Goal: Task Accomplishment & Management: Use online tool/utility

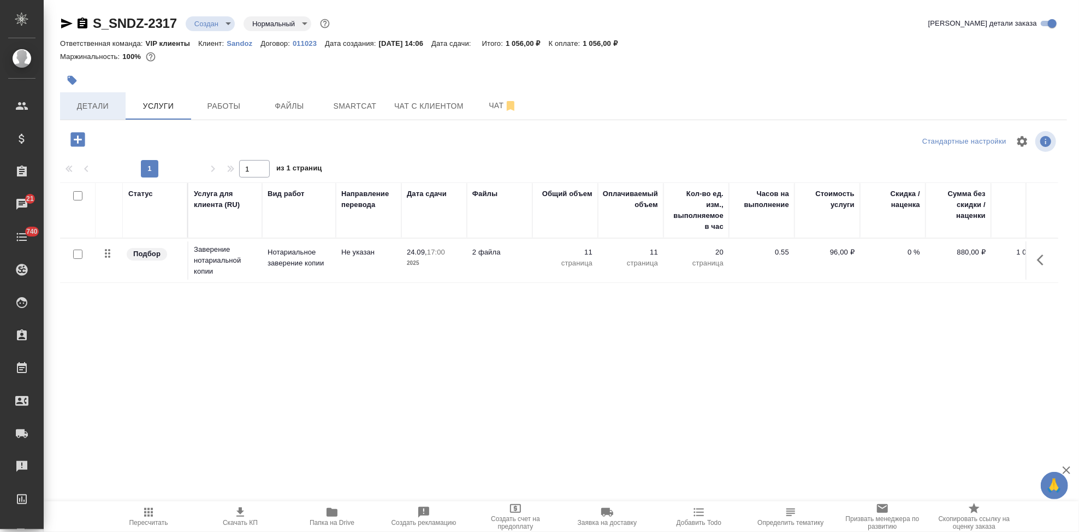
click at [118, 107] on span "Детали" at bounding box center [93, 106] width 52 height 14
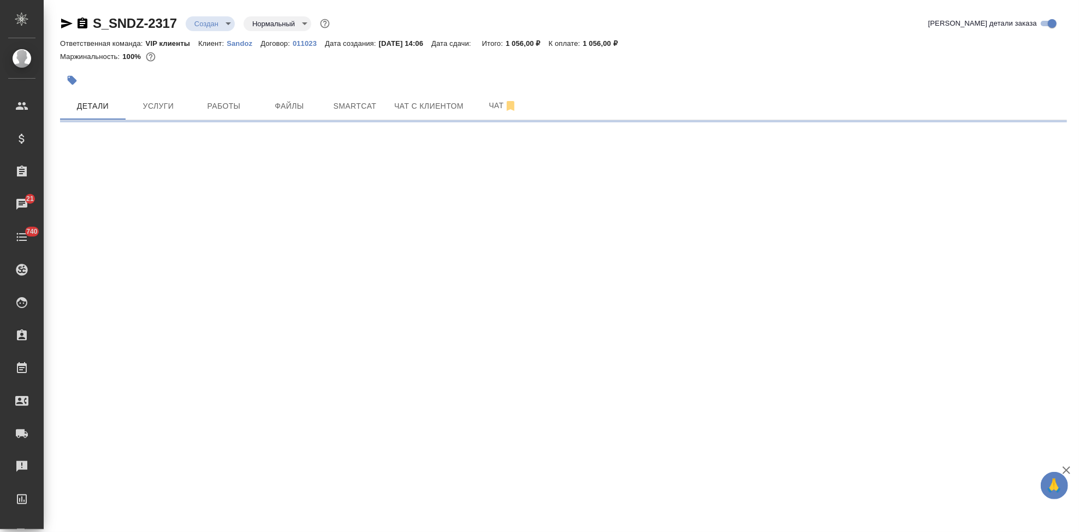
select select "RU"
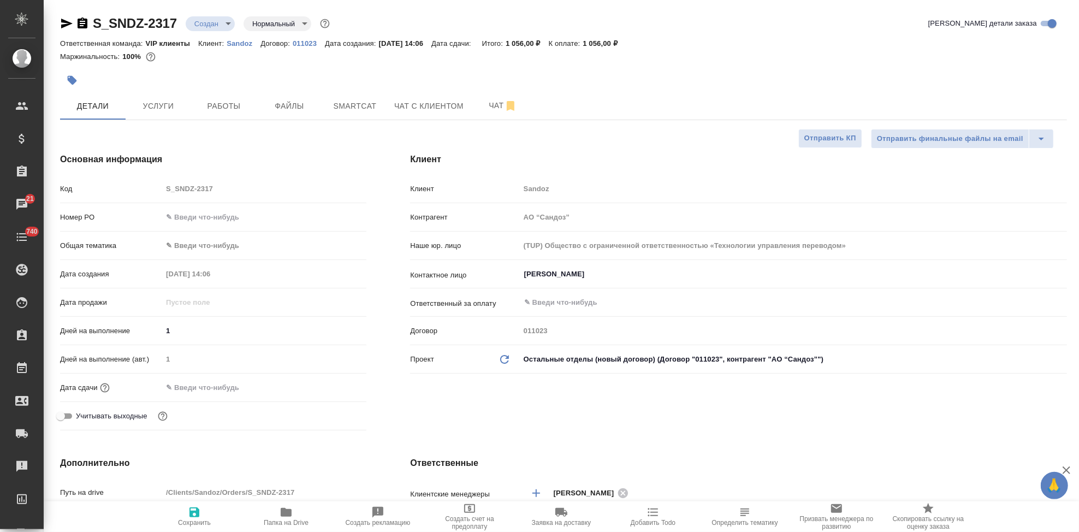
type textarea "x"
type input "[PERSON_NAME] Валентина"
type input "Комаров Роман"
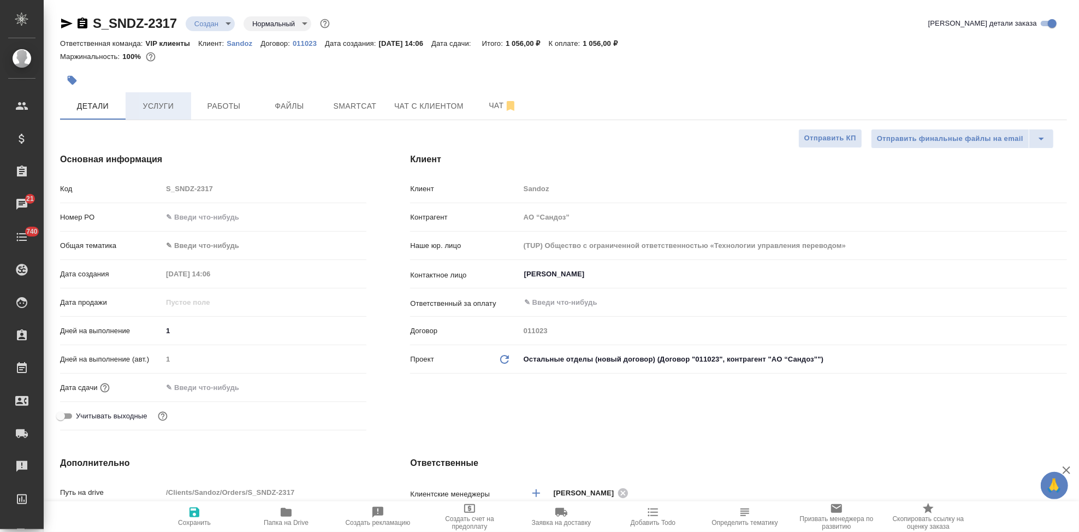
click at [159, 105] on span "Услуги" at bounding box center [158, 106] width 52 height 14
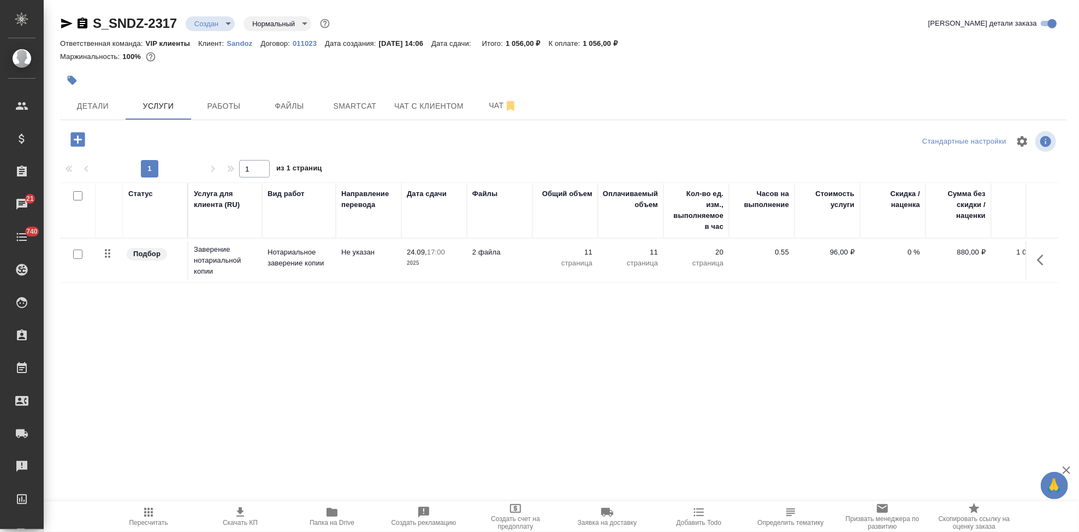
click at [146, 519] on span "Пересчитать" at bounding box center [148, 523] width 39 height 8
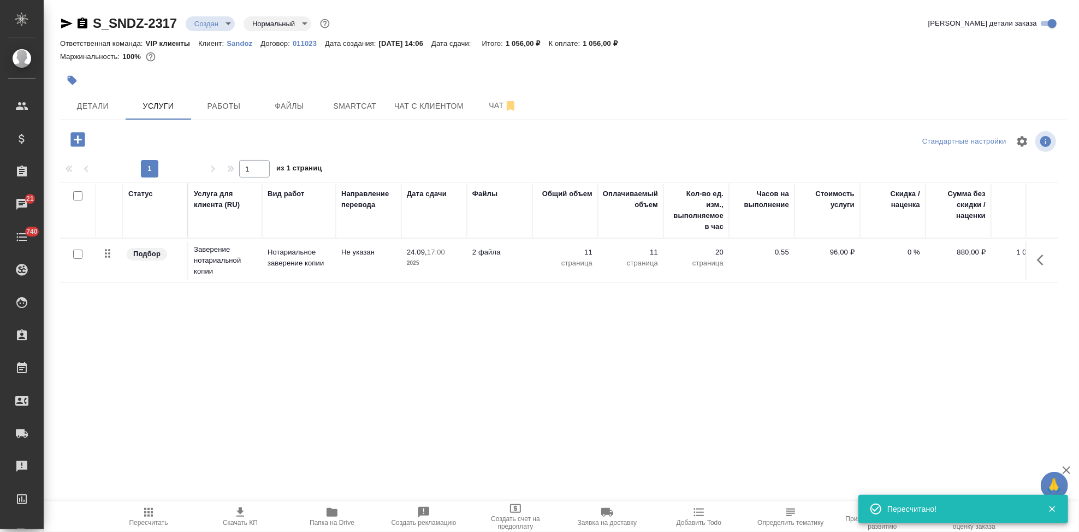
click at [242, 521] on span "Скачать КП" at bounding box center [240, 523] width 35 height 8
click at [236, 44] on p "Sandoz" at bounding box center [244, 43] width 34 height 8
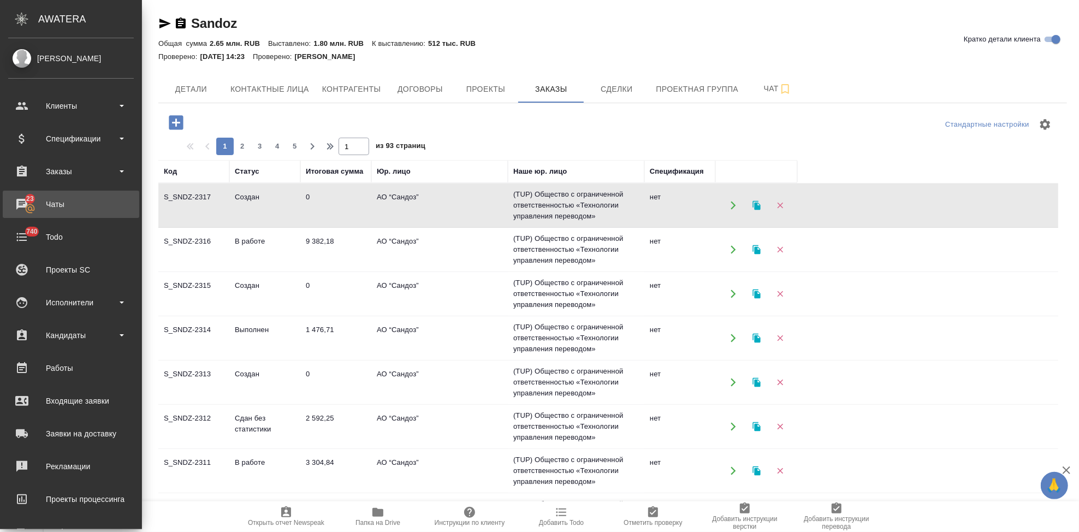
click at [24, 206] on div "Чаты" at bounding box center [71, 204] width 126 height 16
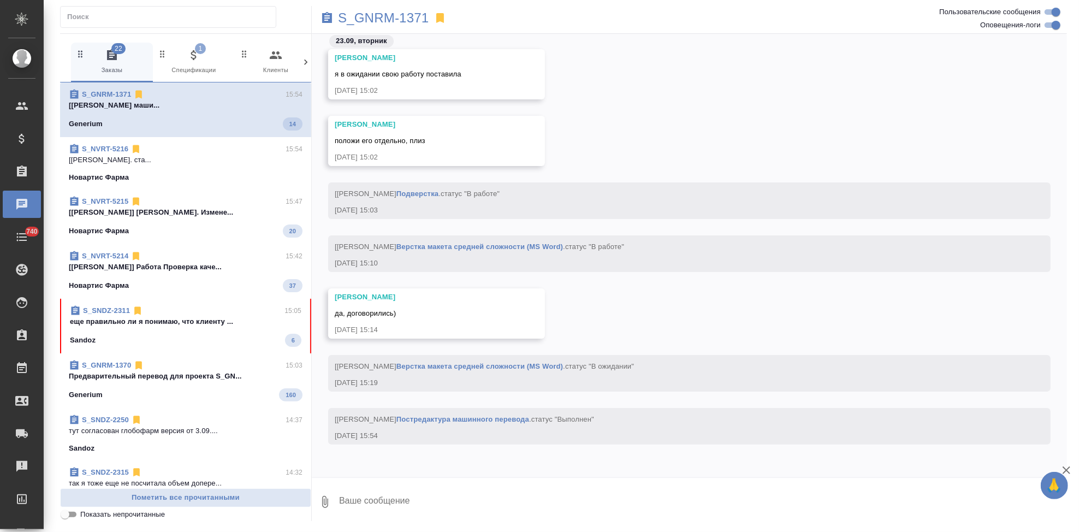
scroll to position [67081, 0]
click at [165, 326] on span "S_SNDZ-2311 15:05 еще правильно ли я понимаю, что клиенту ... Sandoz 6" at bounding box center [185, 323] width 231 height 41
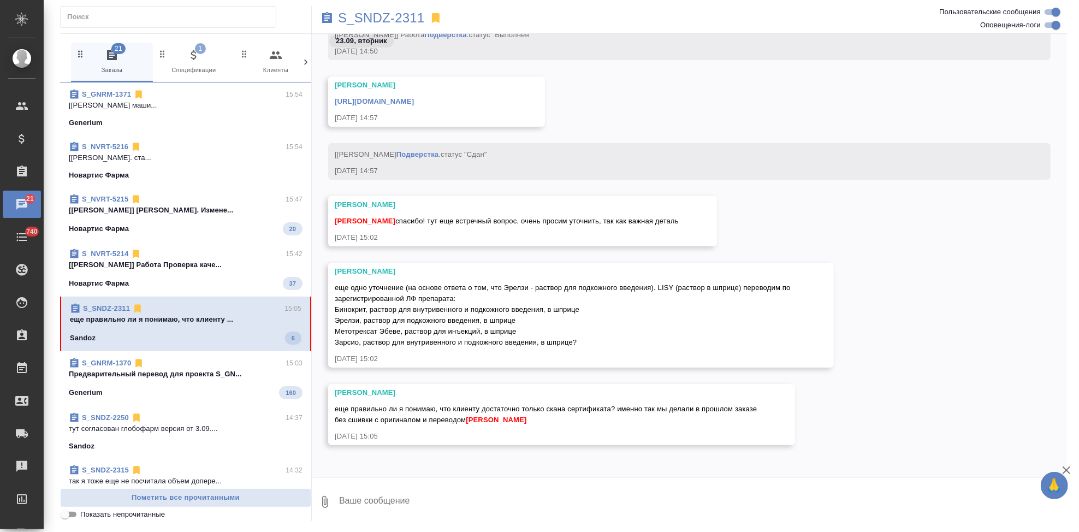
scroll to position [35458, 0]
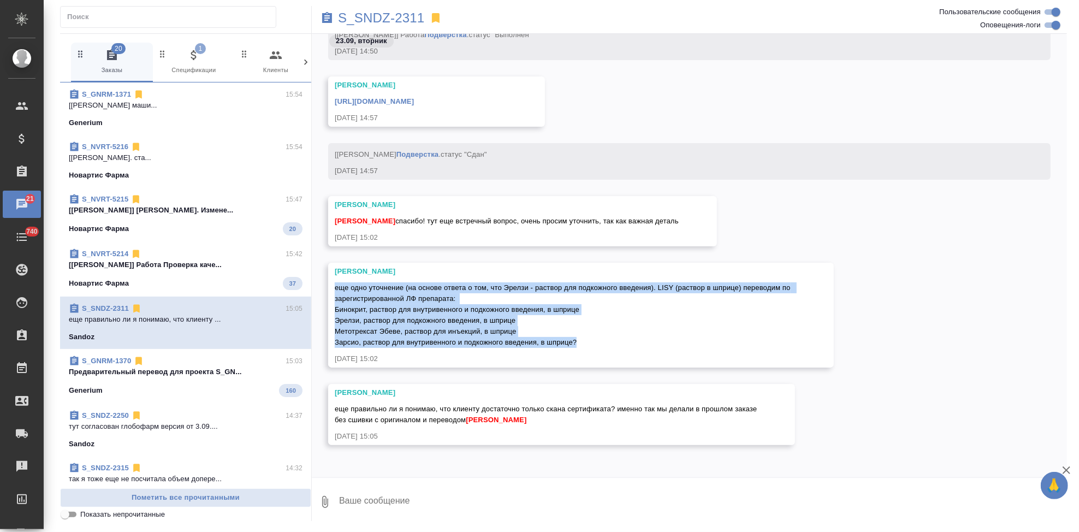
drag, startPoint x: 335, startPoint y: 288, endPoint x: 579, endPoint y: 340, distance: 249.6
click at [579, 340] on div "еще одно уточнение (на основе ответа о том, что Эрелзи - раствор для подкожного…" at bounding box center [565, 314] width 461 height 68
copy span "еще одно уточнение (на основе ответа о том, что Эрелзи - раствор для подкожного…"
click at [399, 497] on textarea at bounding box center [702, 501] width 729 height 37
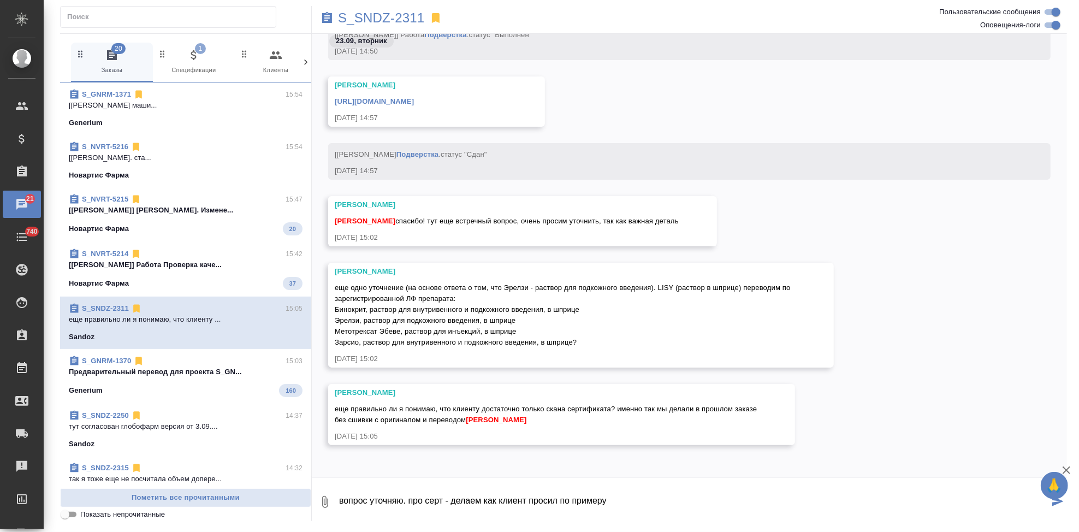
type textarea "вопрос уточняю. про серт - делаем как клиент просил по примеру"
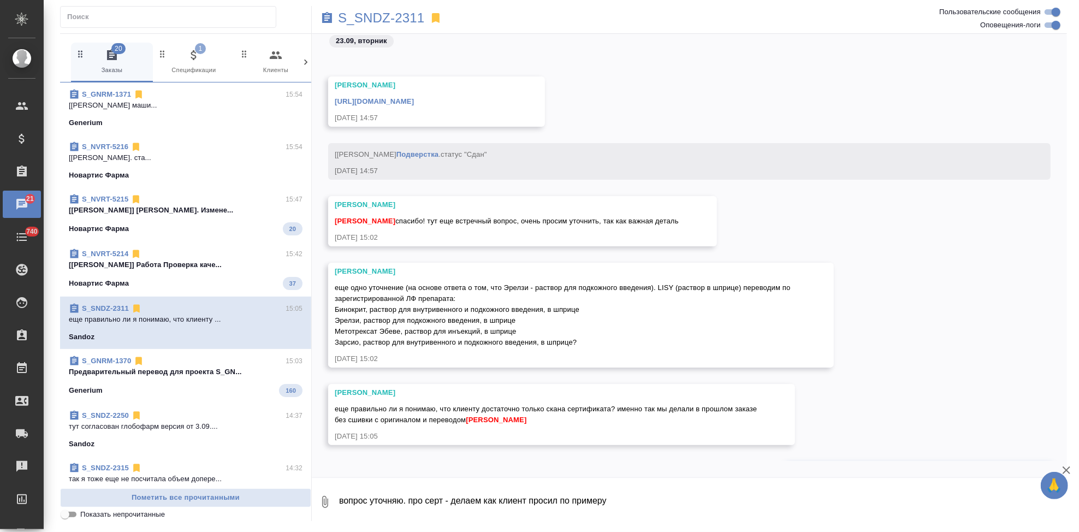
scroll to position [35512, 0]
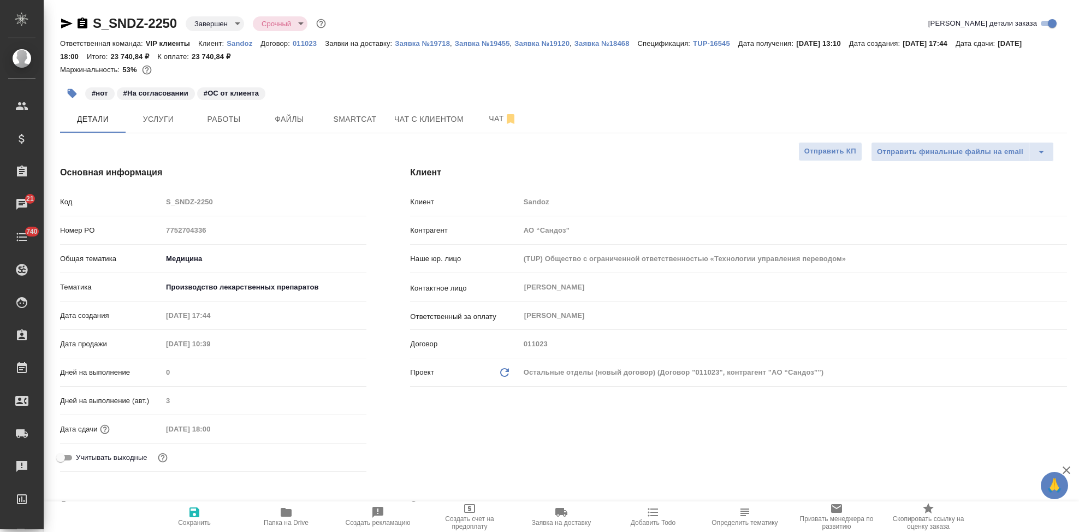
select select "RU"
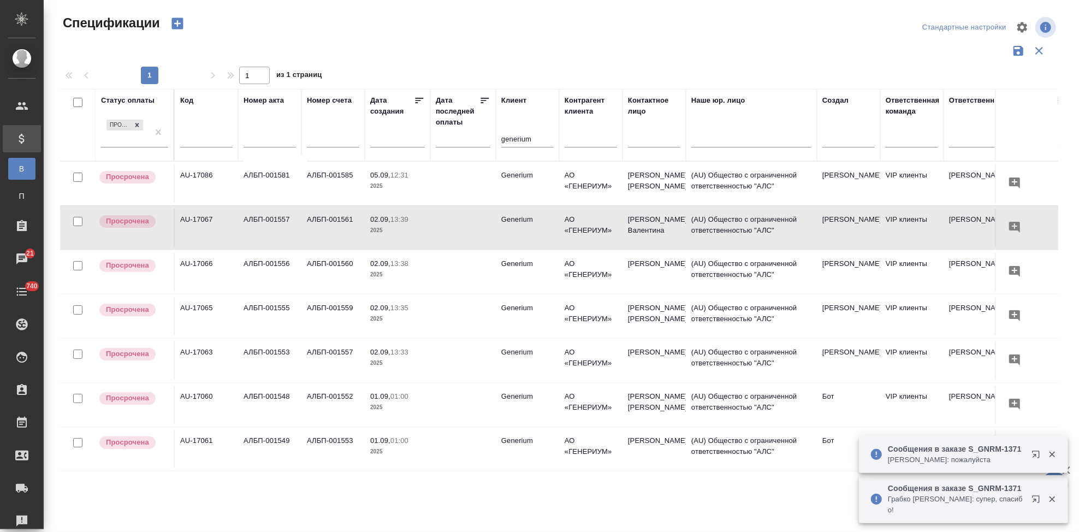
click at [176, 23] on icon "button" at bounding box center [177, 23] width 15 height 15
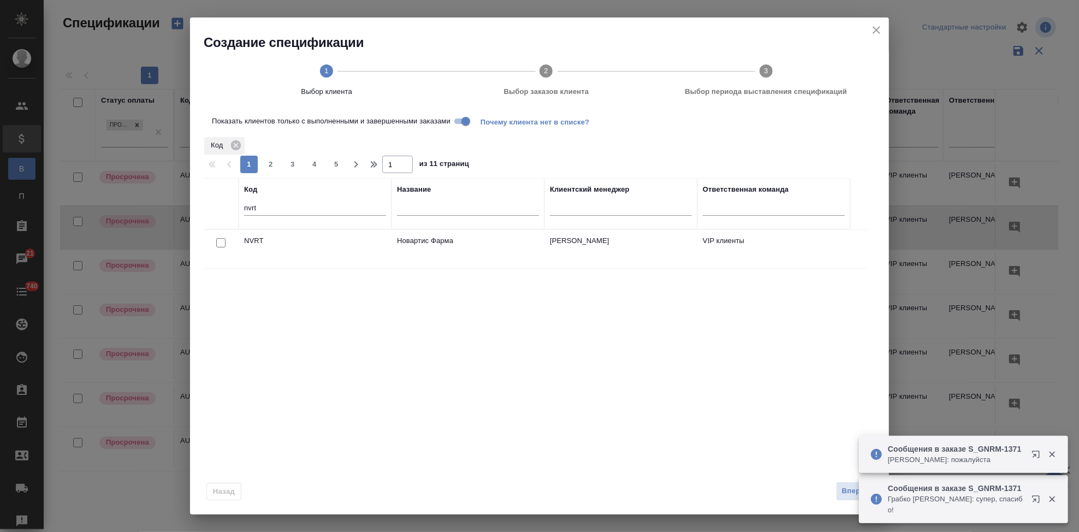
drag, startPoint x: 262, startPoint y: 209, endPoint x: 268, endPoint y: 209, distance: 6.0
click at [262, 209] on input "nvrt" at bounding box center [315, 209] width 142 height 14
type input "n"
type input "ы"
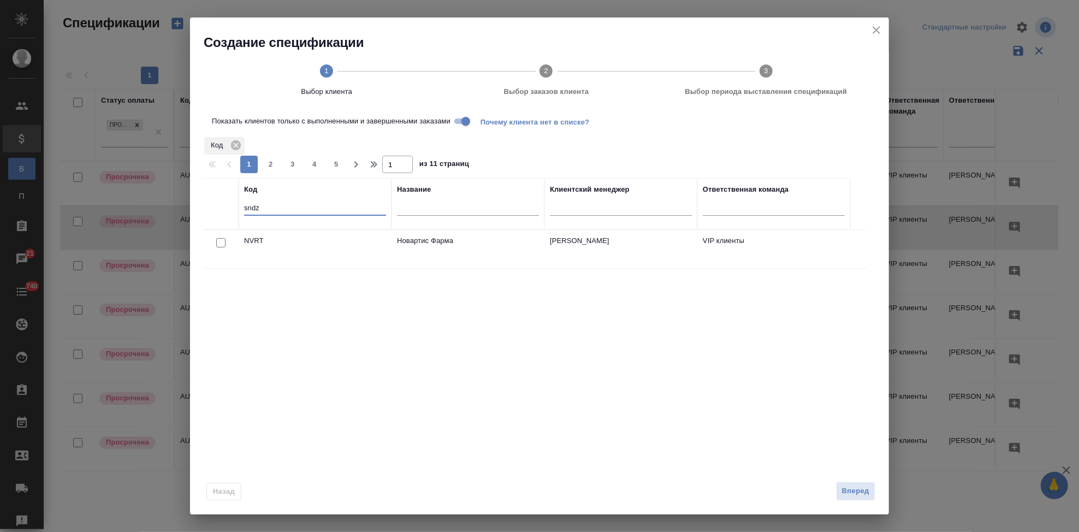
type input "sndz"
drag, startPoint x: 219, startPoint y: 242, endPoint x: 243, endPoint y: 260, distance: 30.4
click at [219, 242] on input "checkbox" at bounding box center [220, 242] width 9 height 9
checkbox input "true"
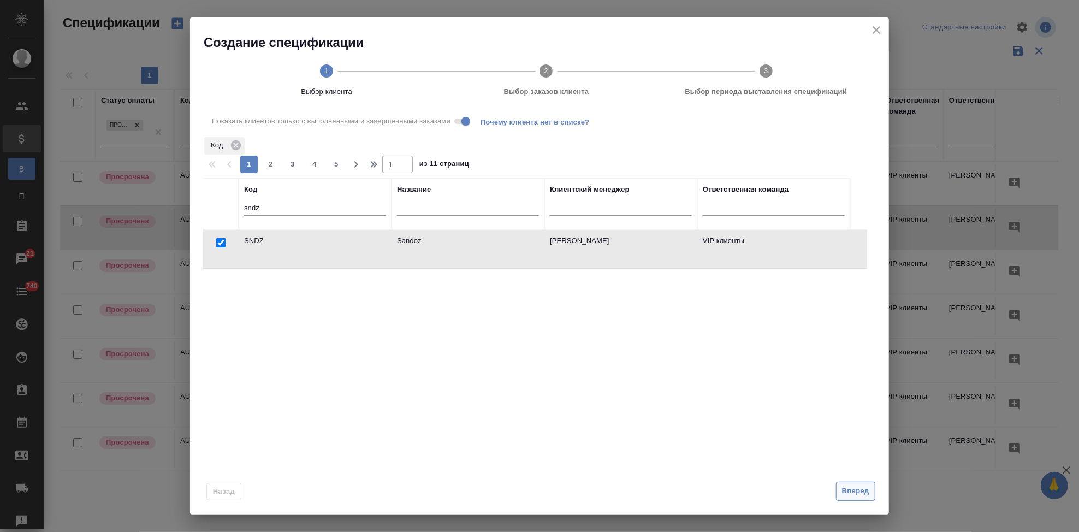
click at [852, 490] on span "Вперед" at bounding box center [855, 491] width 27 height 13
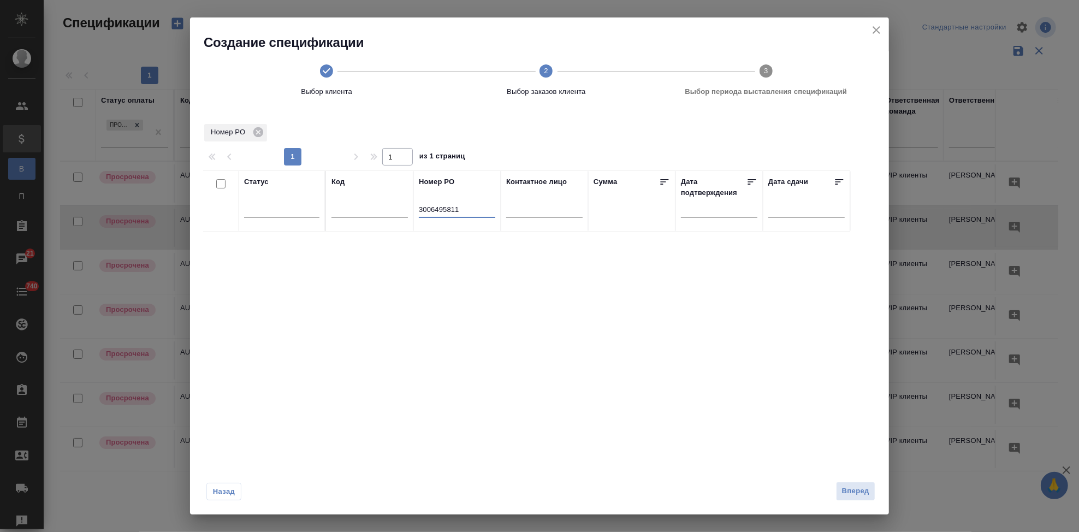
drag, startPoint x: 472, startPoint y: 209, endPoint x: 389, endPoint y: 208, distance: 83.0
click at [390, 208] on tr "Статус Код Номер PO 3006495811 Контактное лицо Сумма Дата подтверждения Дата сд…" at bounding box center [526, 200] width 647 height 61
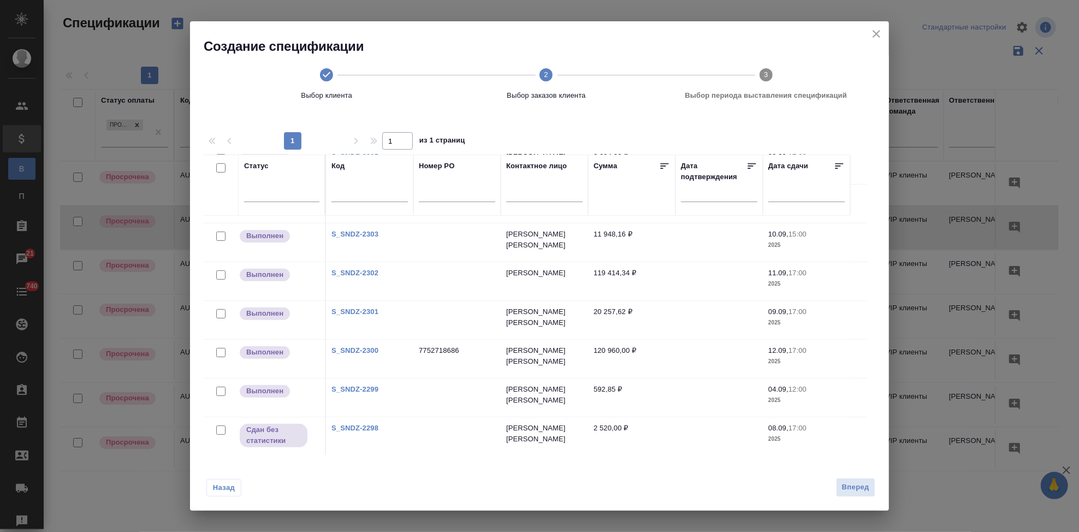
scroll to position [497, 0]
click at [371, 270] on link "S_SNDZ-2297" at bounding box center [354, 272] width 47 height 8
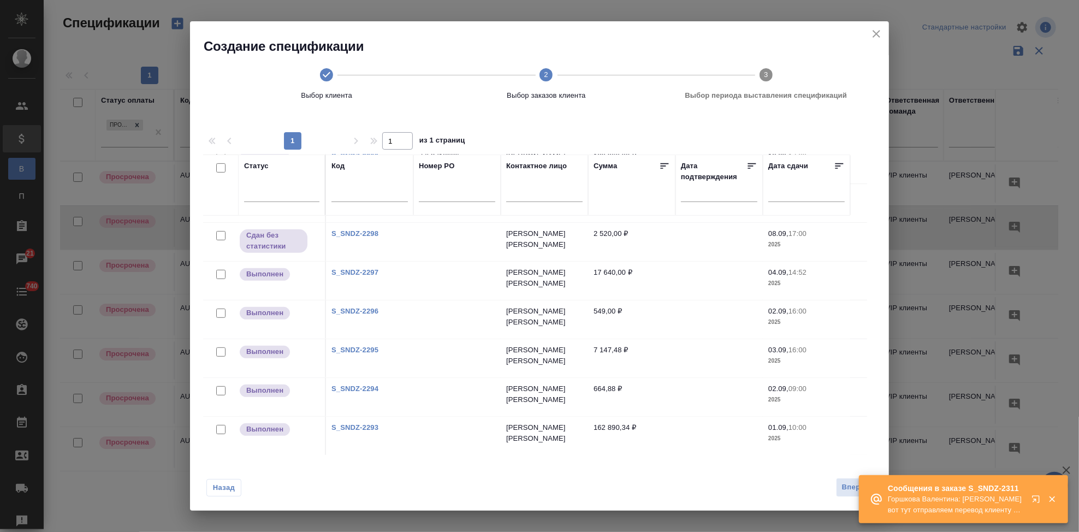
click at [222, 274] on input "checkbox" at bounding box center [220, 274] width 9 height 9
checkbox input "true"
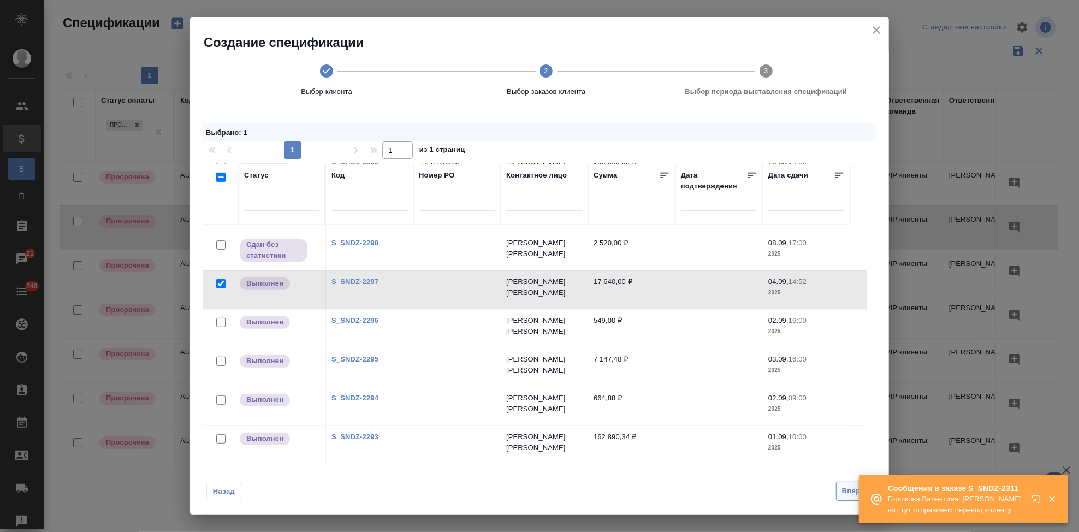
click at [845, 488] on span "Вперед" at bounding box center [855, 491] width 27 height 13
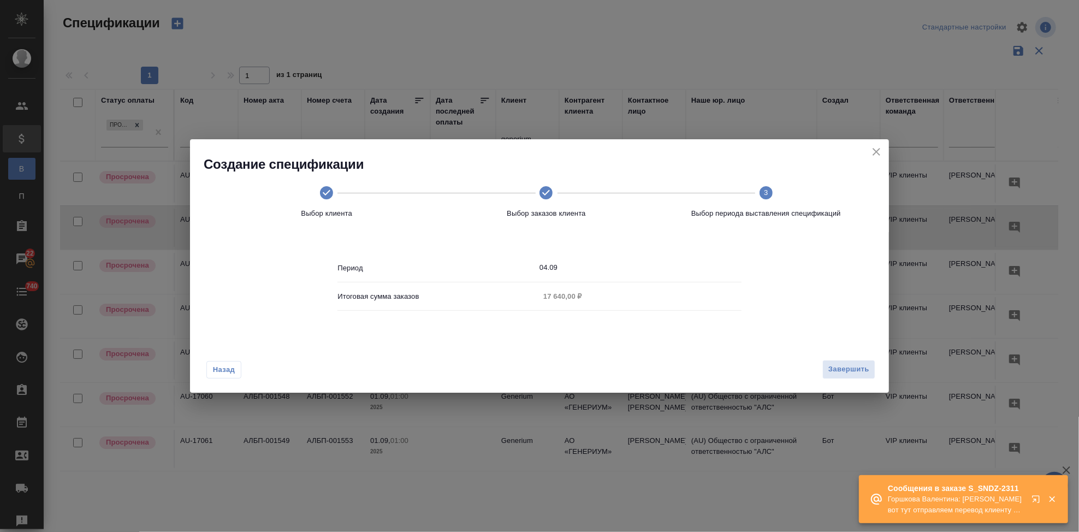
click at [566, 269] on input "04.09" at bounding box center [640, 267] width 202 height 15
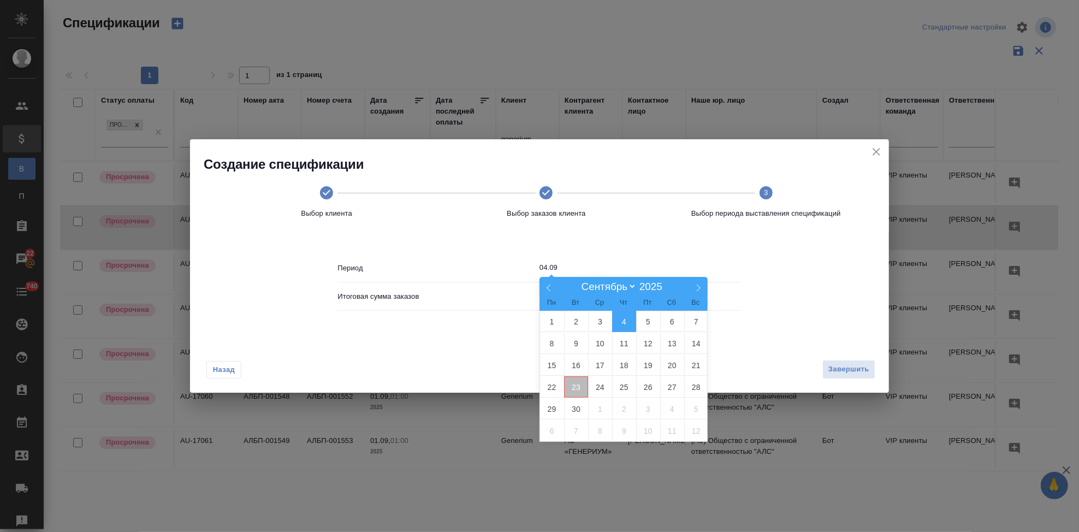
click at [581, 379] on span "23" at bounding box center [576, 386] width 24 height 21
type input "23.09"
click at [580, 381] on span "23" at bounding box center [576, 386] width 24 height 21
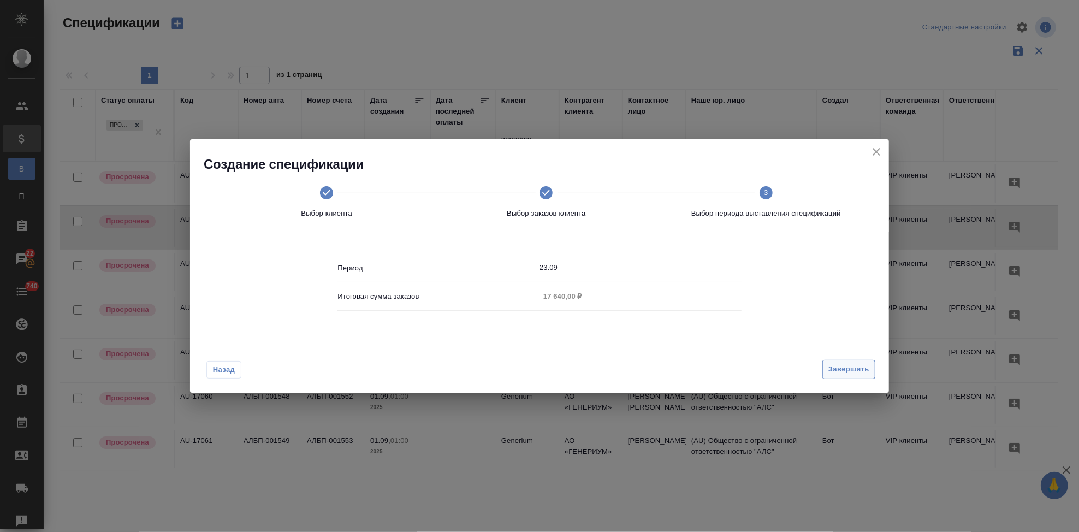
click at [846, 366] on span "Завершить" at bounding box center [848, 369] width 41 height 13
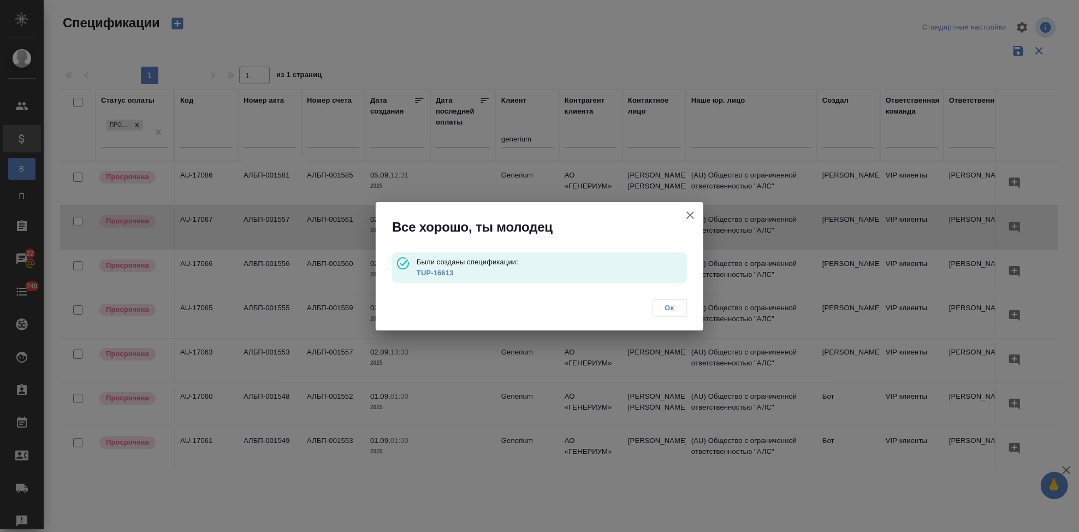
click at [437, 274] on link "TUP-16613" at bounding box center [435, 273] width 37 height 8
click at [673, 310] on span "Ок" at bounding box center [669, 307] width 23 height 11
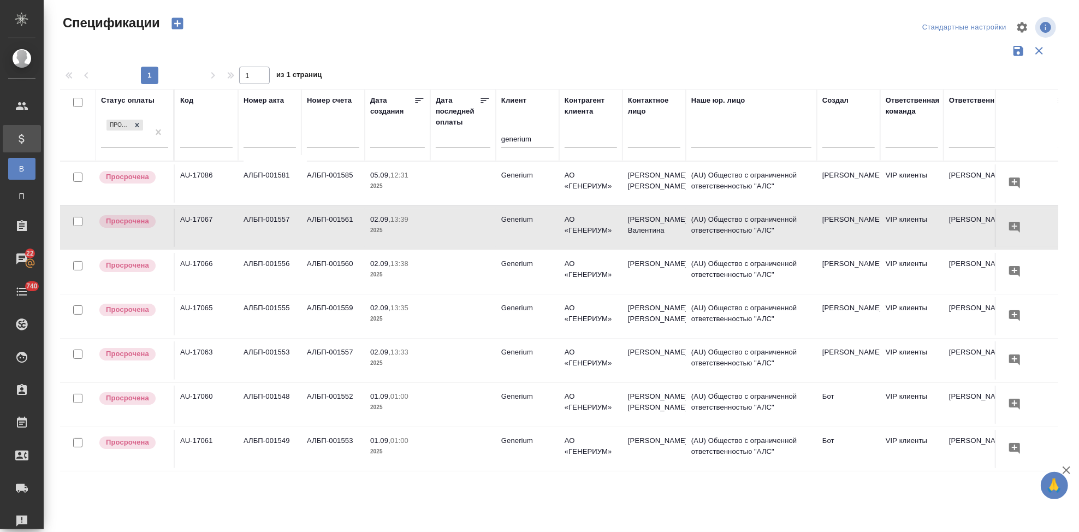
click at [173, 25] on icon "button" at bounding box center [176, 23] width 11 height 11
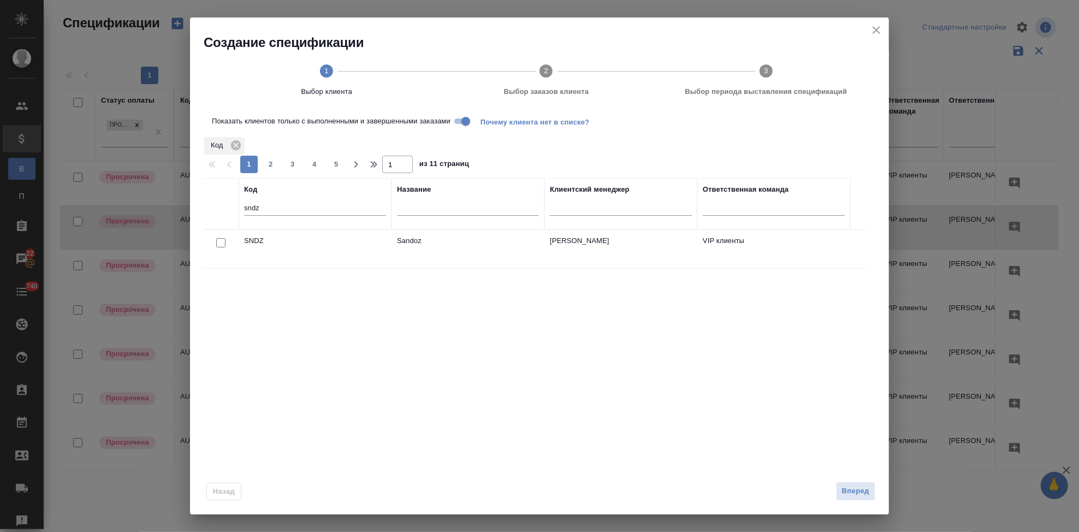
click at [216, 242] on div at bounding box center [221, 242] width 25 height 15
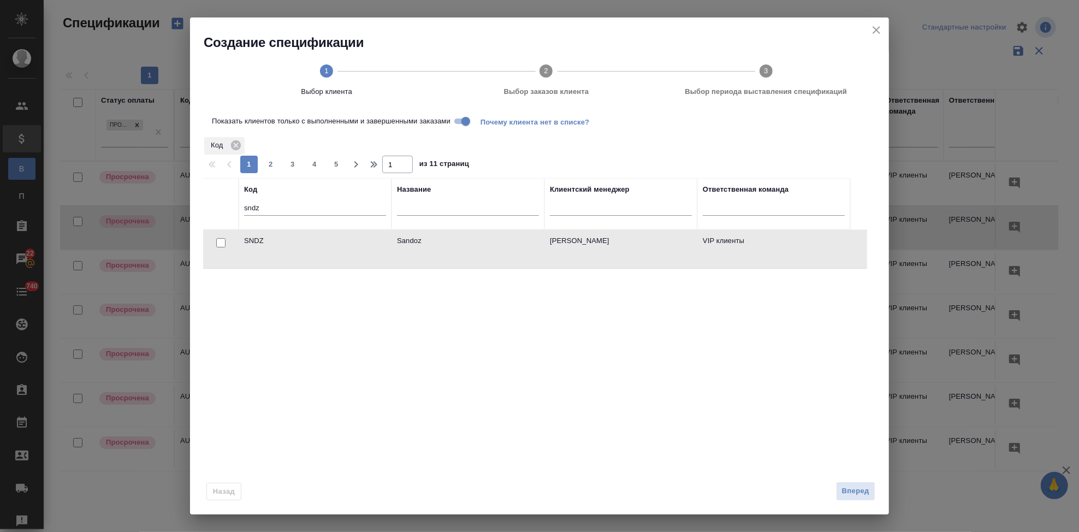
click at [218, 241] on input "checkbox" at bounding box center [220, 242] width 9 height 9
checkbox input "true"
click at [845, 489] on span "Вперед" at bounding box center [855, 491] width 27 height 13
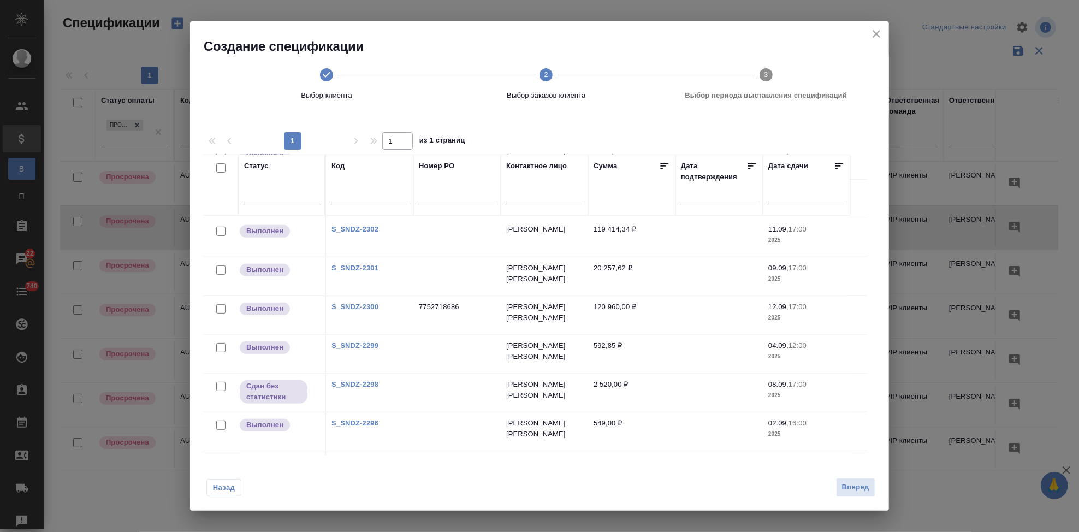
scroll to position [337, 0]
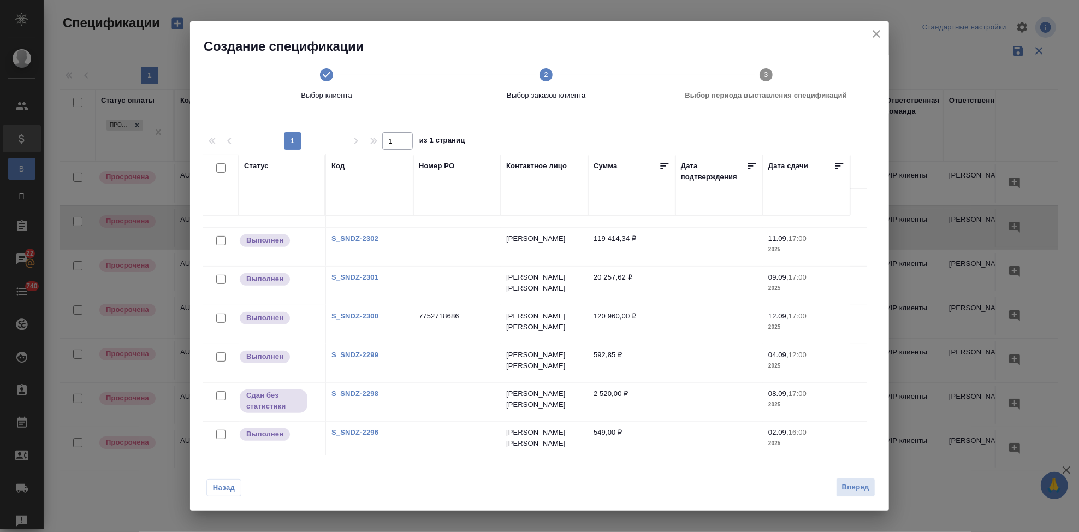
click at [361, 278] on link "S_SNDZ-2301" at bounding box center [354, 277] width 47 height 8
click at [221, 277] on input "checkbox" at bounding box center [220, 279] width 9 height 9
checkbox input "true"
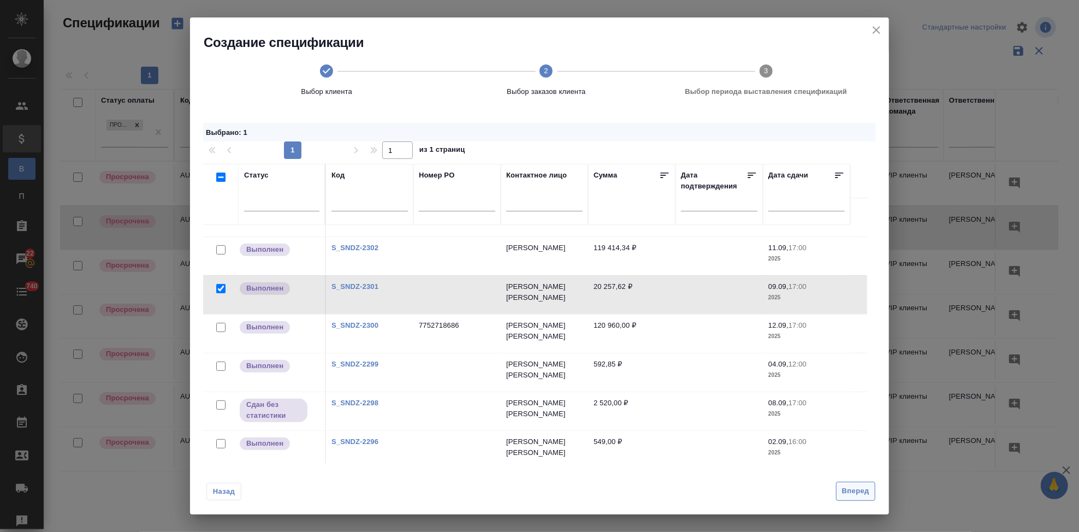
click at [854, 494] on span "Вперед" at bounding box center [855, 491] width 27 height 13
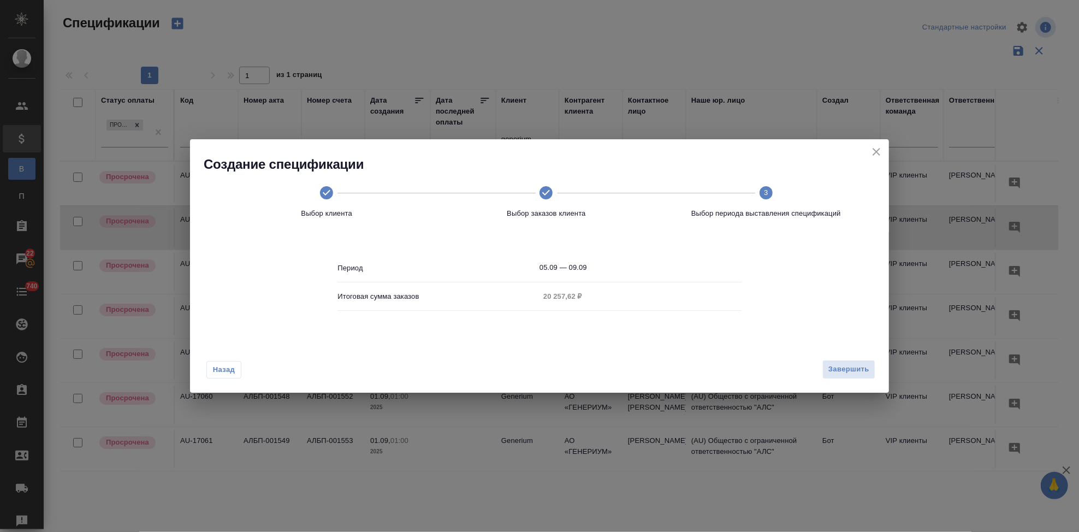
click at [607, 265] on input "05.09 — 09.09" at bounding box center [640, 267] width 202 height 15
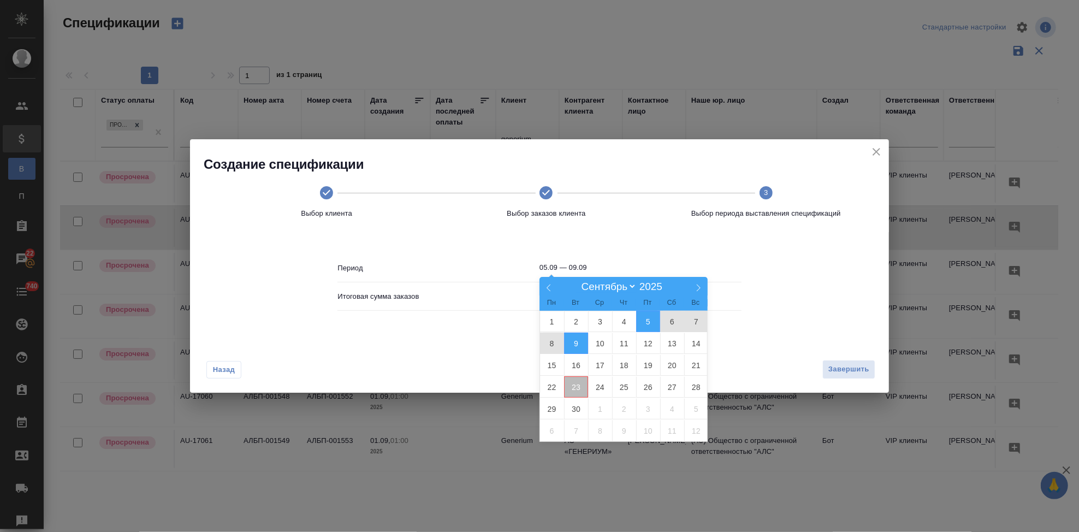
click at [571, 382] on span "23" at bounding box center [576, 386] width 24 height 21
type input "23.09"
click at [572, 387] on span "23" at bounding box center [576, 386] width 24 height 21
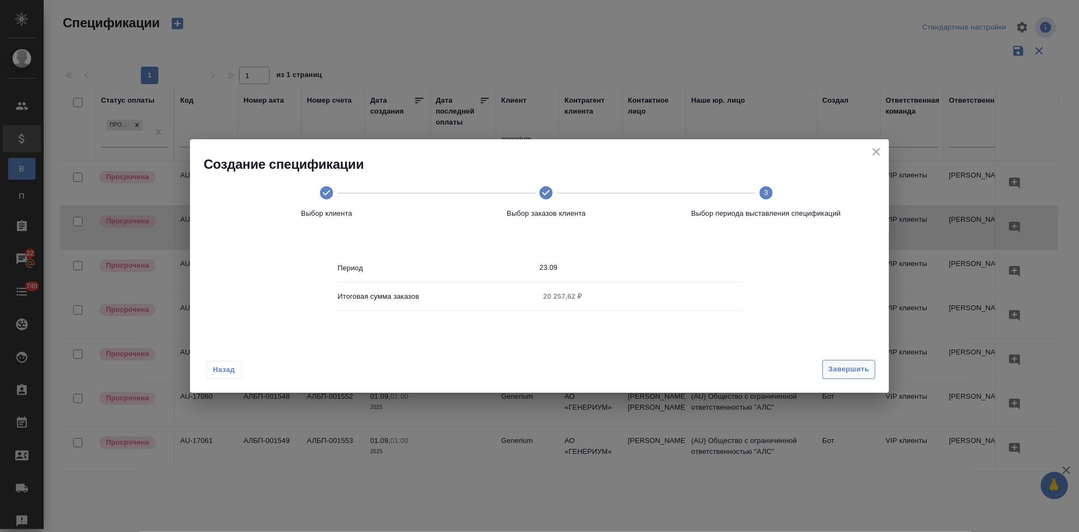
click at [850, 368] on span "Завершить" at bounding box center [848, 369] width 41 height 13
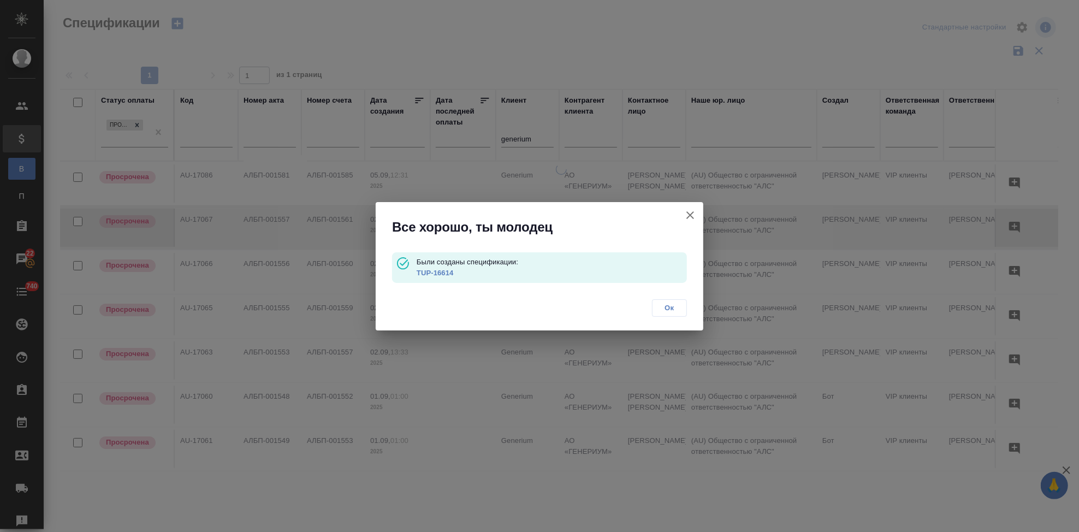
click at [439, 270] on link "TUP-16614" at bounding box center [435, 273] width 37 height 8
click at [670, 308] on span "Ок" at bounding box center [669, 307] width 23 height 11
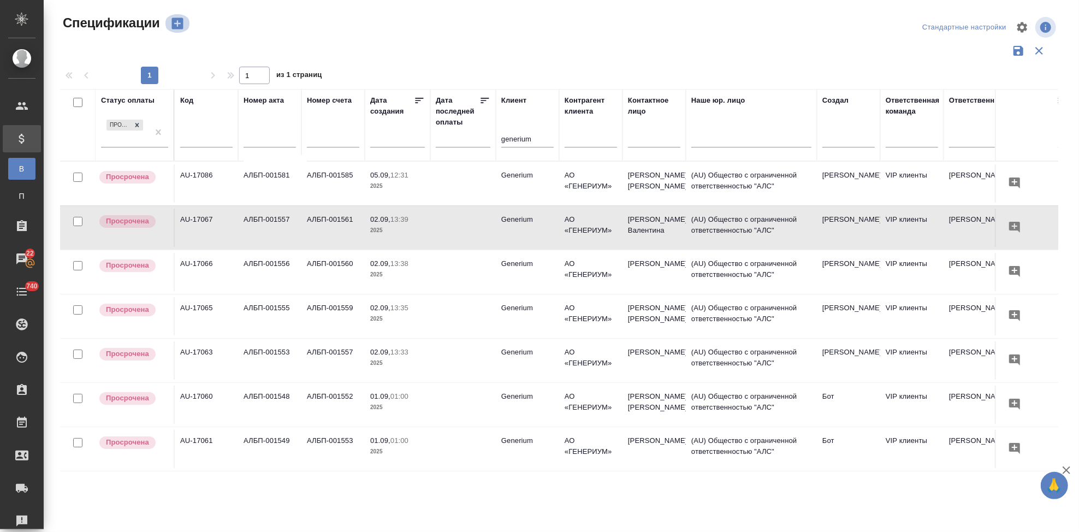
click at [179, 27] on icon "button" at bounding box center [176, 23] width 11 height 11
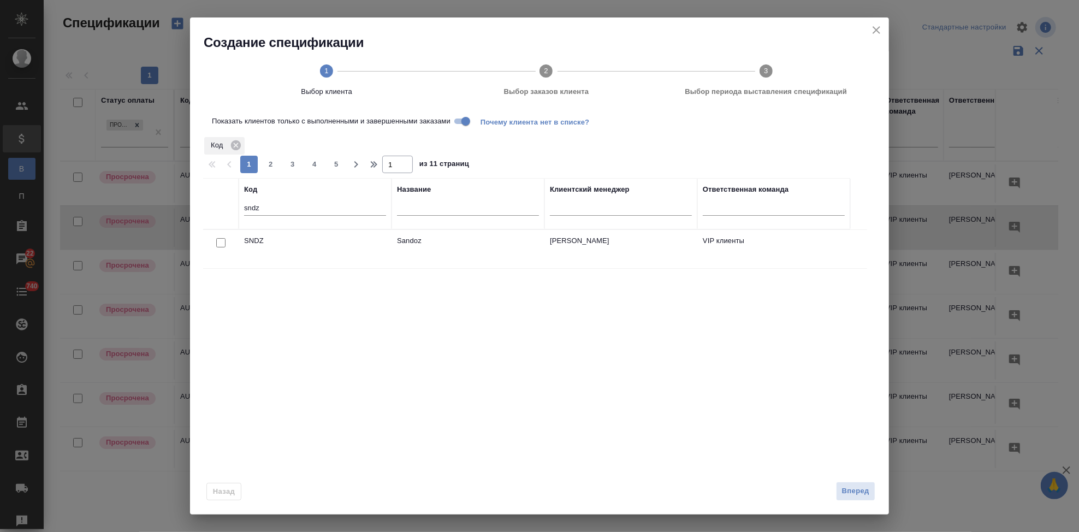
click at [219, 245] on input "checkbox" at bounding box center [220, 242] width 9 height 9
checkbox input "true"
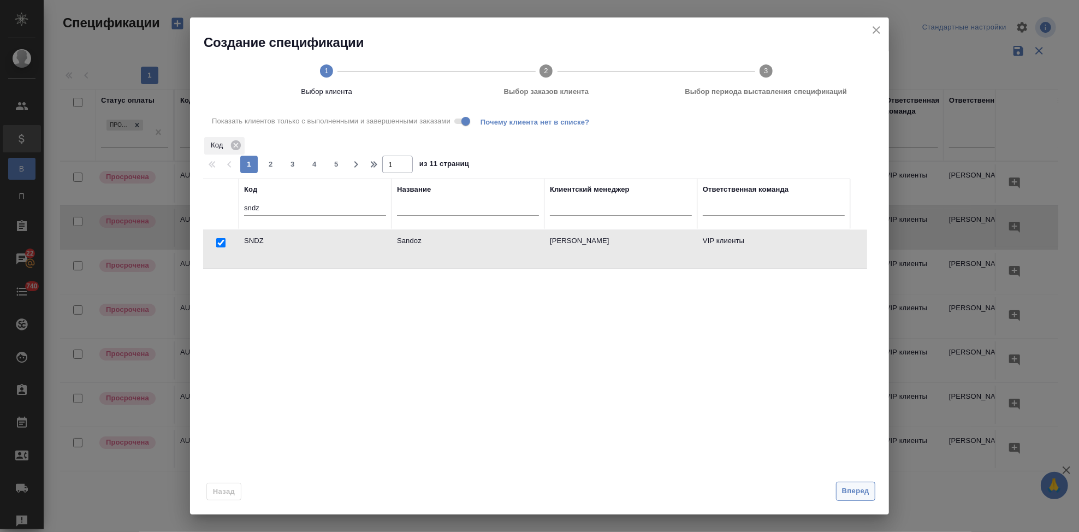
click at [852, 494] on span "Вперед" at bounding box center [855, 491] width 27 height 13
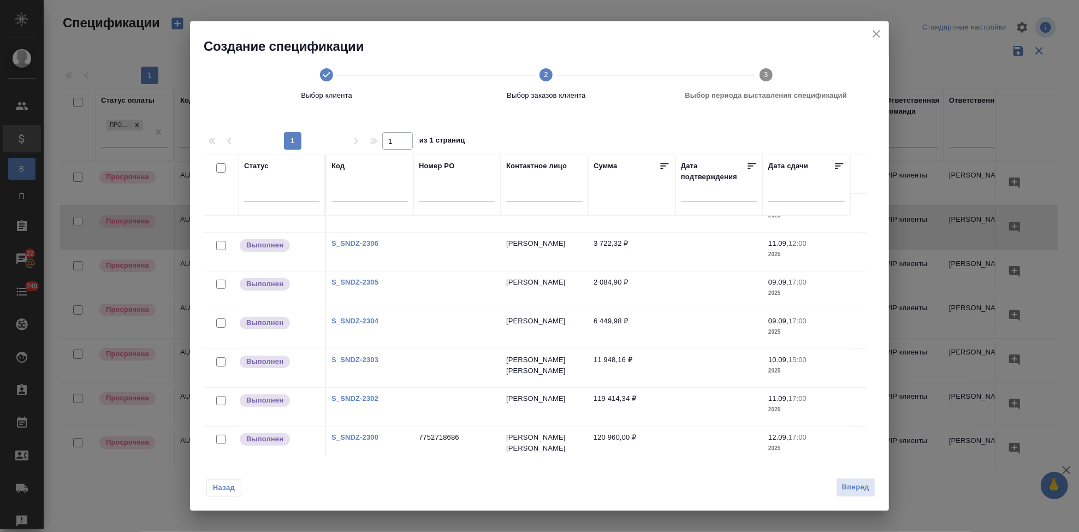
scroll to position [116, 0]
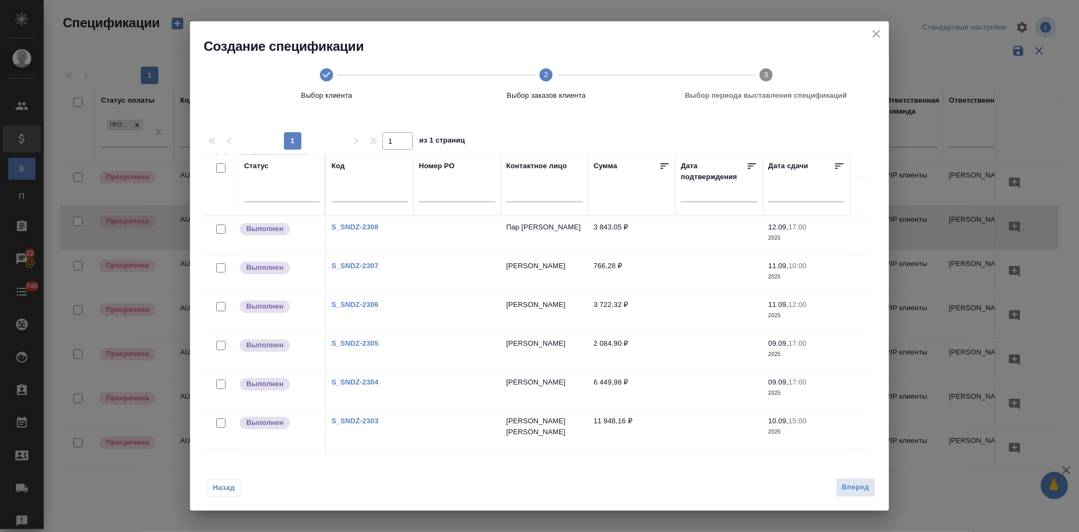
click at [358, 342] on link "S_SNDZ-2305" at bounding box center [354, 343] width 47 height 8
click at [222, 343] on input "checkbox" at bounding box center [220, 345] width 9 height 9
checkbox input "true"
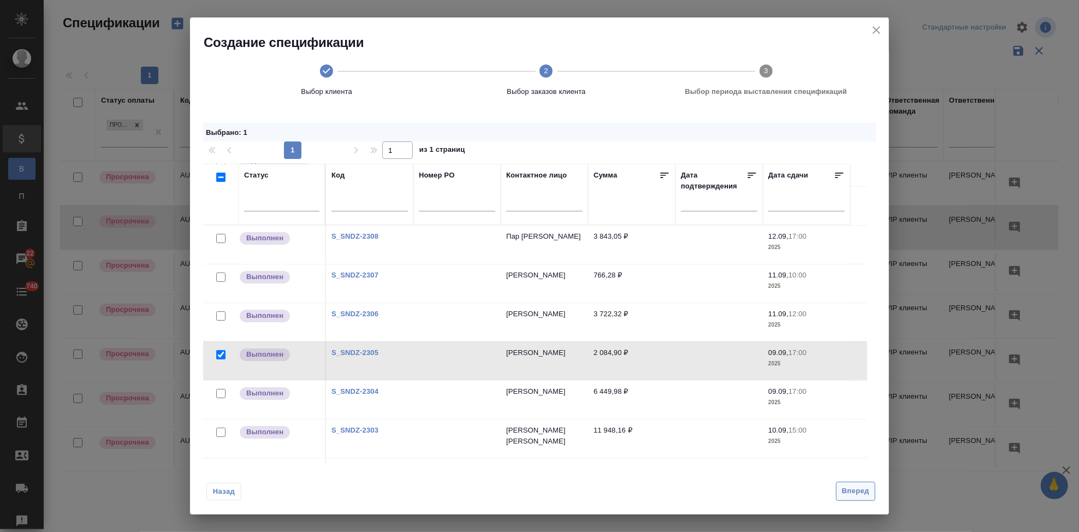
click at [849, 491] on span "Вперед" at bounding box center [855, 491] width 27 height 13
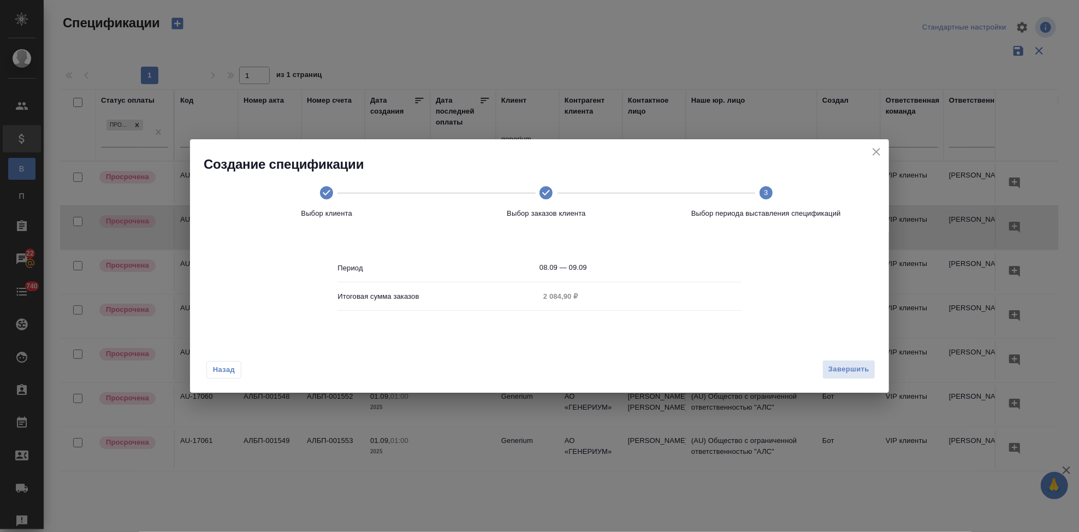
click at [616, 271] on input "08.09 — 09.09" at bounding box center [640, 267] width 202 height 15
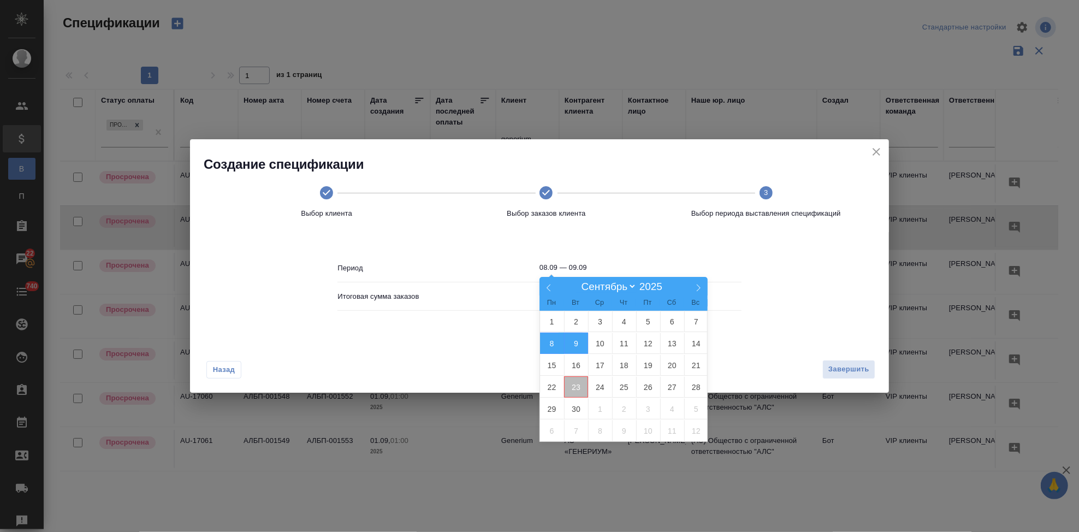
click at [573, 387] on span "23" at bounding box center [576, 386] width 24 height 21
type input "23.09"
click at [573, 388] on span "23" at bounding box center [576, 386] width 24 height 21
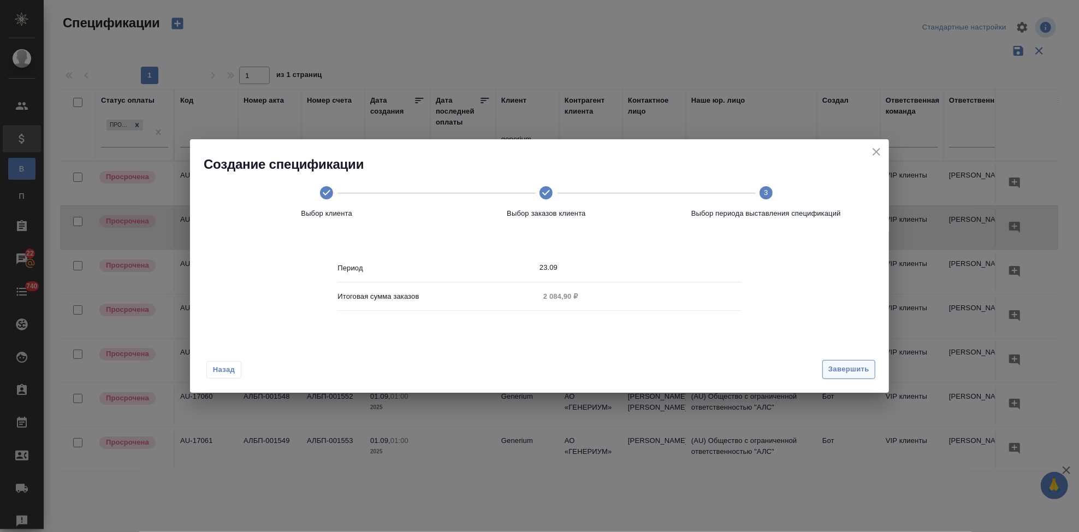
click at [836, 376] on button "Завершить" at bounding box center [848, 369] width 53 height 19
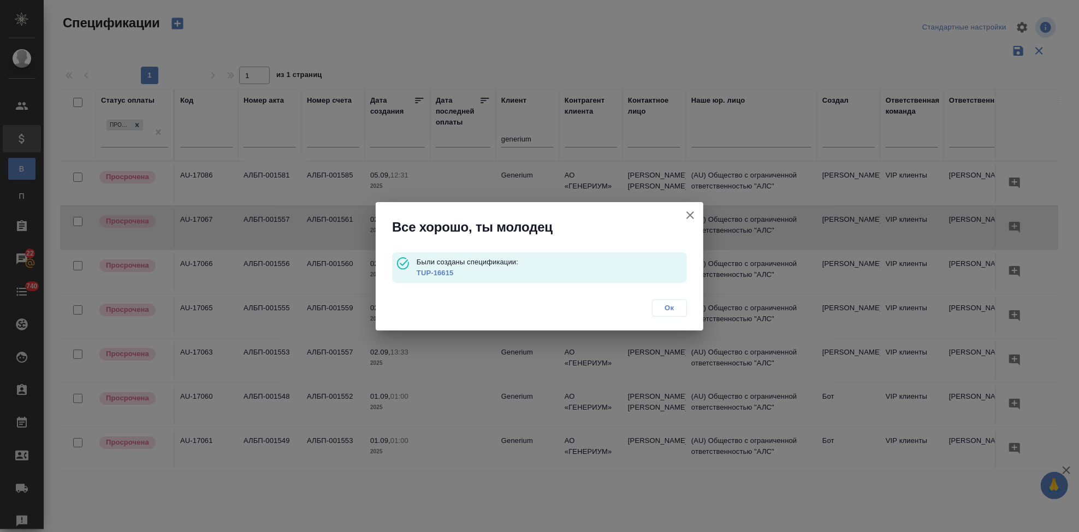
click at [435, 271] on link "TUP-16615" at bounding box center [435, 273] width 37 height 8
click at [671, 304] on span "Ок" at bounding box center [669, 307] width 23 height 11
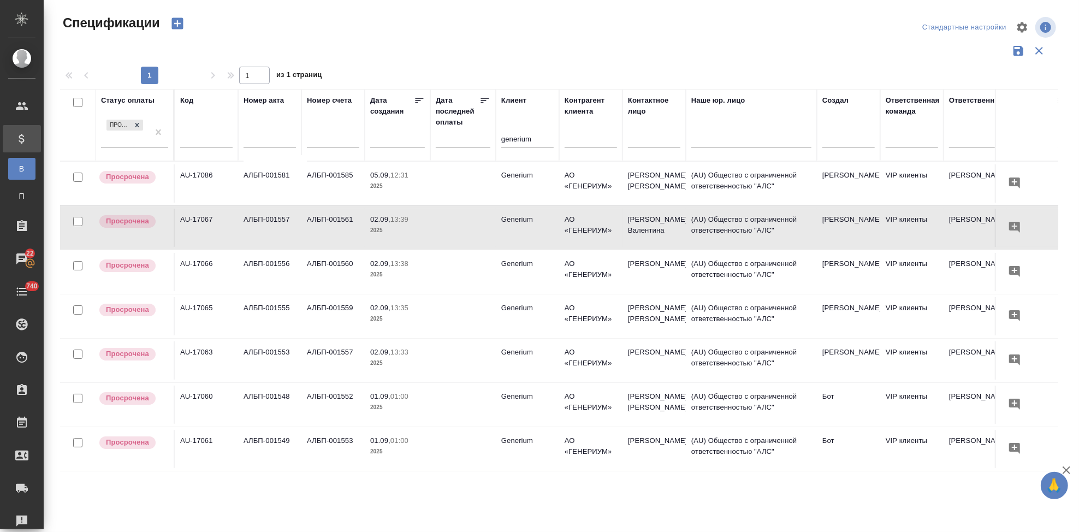
click at [175, 21] on icon "button" at bounding box center [176, 23] width 11 height 11
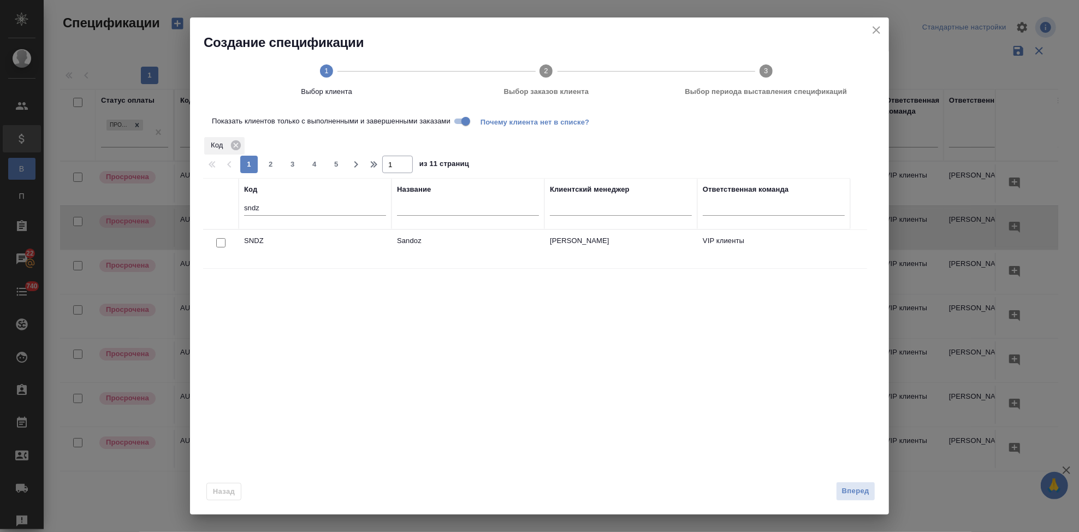
click at [218, 243] on input "checkbox" at bounding box center [220, 242] width 9 height 9
checkbox input "true"
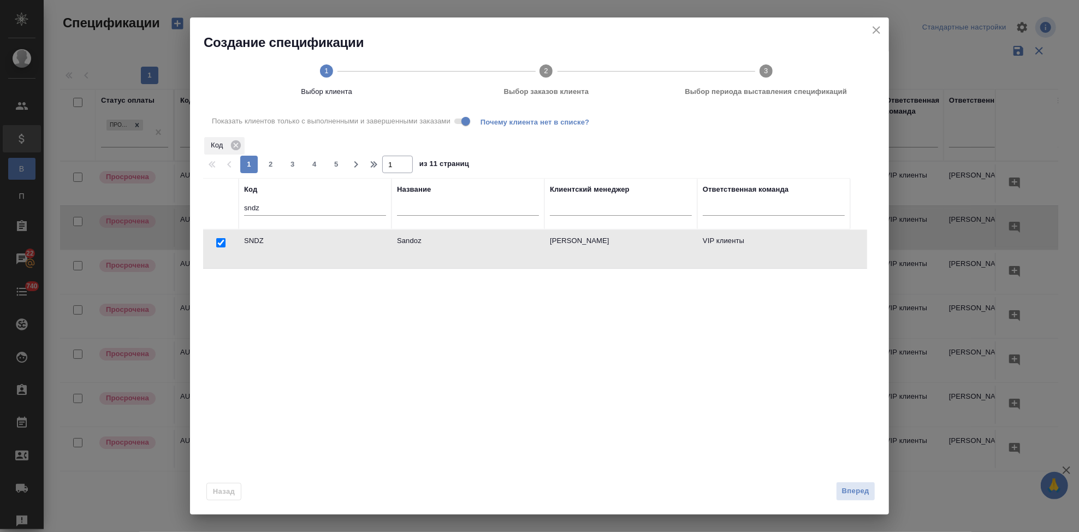
click at [835, 496] on div "Вперед" at bounding box center [853, 491] width 44 height 19
click at [840, 496] on button "Вперед" at bounding box center [855, 491] width 39 height 19
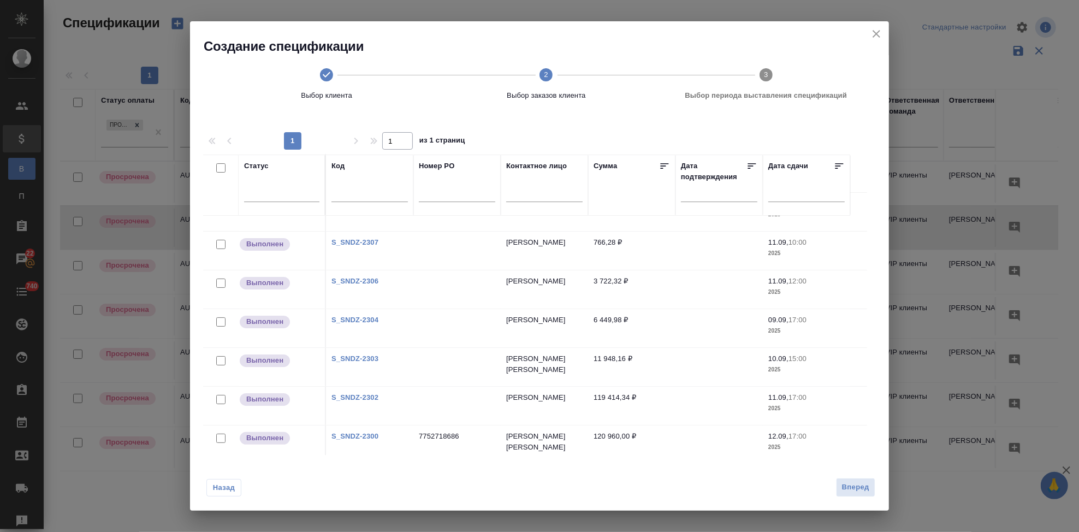
scroll to position [121, 0]
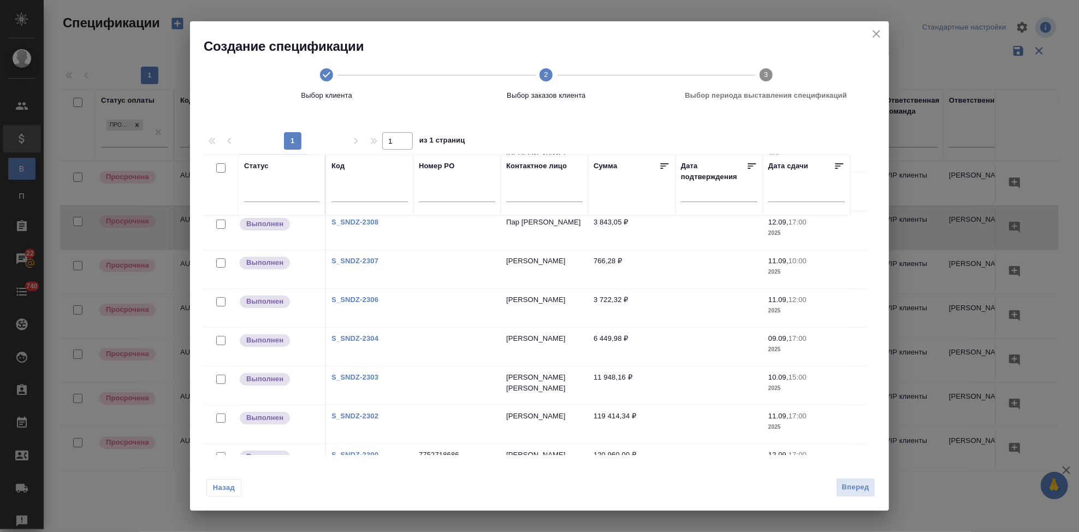
click at [361, 297] on link "S_SNDZ-2306" at bounding box center [354, 299] width 47 height 8
click at [222, 300] on input "checkbox" at bounding box center [220, 301] width 9 height 9
checkbox input "true"
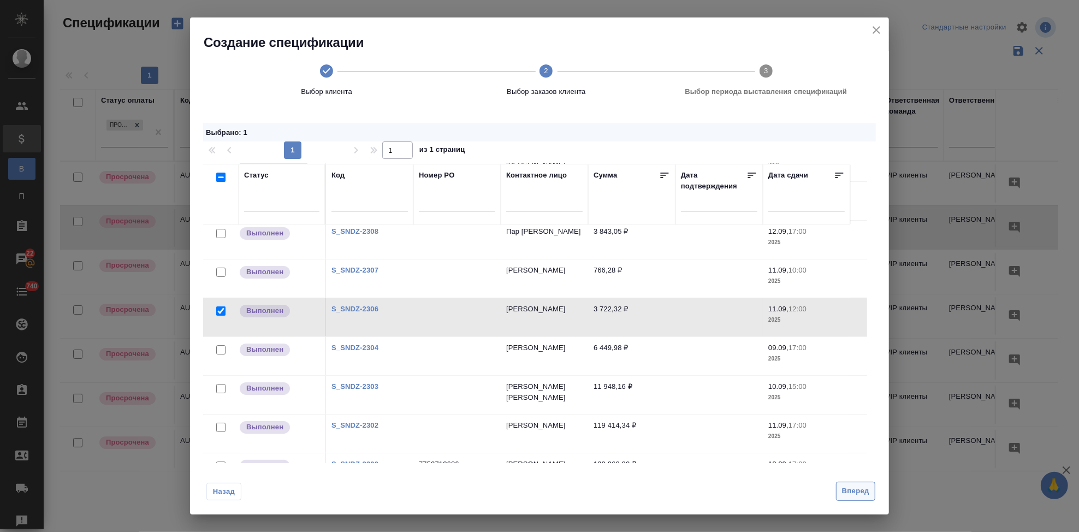
click at [849, 488] on span "Вперед" at bounding box center [855, 491] width 27 height 13
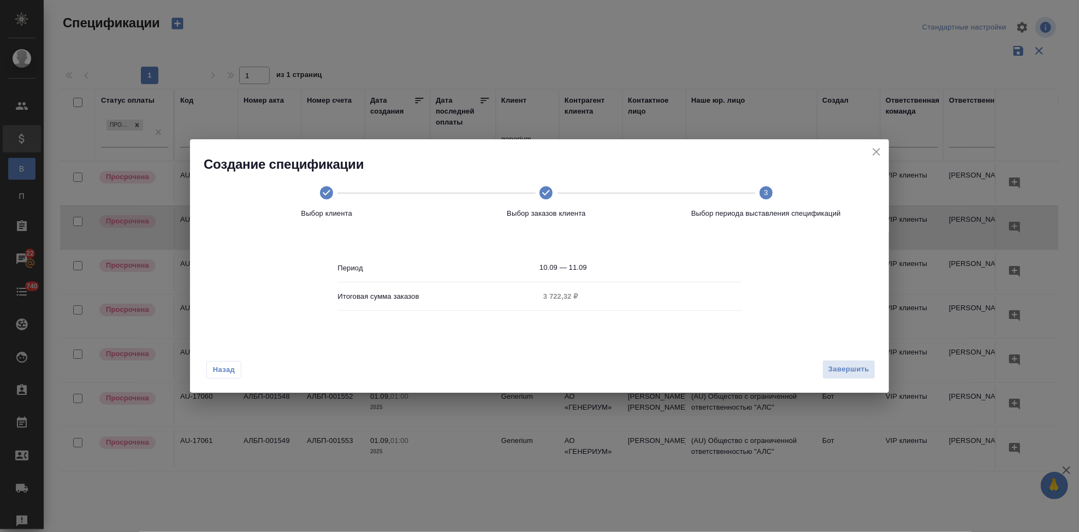
click at [606, 265] on input "10.09 — 11.09" at bounding box center [640, 267] width 202 height 15
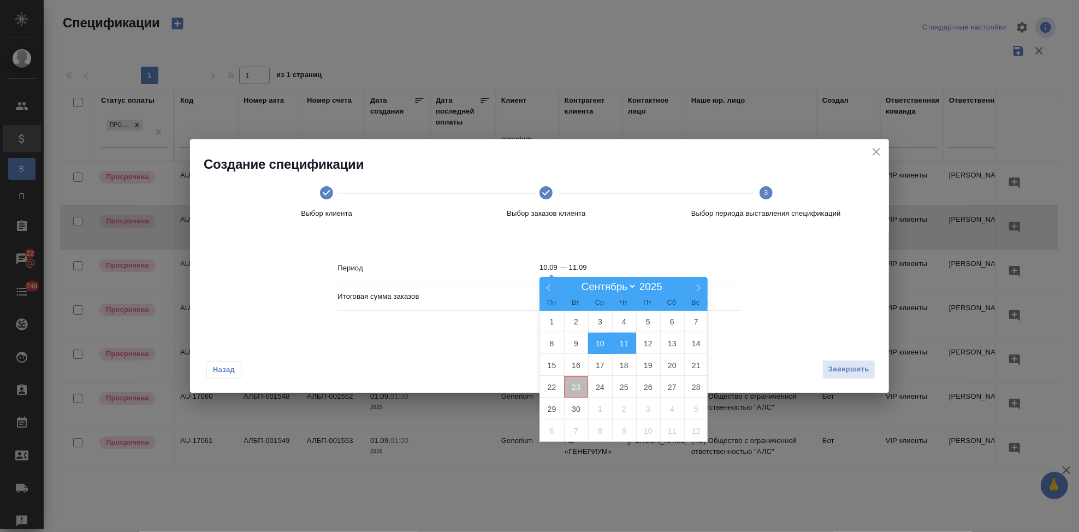
click at [575, 382] on span "23" at bounding box center [576, 386] width 24 height 21
type input "23.09"
click at [575, 390] on span "23" at bounding box center [576, 386] width 24 height 21
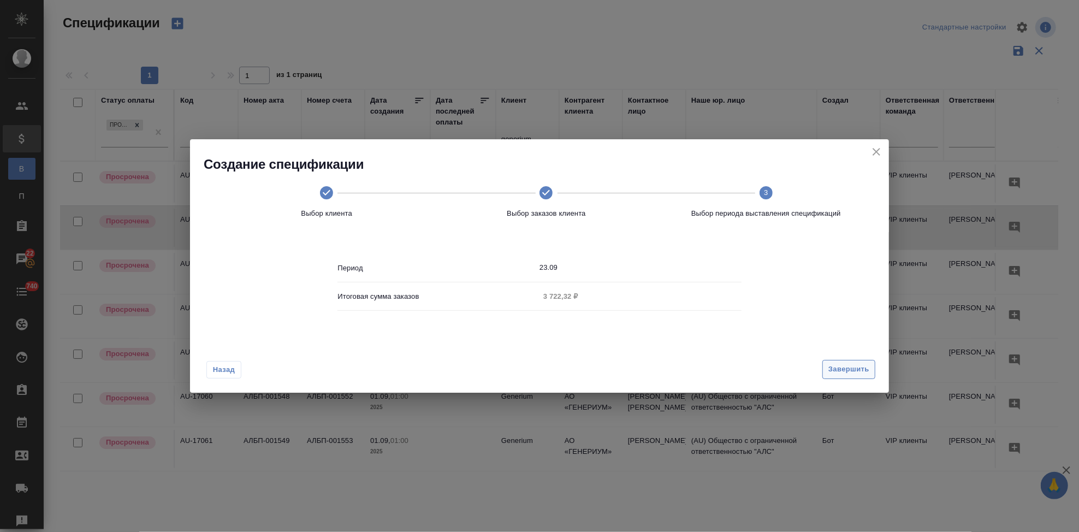
click at [850, 372] on span "Завершить" at bounding box center [848, 369] width 41 height 13
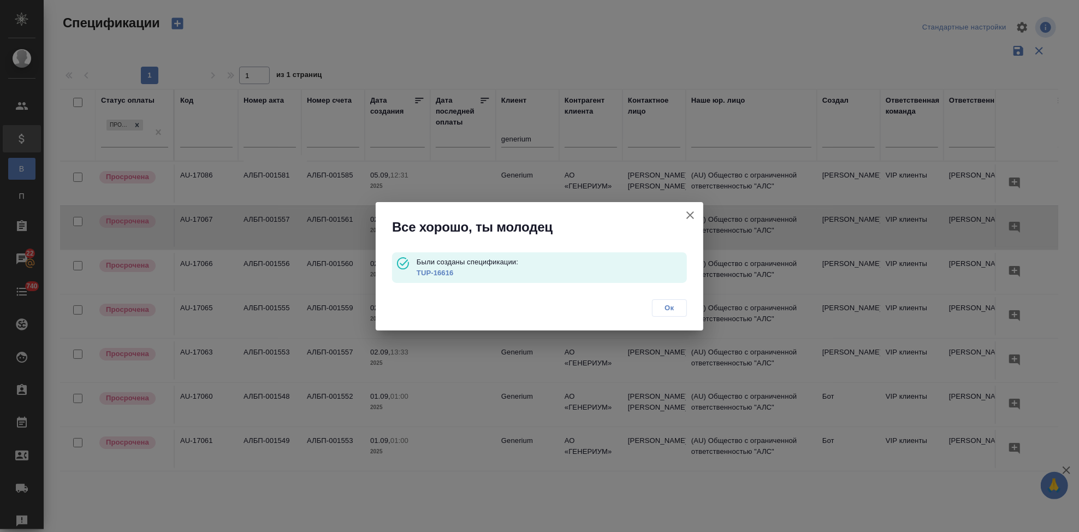
click at [436, 270] on link "TUP-16616" at bounding box center [435, 273] width 37 height 8
drag, startPoint x: 670, startPoint y: 311, endPoint x: 602, endPoint y: 293, distance: 70.7
click at [670, 312] on span "Ок" at bounding box center [669, 307] width 23 height 11
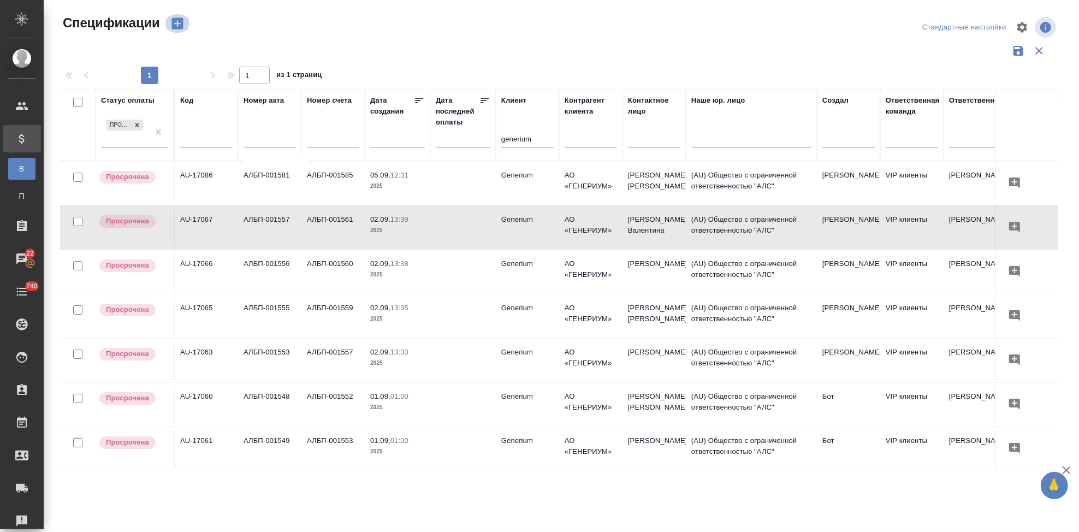
click at [181, 26] on icon "button" at bounding box center [176, 23] width 11 height 11
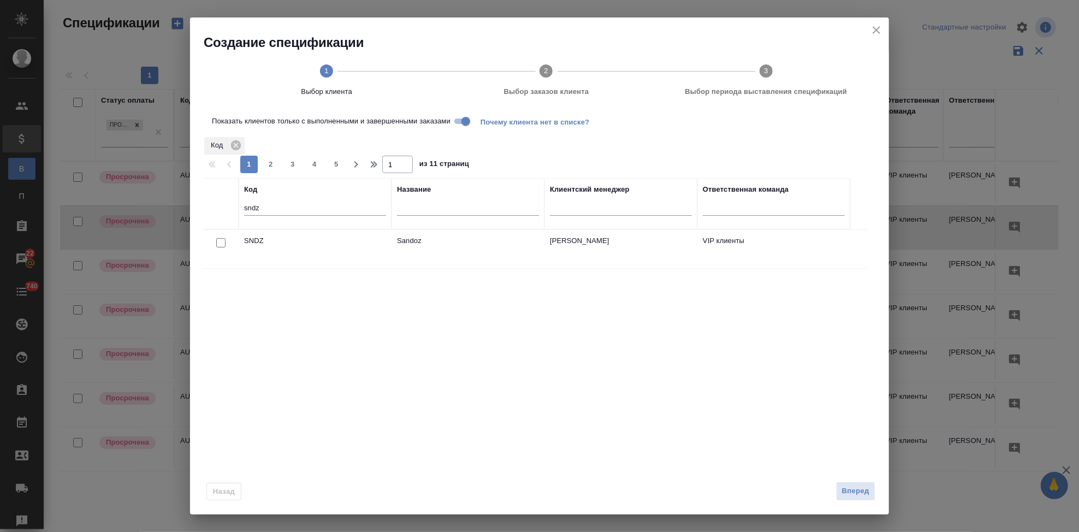
click at [219, 240] on input "checkbox" at bounding box center [220, 242] width 9 height 9
checkbox input "true"
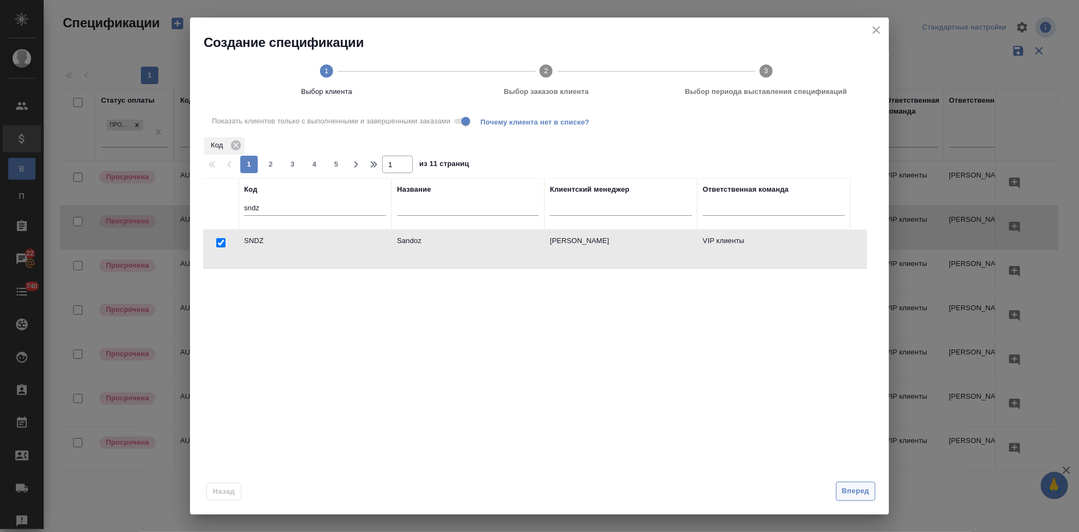
click at [842, 488] on span "Вперед" at bounding box center [855, 491] width 27 height 13
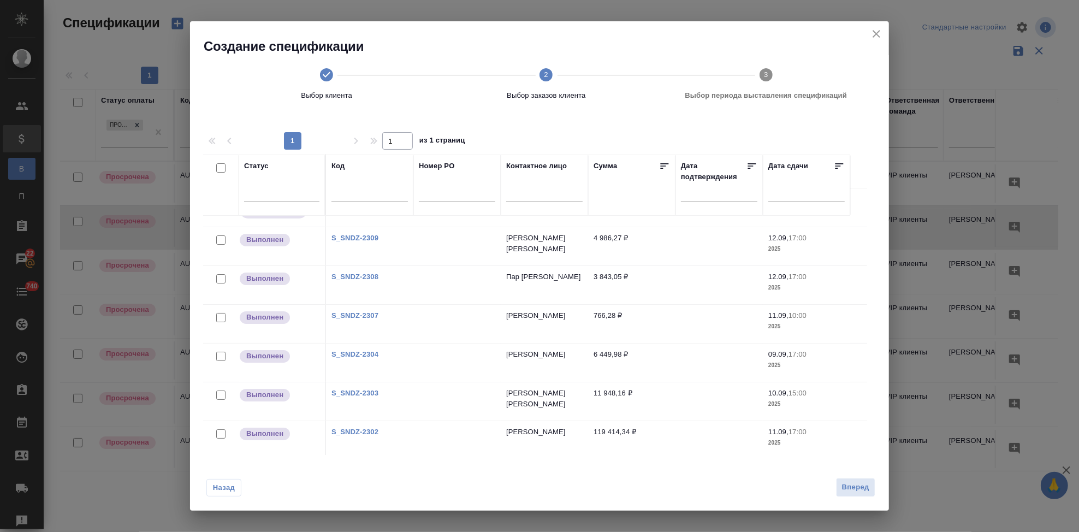
scroll to position [182, 0]
click at [361, 430] on link "S_SNDZ-2298" at bounding box center [354, 433] width 47 height 8
click at [220, 486] on span "Назад" at bounding box center [223, 487] width 23 height 11
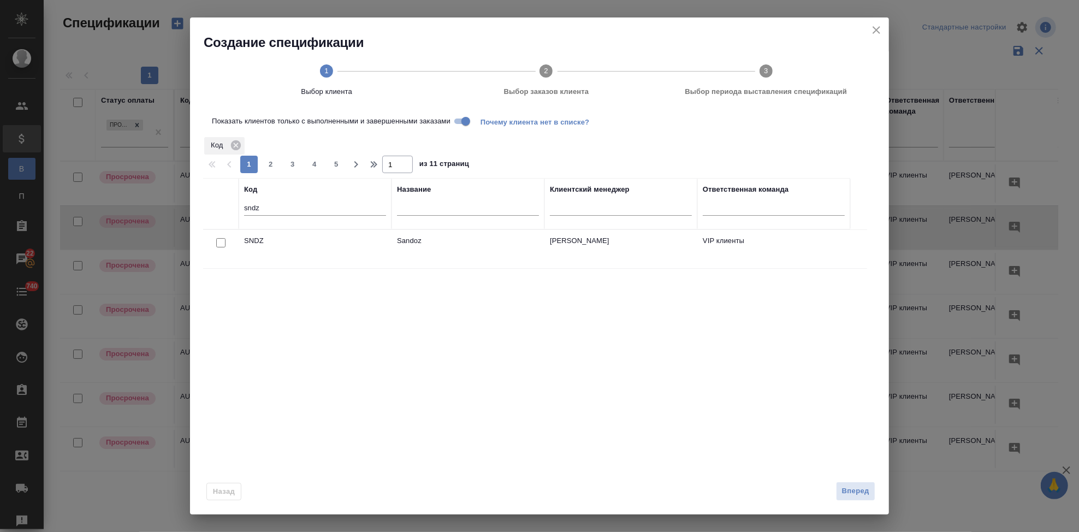
click at [221, 242] on input "checkbox" at bounding box center [220, 242] width 9 height 9
checkbox input "true"
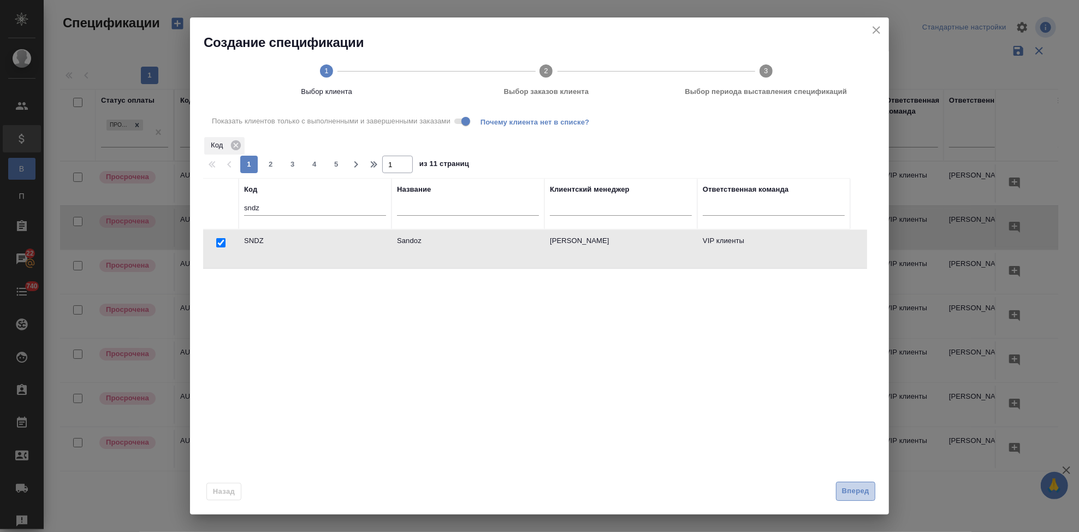
click at [842, 490] on span "Вперед" at bounding box center [855, 491] width 27 height 13
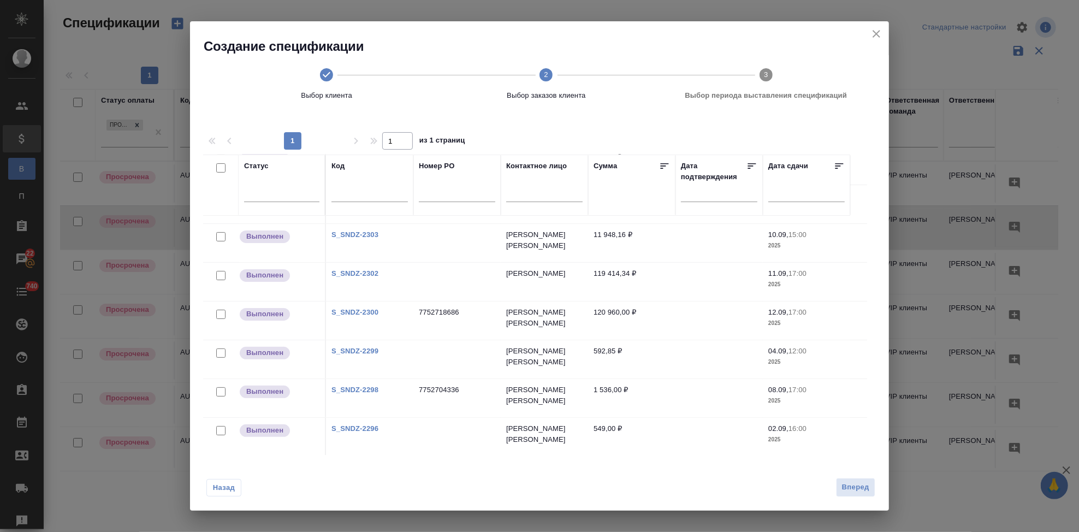
scroll to position [242, 0]
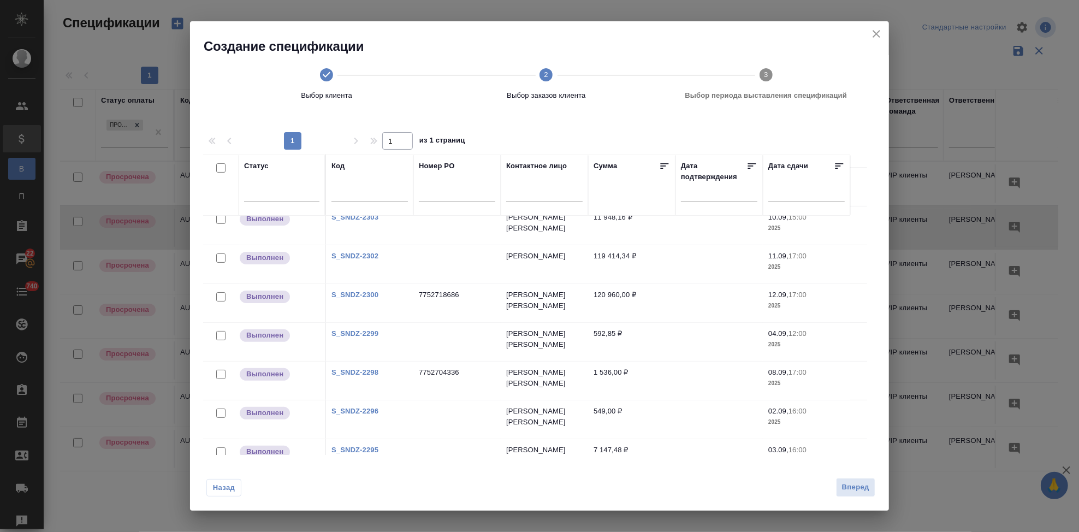
click at [221, 376] on input "checkbox" at bounding box center [220, 374] width 9 height 9
checkbox input "true"
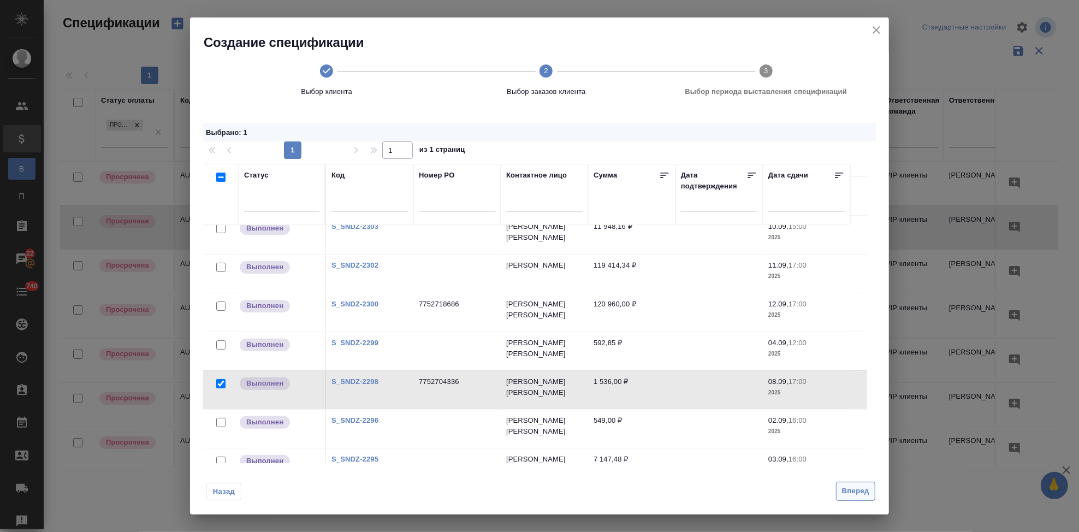
click at [851, 495] on span "Вперед" at bounding box center [855, 491] width 27 height 13
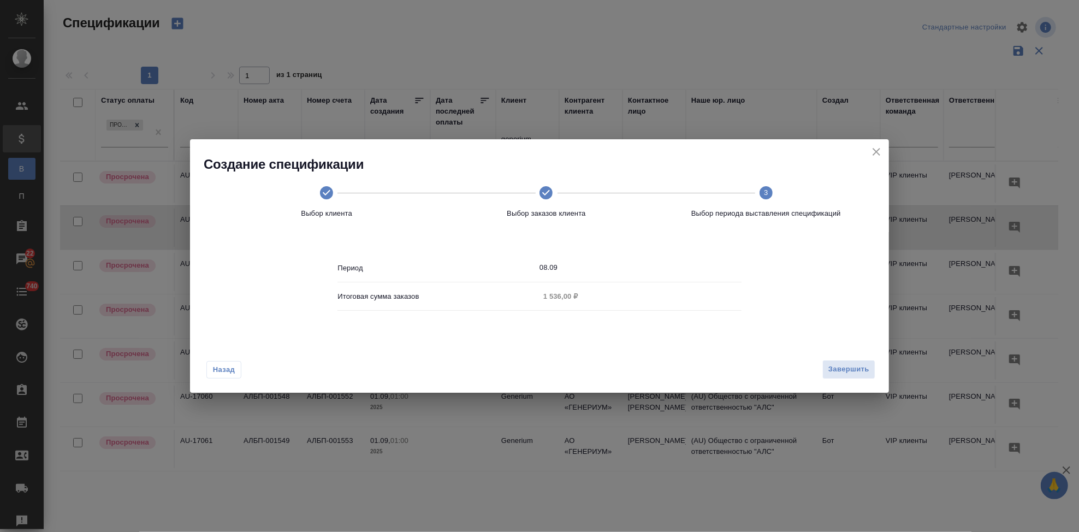
click at [580, 270] on input "08.09" at bounding box center [640, 267] width 202 height 15
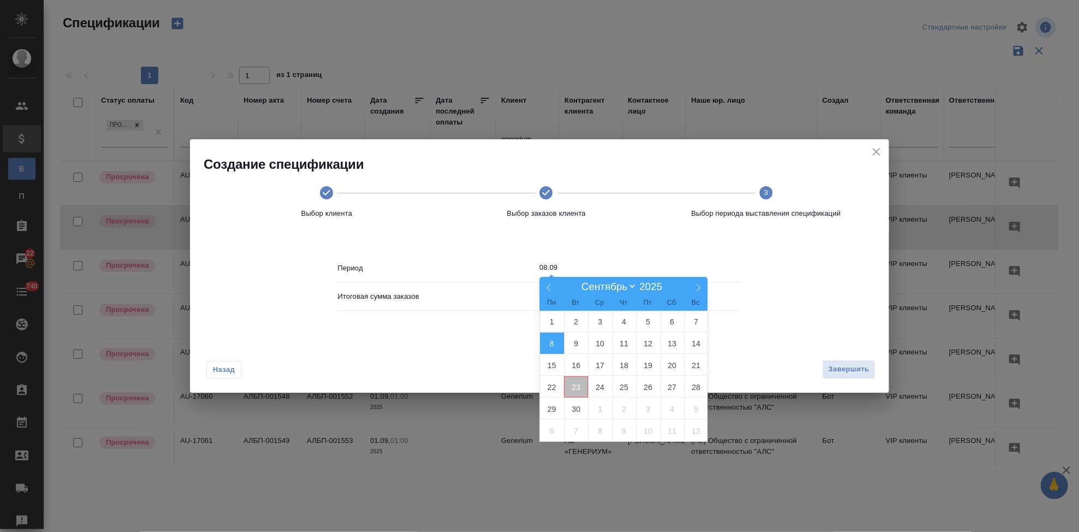
click at [580, 382] on span "23" at bounding box center [576, 386] width 24 height 21
type input "23.09"
click at [579, 387] on span "23" at bounding box center [576, 386] width 24 height 21
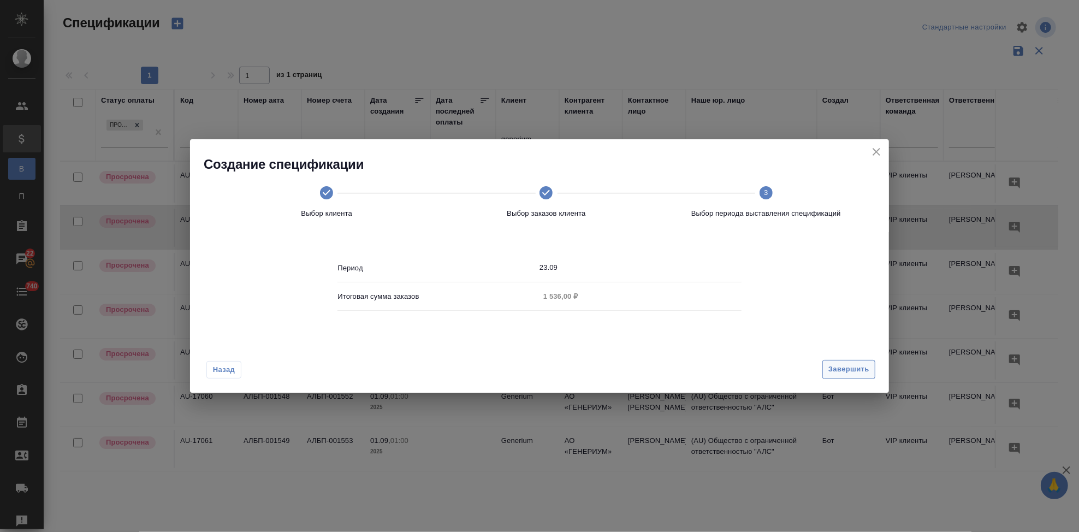
click at [848, 373] on span "Завершить" at bounding box center [848, 369] width 41 height 13
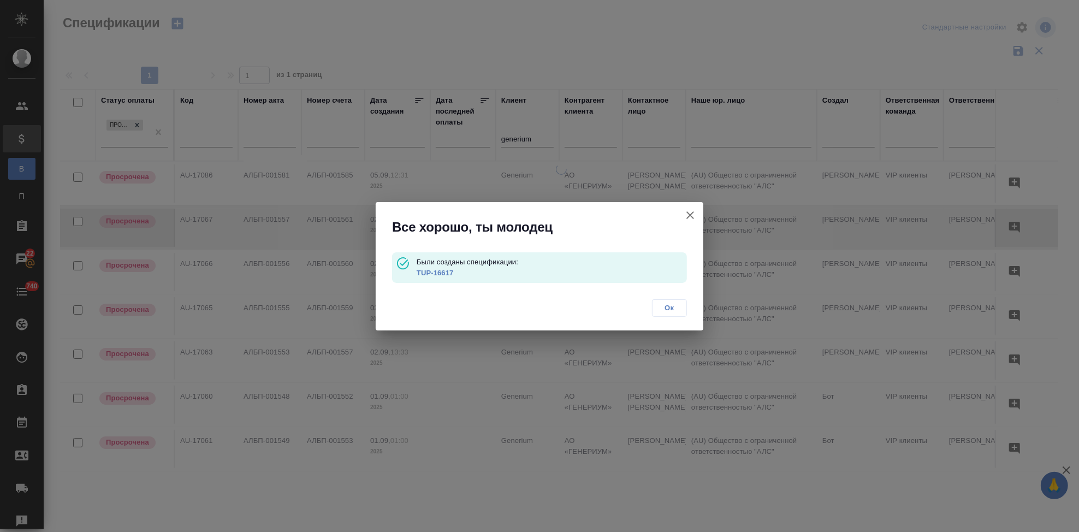
click at [430, 271] on link "TUP-16617" at bounding box center [435, 273] width 37 height 8
click at [668, 306] on span "Ок" at bounding box center [669, 307] width 23 height 11
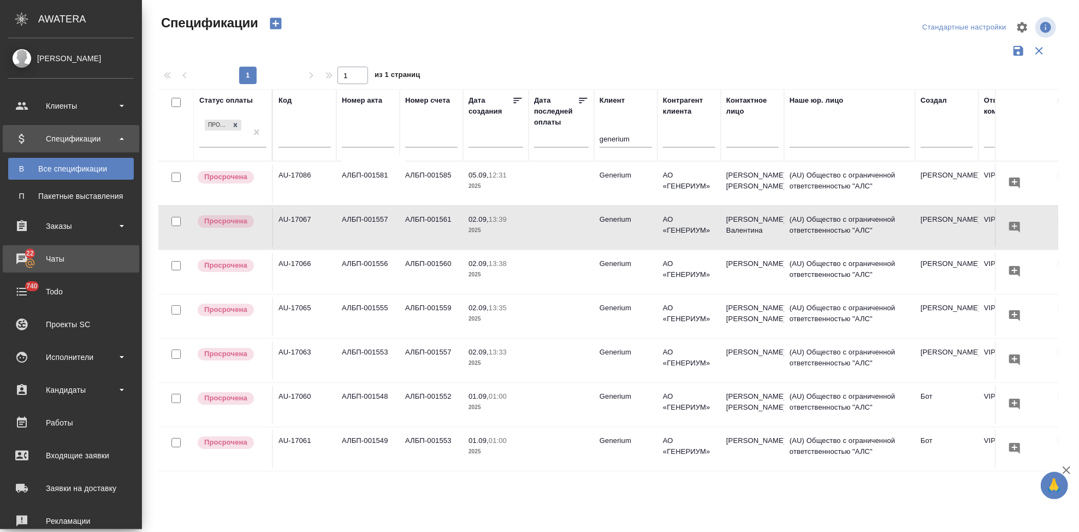
click at [17, 264] on div "Чаты" at bounding box center [71, 259] width 126 height 16
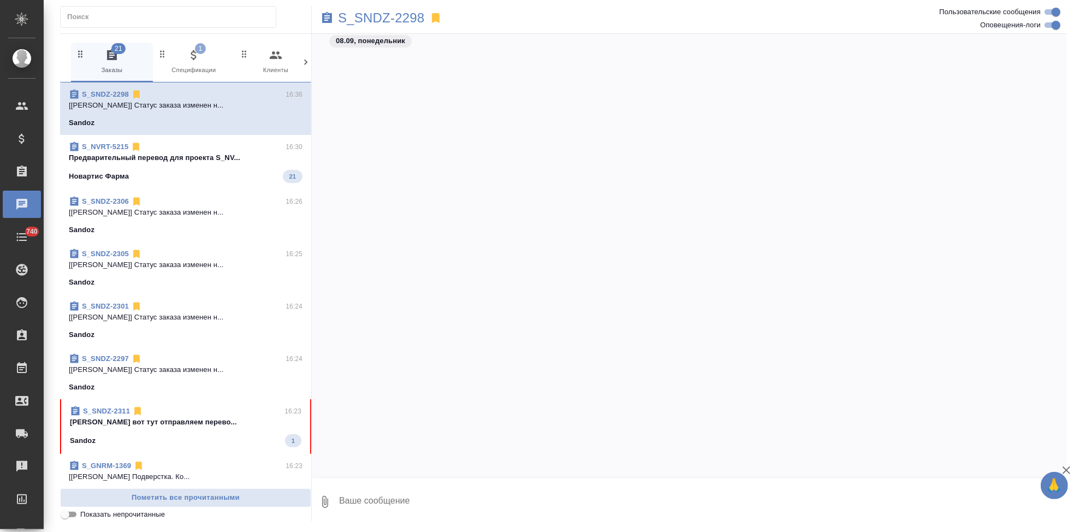
scroll to position [3111, 0]
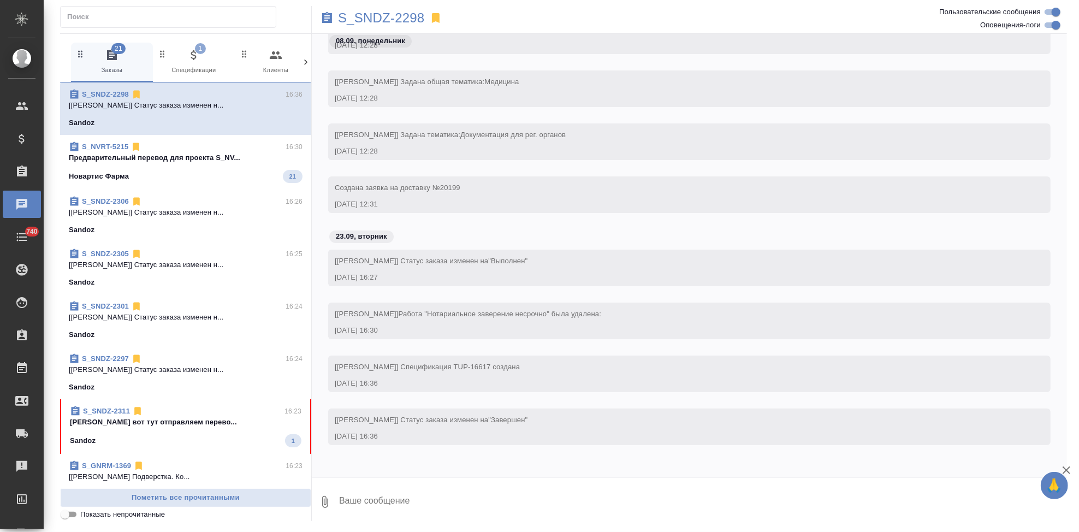
click at [178, 423] on p "Кабаргина Анна вот тут отправляем перево..." at bounding box center [185, 422] width 231 height 11
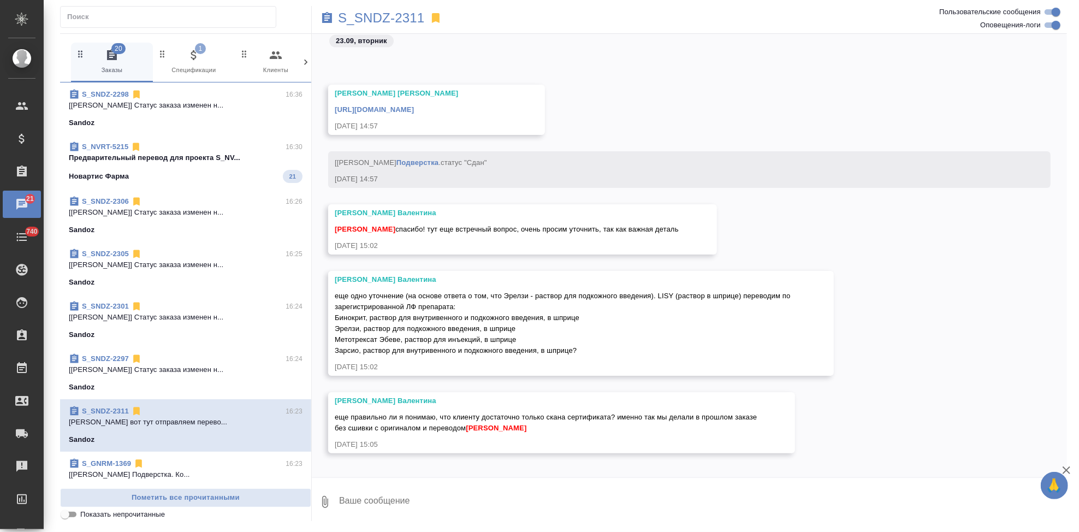
scroll to position [7813, 0]
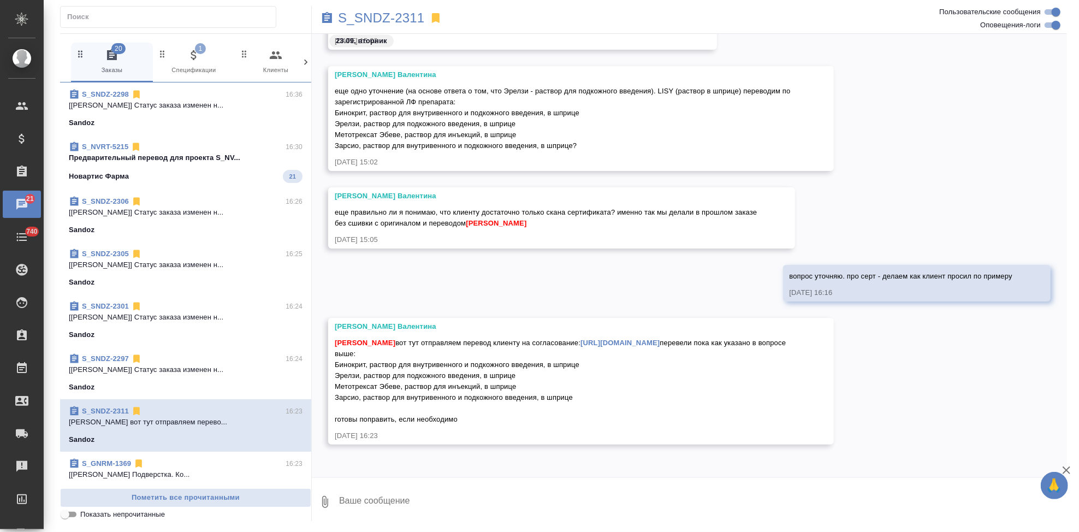
click at [424, 504] on textarea at bounding box center [702, 501] width 729 height 37
click at [417, 503] on textarea at bounding box center [702, 501] width 729 height 37
type textarea "отправляю"
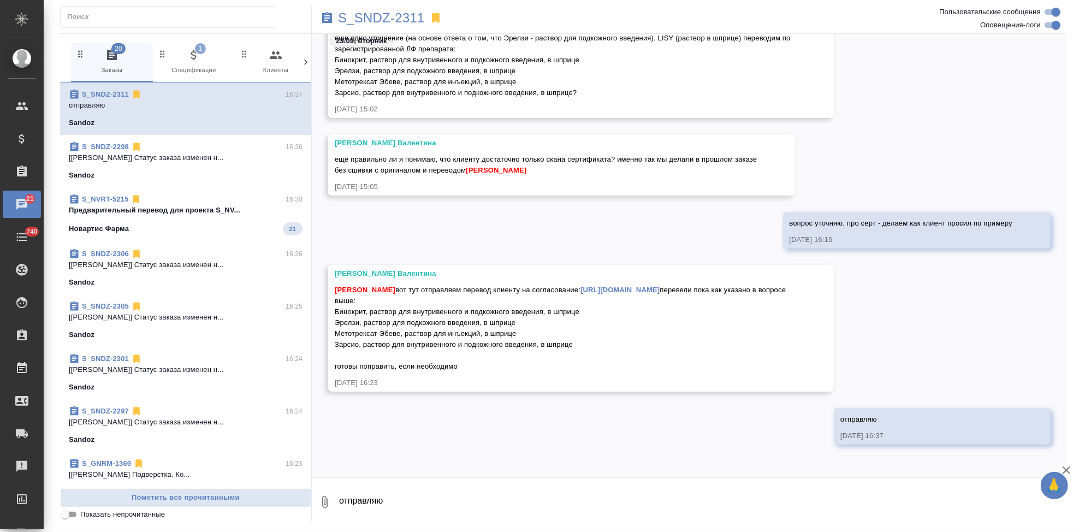
click at [620, 286] on link "https://drive.awatera.com/apps/files/files/10418260?dir=/Shares/Sandoz/Orders/S…" at bounding box center [619, 290] width 79 height 8
click at [392, 496] on textarea "отправляю" at bounding box center [702, 501] width 729 height 37
type textarea "серт не готов пока? там без подшивки, одно другому не мешает."
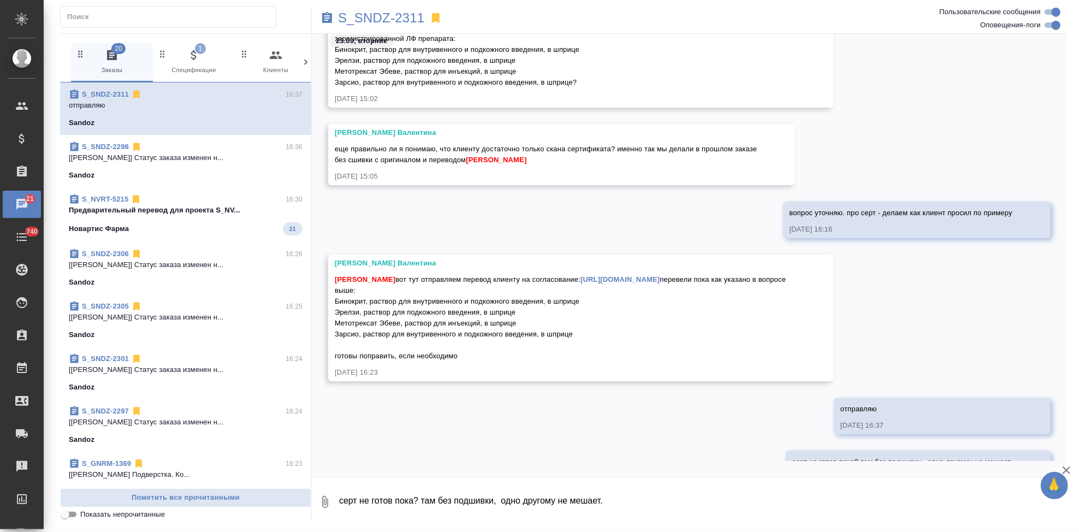
scroll to position [7920, 0]
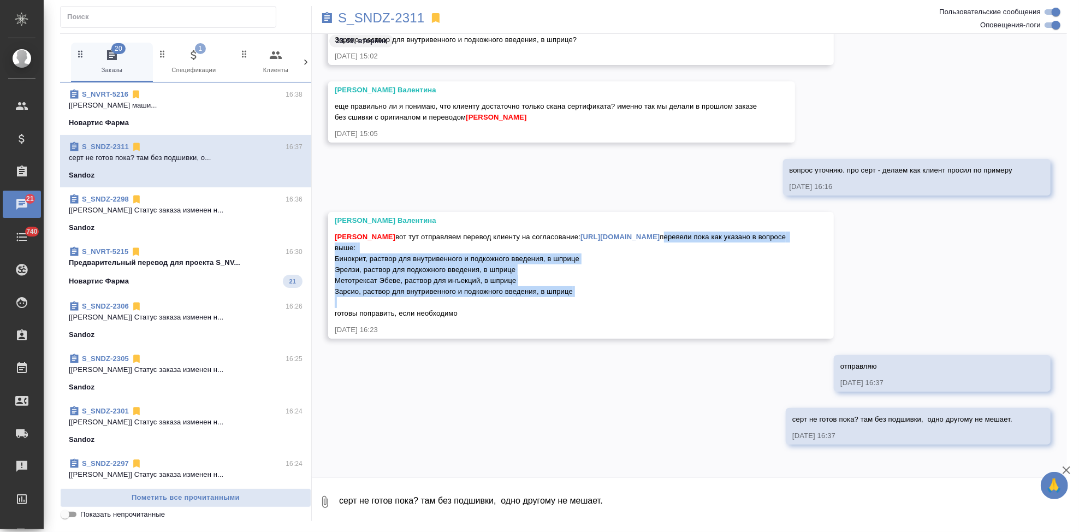
drag, startPoint x: 335, startPoint y: 248, endPoint x: 580, endPoint y: 305, distance: 251.7
click at [580, 305] on div "Кабаргина Анна вот тут отправляем перевод клиенту на согласование: https://driv…" at bounding box center [565, 274] width 461 height 90
copy span "перевели пока как указано в вопросе выше: Бинокрит, раствор для внутривенного и…"
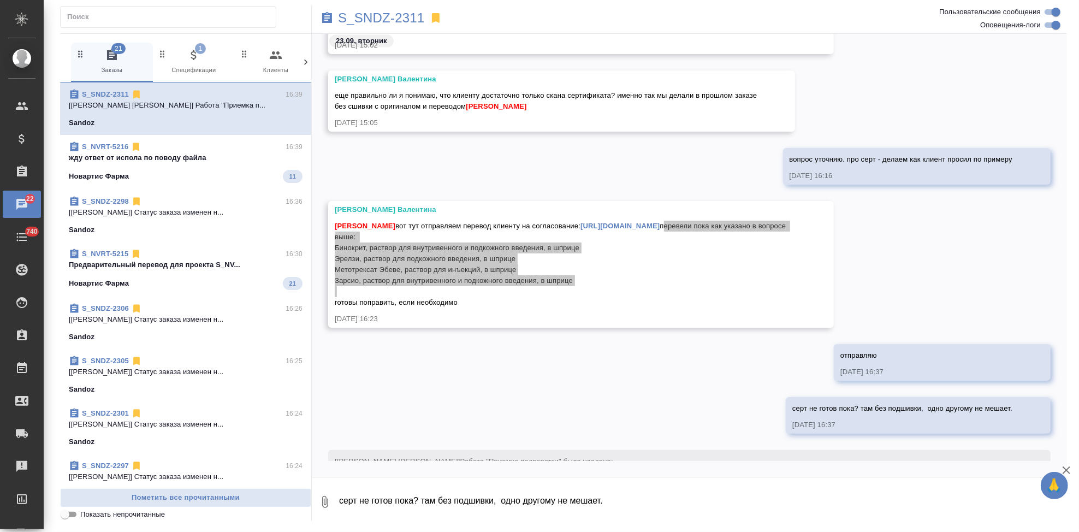
scroll to position [7972, 0]
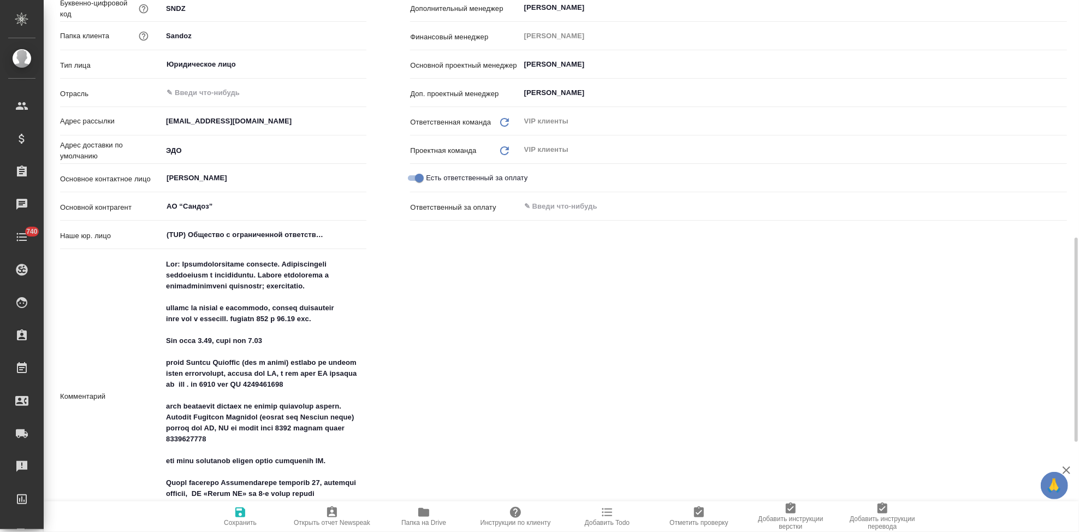
scroll to position [303, 0]
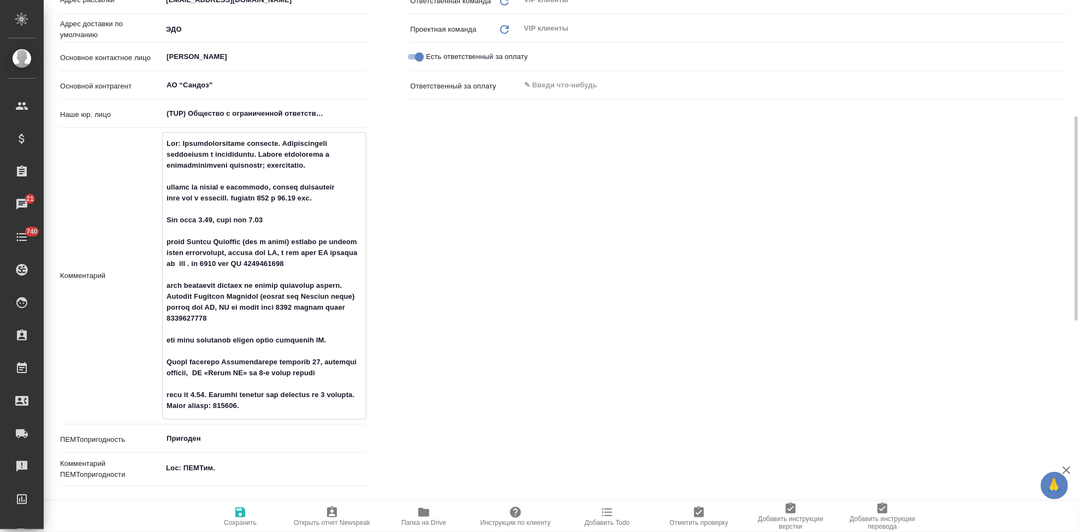
drag, startPoint x: 227, startPoint y: 317, endPoint x: 188, endPoint y: 317, distance: 39.3
click at [188, 317] on textarea at bounding box center [264, 274] width 203 height 281
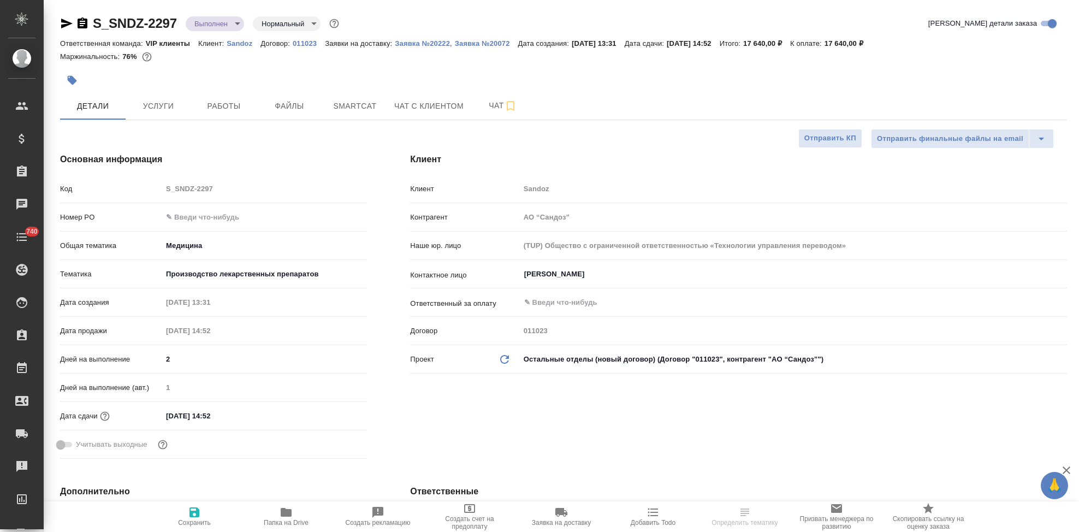
select select "RU"
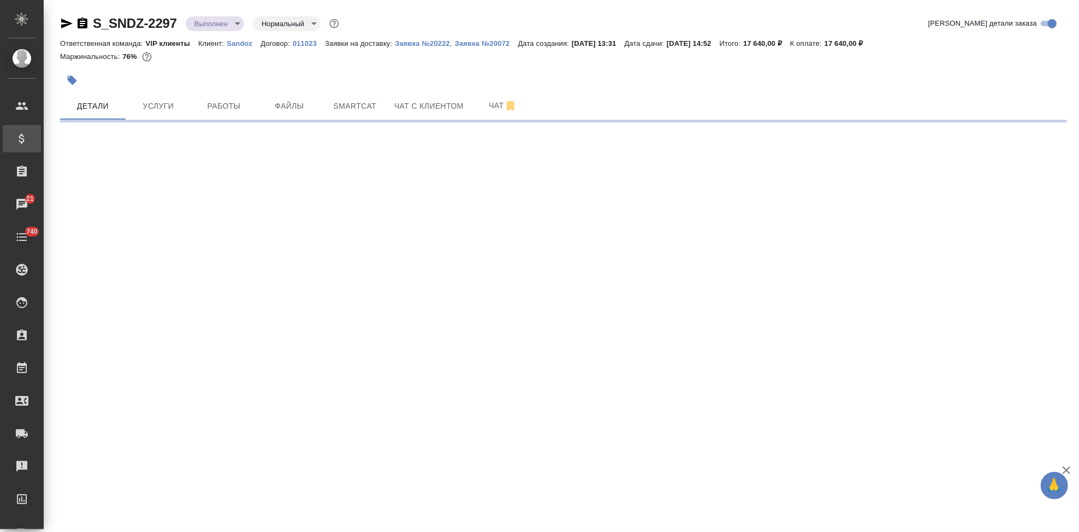
select select "RU"
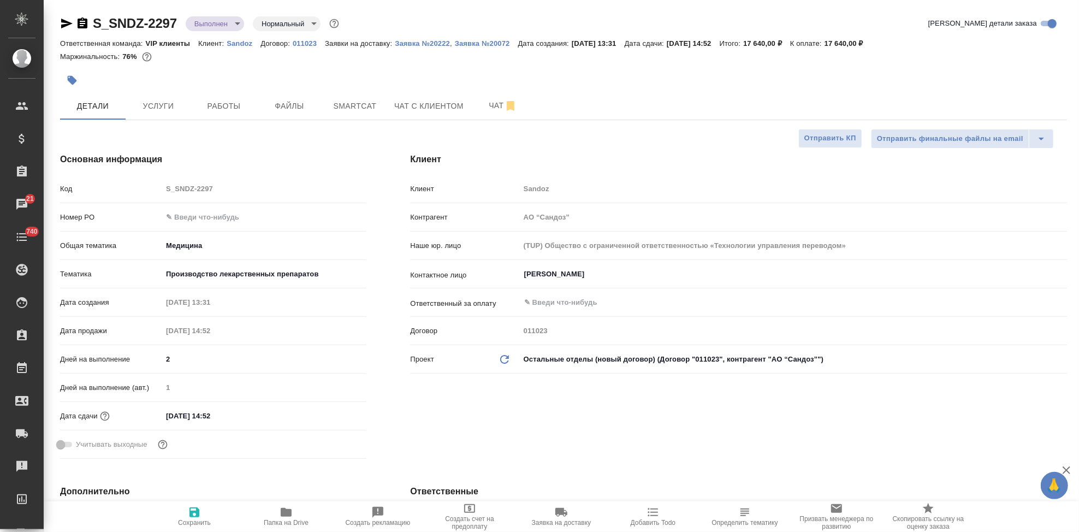
type textarea "x"
click at [224, 219] on input "text" at bounding box center [264, 217] width 204 height 16
paste input "7752704336"
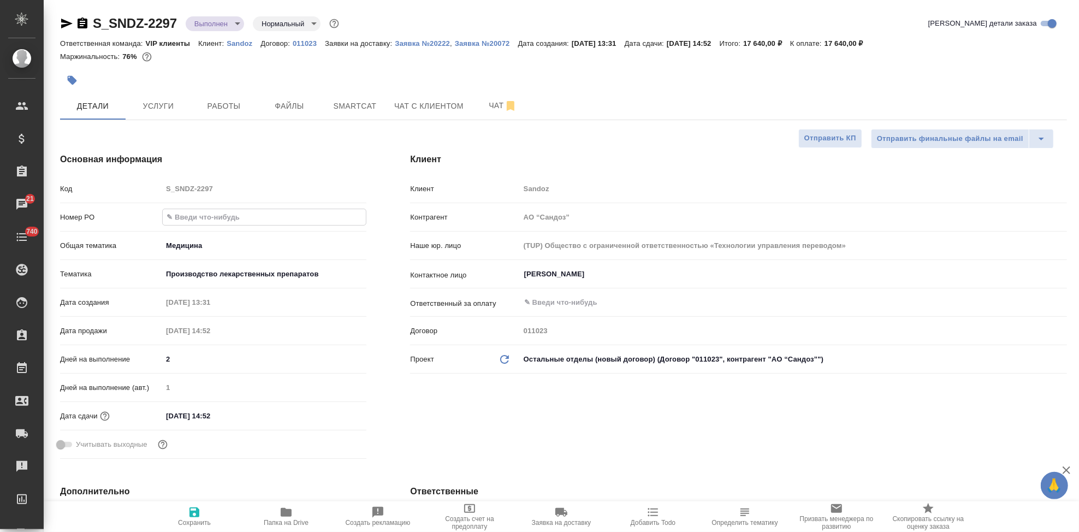
type input "7752704336"
type textarea "x"
type input "7752704336"
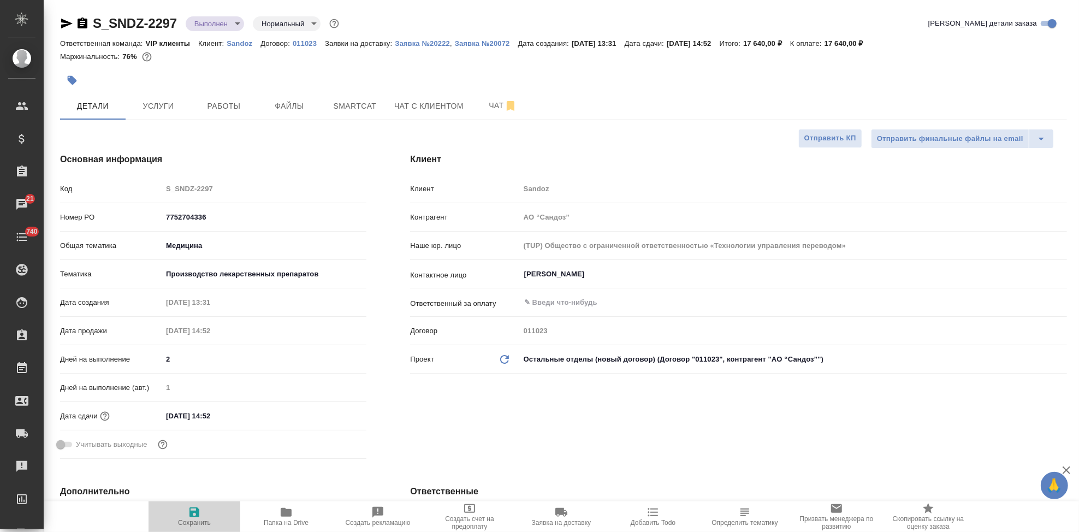
click at [197, 512] on icon "button" at bounding box center [194, 512] width 10 height 10
type textarea "x"
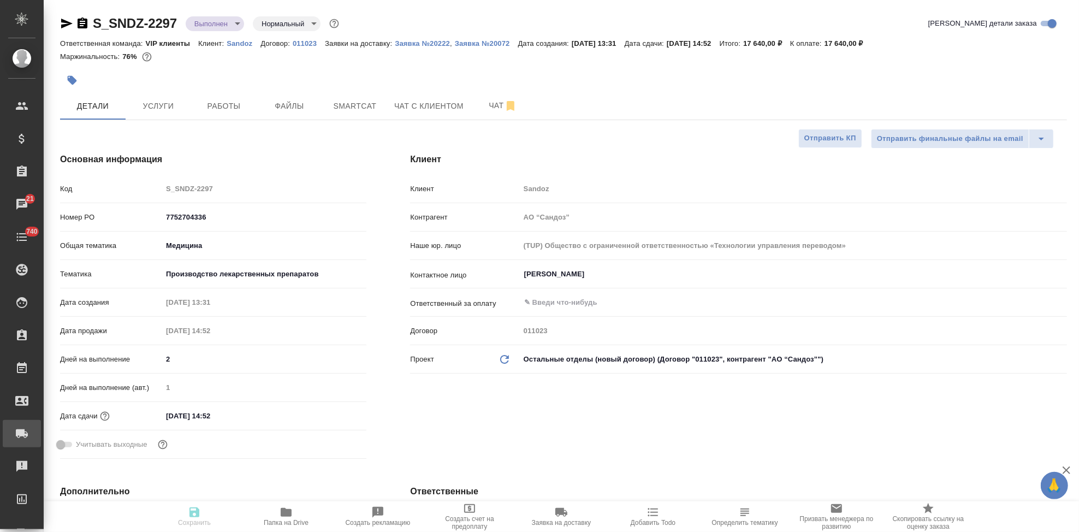
type textarea "x"
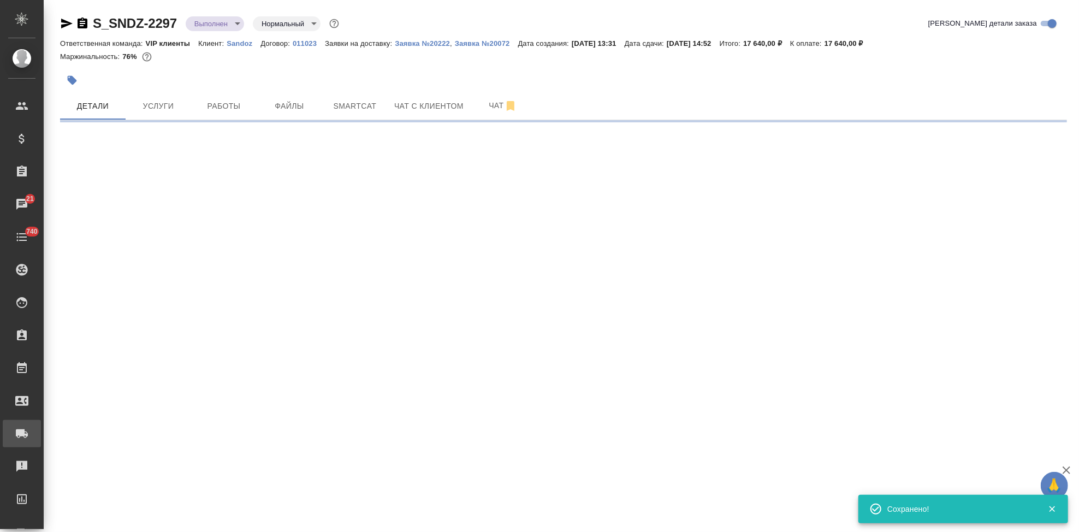
select select "RU"
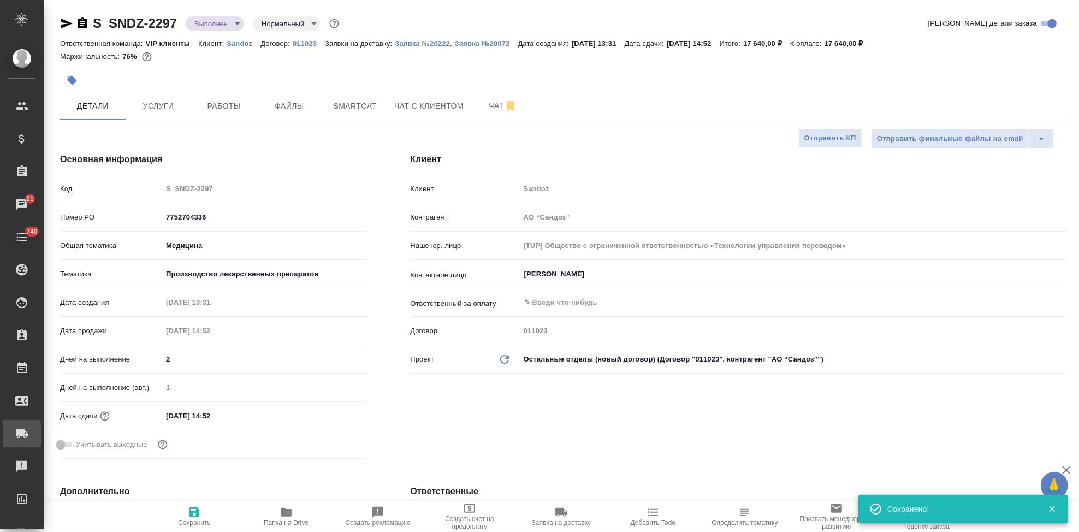
type textarea "x"
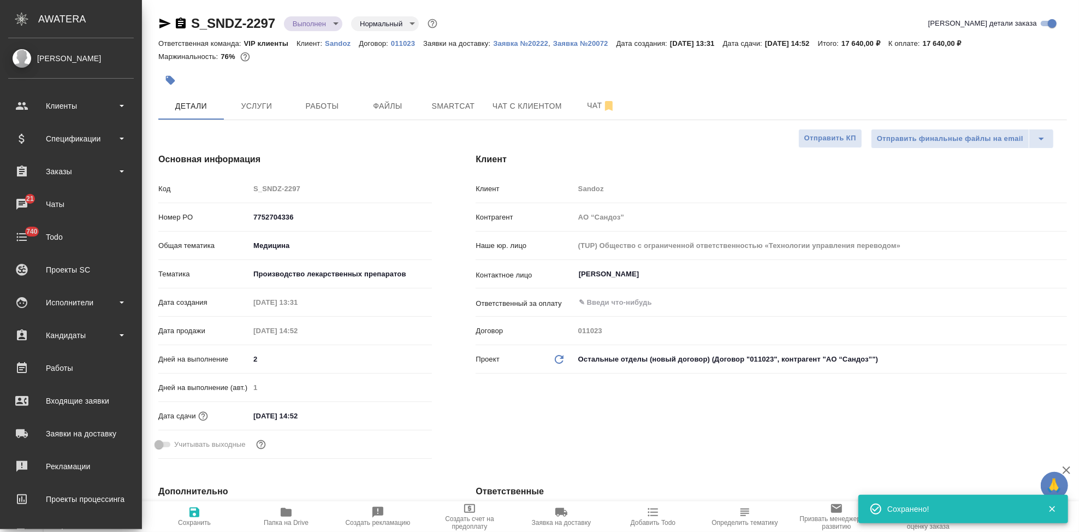
type textarea "x"
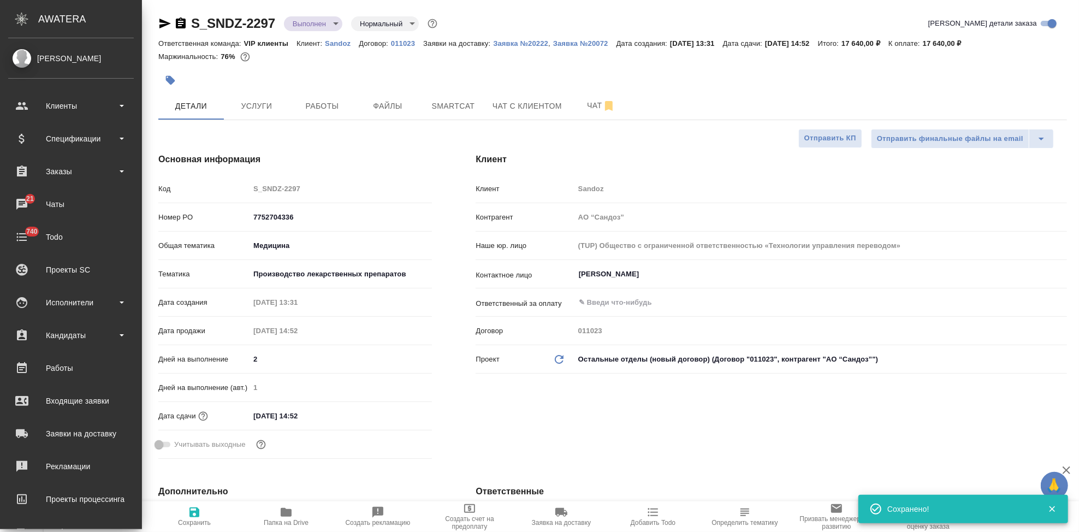
type textarea "x"
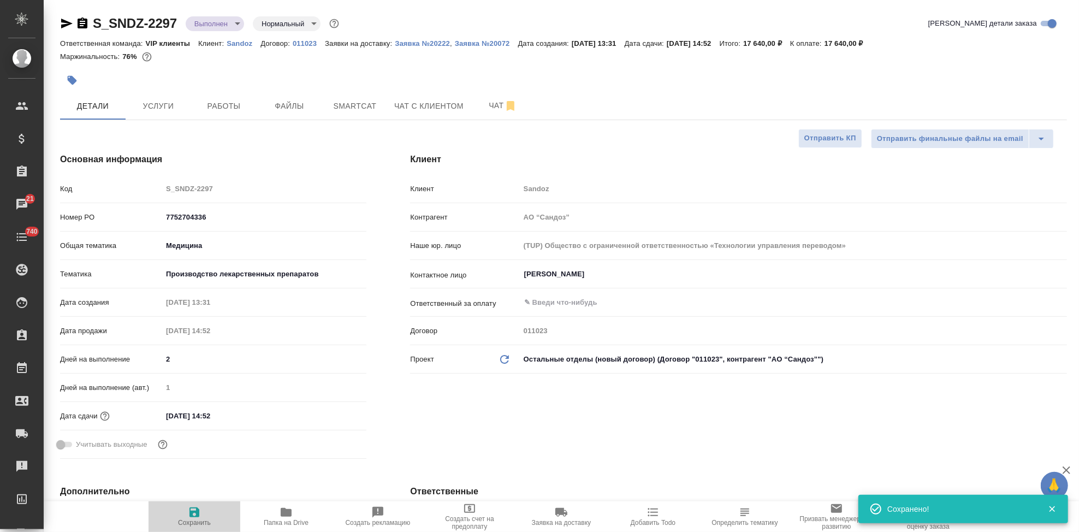
click at [202, 513] on span "Сохранить" at bounding box center [194, 516] width 79 height 21
type textarea "x"
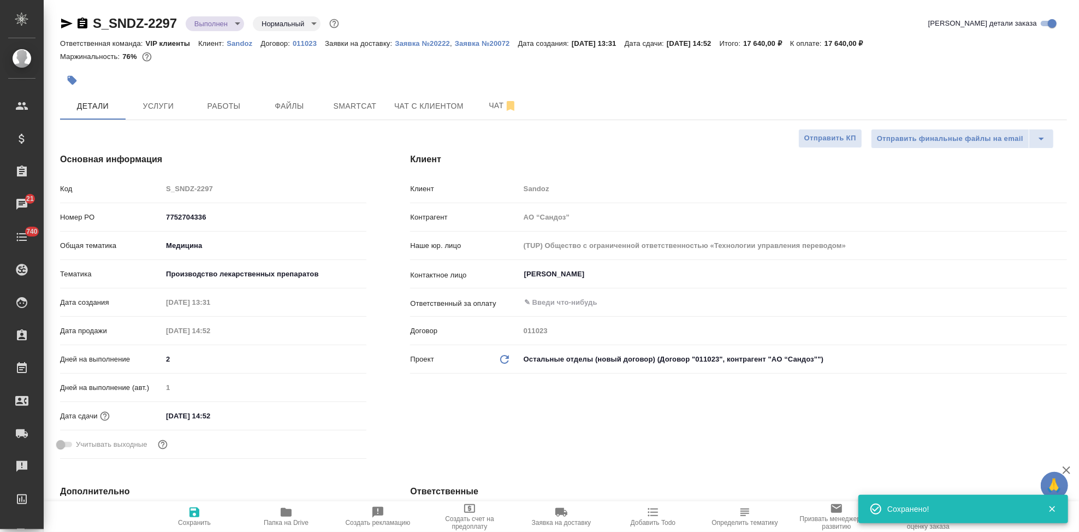
type textarea "x"
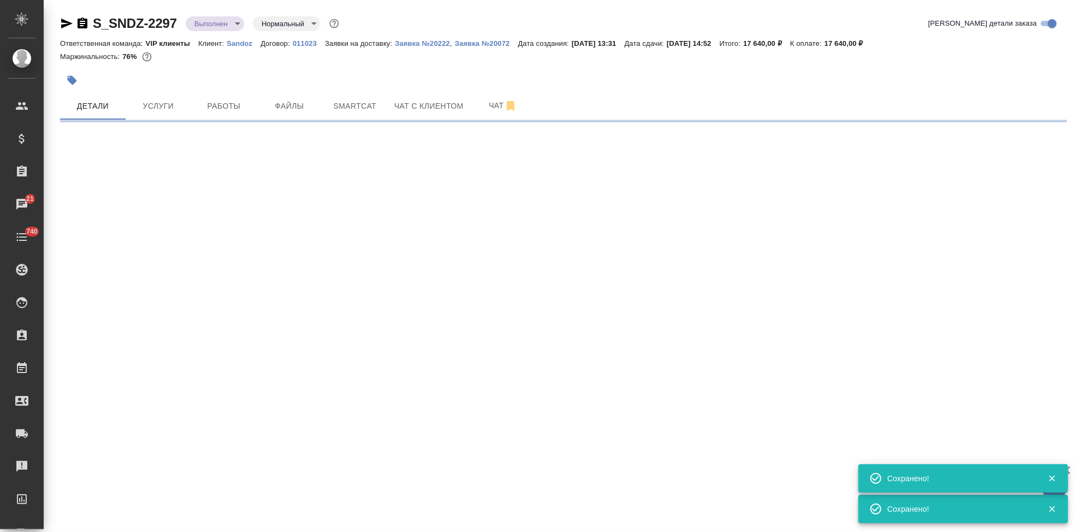
select select "RU"
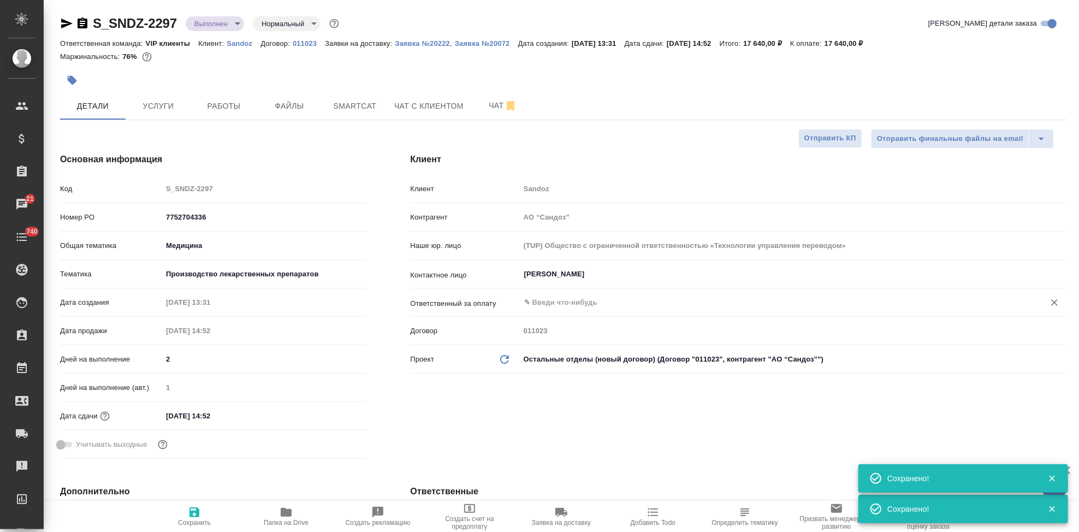
type textarea "x"
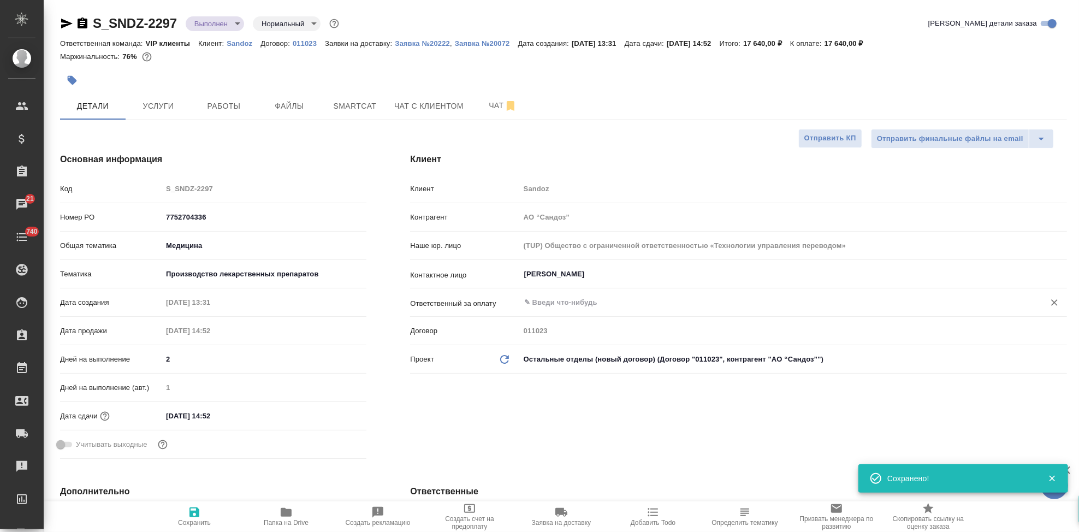
click at [569, 300] on input "text" at bounding box center [775, 302] width 504 height 13
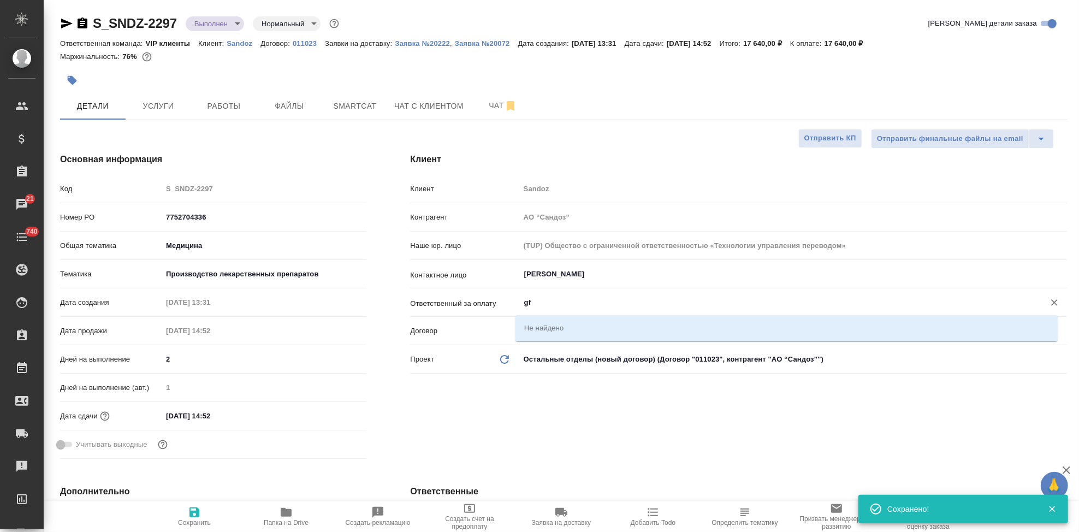
type input "g"
type textarea "x"
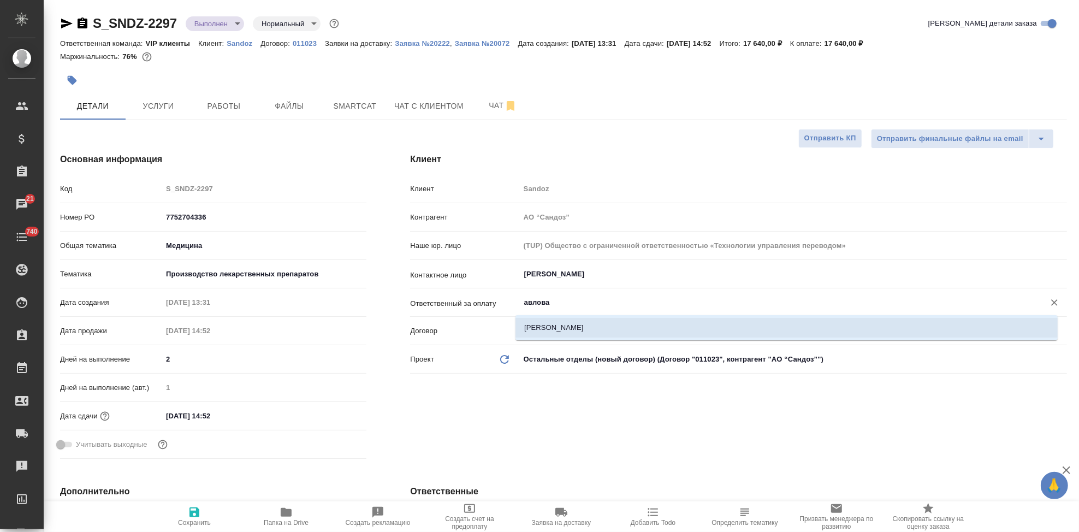
click at [602, 328] on li "Павлова Мария" at bounding box center [786, 328] width 542 height 20
type input "Павлова Мария"
type textarea "x"
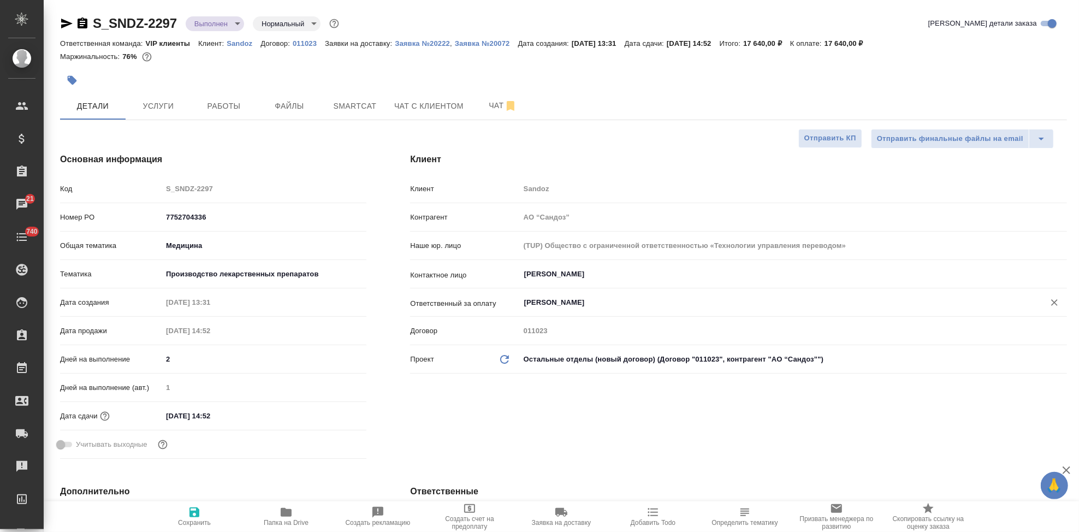
type input "Павлова Мария"
click at [196, 519] on span "Сохранить" at bounding box center [194, 523] width 33 height 8
type textarea "x"
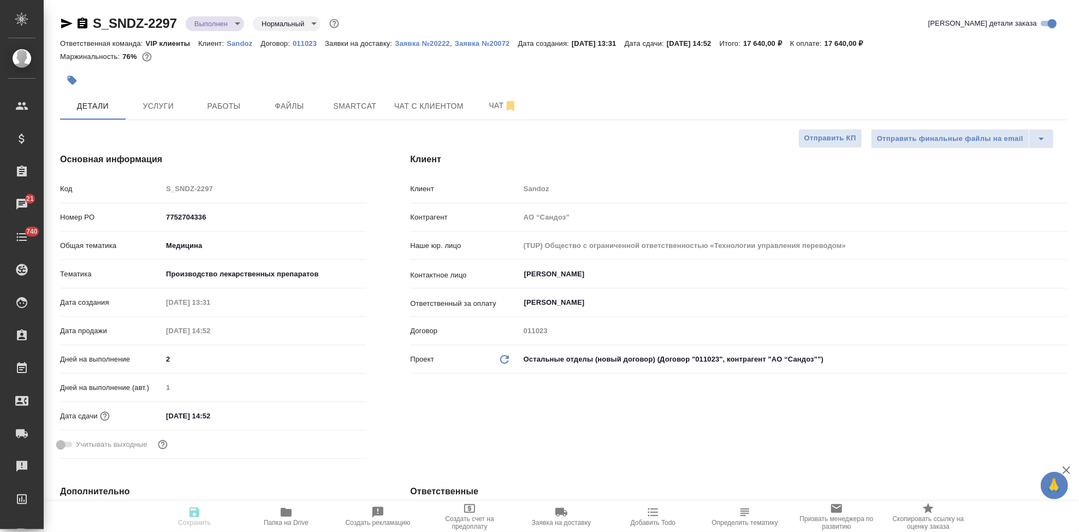
type textarea "x"
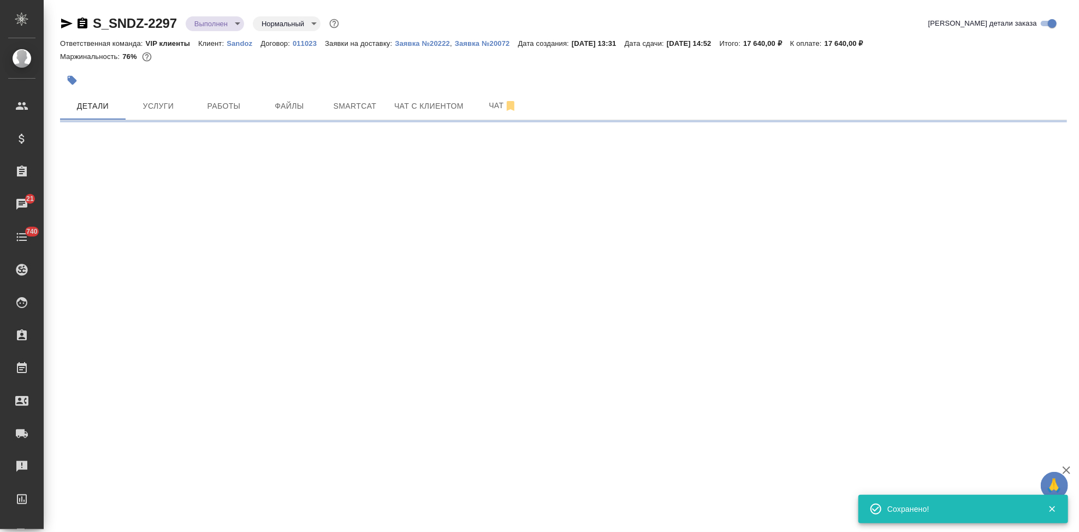
select select "RU"
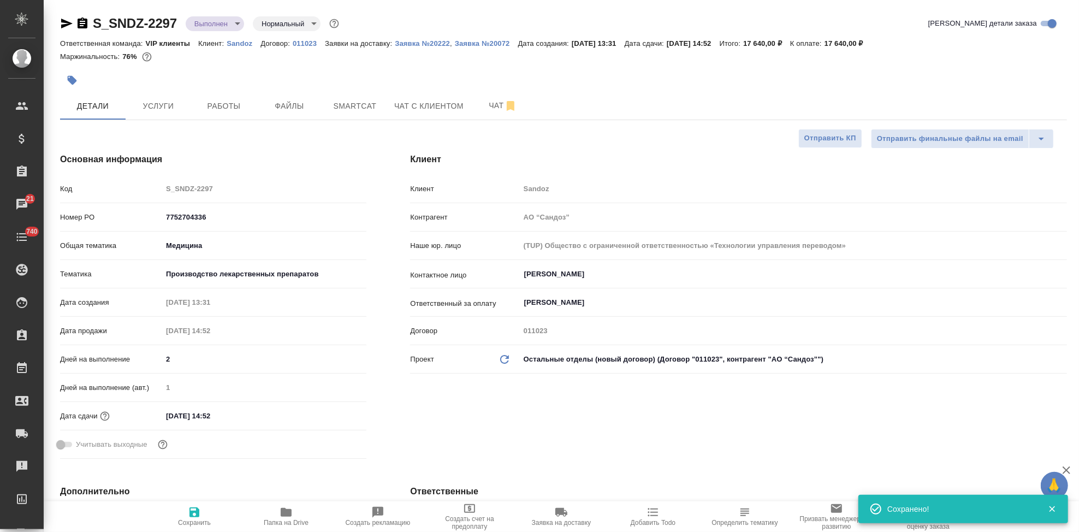
type textarea "x"
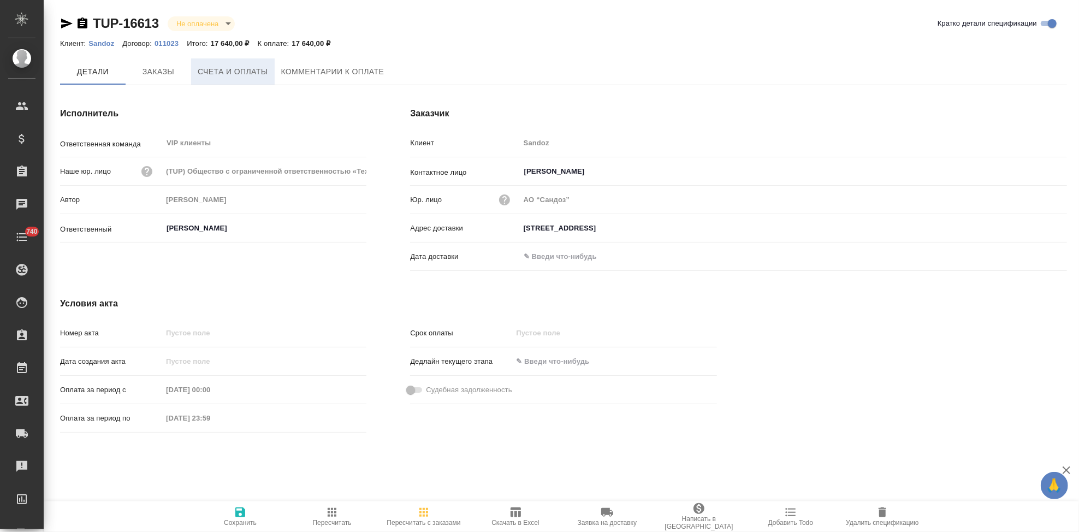
click at [221, 73] on span "Счета и оплаты" at bounding box center [233, 72] width 70 height 14
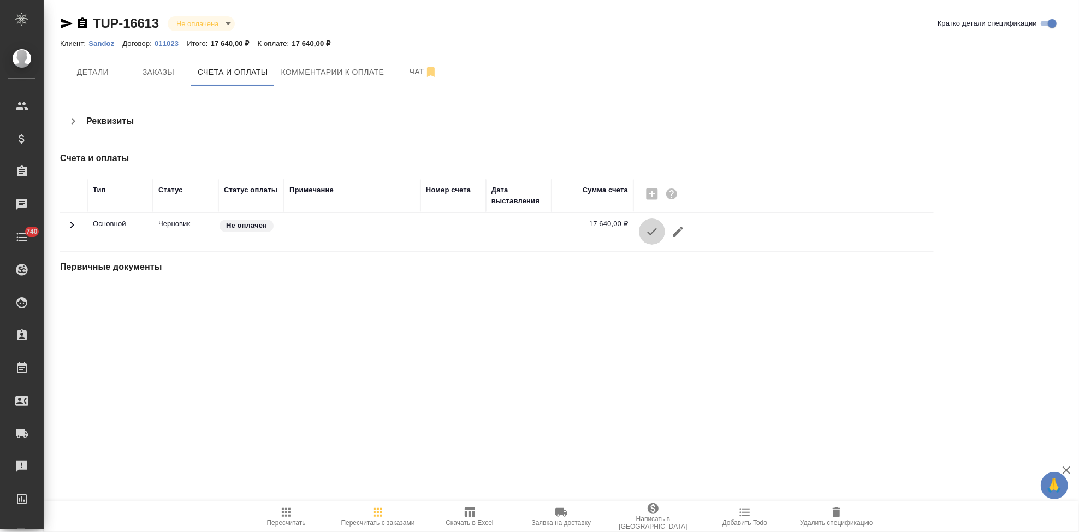
click at [647, 235] on icon "button" at bounding box center [651, 231] width 13 height 13
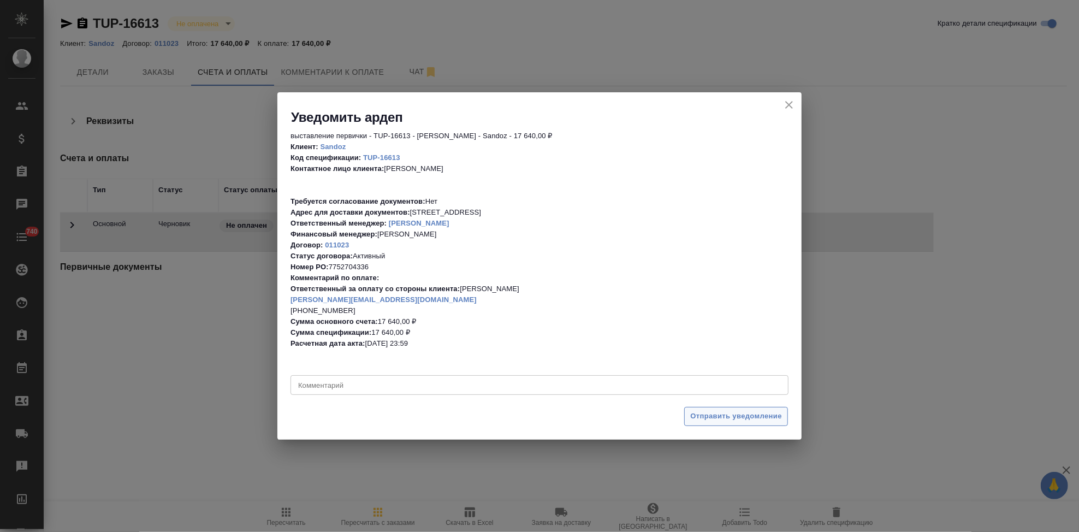
click at [722, 415] on span "Отправить уведомление" at bounding box center [736, 416] width 92 height 13
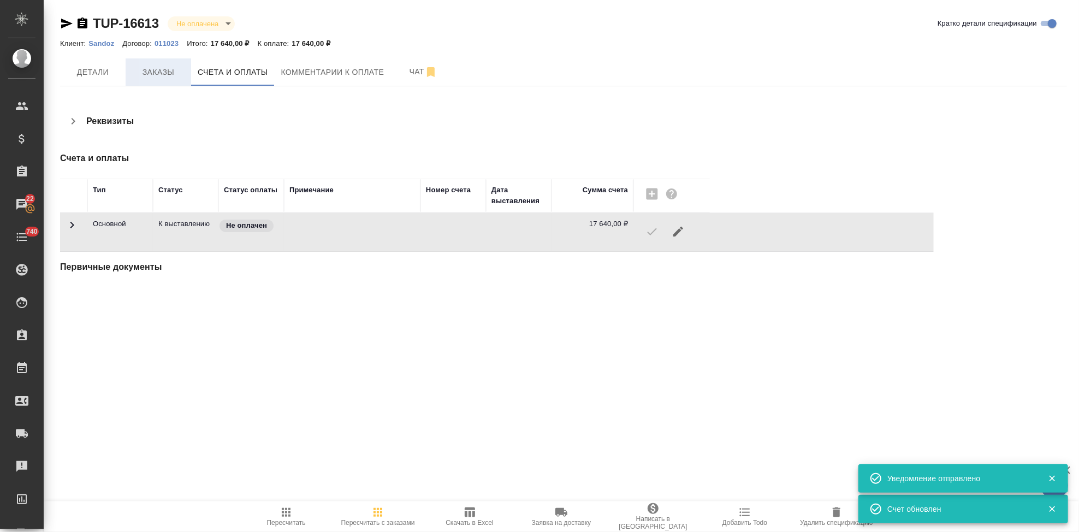
click at [162, 79] on span "Заказы" at bounding box center [158, 73] width 52 height 14
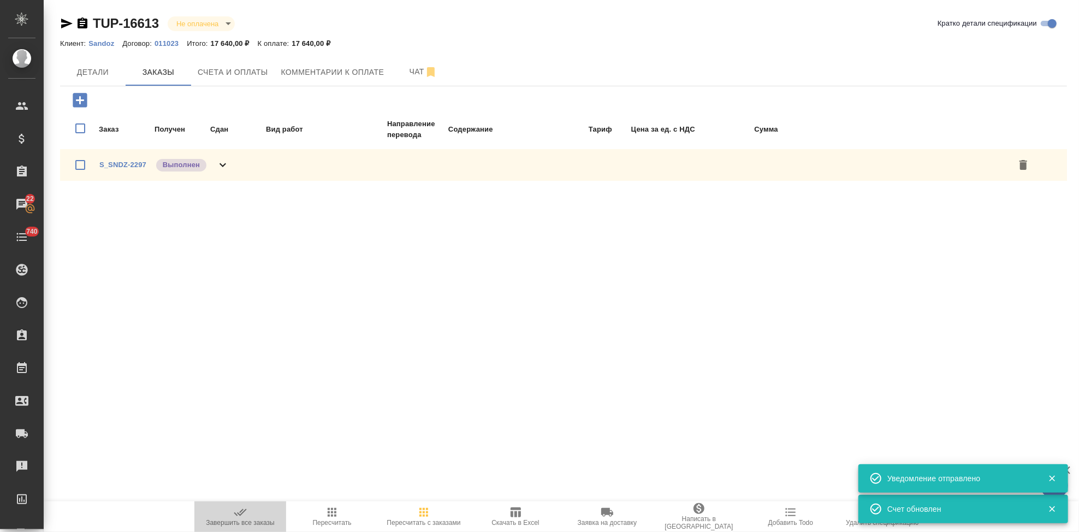
click at [240, 524] on span "Завершить все заказы" at bounding box center [240, 523] width 69 height 8
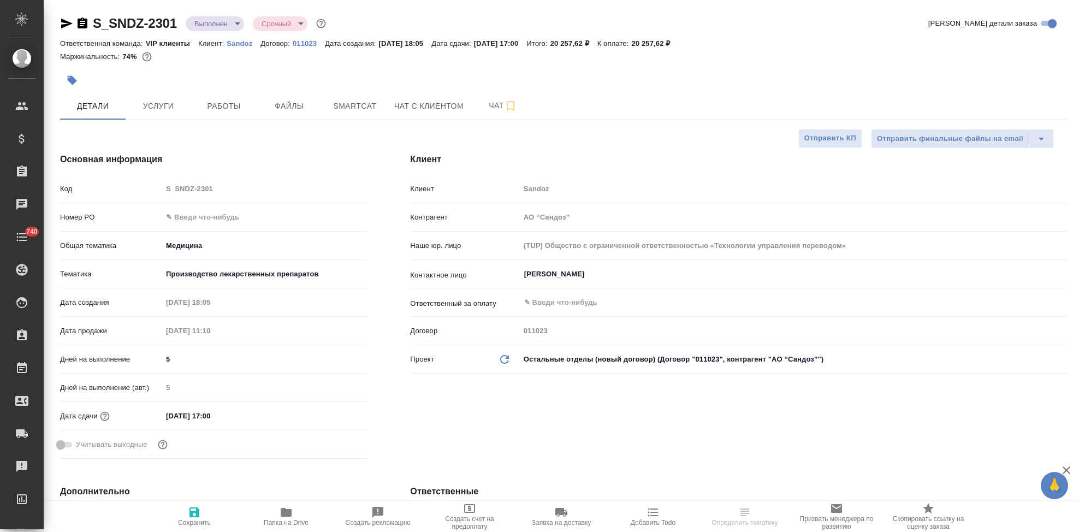
select select "RU"
click at [550, 302] on input "text" at bounding box center [775, 302] width 504 height 13
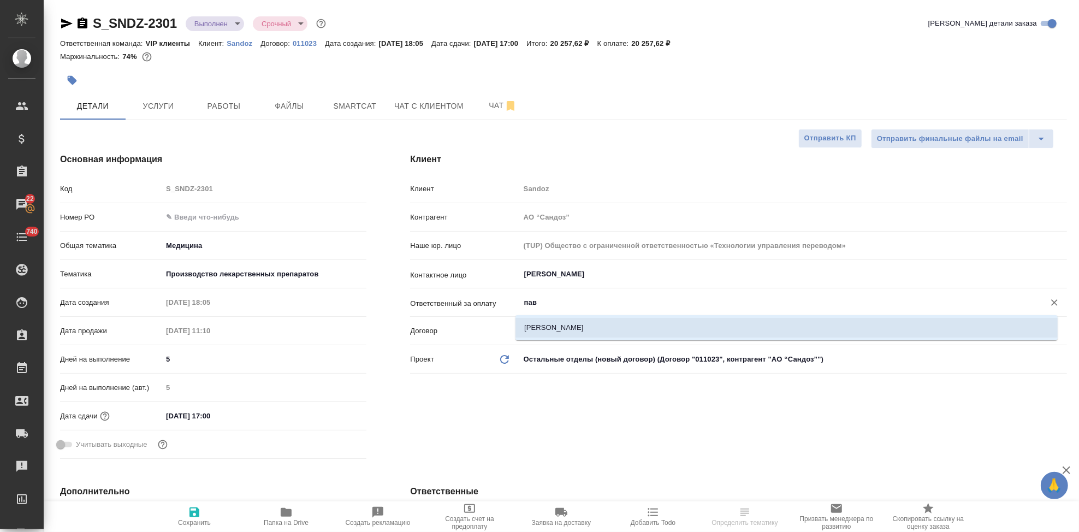
click at [536, 328] on li "[PERSON_NAME]" at bounding box center [786, 328] width 542 height 20
type input "[PERSON_NAME]"
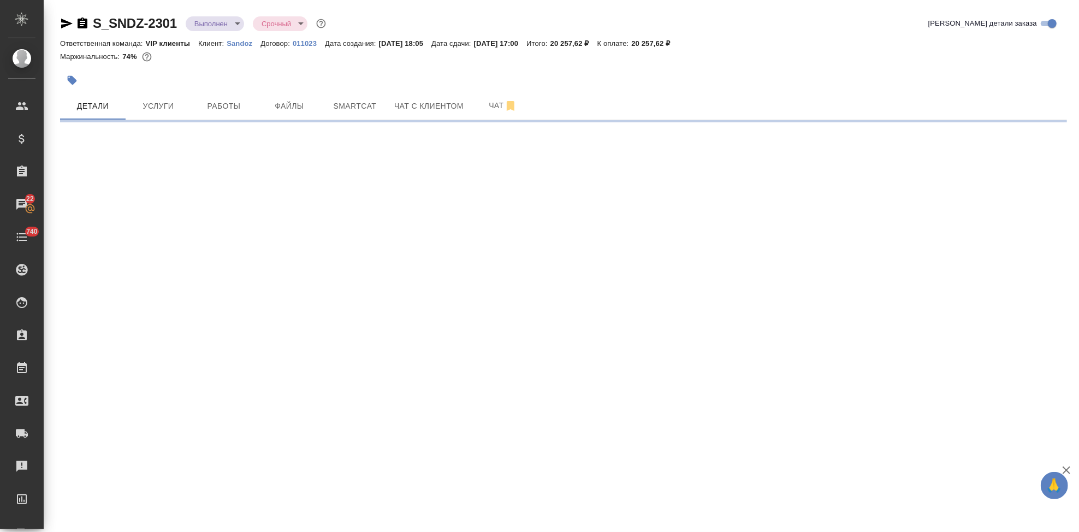
click at [195, 511] on div ".cls-1 fill:#fff; AWATERA Kabargina [PERSON_NAME] Спецификации Заказы 22 Чаты 7…" at bounding box center [539, 266] width 1079 height 532
select select "RU"
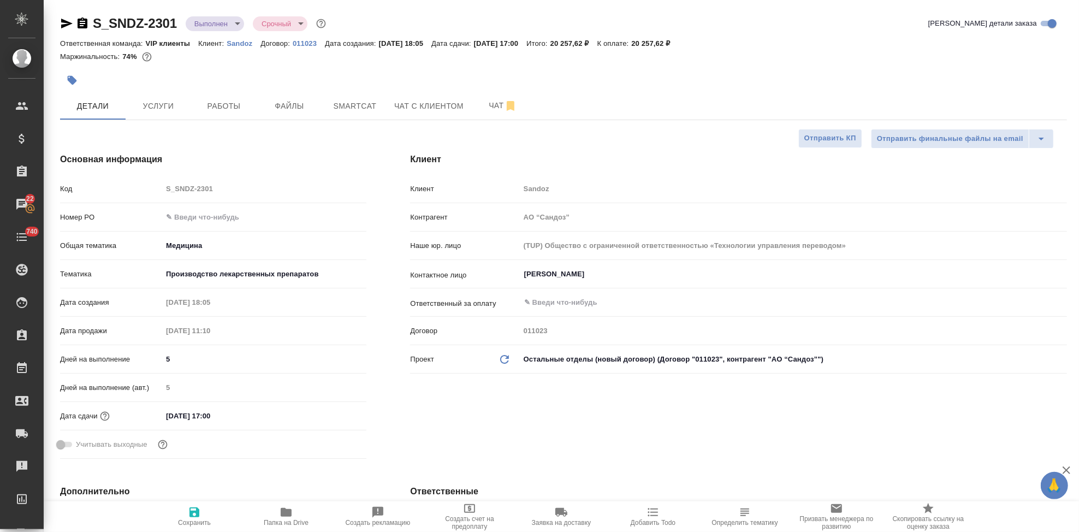
type textarea "x"
click at [578, 309] on div "​" at bounding box center [793, 303] width 547 height 20
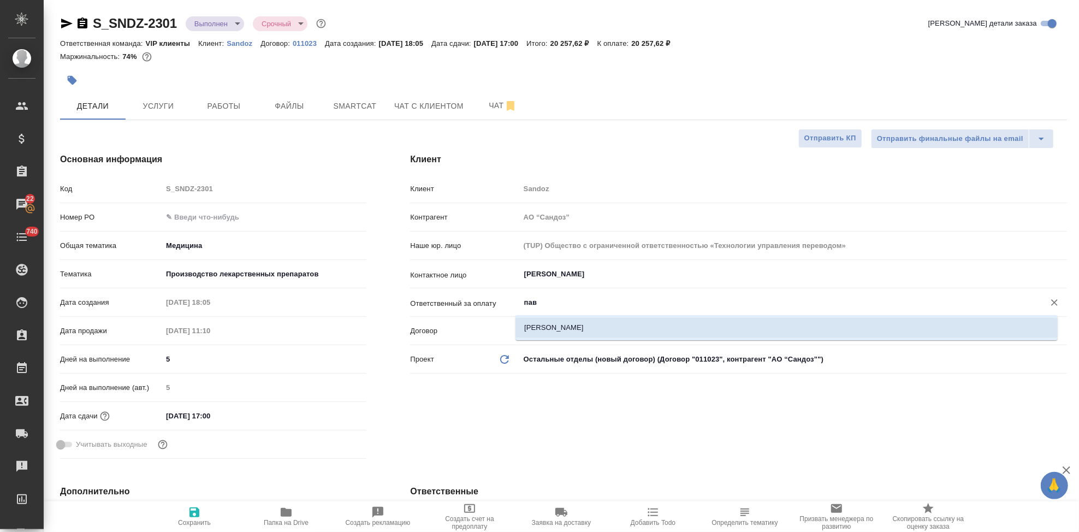
click at [561, 328] on li "[PERSON_NAME]" at bounding box center [786, 328] width 542 height 20
type input "[PERSON_NAME]"
type textarea "x"
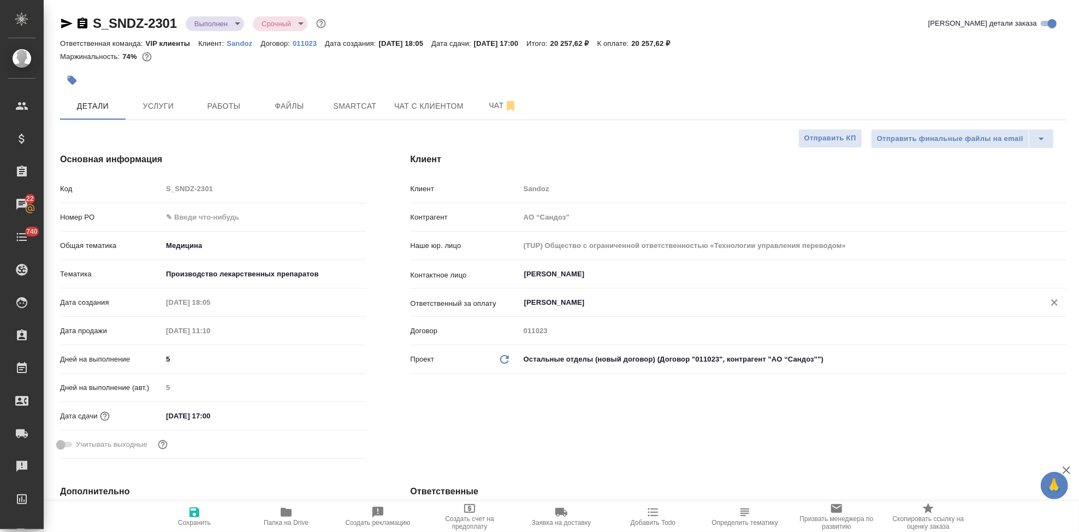
type input "[PERSON_NAME]"
click at [206, 514] on span "Сохранить" at bounding box center [194, 516] width 79 height 21
type textarea "x"
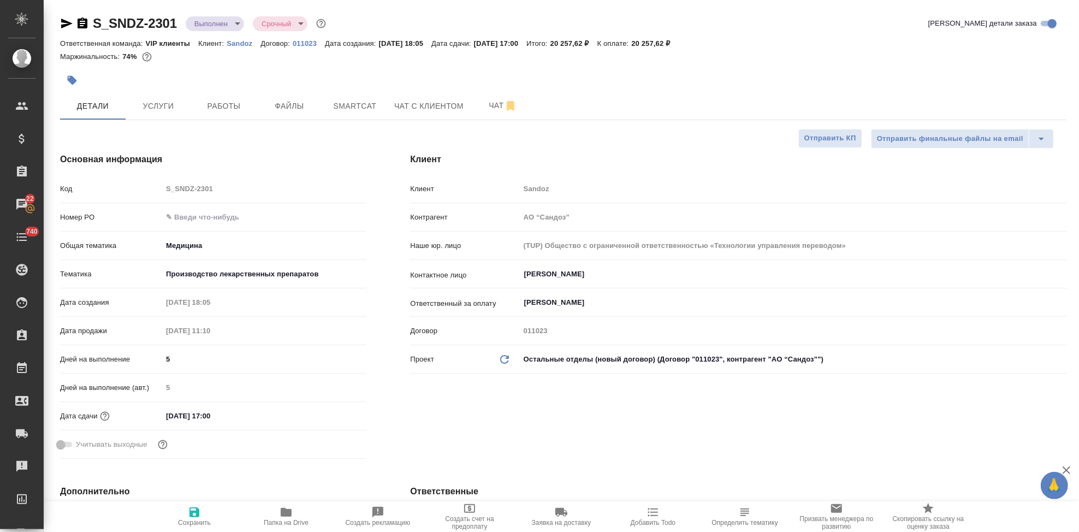
type textarea "x"
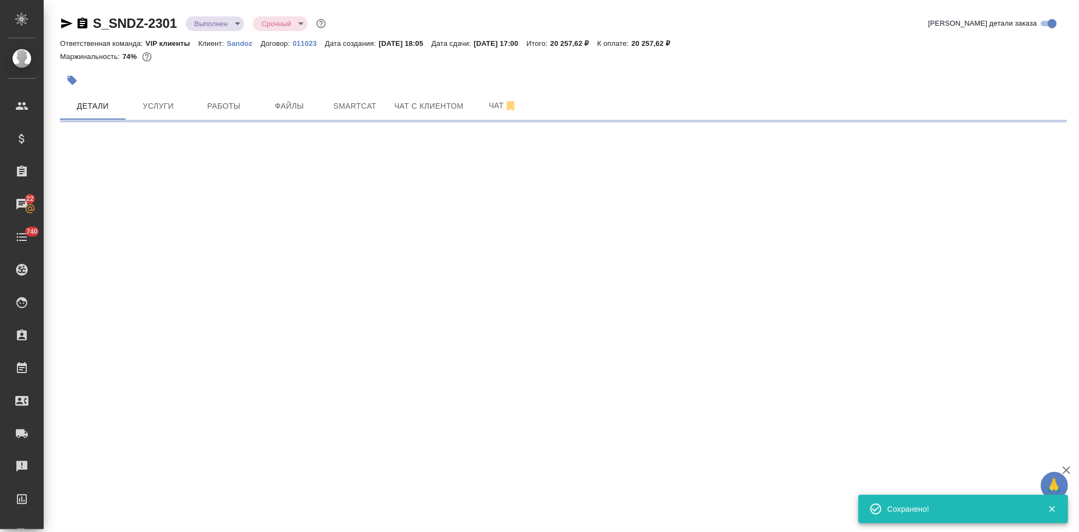
select select "RU"
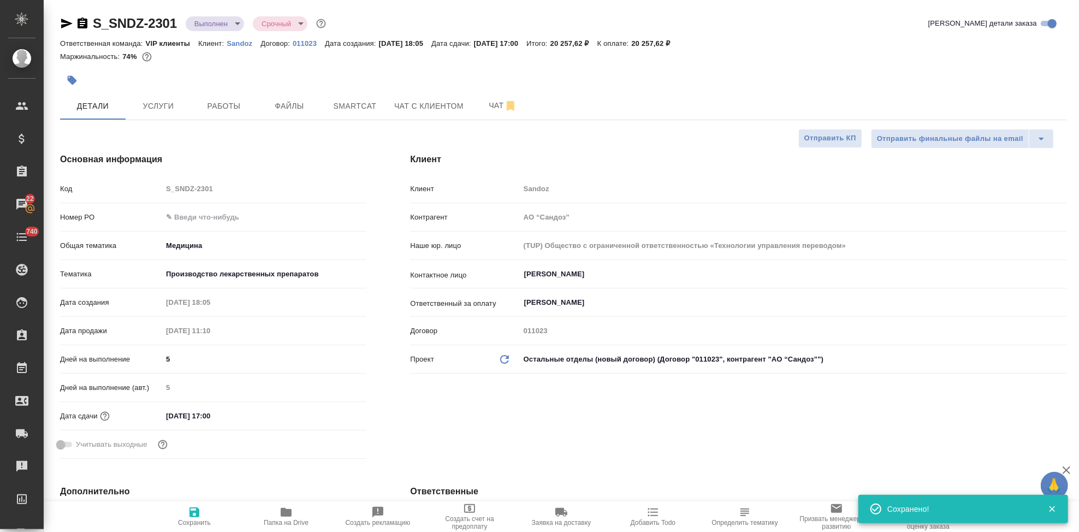
type textarea "x"
click at [236, 219] on input "text" at bounding box center [264, 217] width 204 height 16
paste input "7752704336"
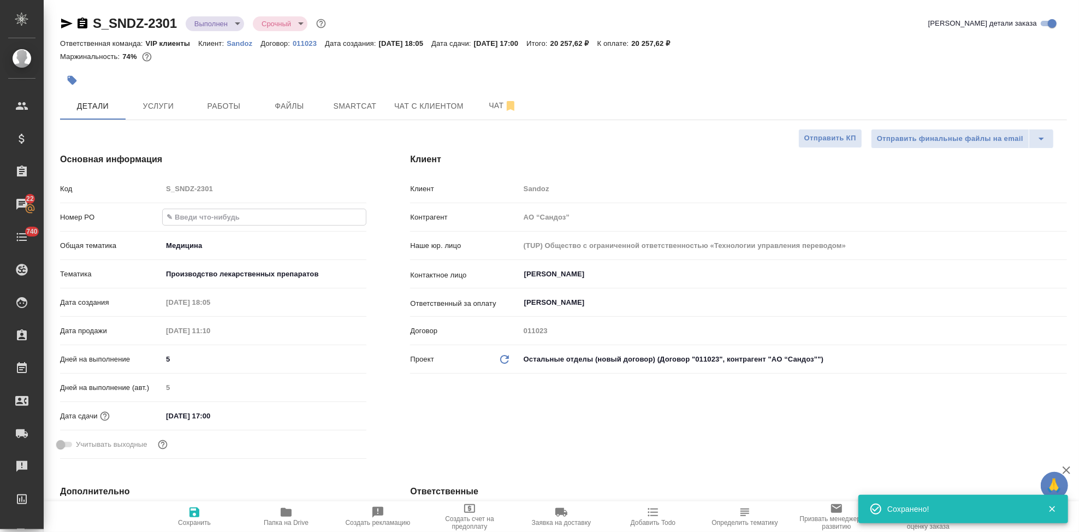
type input "7752704336"
type textarea "x"
type input "7752704336"
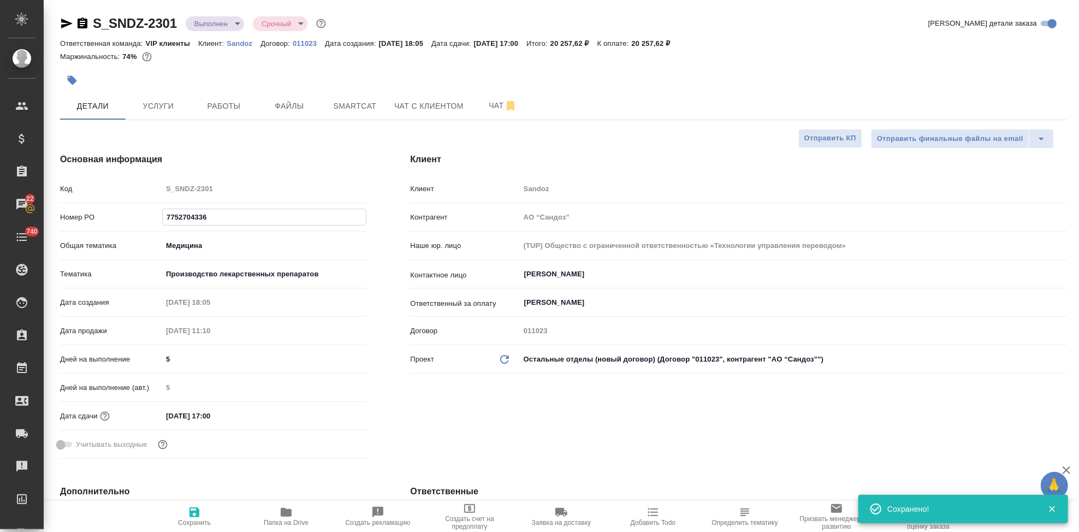
click at [199, 517] on icon "button" at bounding box center [194, 512] width 13 height 13
type textarea "x"
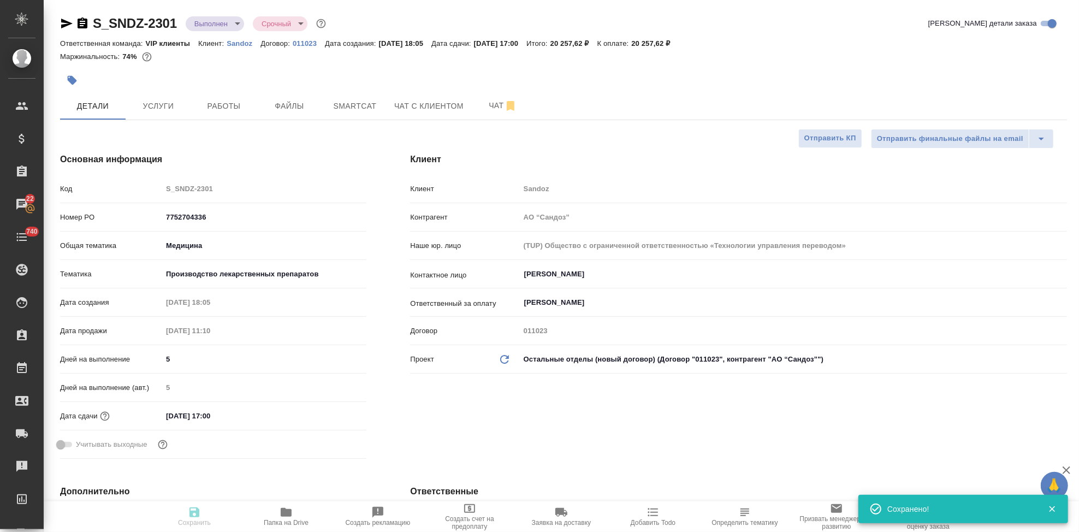
type textarea "x"
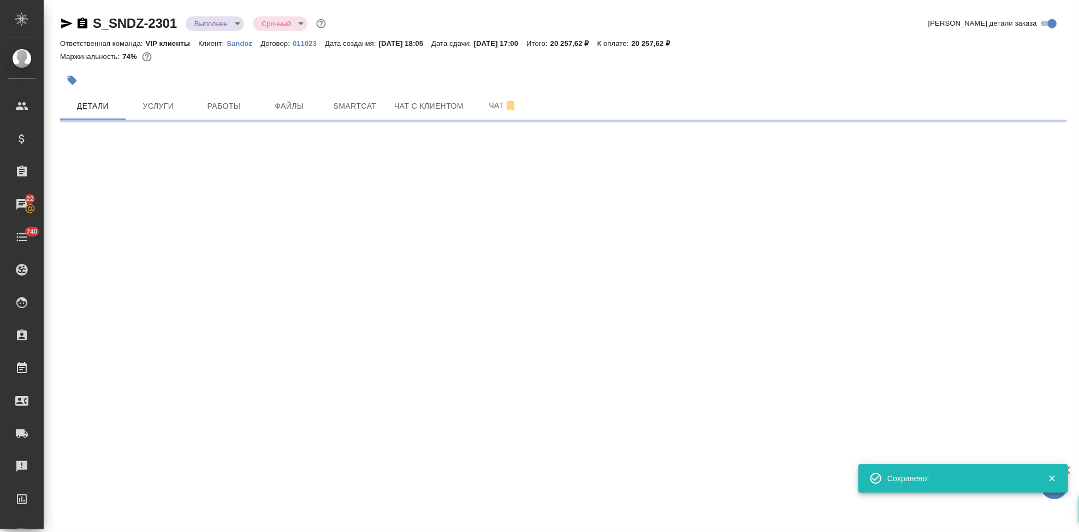
select select "RU"
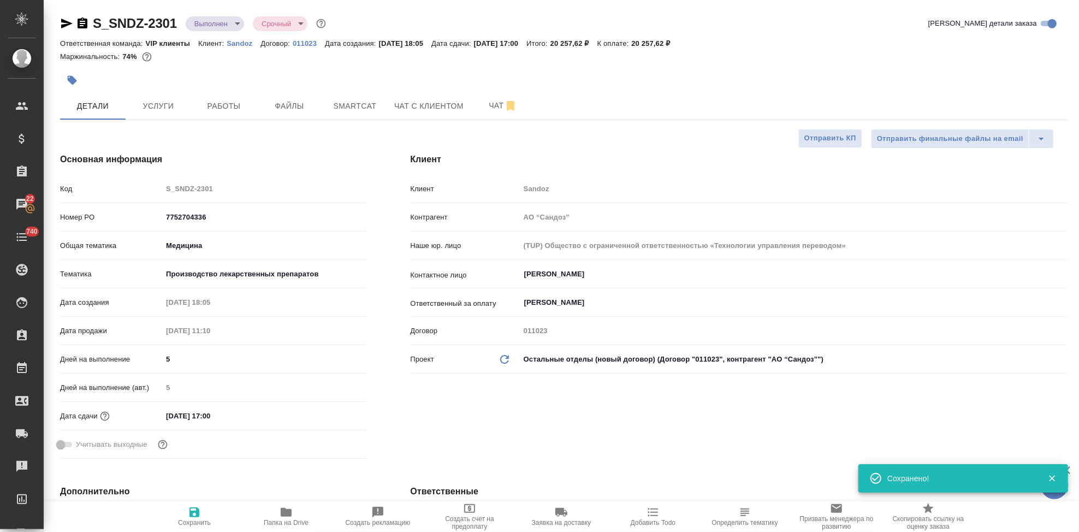
type textarea "x"
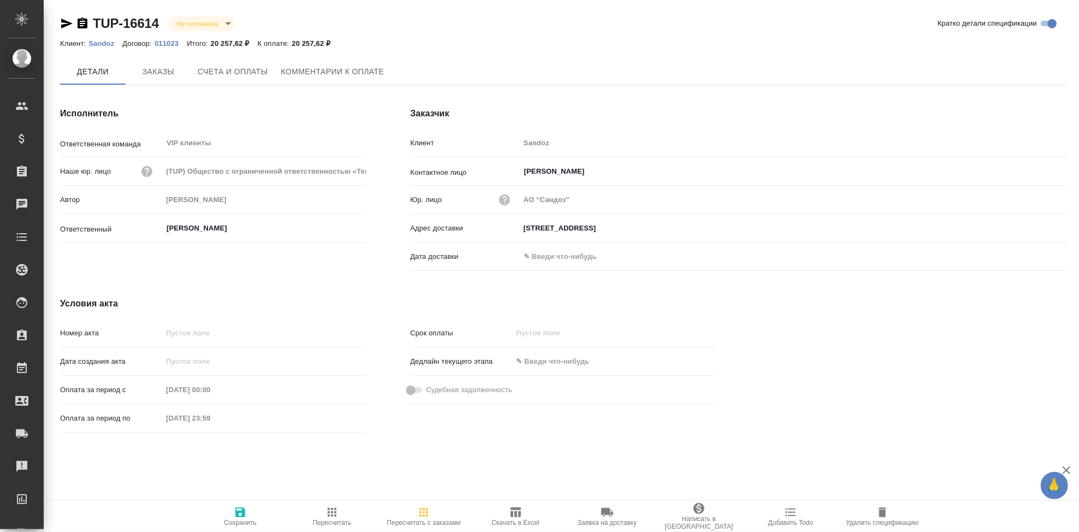
click at [216, 72] on span "Счета и оплаты" at bounding box center [233, 72] width 70 height 14
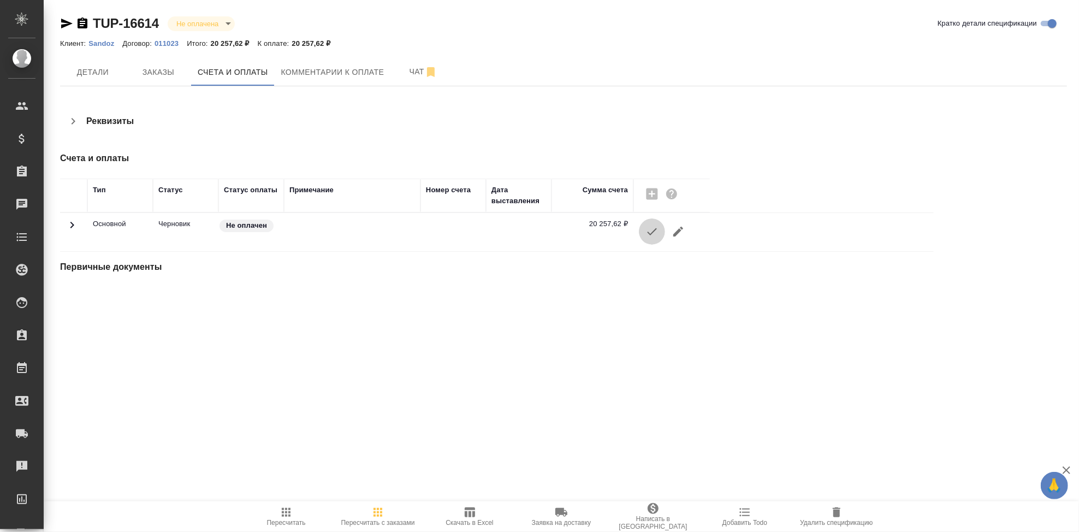
click at [651, 238] on button "button" at bounding box center [652, 231] width 26 height 26
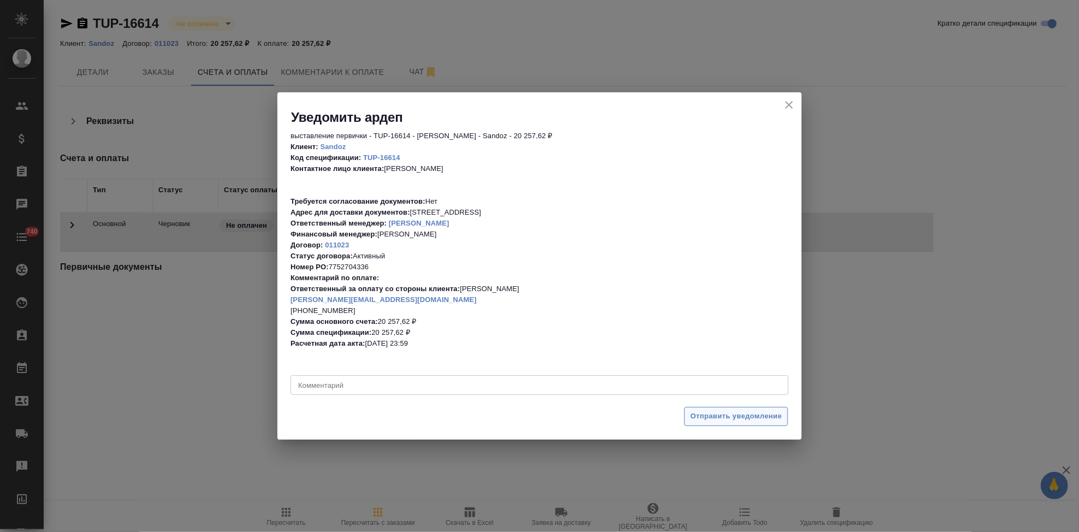
click at [710, 415] on span "Отправить уведомление" at bounding box center [736, 416] width 92 height 13
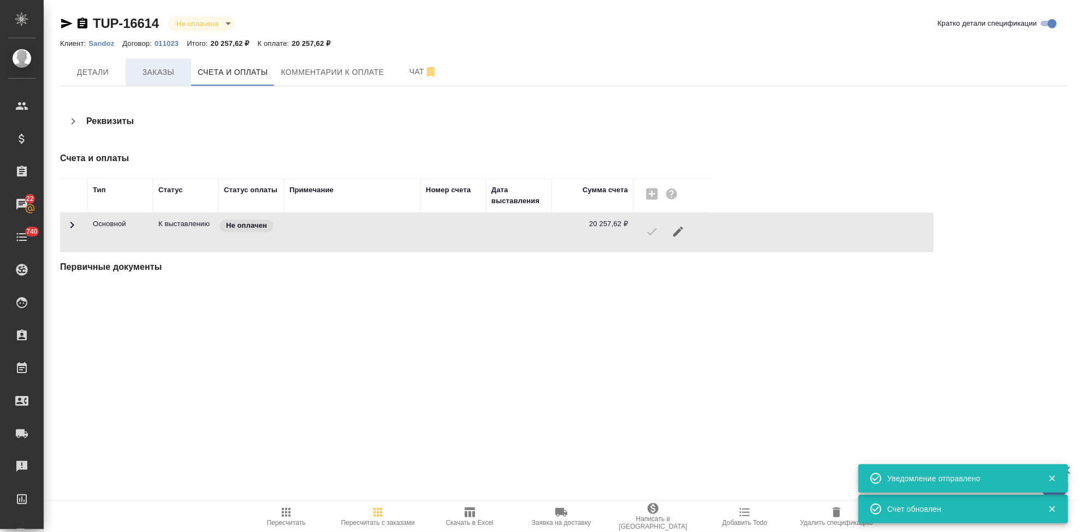
click at [177, 73] on span "Заказы" at bounding box center [158, 73] width 52 height 14
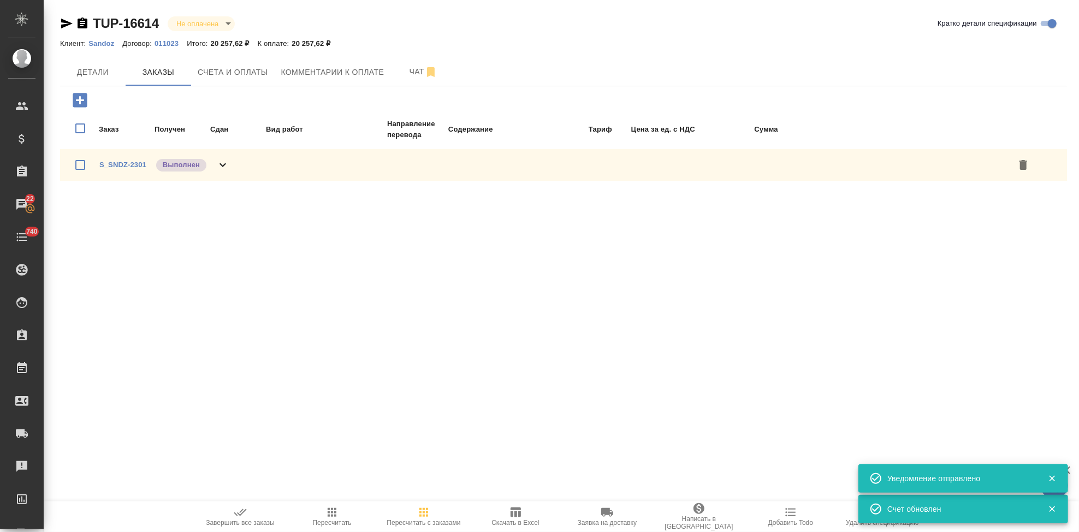
click at [240, 513] on icon "button" at bounding box center [240, 512] width 13 height 13
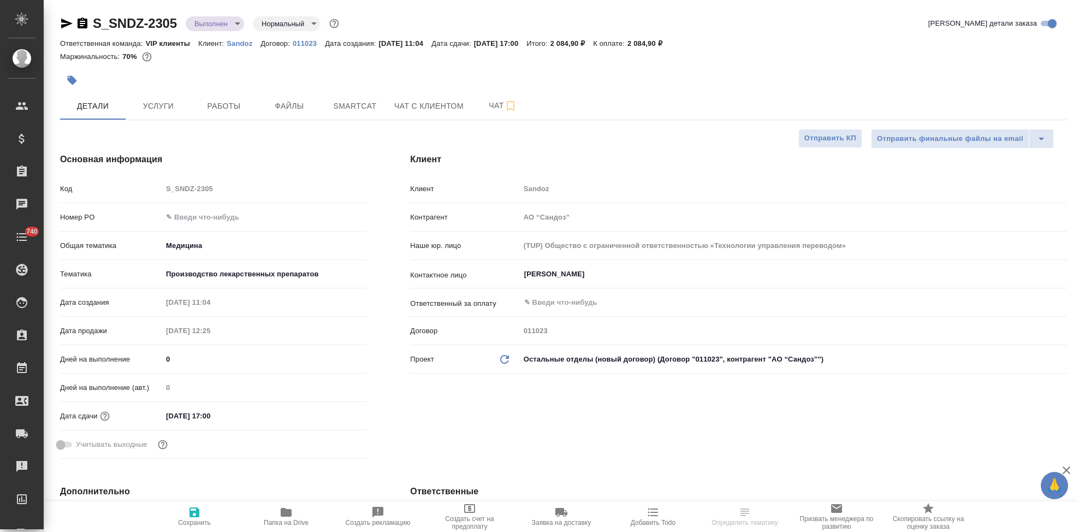
select select "RU"
click at [194, 218] on input "text" at bounding box center [264, 217] width 204 height 16
click at [532, 160] on h4 "Клиент" at bounding box center [738, 159] width 657 height 13
click at [180, 221] on input "text" at bounding box center [264, 217] width 203 height 16
paste input "7752704336"
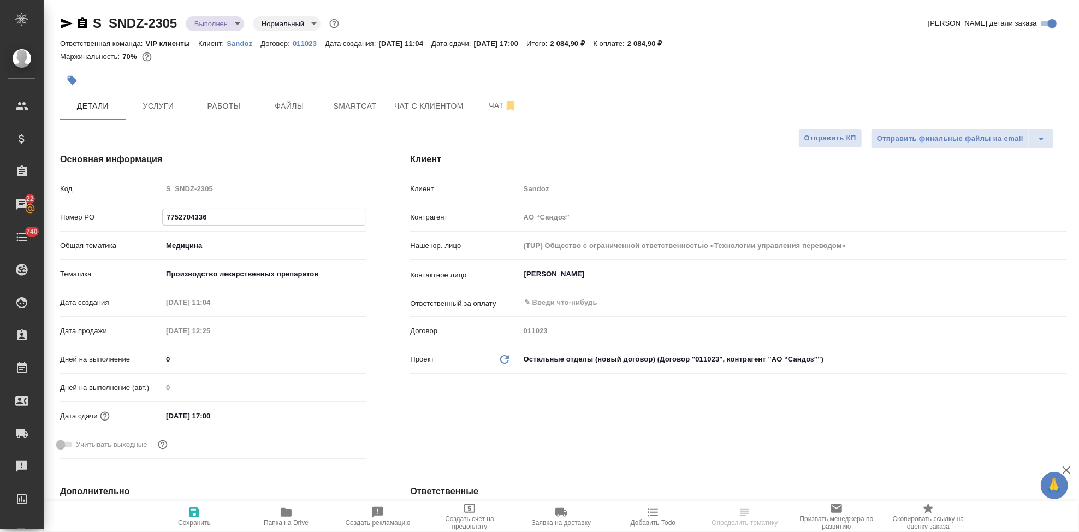
type input "7752704336"
click at [191, 513] on icon "button" at bounding box center [194, 512] width 10 height 10
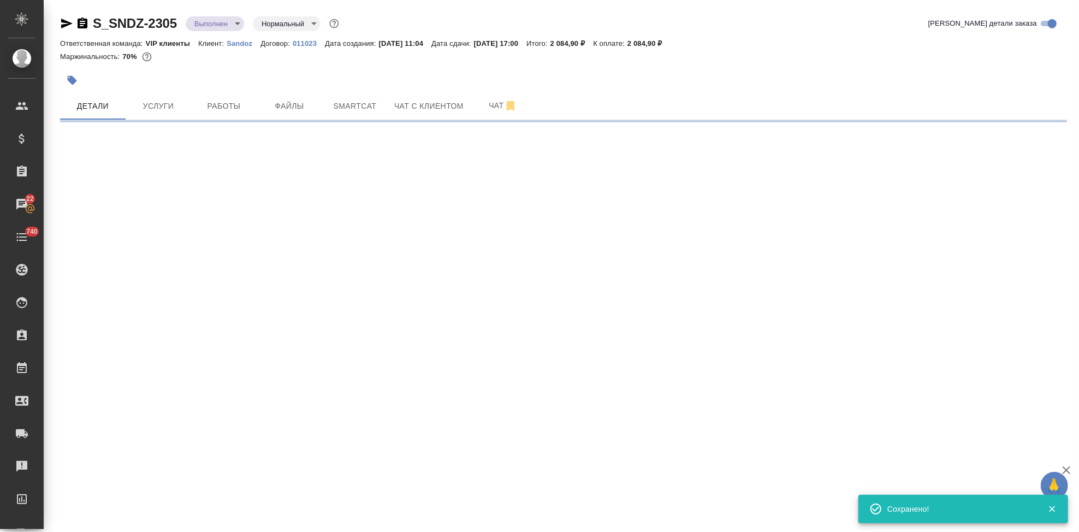
select select "RU"
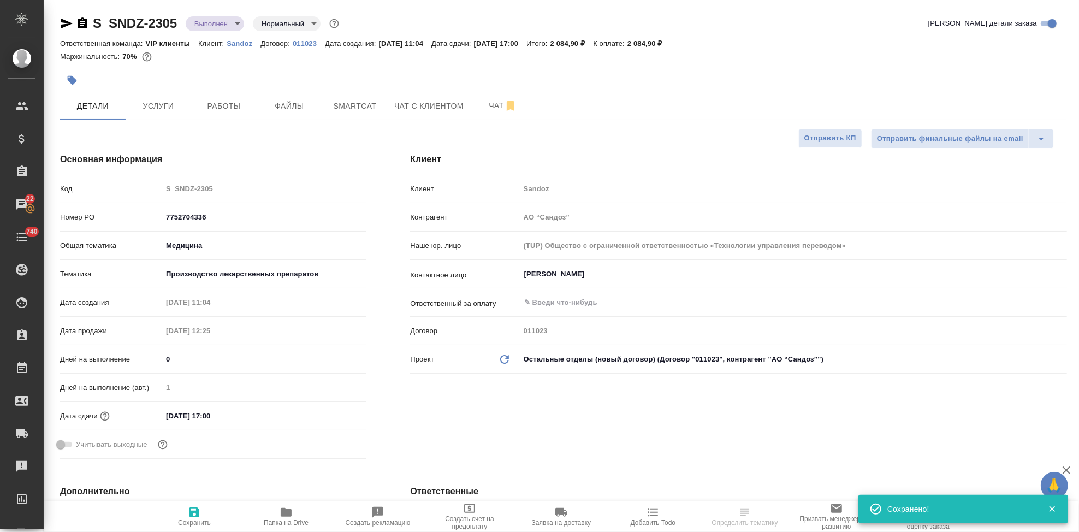
type textarea "x"
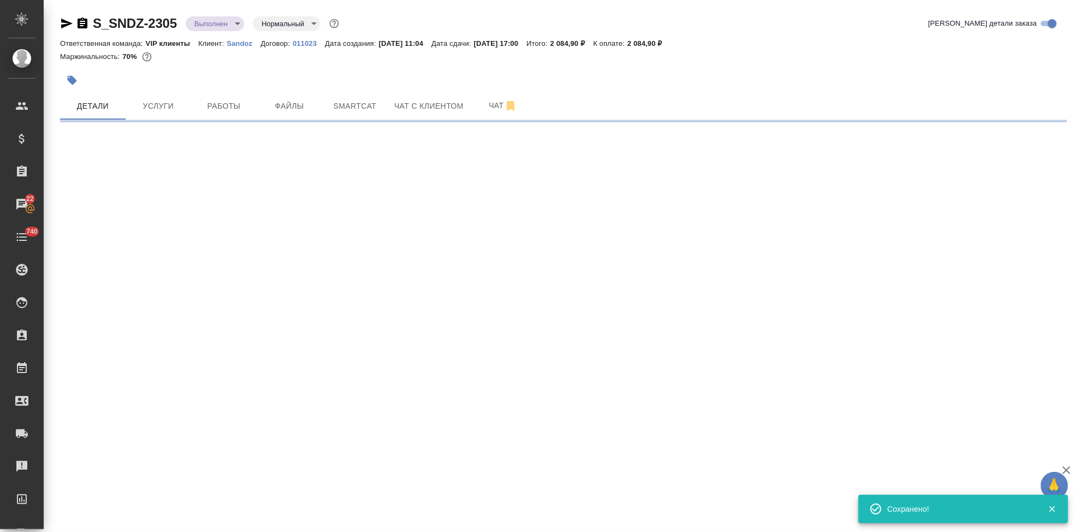
select select "RU"
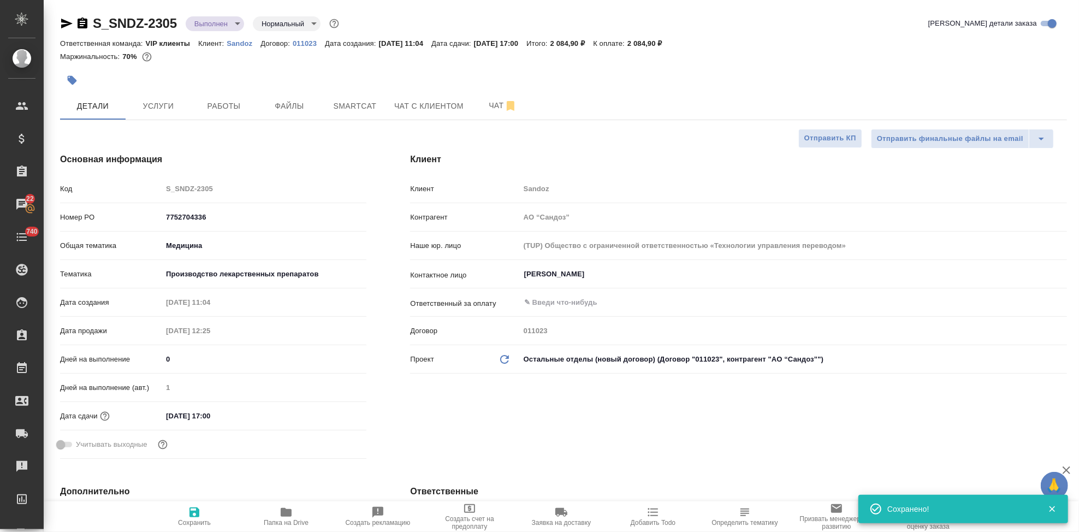
type textarea "x"
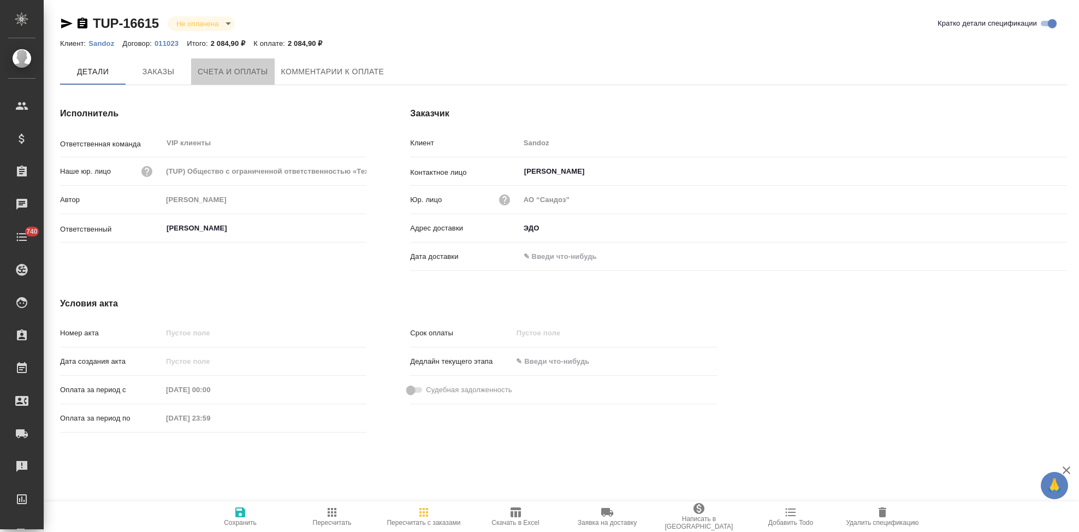
click at [221, 72] on span "Счета и оплаты" at bounding box center [233, 72] width 70 height 14
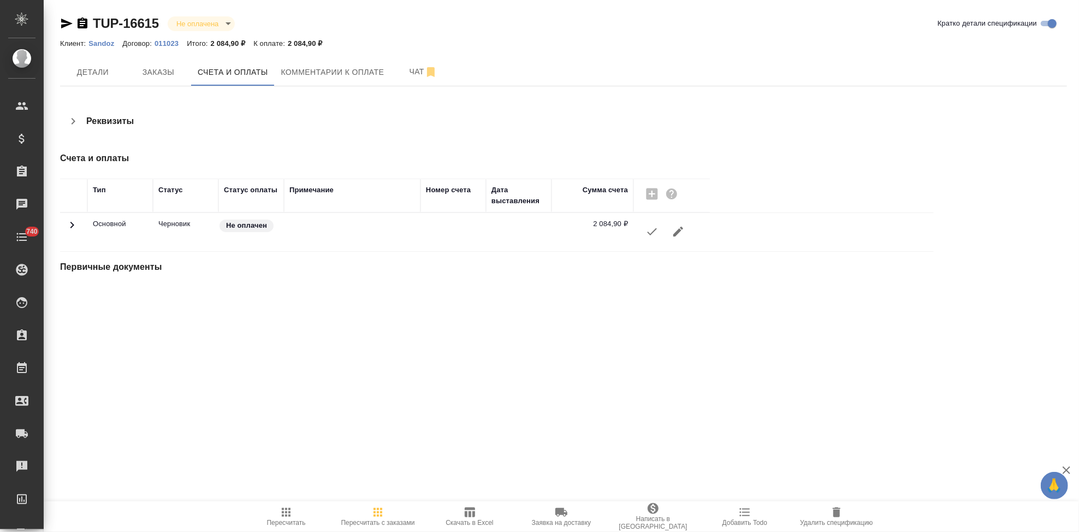
click at [653, 234] on icon "button" at bounding box center [651, 231] width 13 height 13
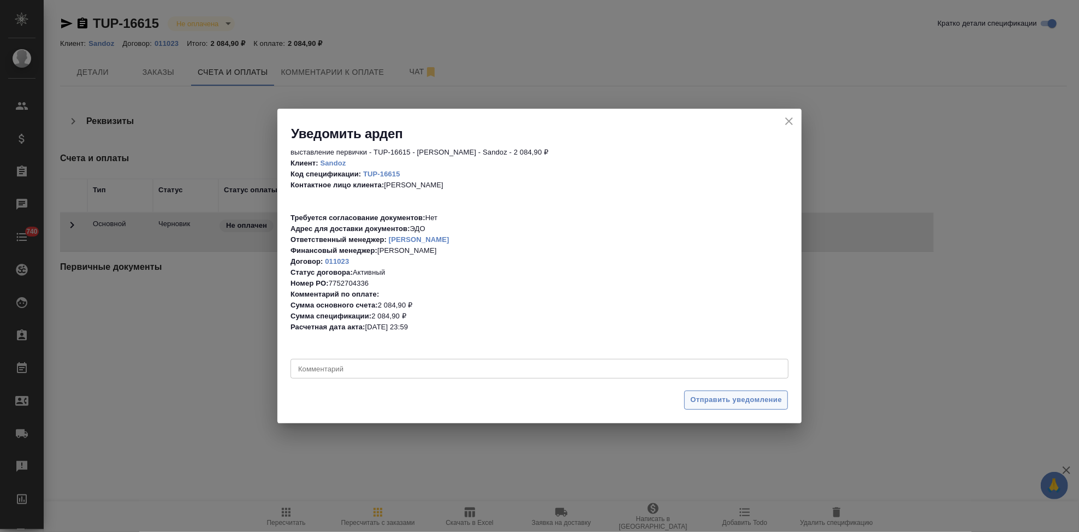
click at [739, 401] on span "Отправить уведомление" at bounding box center [736, 400] width 92 height 13
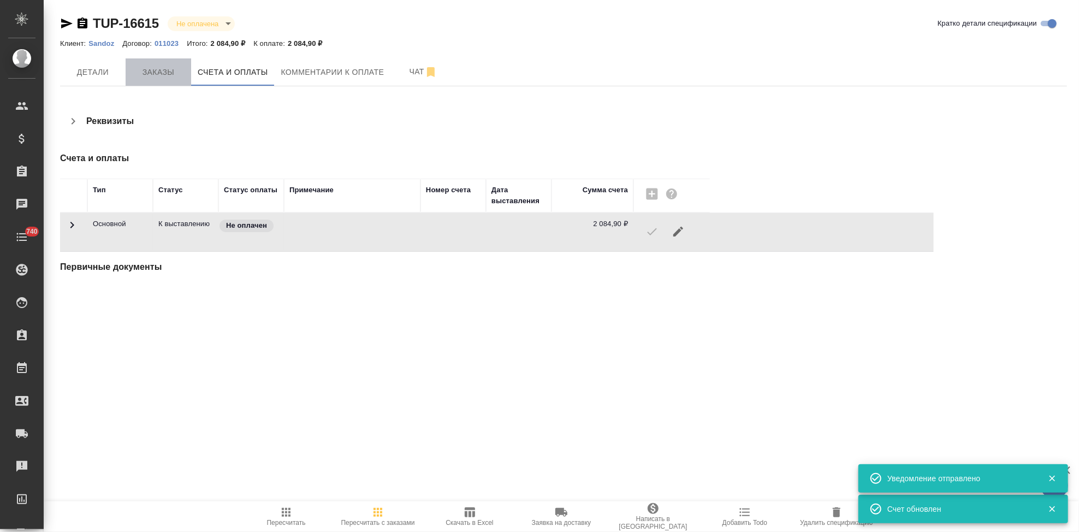
click at [158, 70] on span "Заказы" at bounding box center [158, 73] width 52 height 14
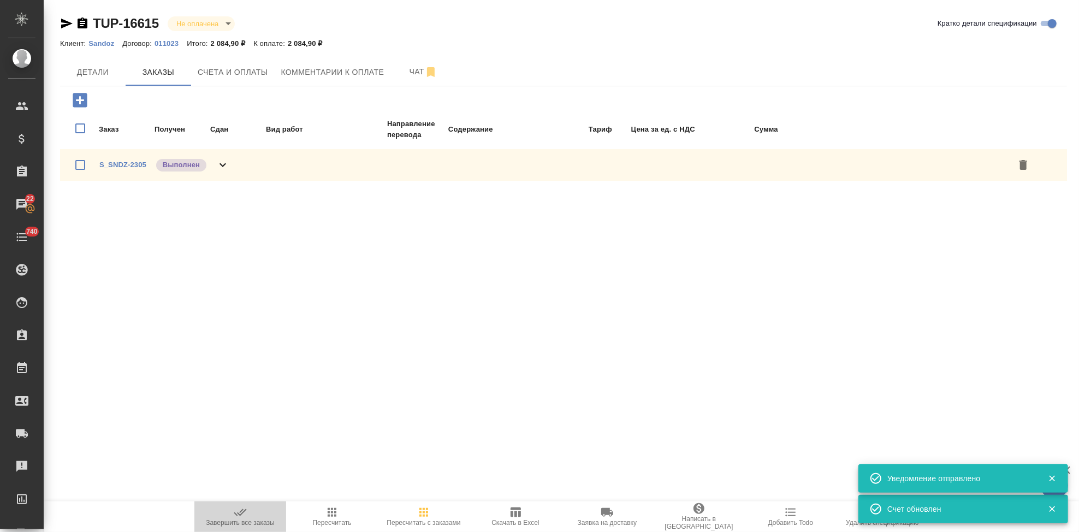
click at [241, 513] on icon "button" at bounding box center [240, 512] width 13 height 13
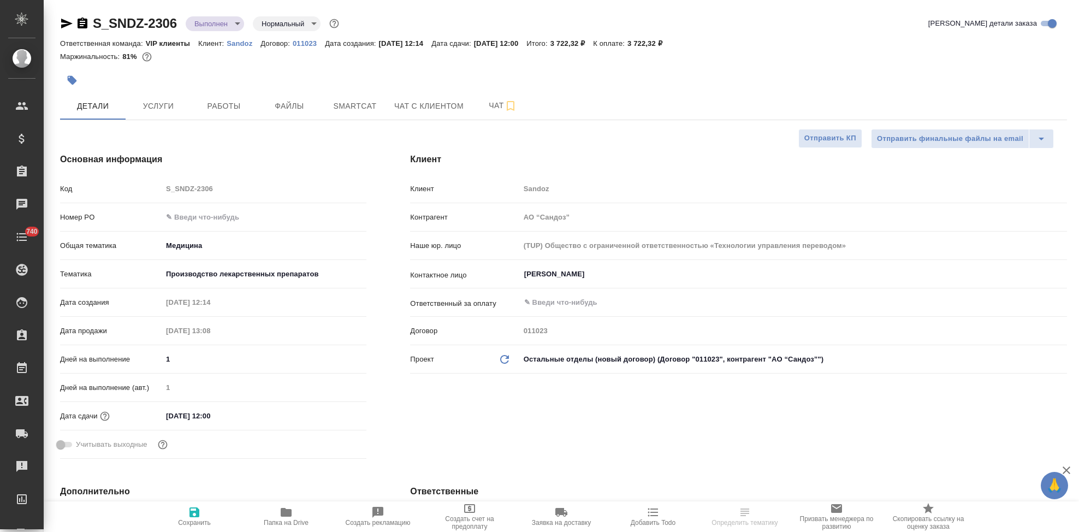
select select "RU"
click at [210, 221] on input "text" at bounding box center [264, 217] width 204 height 16
paste input "7752704336"
type input "7752704336"
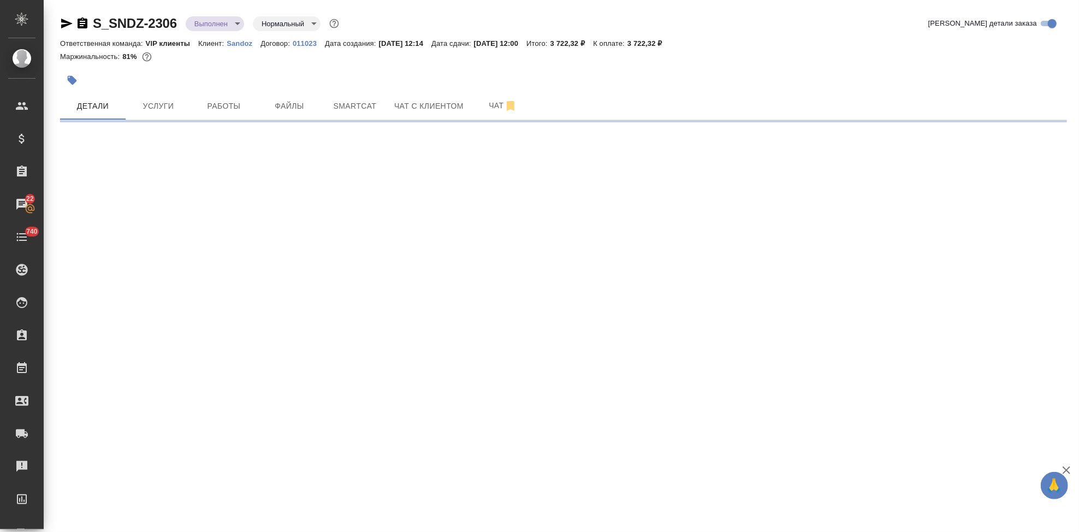
select select "RU"
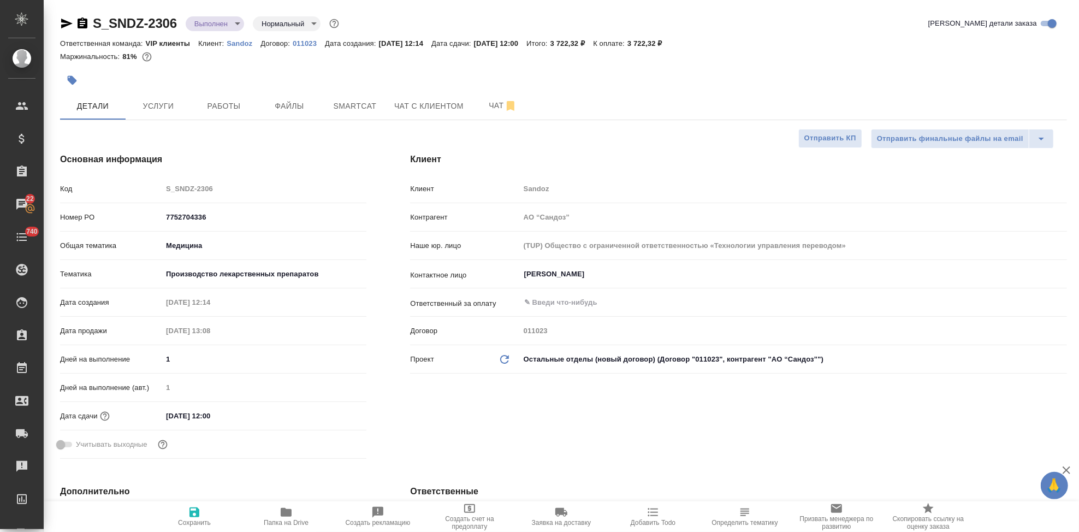
type textarea "x"
click at [195, 514] on icon "button" at bounding box center [194, 512] width 13 height 13
type textarea "x"
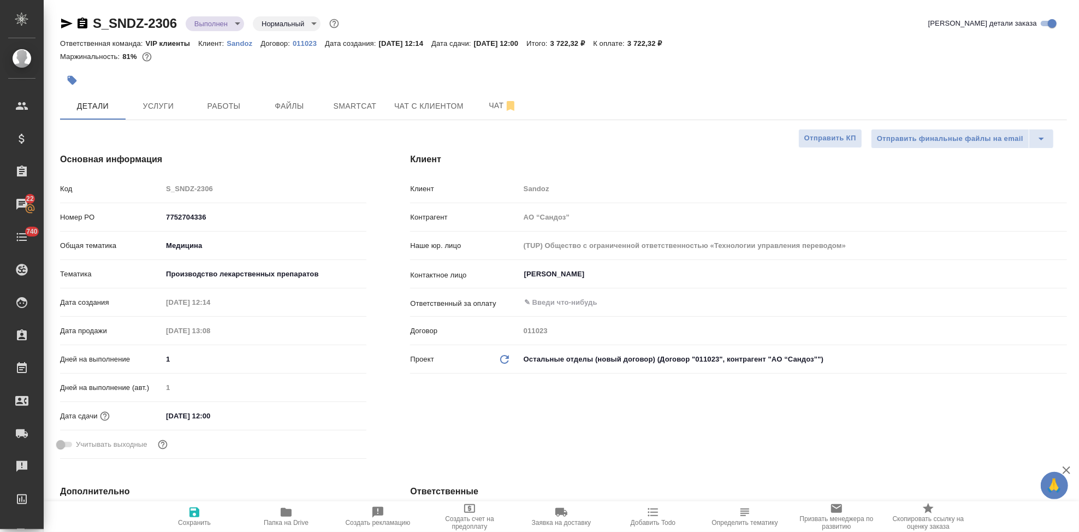
type textarea "x"
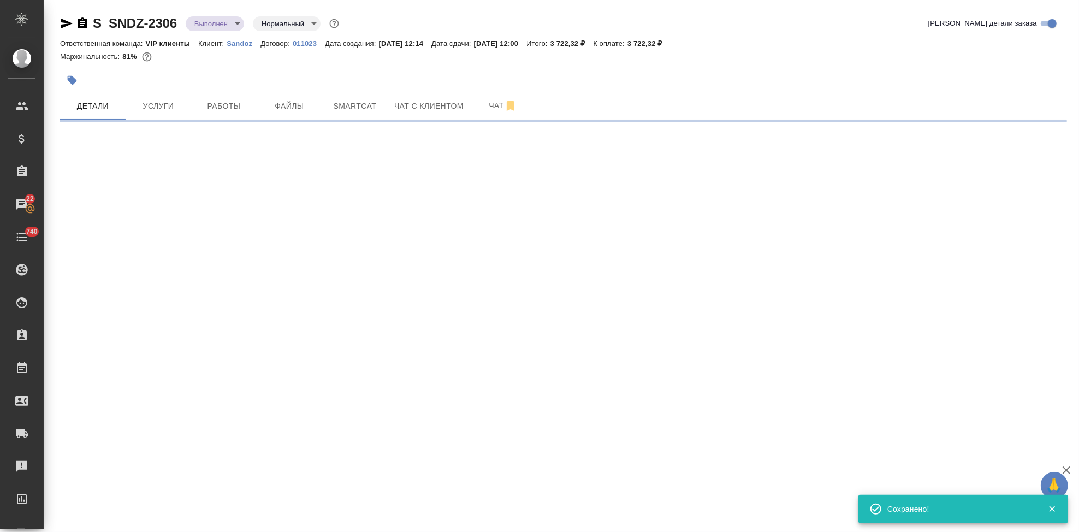
select select "RU"
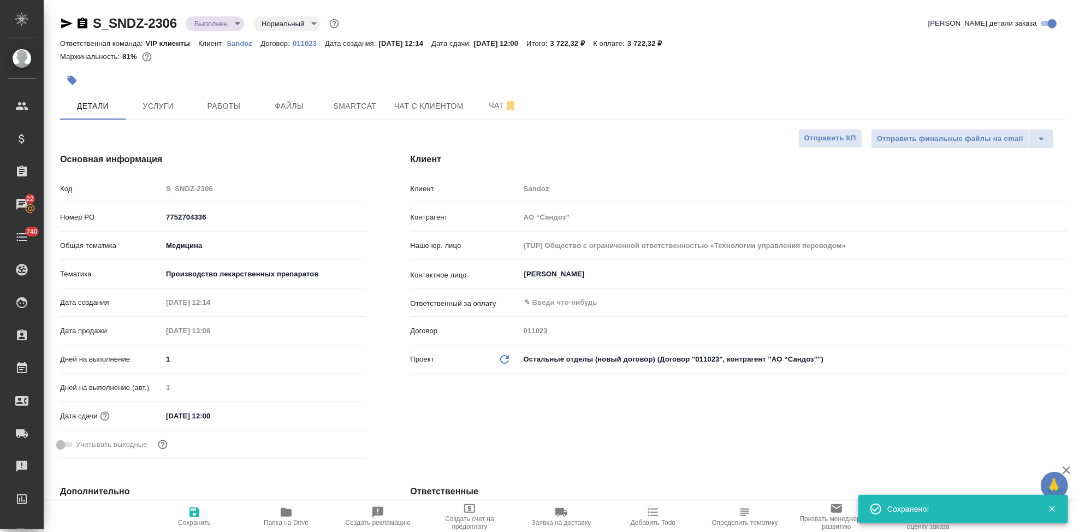
type textarea "x"
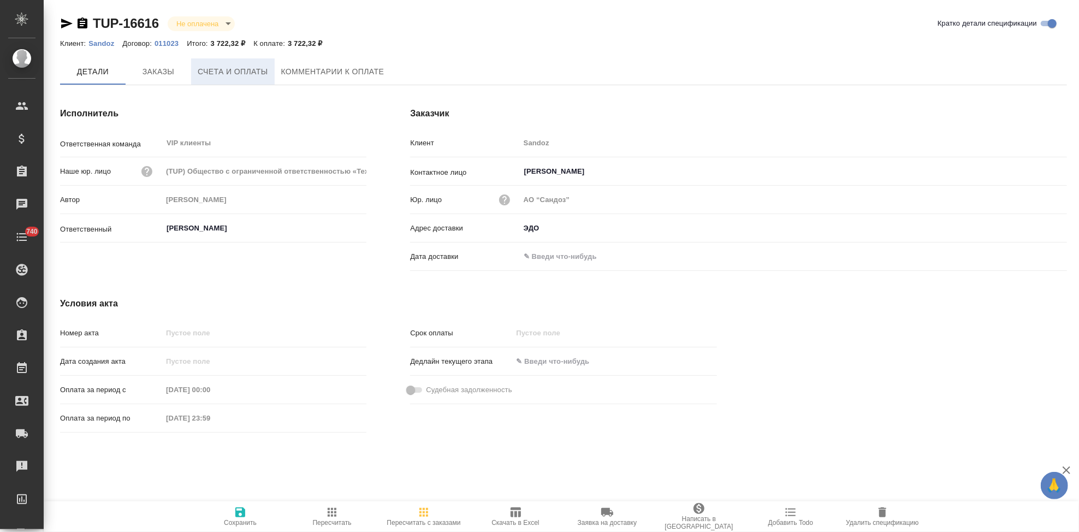
click at [224, 75] on span "Счета и оплаты" at bounding box center [233, 72] width 70 height 14
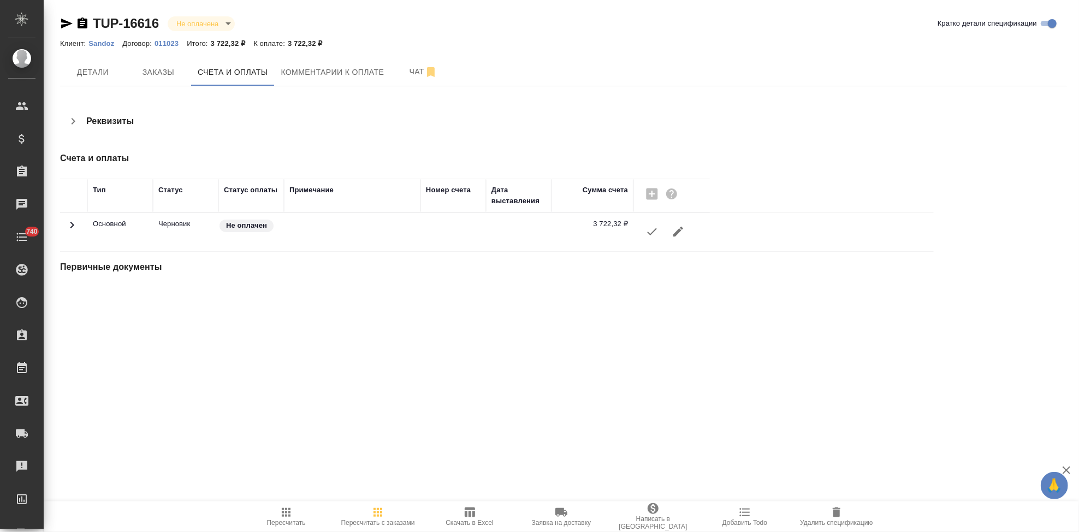
click at [642, 231] on button "button" at bounding box center [652, 231] width 26 height 26
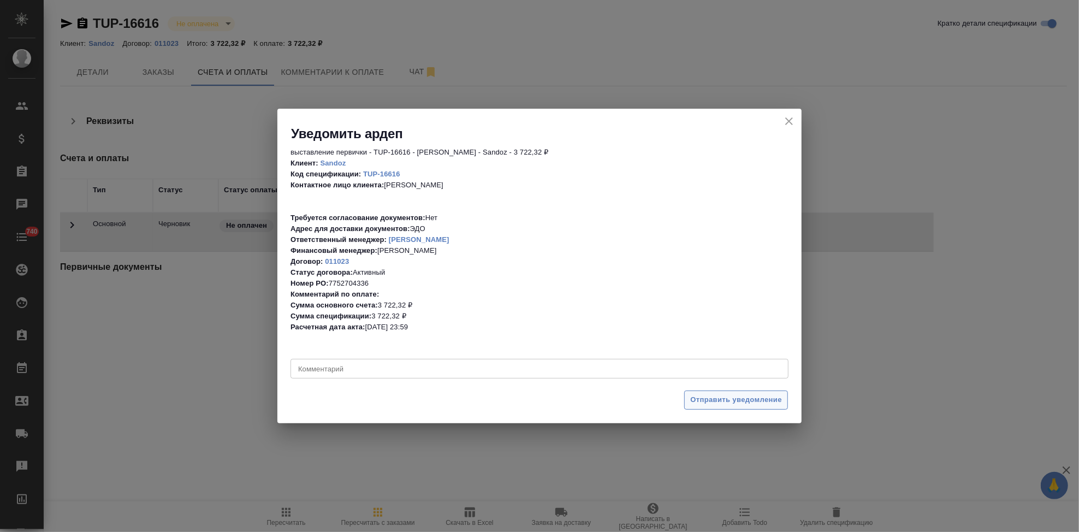
click at [716, 402] on span "Отправить уведомление" at bounding box center [736, 400] width 92 height 13
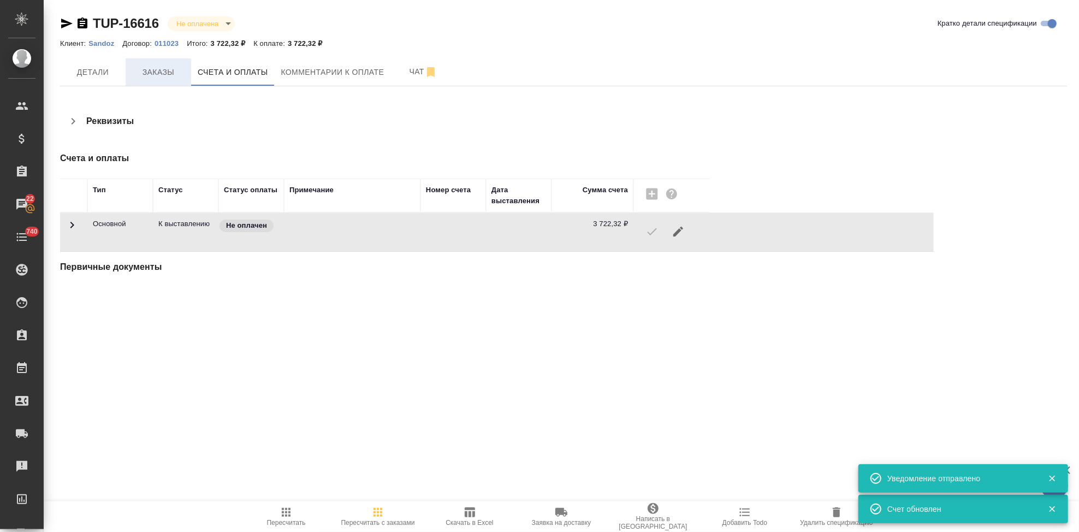
click at [167, 68] on span "Заказы" at bounding box center [158, 73] width 52 height 14
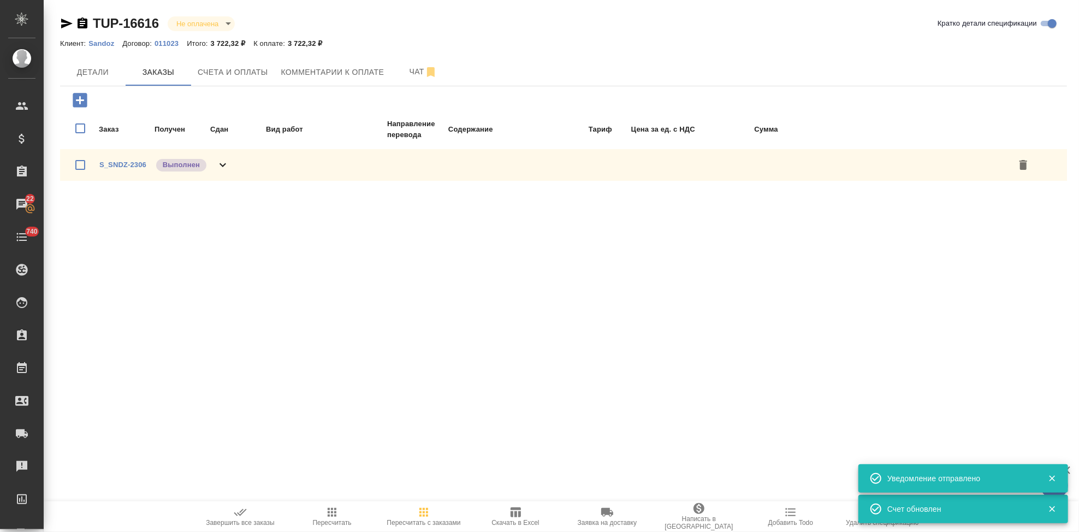
click at [245, 514] on icon "button" at bounding box center [240, 512] width 13 height 13
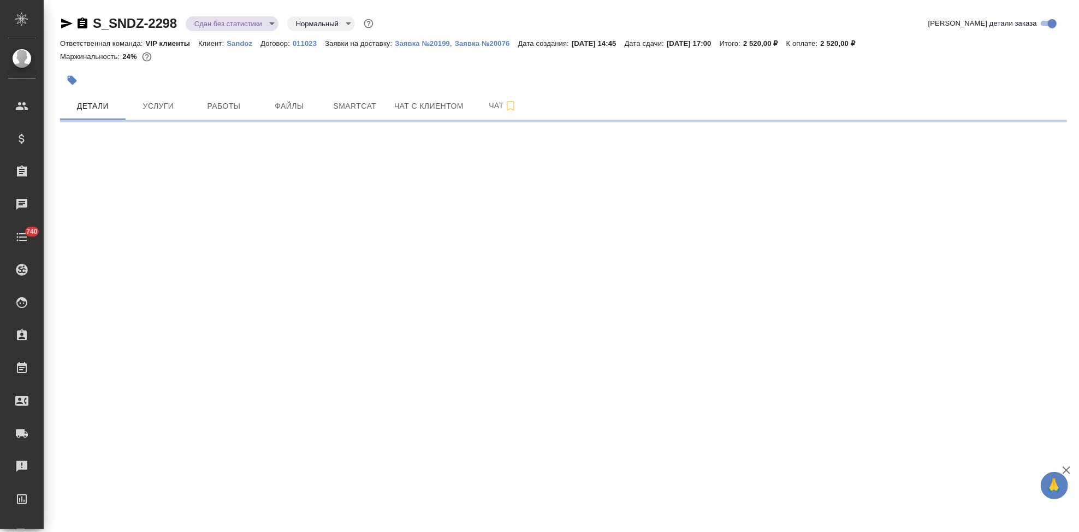
select select "RU"
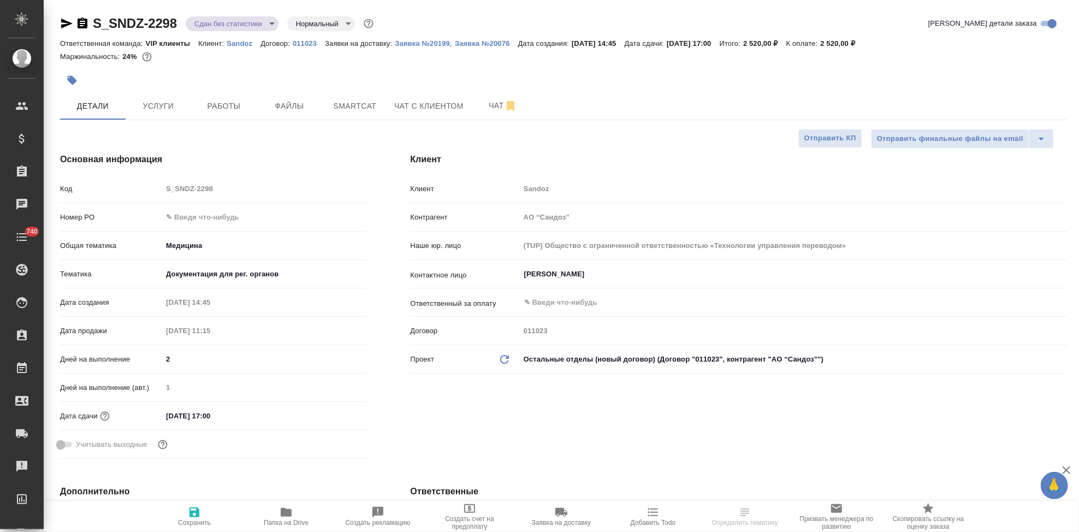
click at [217, 211] on input "text" at bounding box center [264, 217] width 204 height 16
click at [233, 220] on input "text" at bounding box center [264, 217] width 203 height 16
paste input "7752704336"
type input "7752704336"
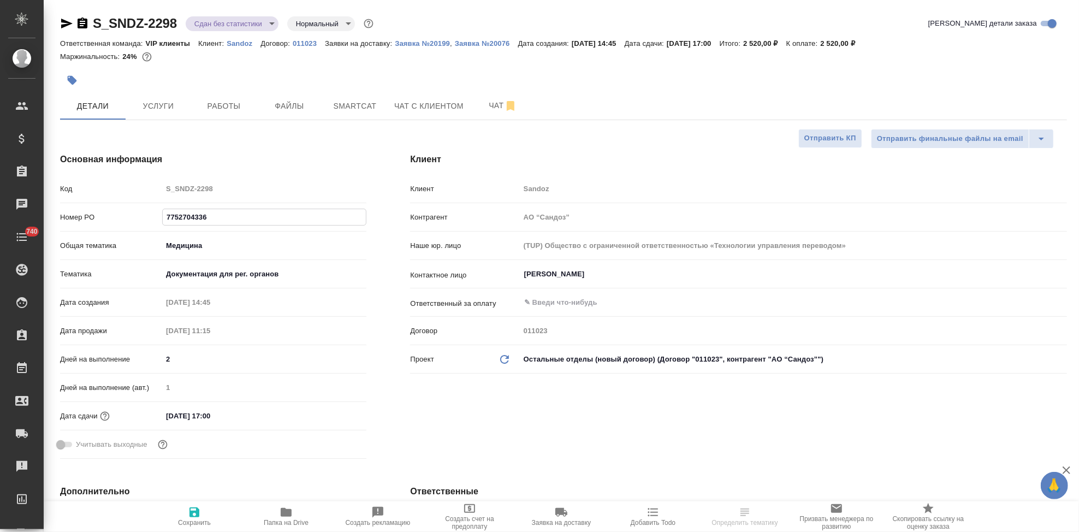
type textarea "x"
type input "7752704336"
click at [196, 509] on icon "button" at bounding box center [194, 512] width 13 height 13
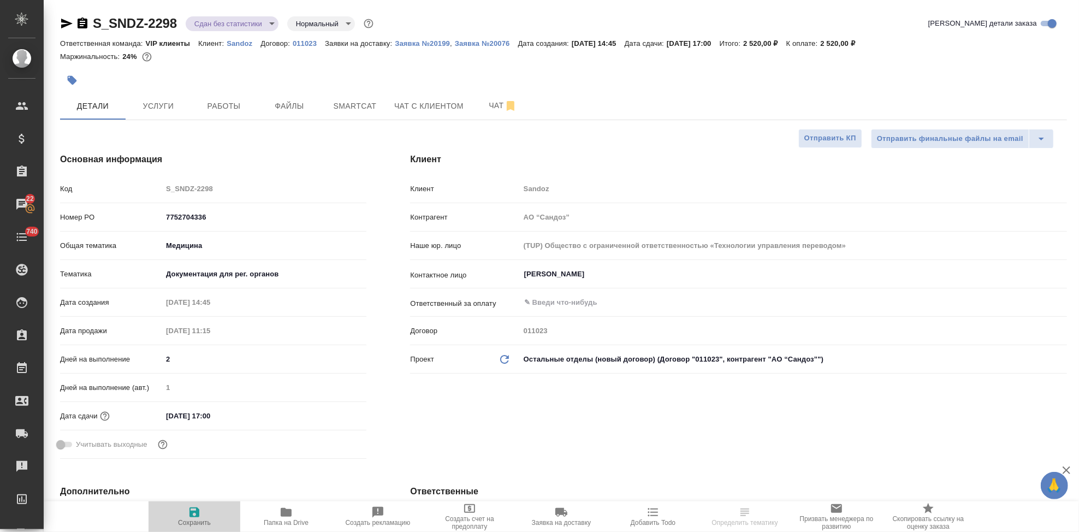
type textarea "x"
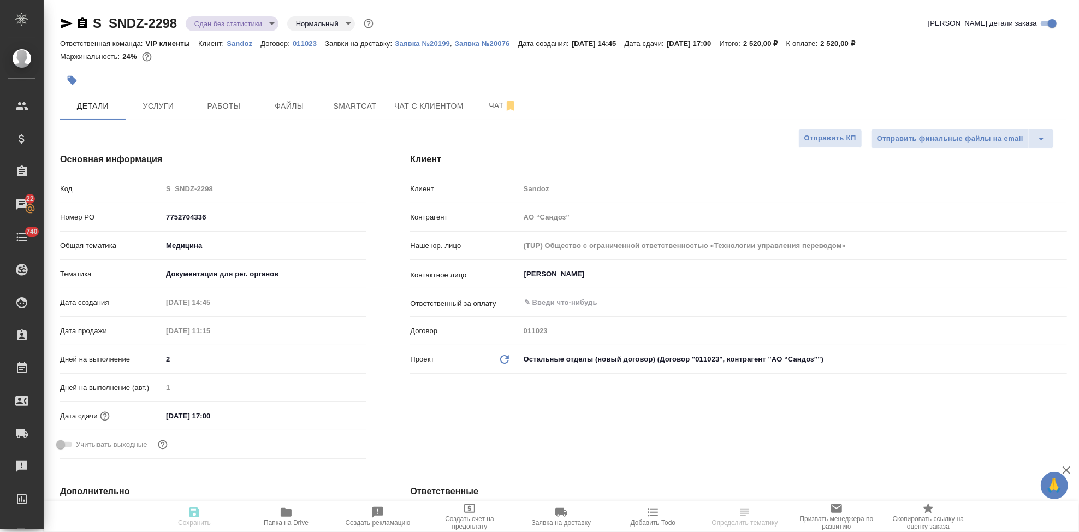
type textarea "x"
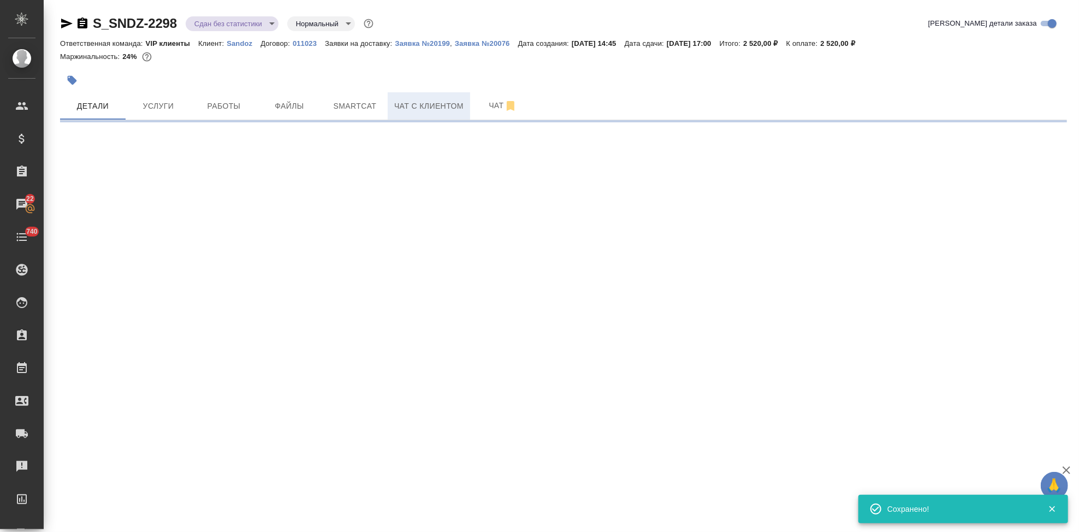
select select "RU"
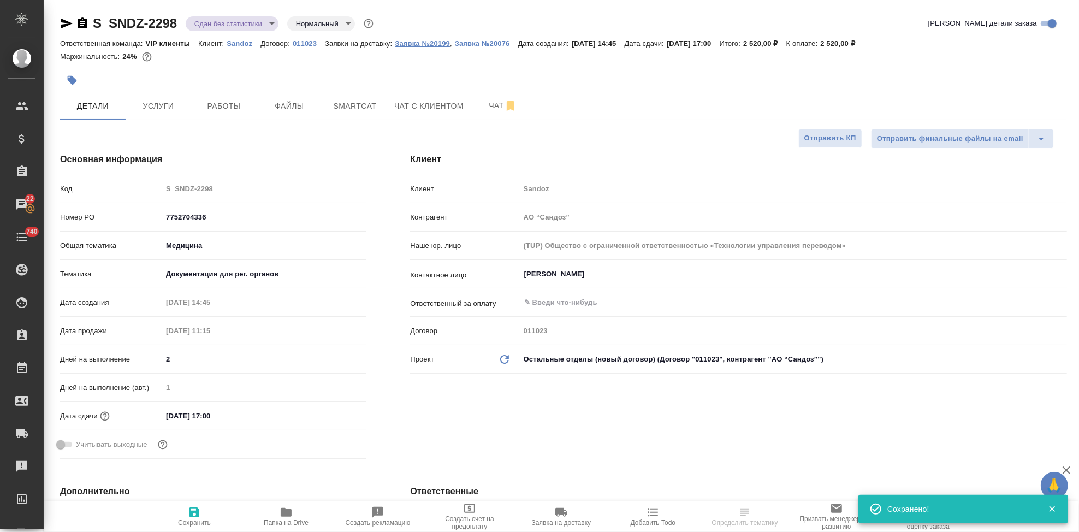
type textarea "x"
click at [436, 43] on p "Заявка №20199" at bounding box center [422, 43] width 55 height 8
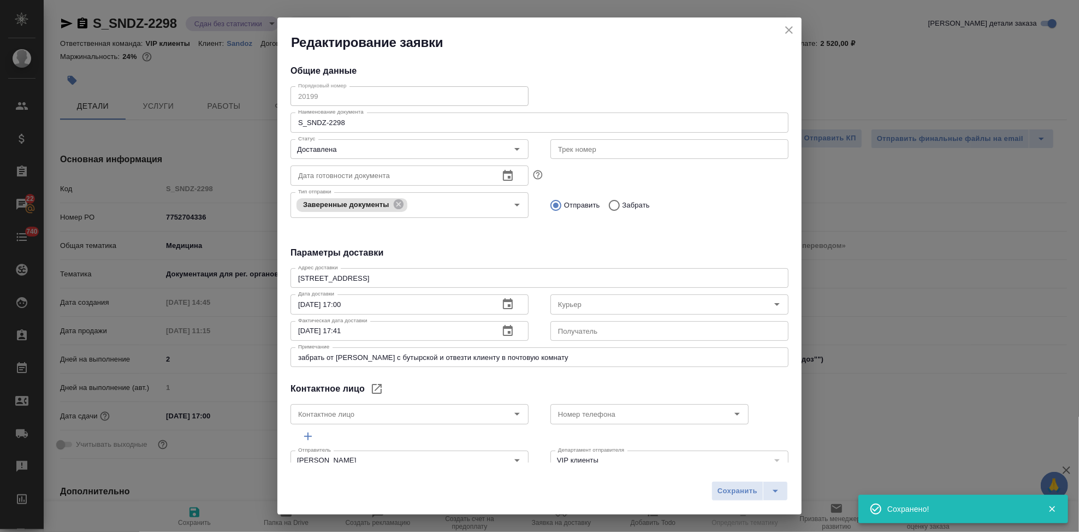
type input "[PERSON_NAME]"
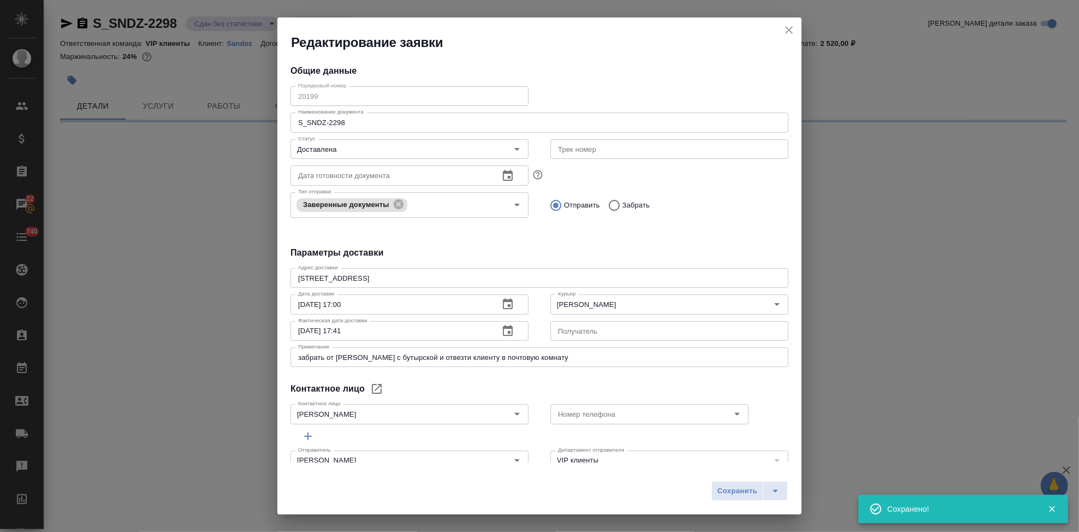
select select "RU"
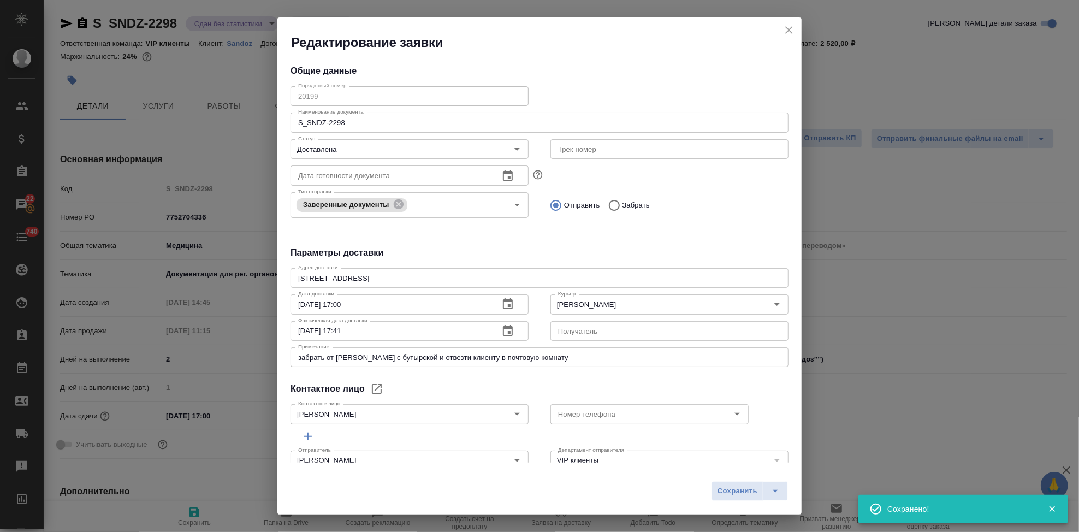
type textarea "x"
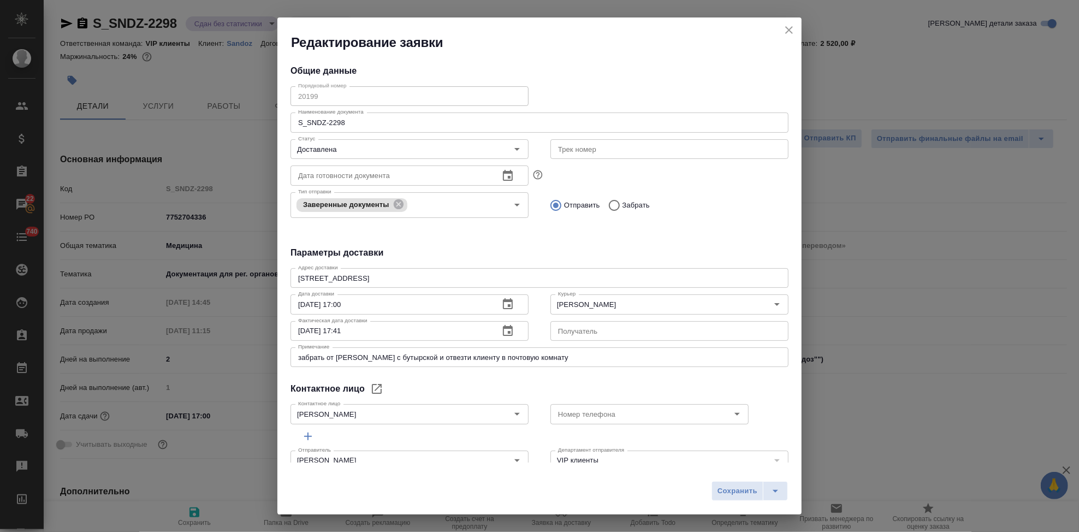
click at [783, 27] on icon "close" at bounding box center [788, 29] width 13 height 13
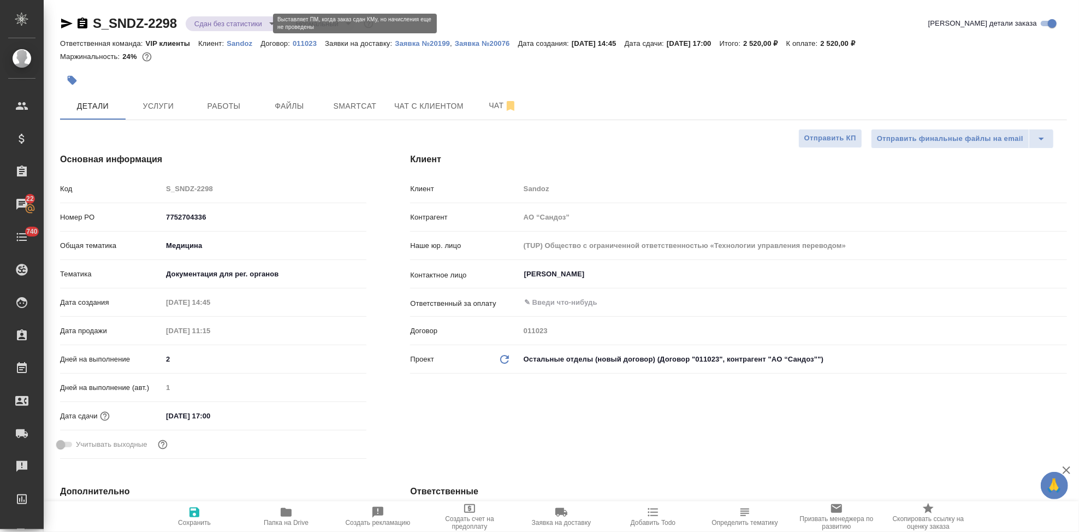
click at [265, 26] on body "🙏 .cls-1 fill:#fff; AWATERA Kabargina [PERSON_NAME] Спецификации Заказы 22 Чаты…" at bounding box center [539, 266] width 1079 height 532
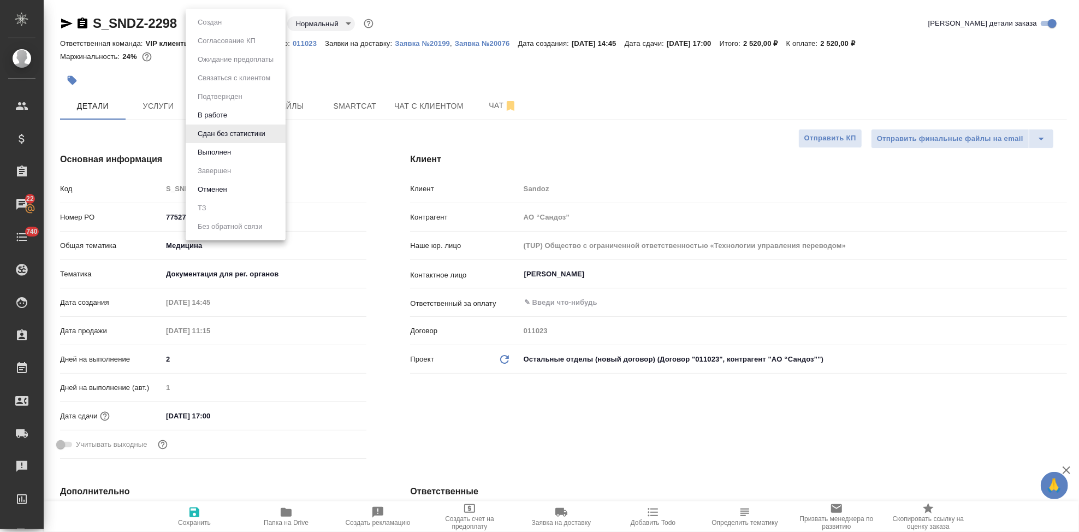
click at [233, 152] on button "Выполнен" at bounding box center [214, 152] width 40 height 12
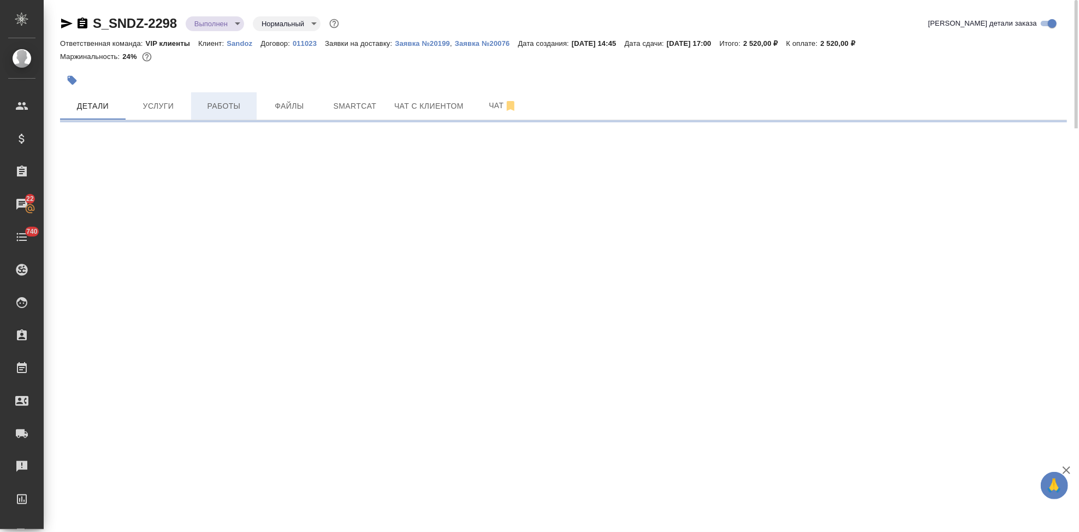
select select "RU"
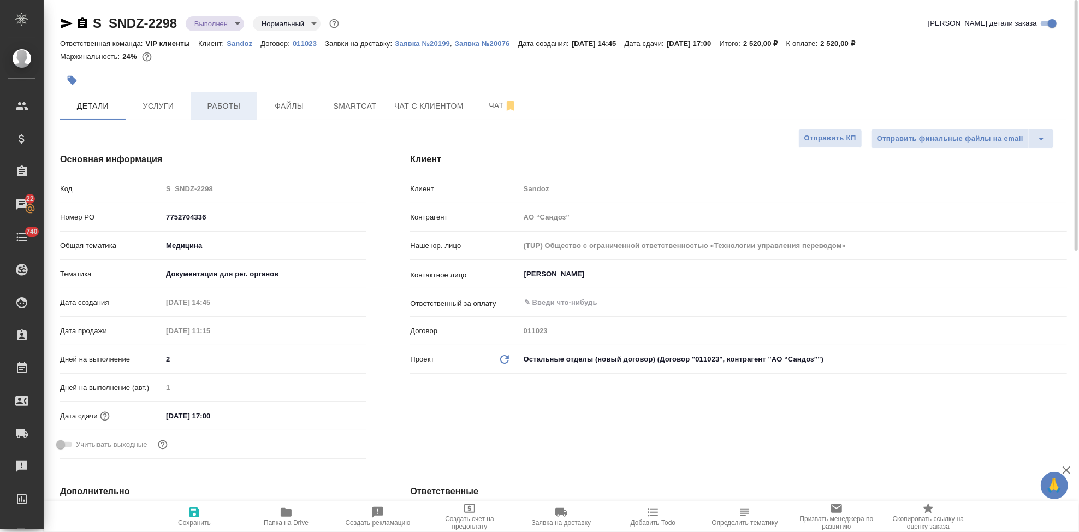
type textarea "x"
click at [226, 104] on span "Работы" at bounding box center [224, 106] width 52 height 14
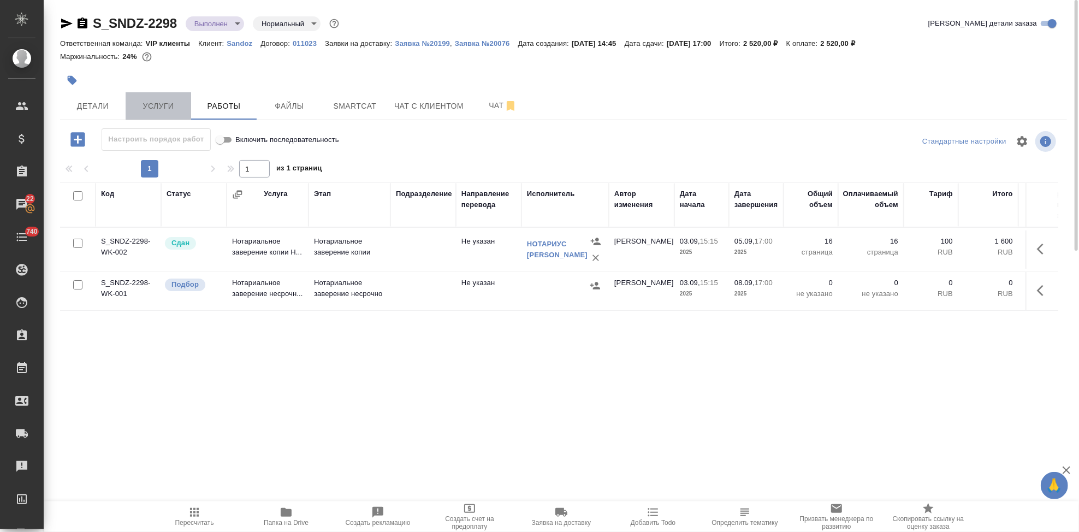
click at [149, 99] on span "Услуги" at bounding box center [158, 106] width 52 height 14
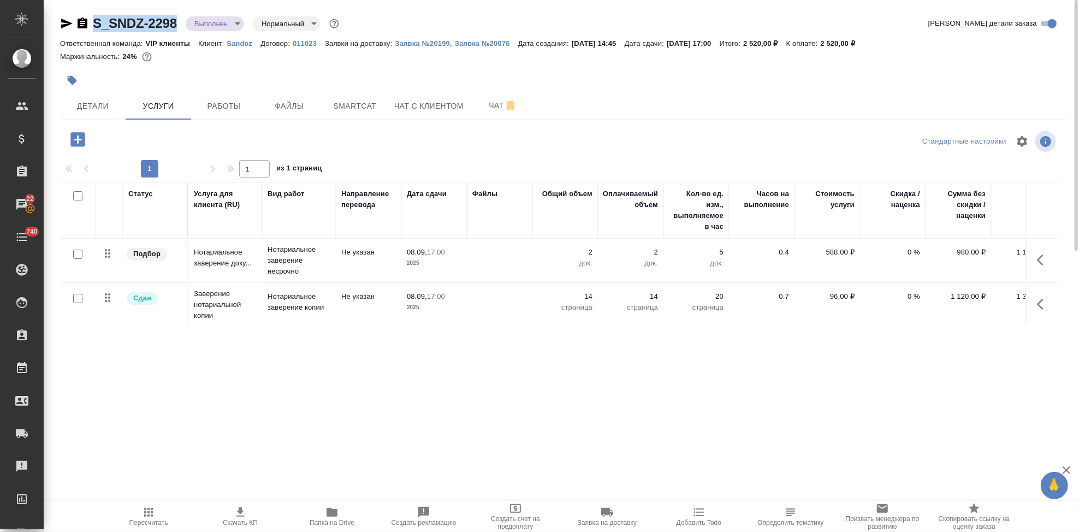
drag, startPoint x: 175, startPoint y: 25, endPoint x: 93, endPoint y: 25, distance: 81.9
click at [93, 25] on div "S_SNDZ-2298 Выполнен completed Нормальный normal" at bounding box center [200, 23] width 281 height 17
copy link "S_SNDZ-2298"
click at [79, 257] on input "checkbox" at bounding box center [77, 253] width 9 height 9
checkbox input "true"
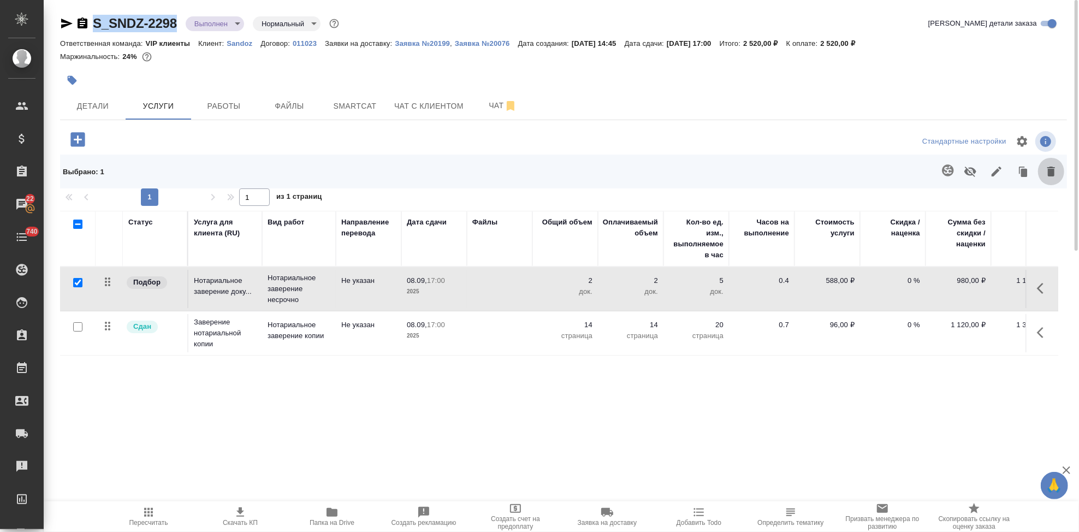
click at [1056, 175] on icon "button" at bounding box center [1050, 171] width 13 height 13
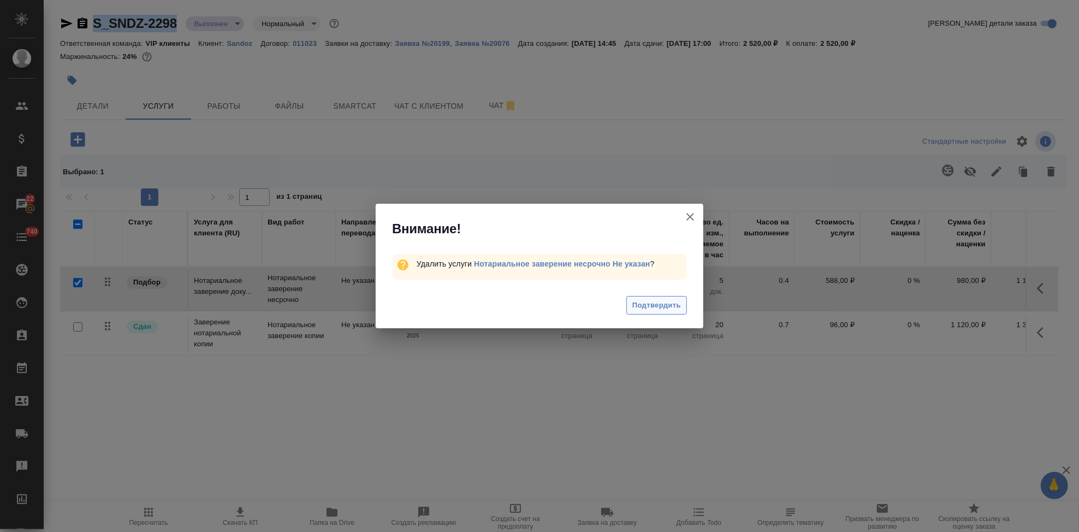
click at [668, 306] on span "Подтвердить" at bounding box center [656, 305] width 49 height 13
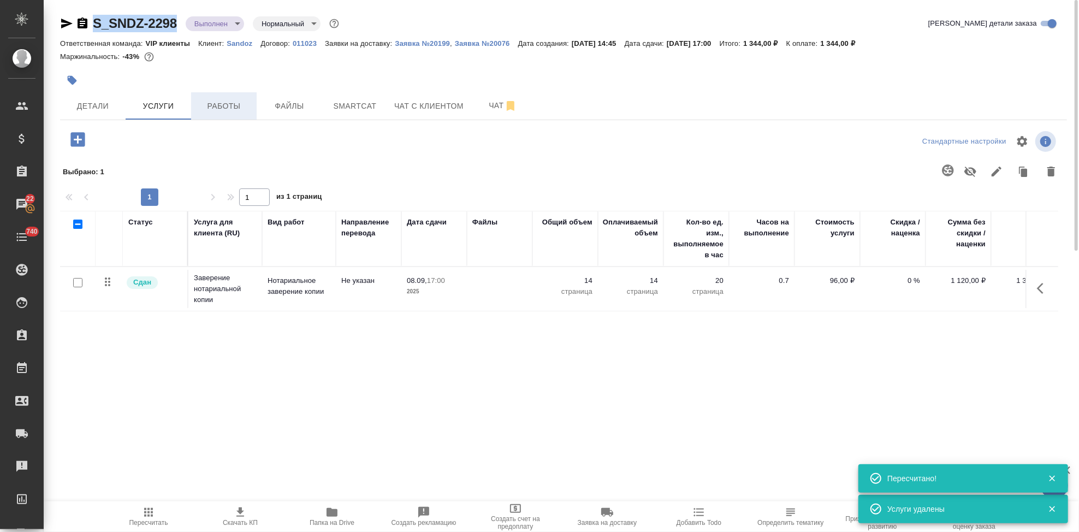
click at [233, 109] on span "Работы" at bounding box center [224, 106] width 52 height 14
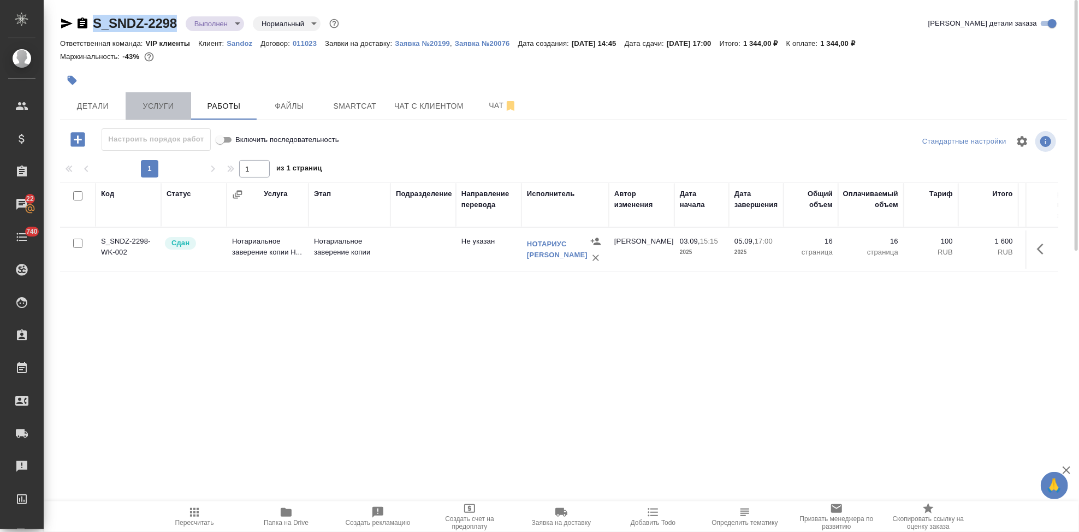
click at [157, 109] on span "Услуги" at bounding box center [158, 106] width 52 height 14
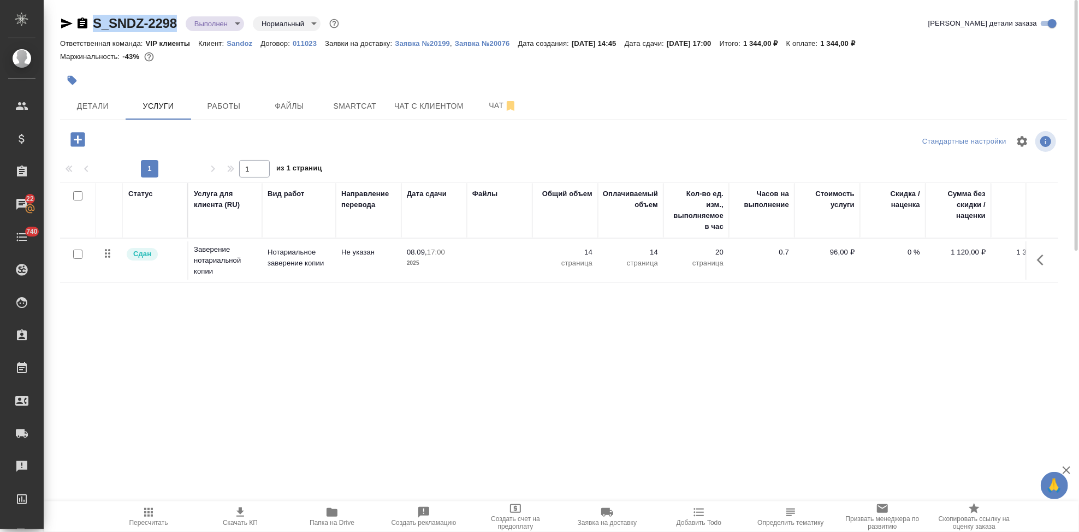
click at [587, 254] on p "14" at bounding box center [565, 252] width 55 height 11
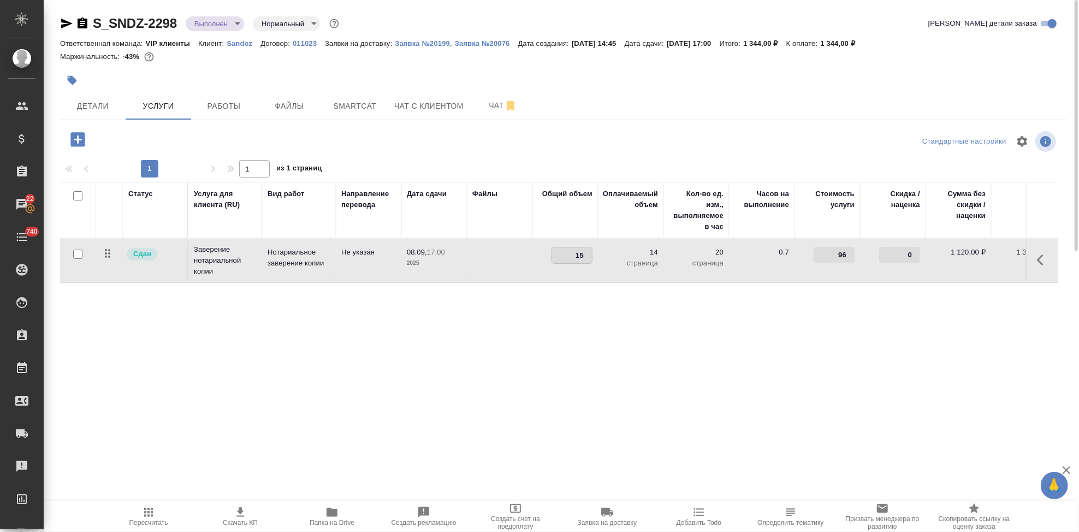
click at [590, 251] on input "15" at bounding box center [572, 255] width 40 height 16
type input "16"
click at [590, 251] on input "16" at bounding box center [572, 255] width 40 height 16
click at [571, 310] on div "Статус Услуга для клиента (RU) Вид работ Направление перевода Дата сдачи Файлы …" at bounding box center [559, 299] width 998 height 235
click at [215, 144] on icon "split button" at bounding box center [220, 138] width 13 height 13
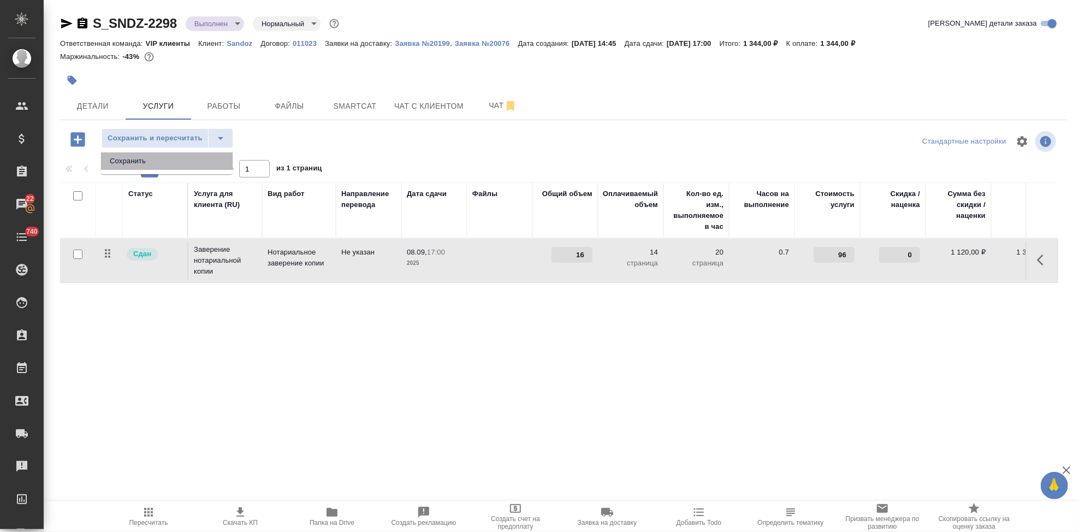
click at [168, 158] on li "Сохранить" at bounding box center [167, 160] width 132 height 17
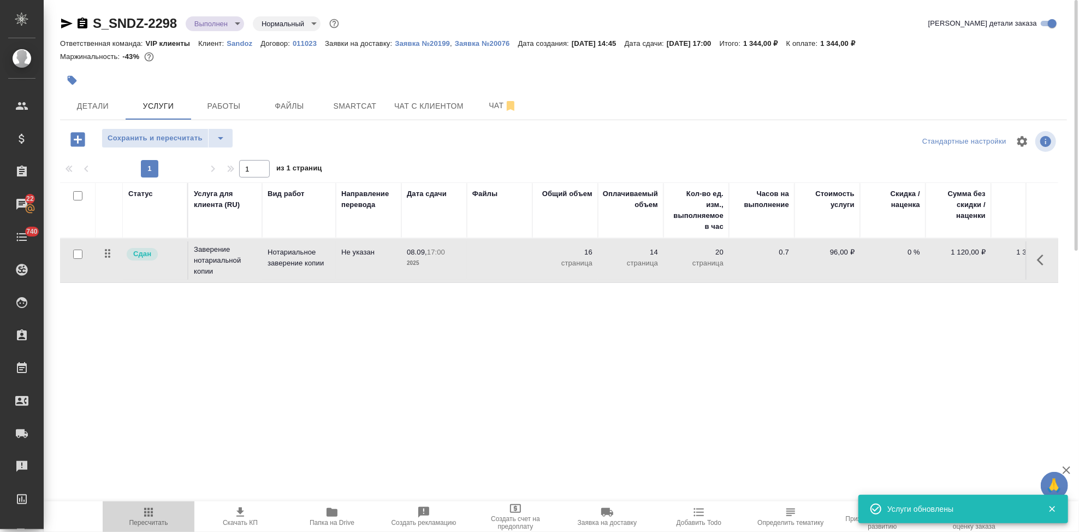
click at [147, 511] on icon "button" at bounding box center [148, 512] width 13 height 13
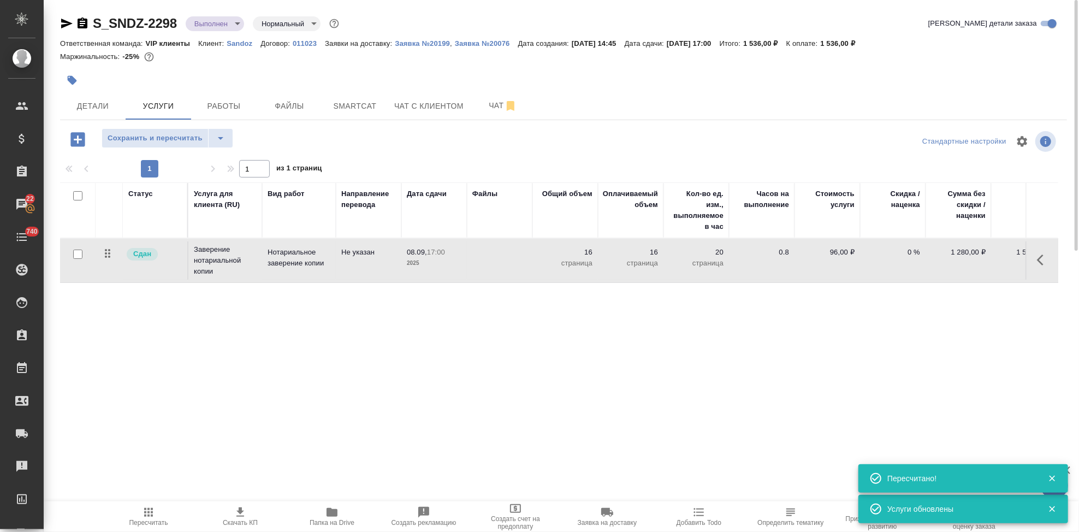
click at [240, 518] on icon "button" at bounding box center [240, 512] width 13 height 13
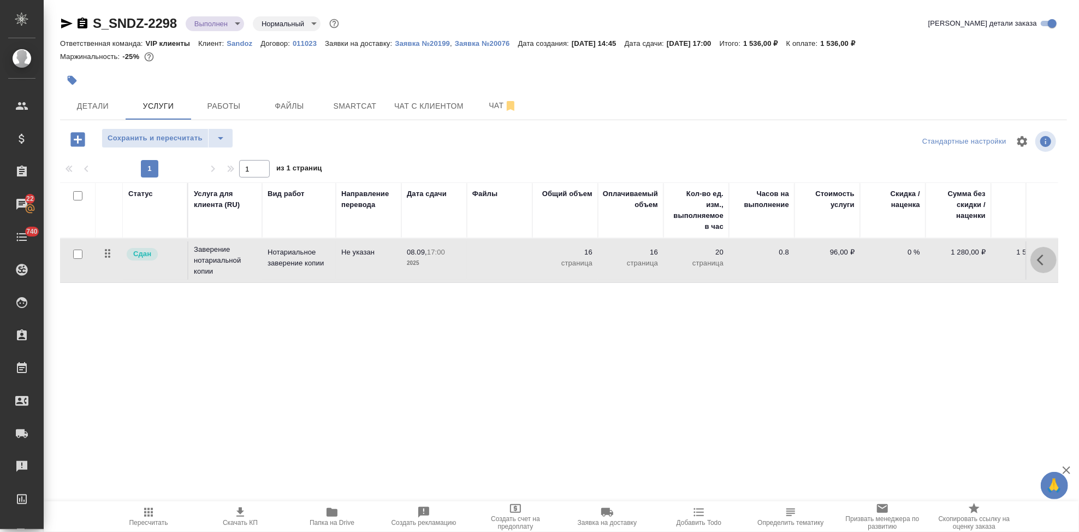
click at [1040, 260] on icon "button" at bounding box center [1043, 259] width 13 height 13
click at [980, 257] on icon "button" at bounding box center [981, 259] width 13 height 13
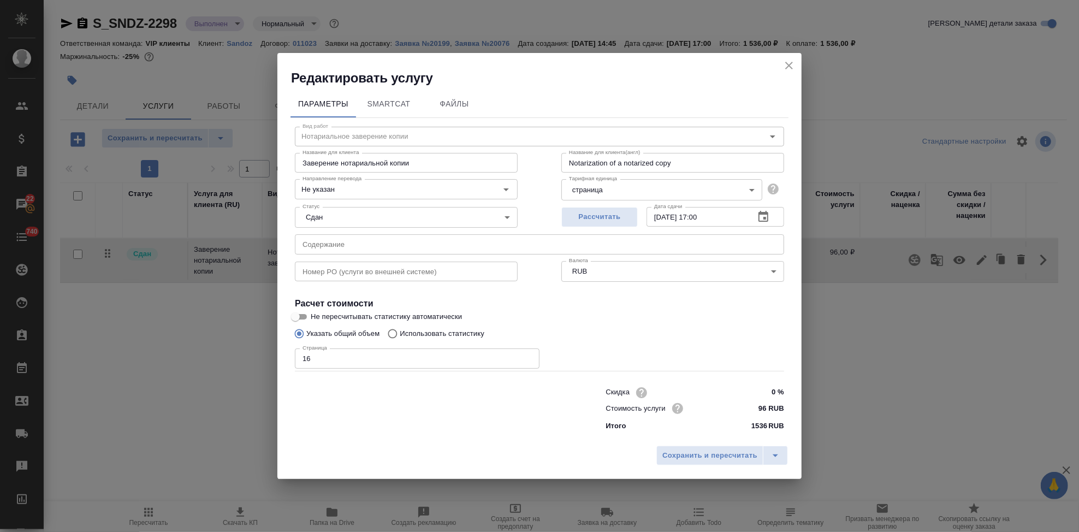
click at [417, 245] on input "text" at bounding box center [539, 244] width 489 height 20
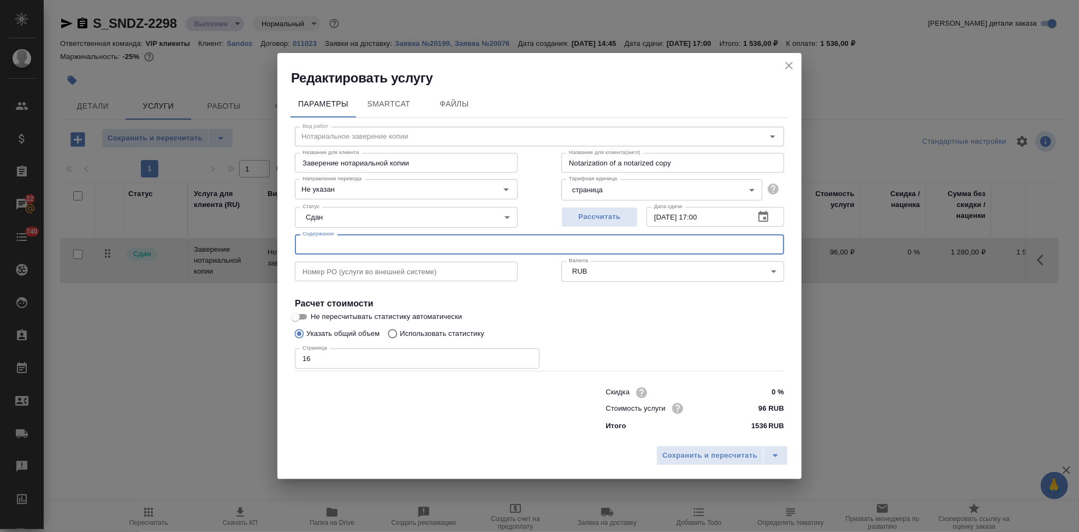
paste input "Сертификат Китай 1, Сертификат Китай 2"
type input "Сертификат Китай 1, Сертификат Китай 2"
click at [776, 451] on icon "split button" at bounding box center [775, 455] width 13 height 13
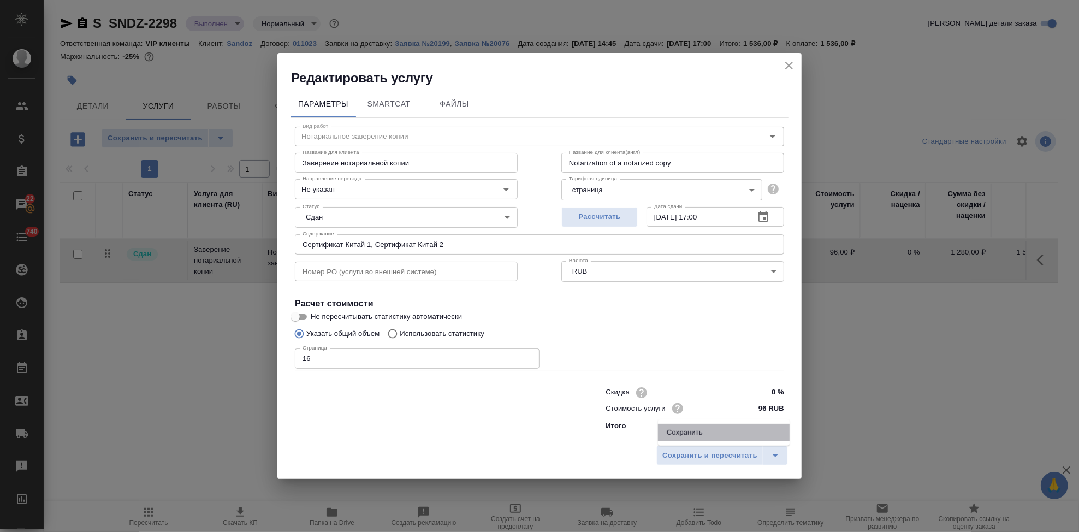
click at [717, 433] on li "Сохранить" at bounding box center [724, 432] width 132 height 17
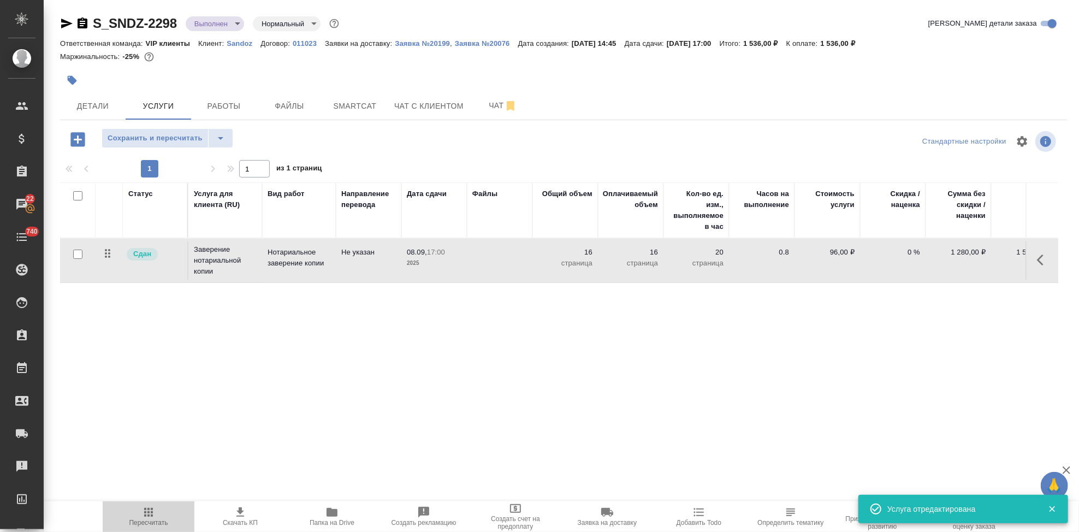
click at [155, 518] on span "Пересчитать" at bounding box center [148, 516] width 79 height 21
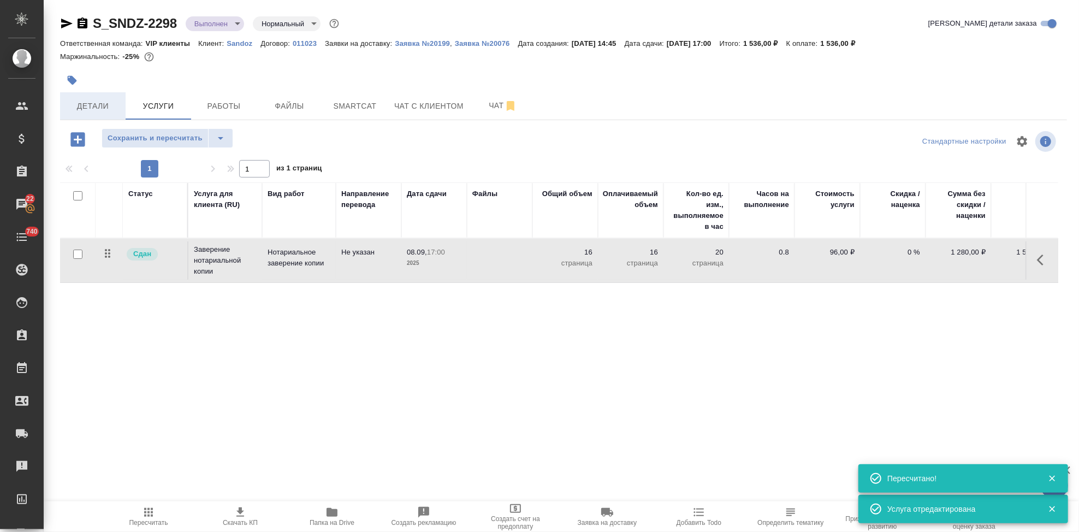
click at [102, 109] on span "Детали" at bounding box center [93, 106] width 52 height 14
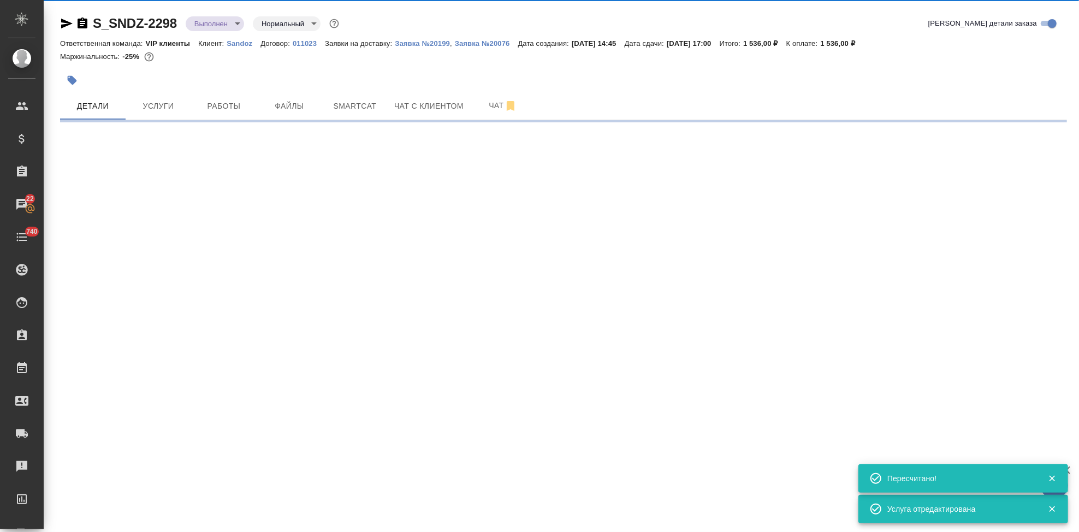
select select "RU"
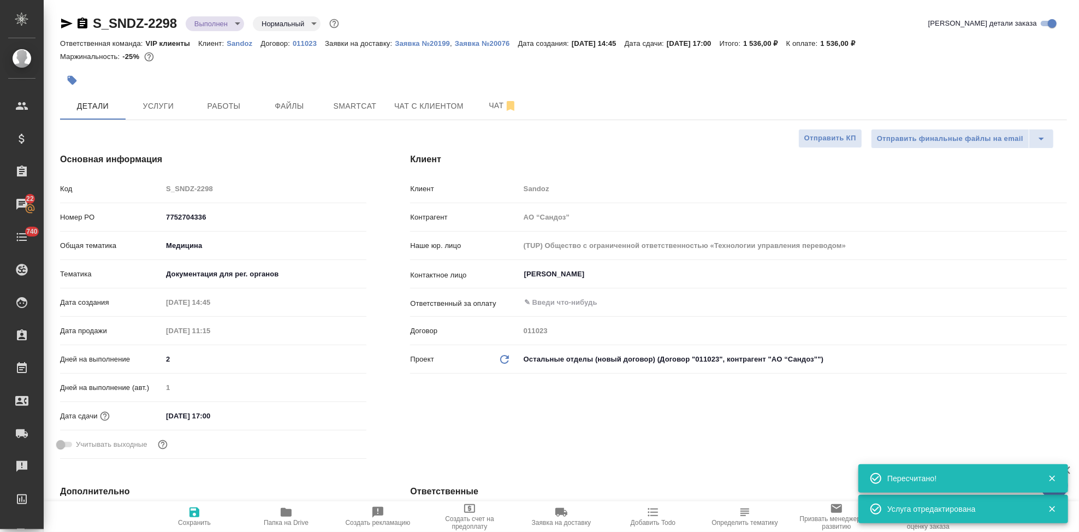
type textarea "x"
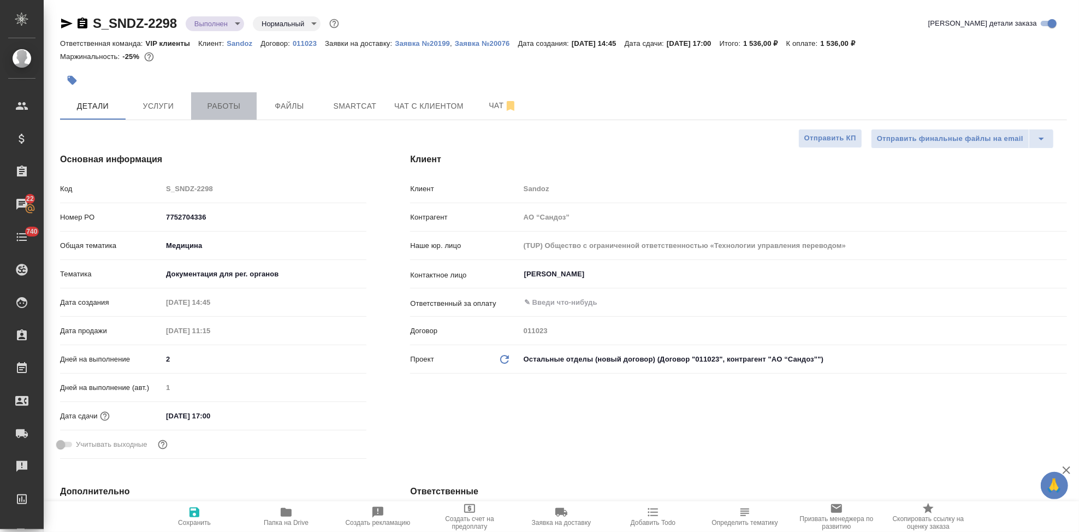
click at [205, 111] on span "Работы" at bounding box center [224, 106] width 52 height 14
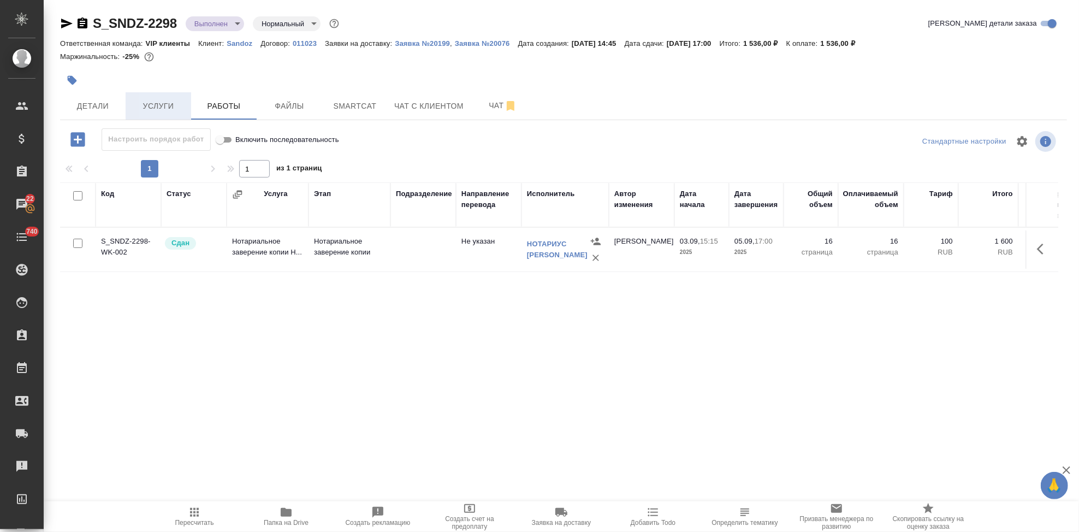
click at [161, 102] on span "Услуги" at bounding box center [158, 106] width 52 height 14
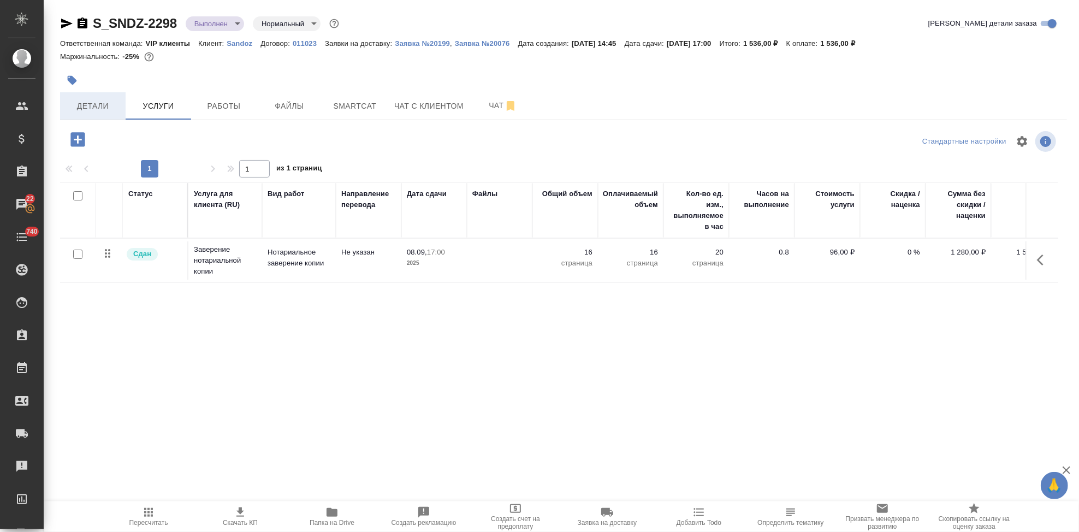
click at [102, 96] on button "Детали" at bounding box center [93, 105] width 66 height 27
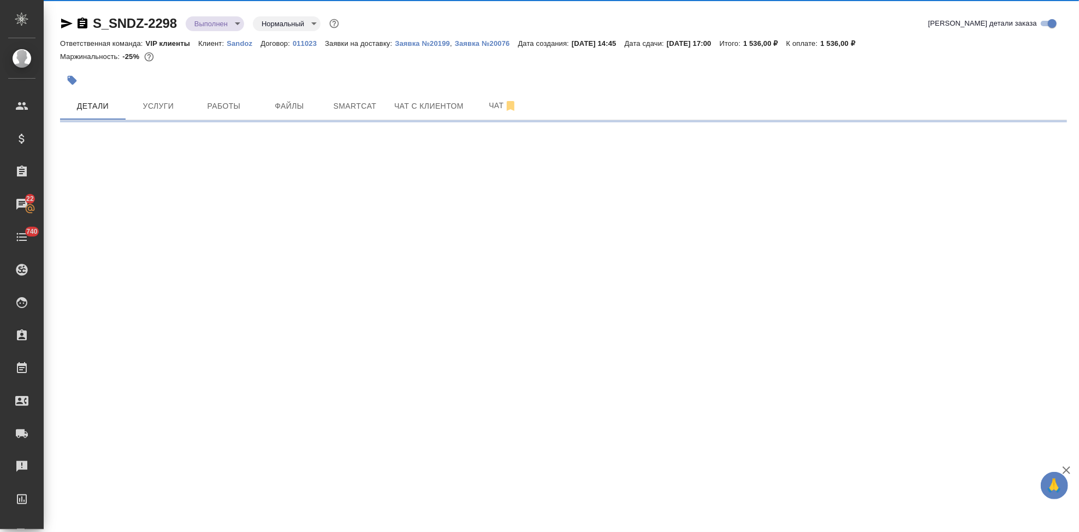
select select "RU"
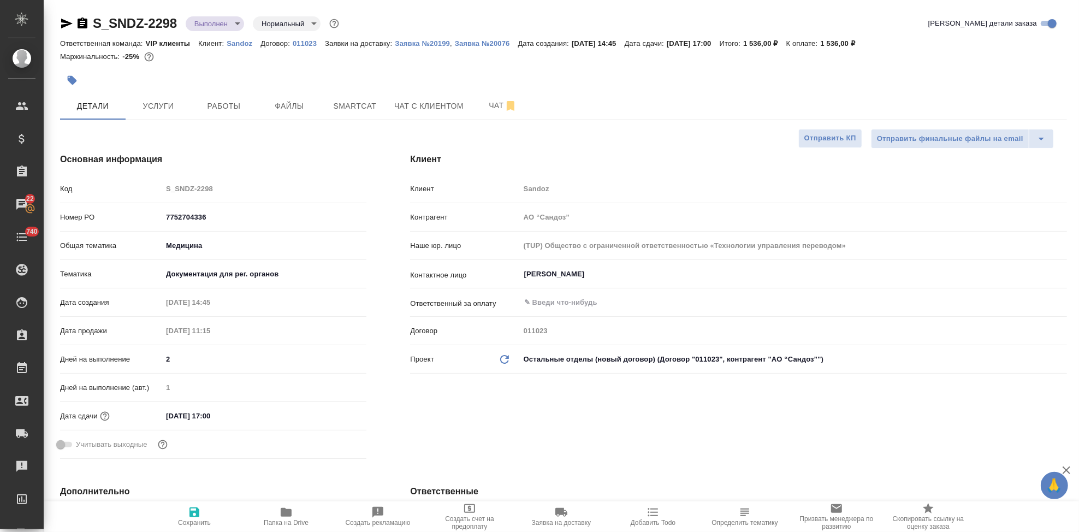
type textarea "x"
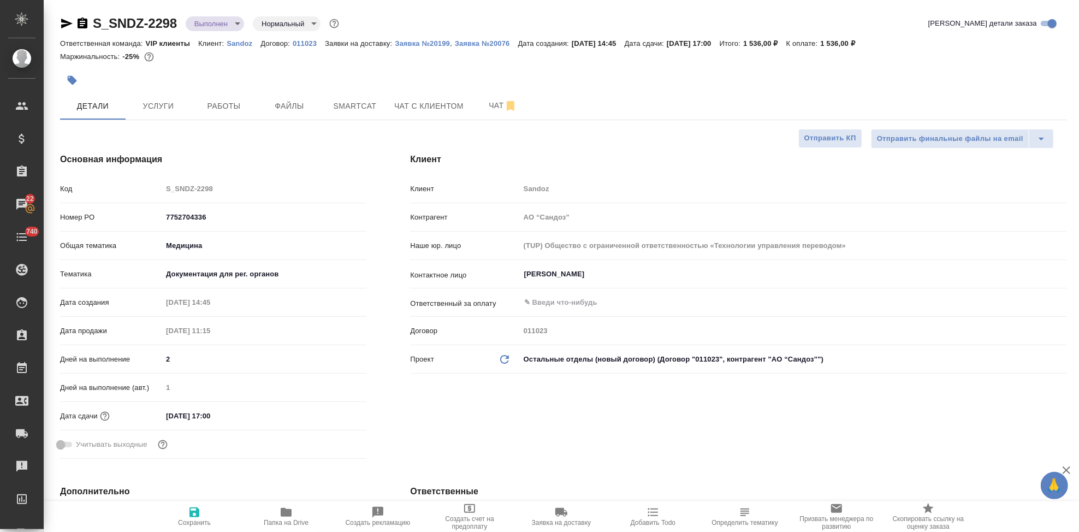
type textarea "x"
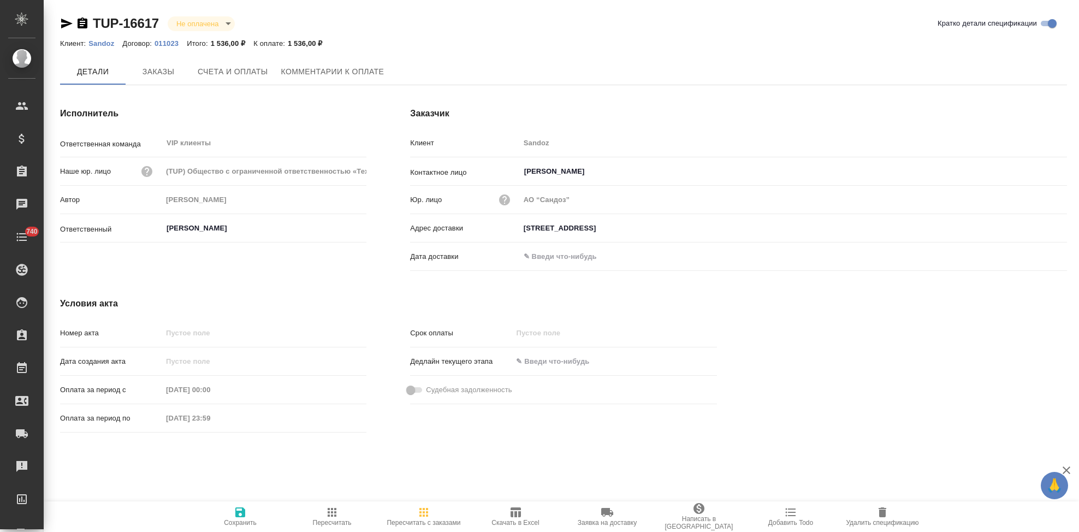
click at [232, 69] on span "Счета и оплаты" at bounding box center [233, 72] width 70 height 14
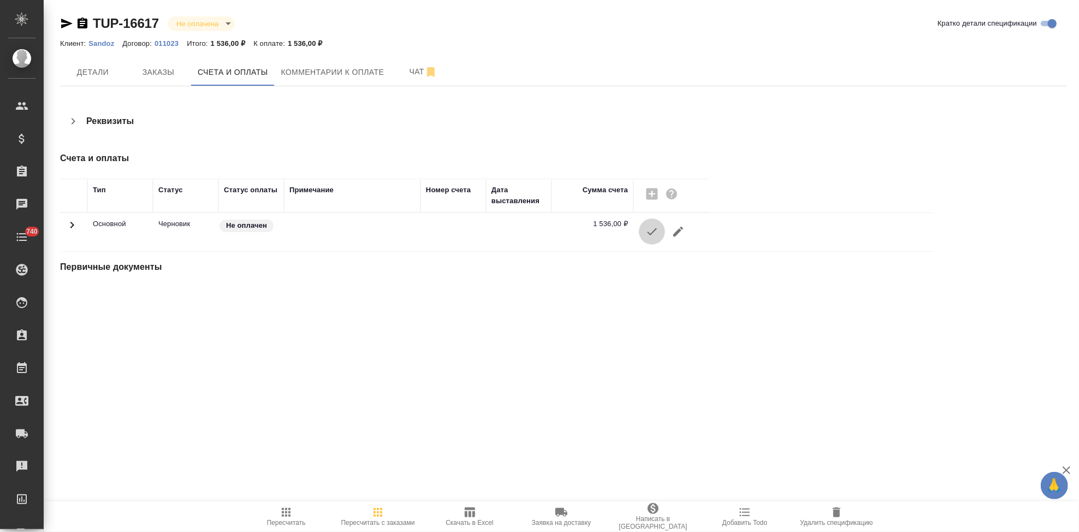
click at [645, 236] on icon "button" at bounding box center [651, 231] width 13 height 13
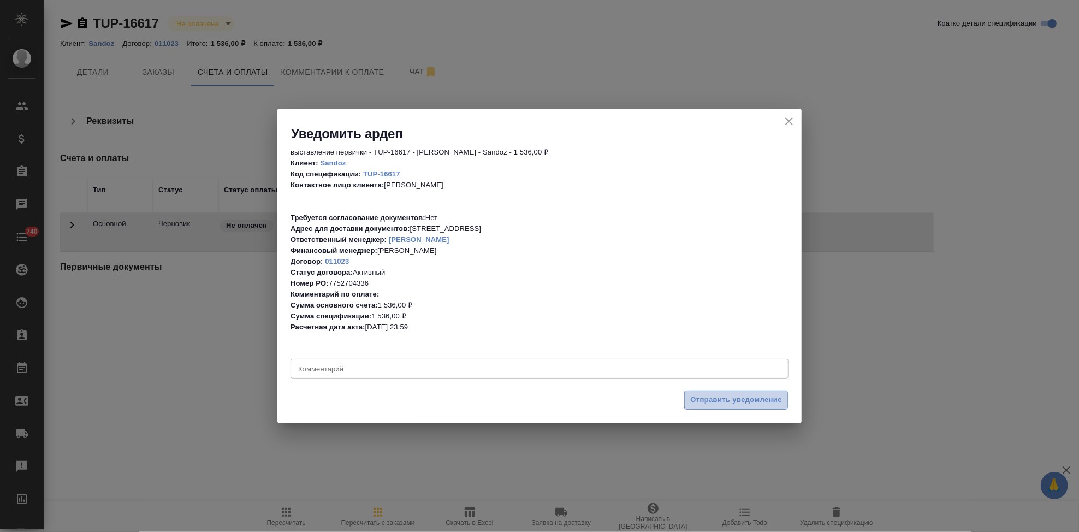
click at [703, 392] on button "Отправить уведомление" at bounding box center [736, 399] width 104 height 19
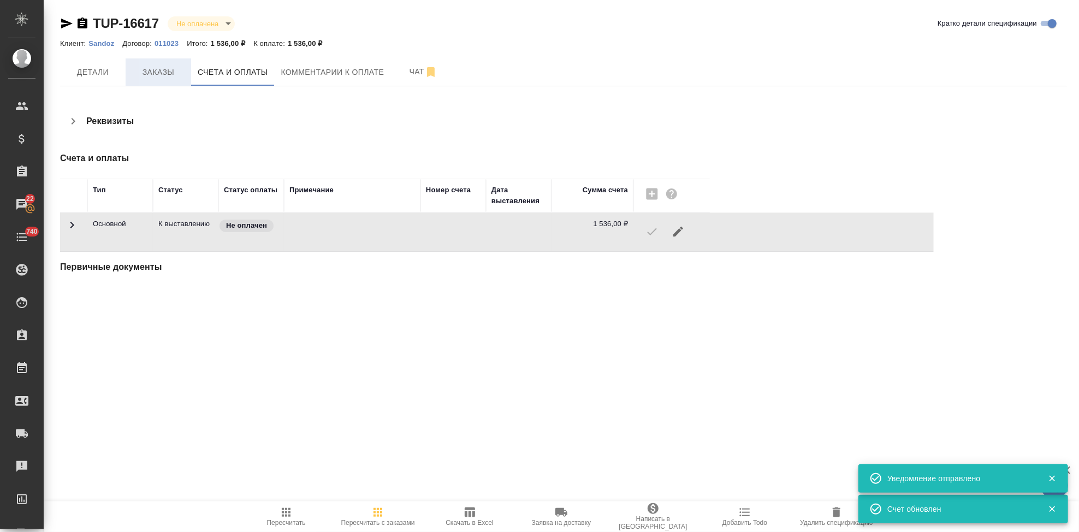
click at [158, 84] on button "Заказы" at bounding box center [159, 71] width 66 height 27
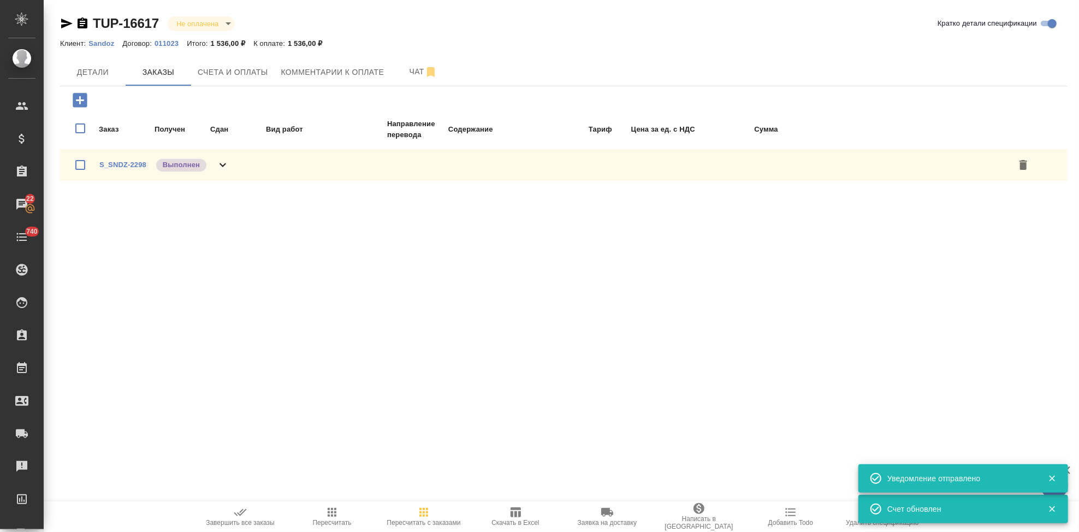
click at [249, 514] on span "Завершить все заказы" at bounding box center [240, 516] width 79 height 21
click at [233, 80] on button "Счета и оплаты" at bounding box center [233, 71] width 84 height 27
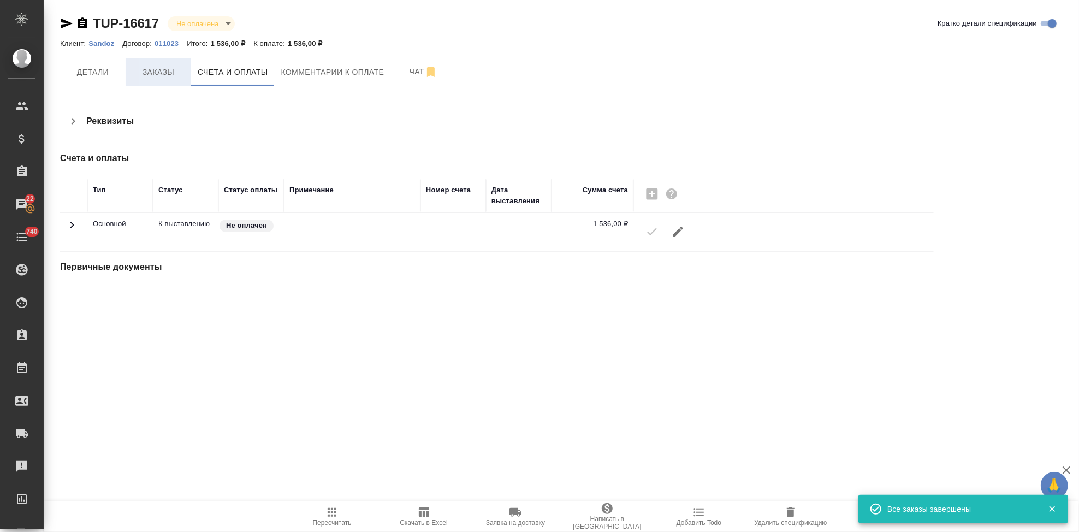
click at [151, 66] on span "Заказы" at bounding box center [158, 73] width 52 height 14
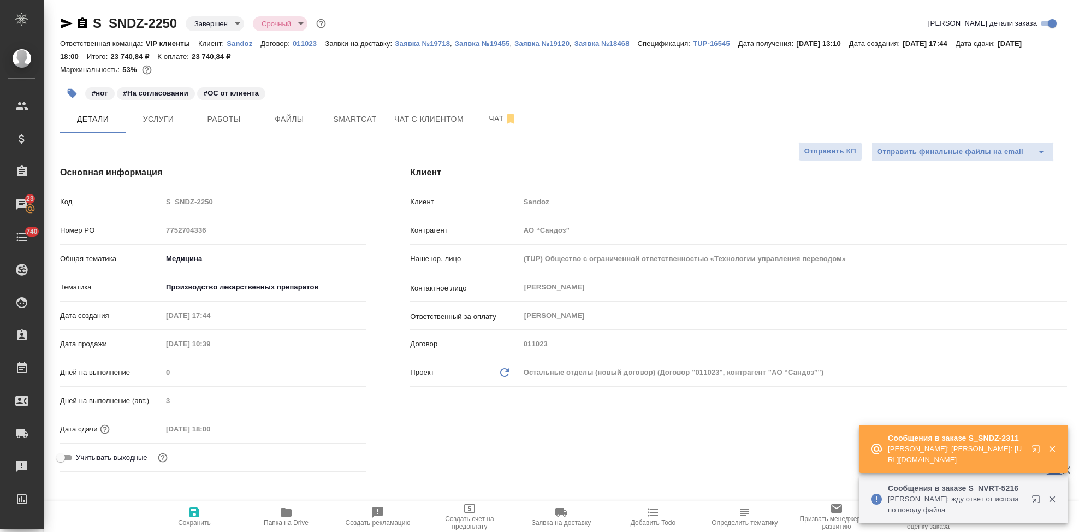
select select "RU"
click at [1033, 449] on icon "button" at bounding box center [1035, 448] width 7 height 7
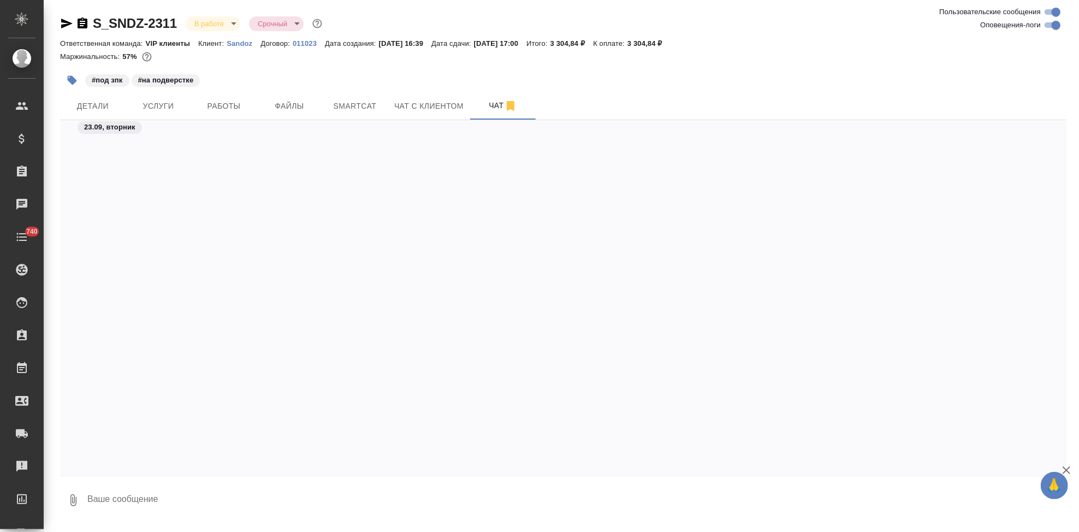
scroll to position [21953, 0]
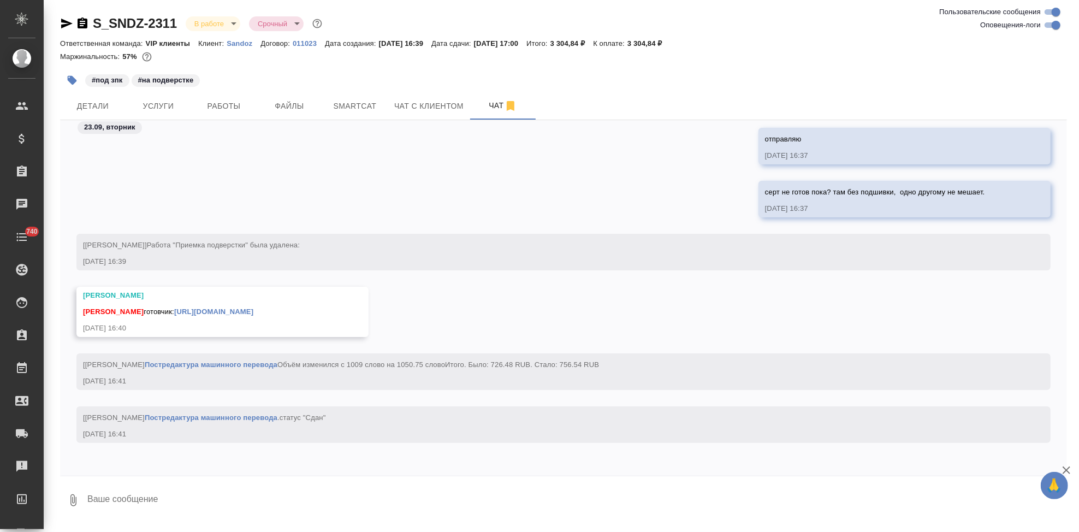
click at [243, 494] on textarea at bounding box center [576, 500] width 980 height 37
type textarea "п"
type textarea "спасибо"
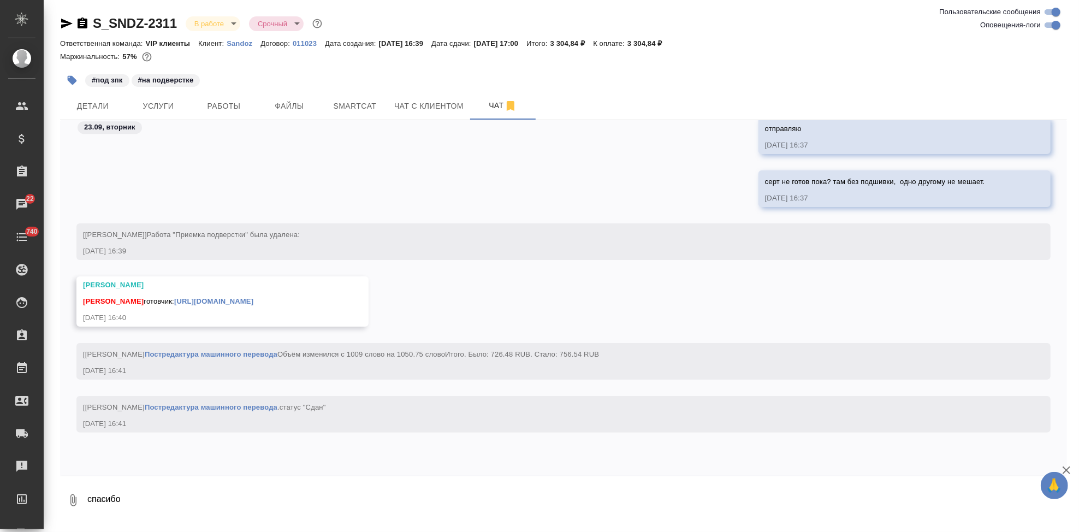
scroll to position [22006, 0]
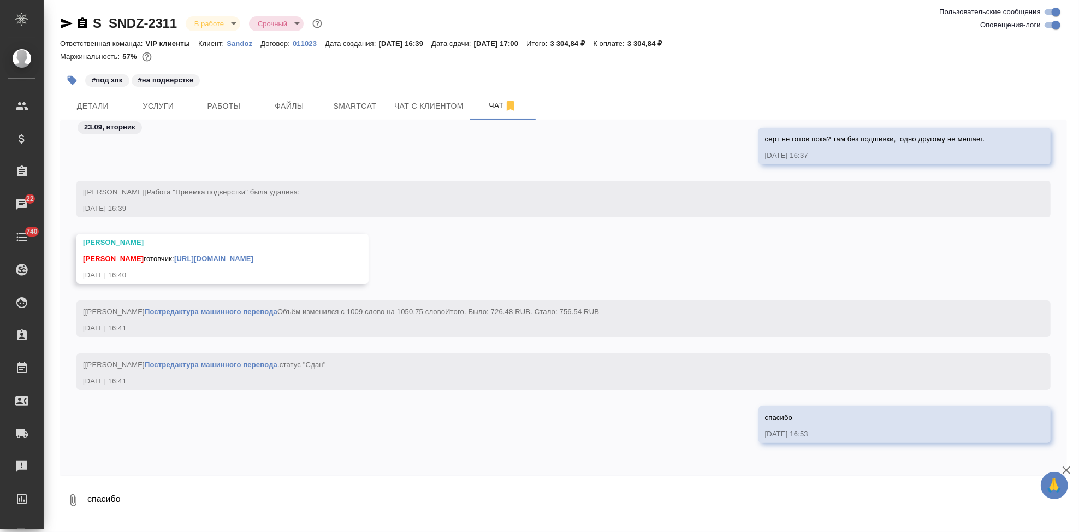
click at [253, 254] on link "[URL][DOMAIN_NAME]" at bounding box center [213, 258] width 79 height 8
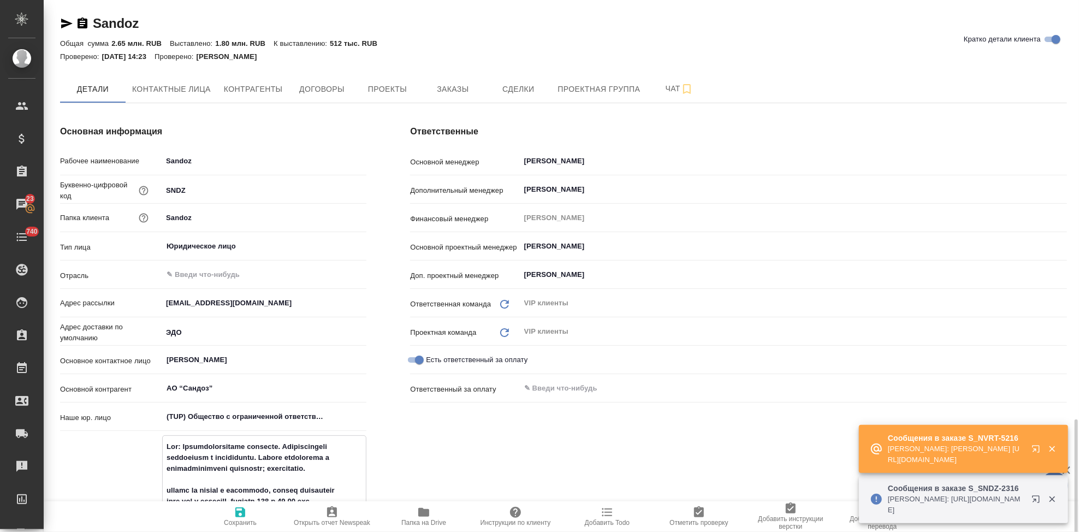
scroll to position [303, 0]
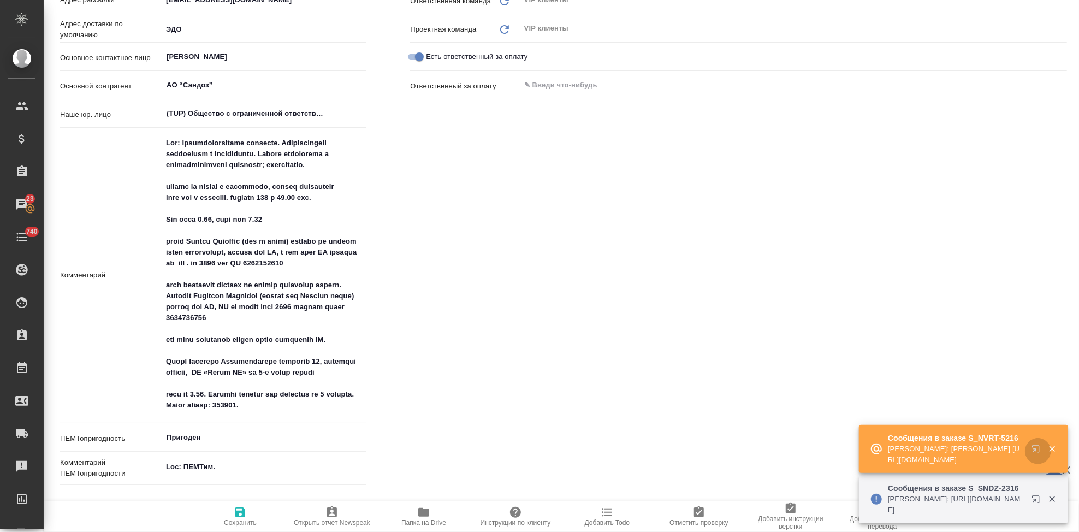
click at [1032, 453] on icon "button" at bounding box center [1037, 450] width 13 height 13
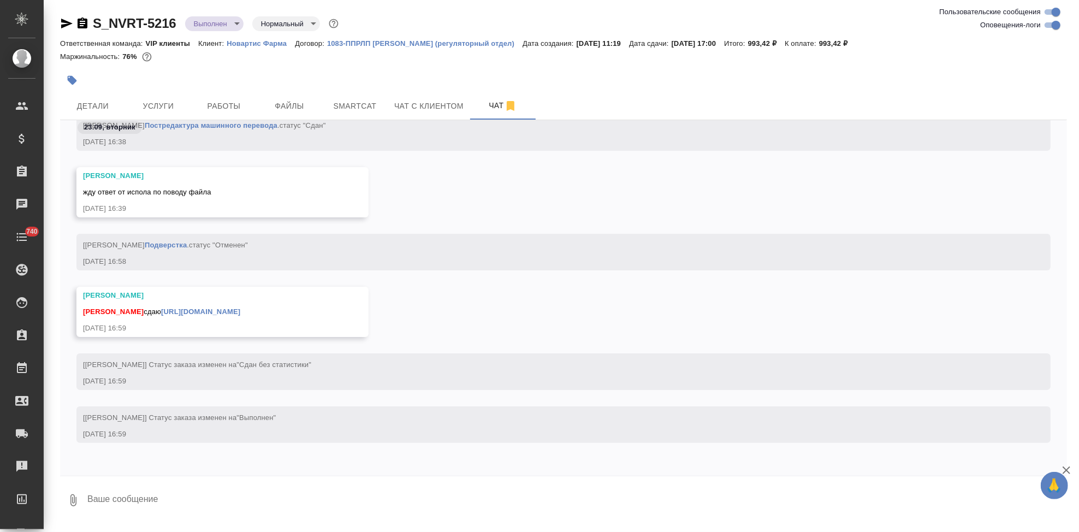
scroll to position [41205, 0]
click at [188, 495] on textarea at bounding box center [576, 500] width 980 height 37
type textarea "спасибо"
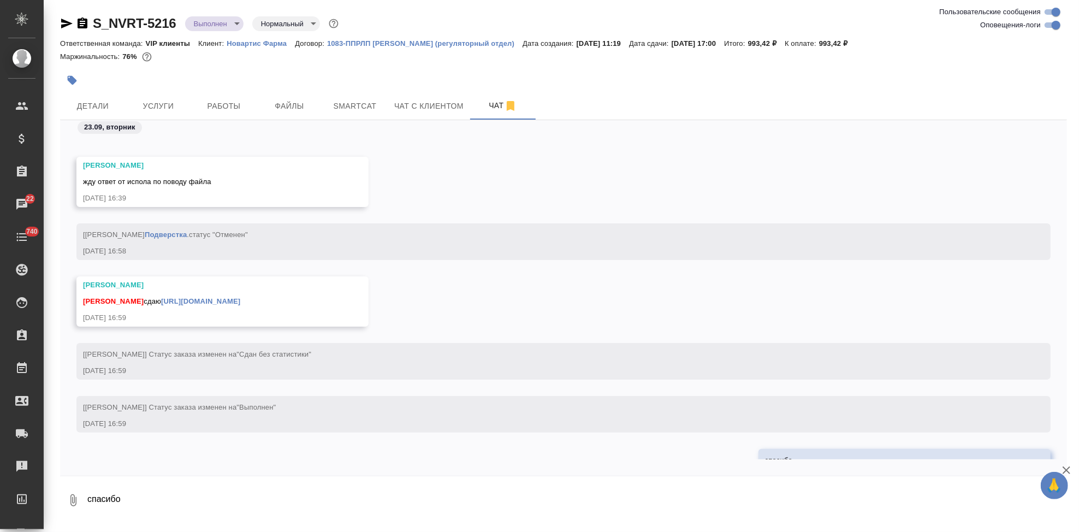
scroll to position [41259, 0]
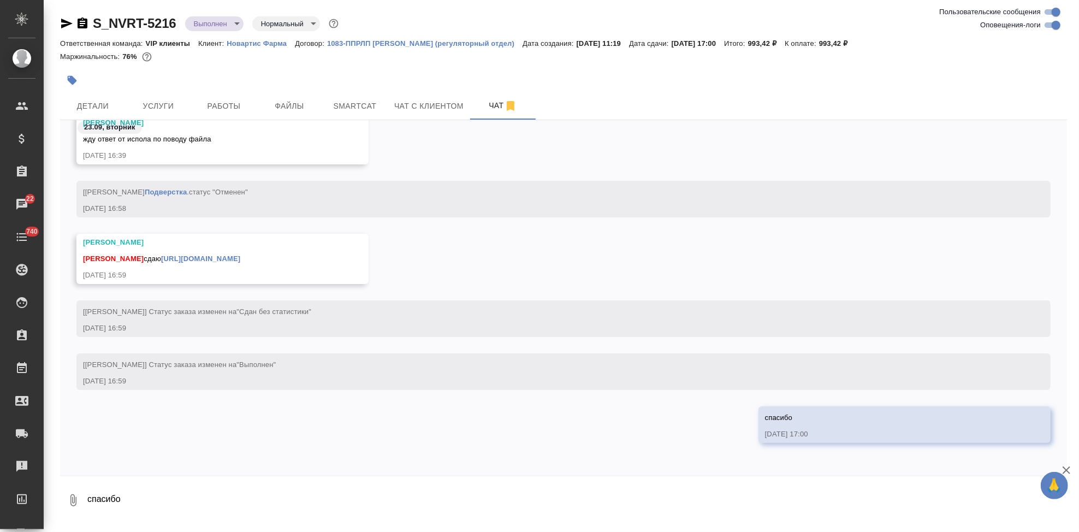
click at [240, 258] on link "[URL][DOMAIN_NAME]" at bounding box center [200, 258] width 79 height 8
click at [269, 45] on p "Новартис Фарма" at bounding box center [261, 43] width 68 height 8
click at [276, 46] on p "Новартис Фарма" at bounding box center [261, 43] width 68 height 8
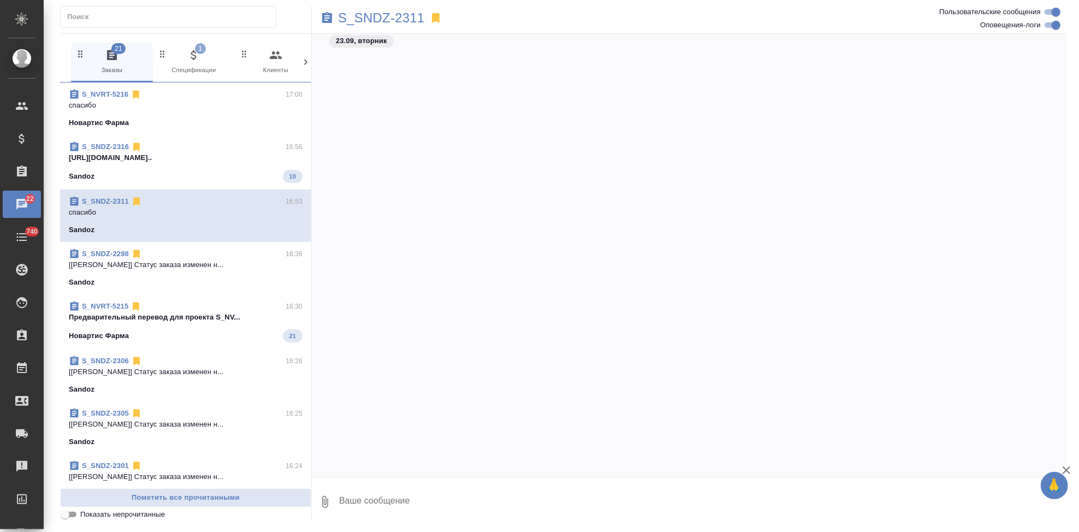
scroll to position [36072, 0]
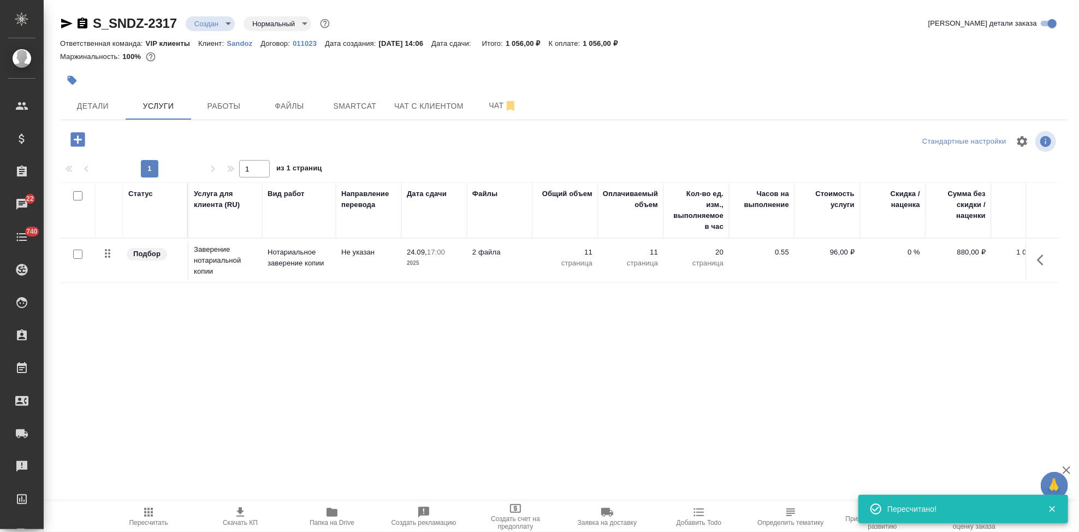
click at [228, 27] on body "🙏 .cls-1 fill:#fff; AWATERA Kabargina Anna Клиенты Спецификации Заказы 22 Чаты …" at bounding box center [539, 266] width 1079 height 532
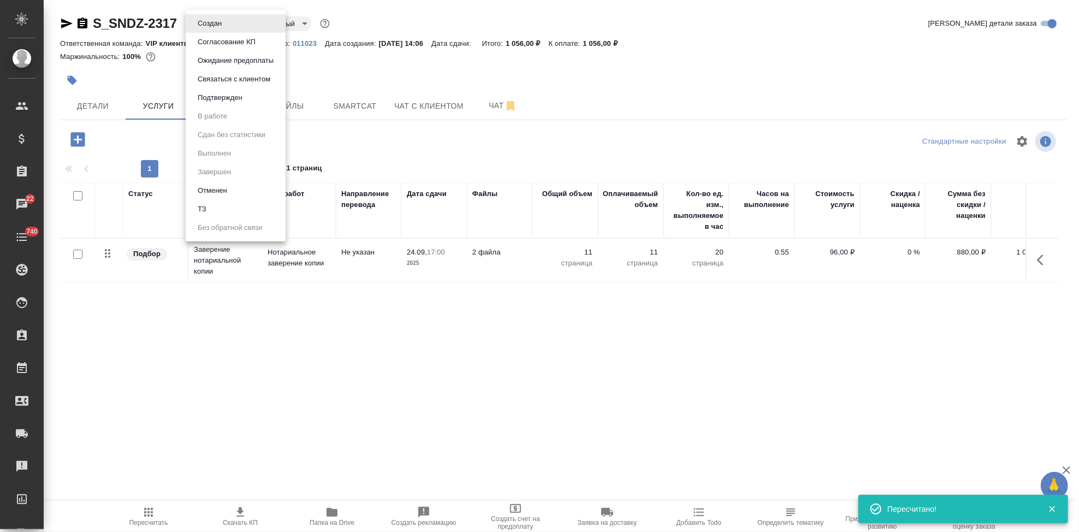
click at [227, 44] on button "Согласование КП" at bounding box center [226, 42] width 64 height 12
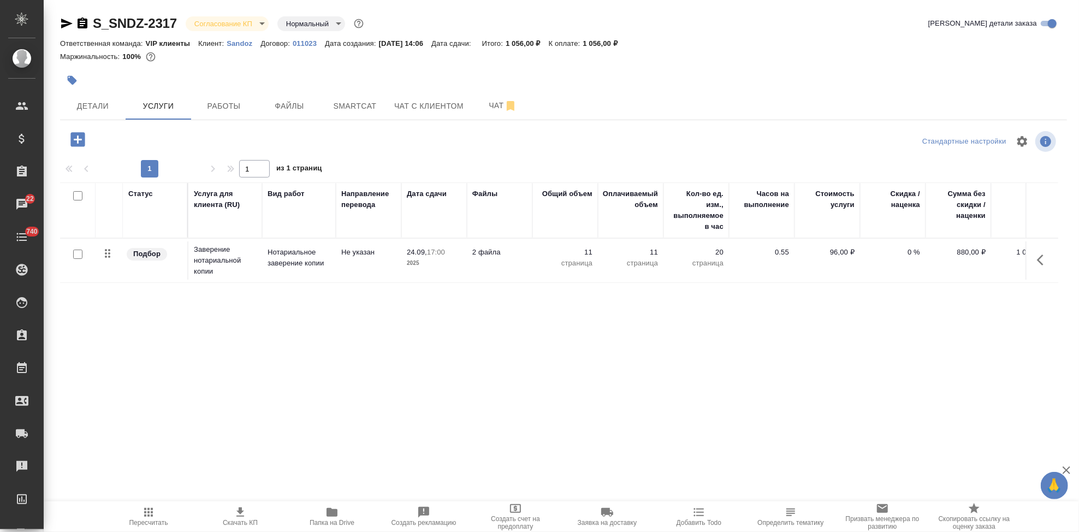
click at [70, 82] on icon "button" at bounding box center [72, 80] width 9 height 9
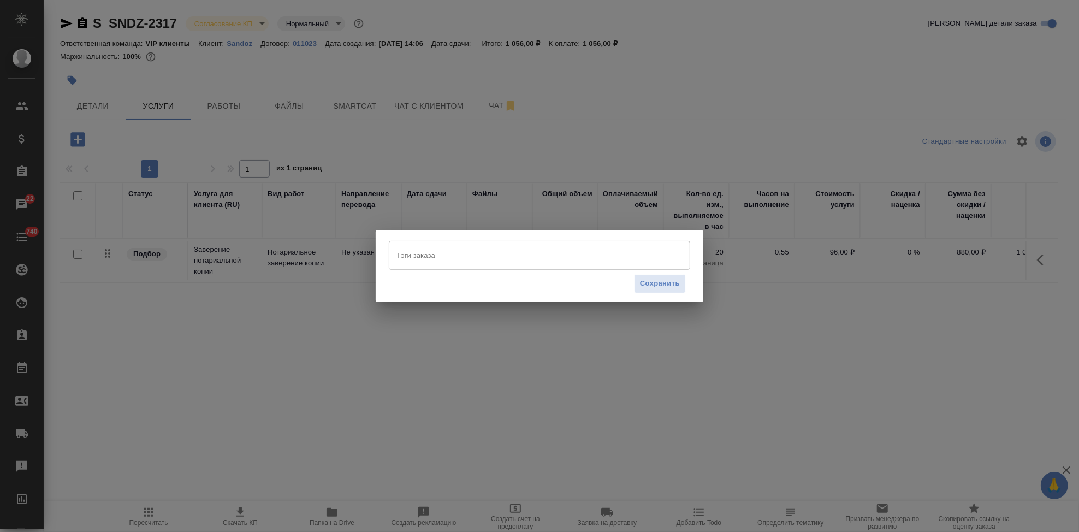
click at [518, 263] on input "Тэги заказа" at bounding box center [529, 255] width 271 height 19
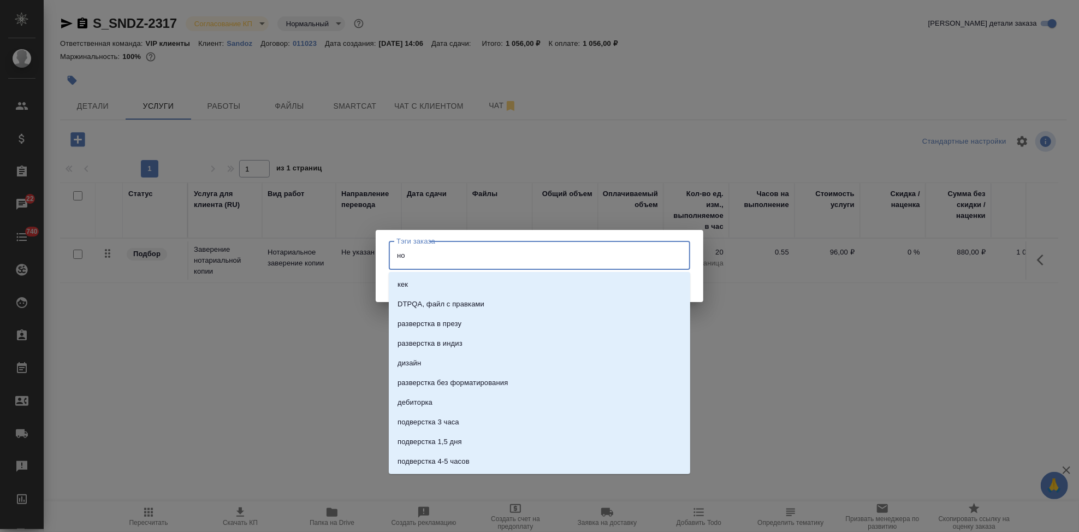
type input "нот"
click at [457, 288] on li "нот" at bounding box center [539, 285] width 301 height 20
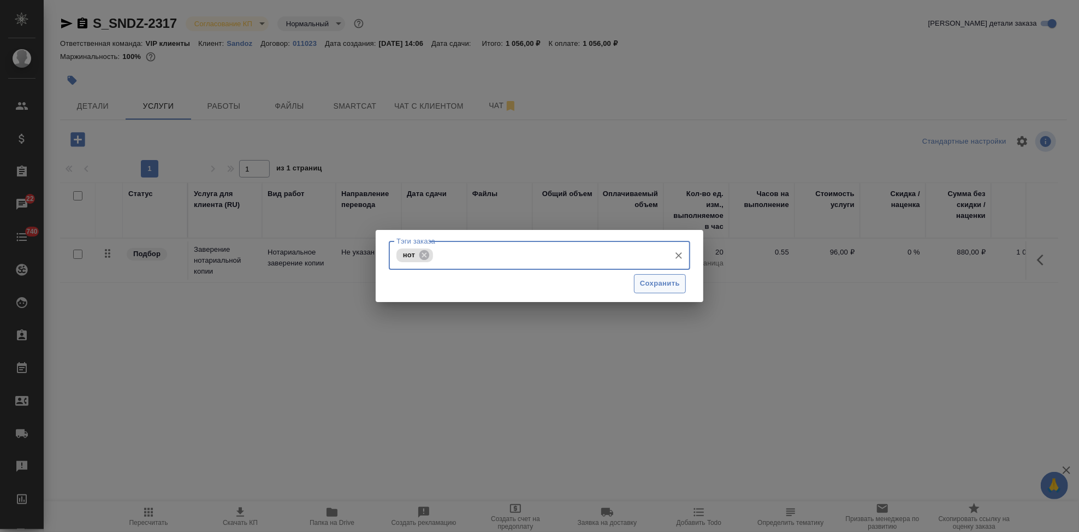
click at [674, 288] on span "Сохранить" at bounding box center [660, 283] width 40 height 13
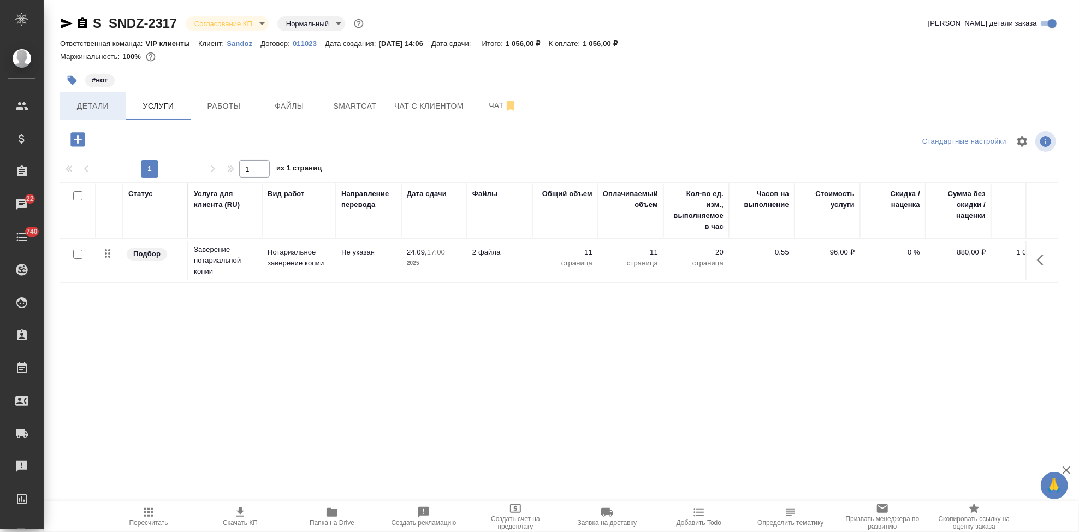
click at [93, 107] on span "Детали" at bounding box center [93, 106] width 52 height 14
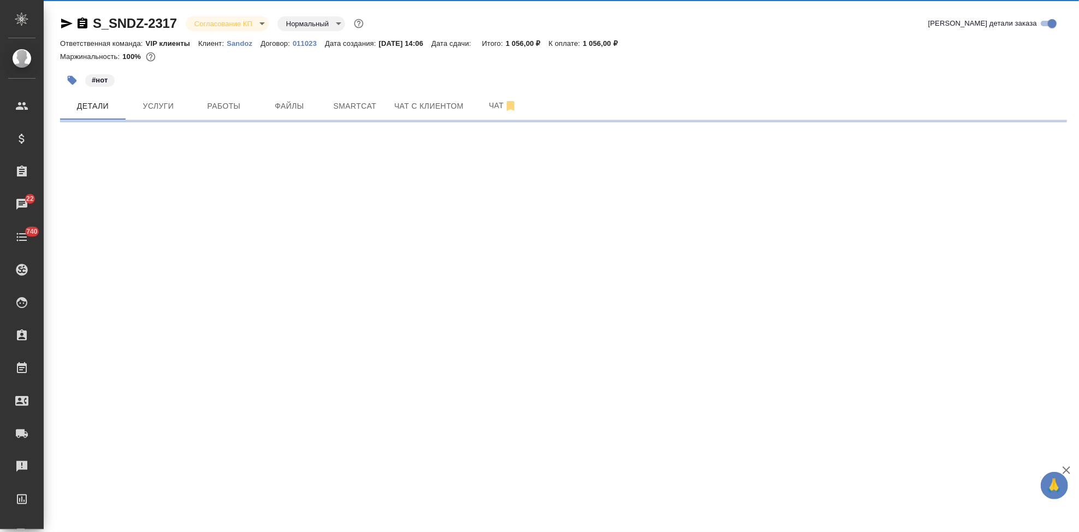
select select "RU"
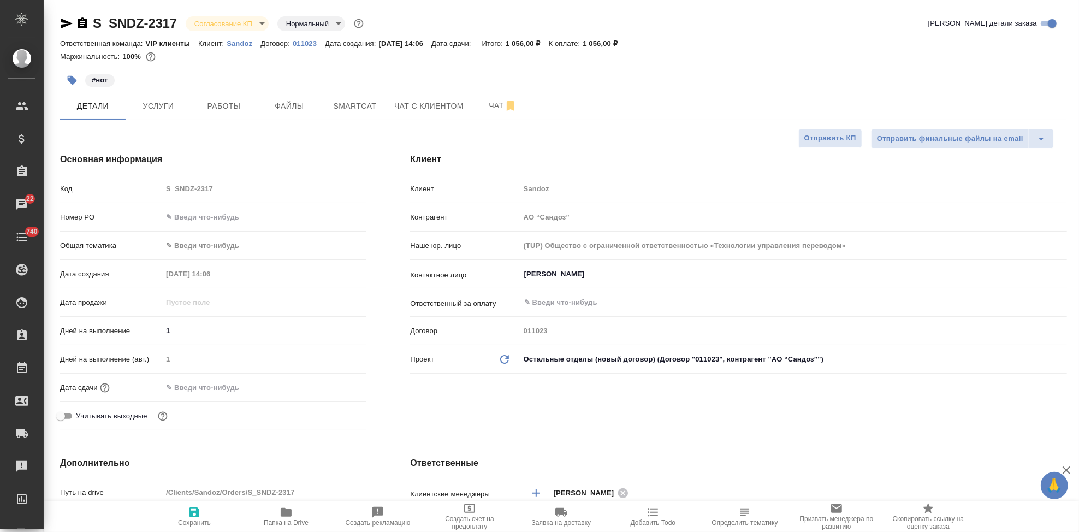
type textarea "x"
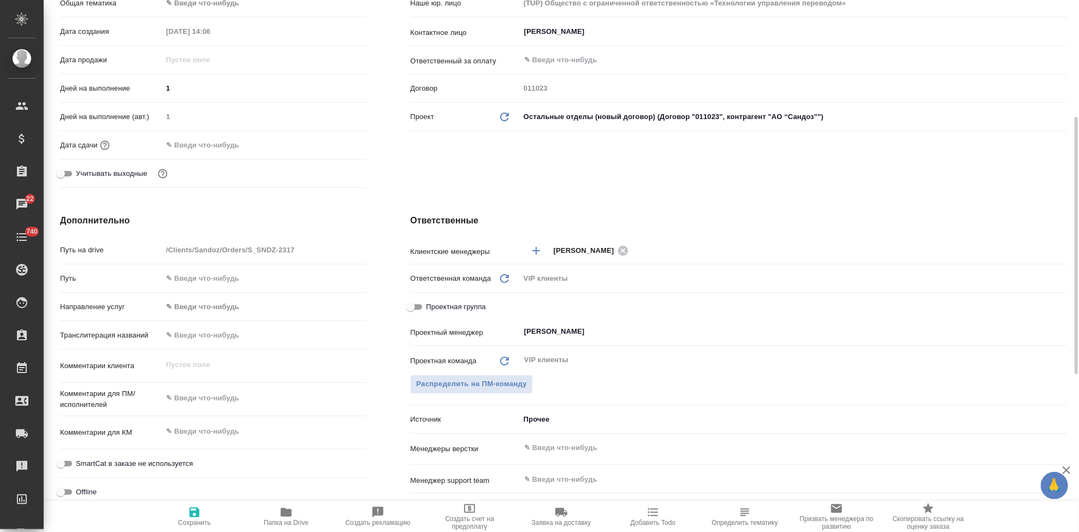
scroll to position [364, 0]
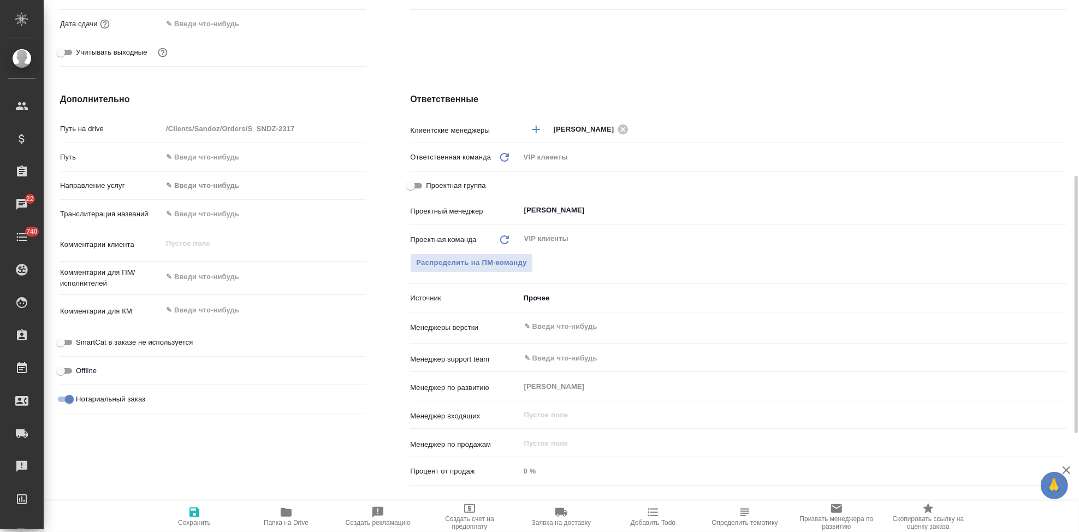
type textarea "x"
click at [217, 306] on textarea at bounding box center [264, 310] width 204 height 19
type textarea "н"
type textarea "x"
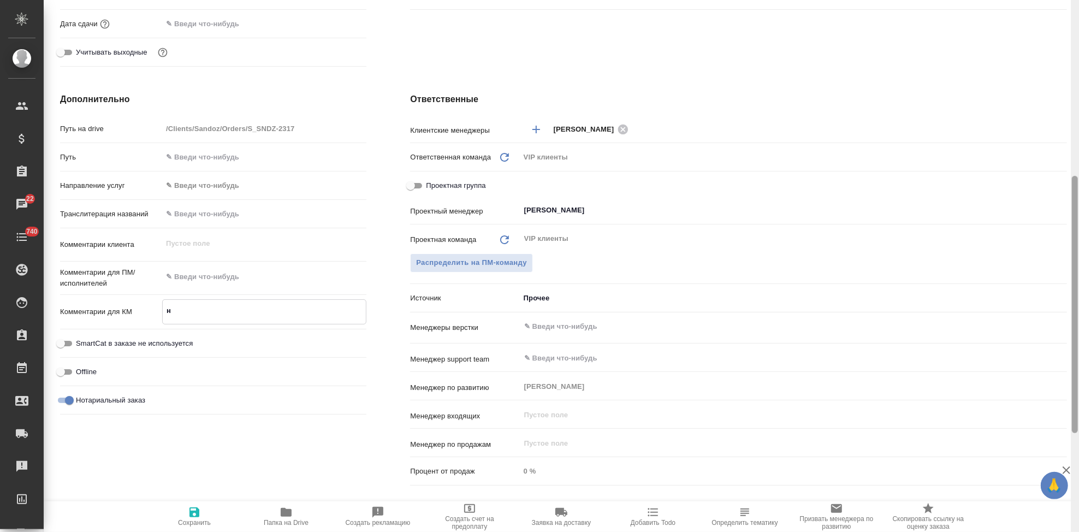
type textarea "x"
type textarea "но"
type textarea "x"
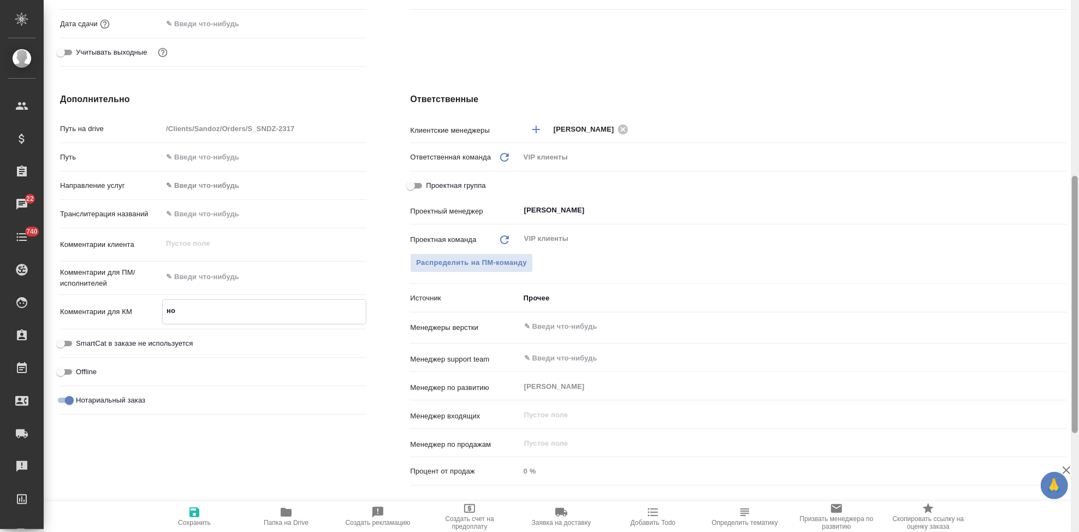
type textarea "x"
type textarea "нот"
type textarea "x"
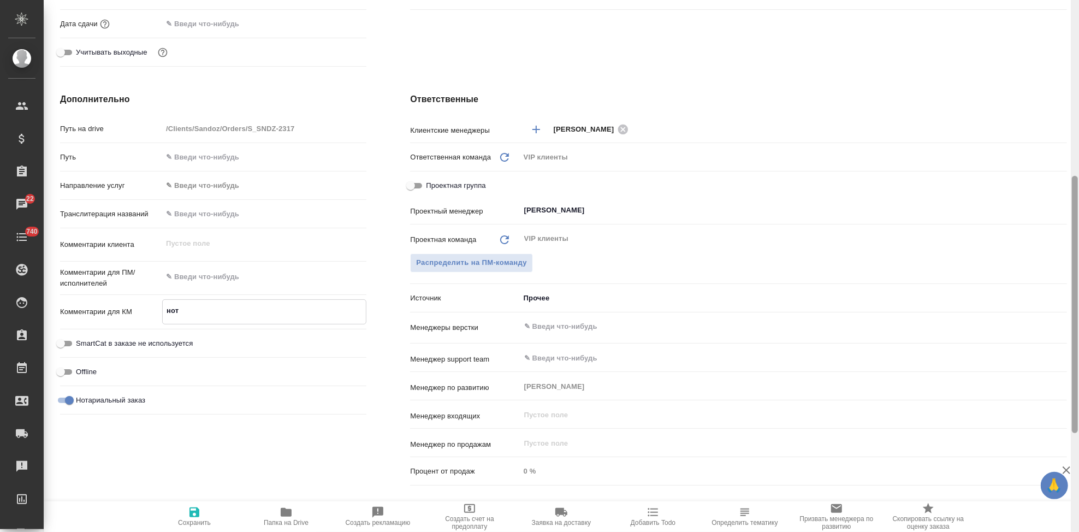
type textarea "x"
type textarea "нот"
type textarea "x"
type textarea "нот д"
type textarea "x"
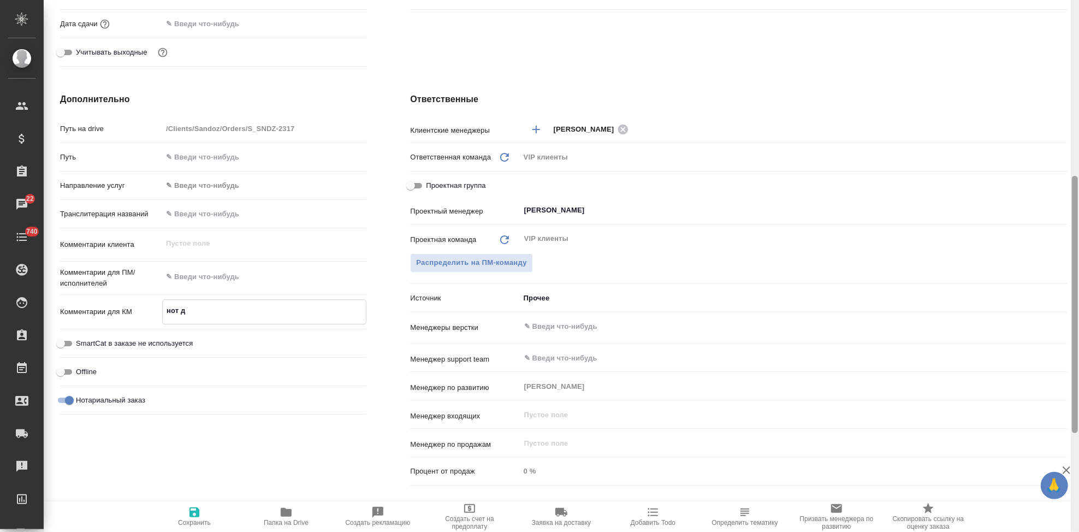
type textarea "x"
type textarea "нот дл"
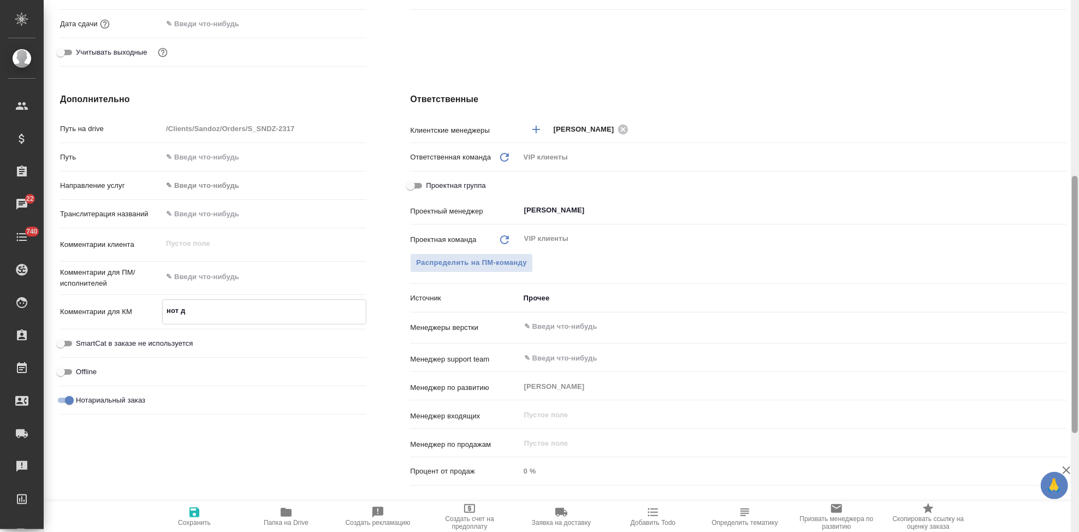
type textarea "x"
type textarea "нот для"
type textarea "x"
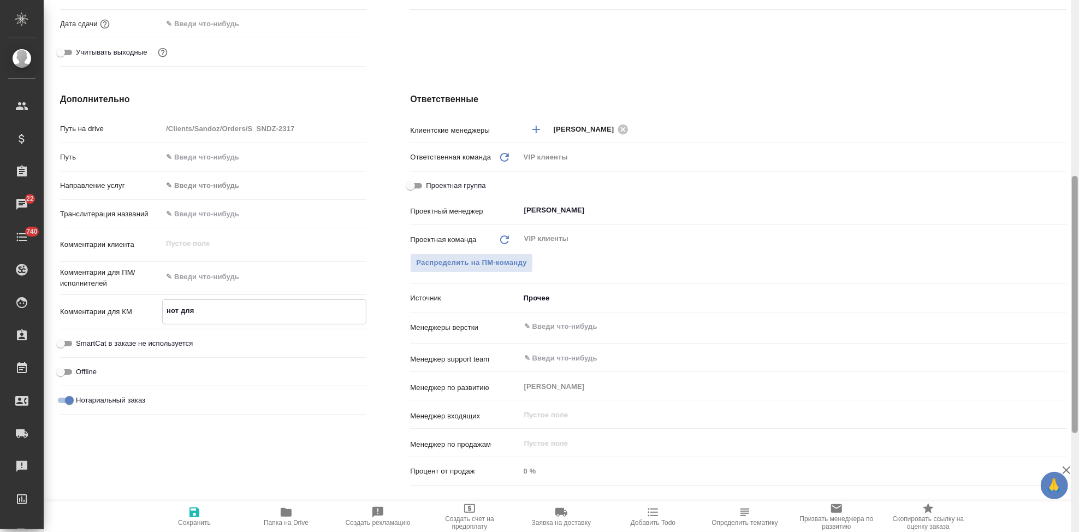
type textarea "нот для г"
type textarea "x"
type textarea "нот для гл"
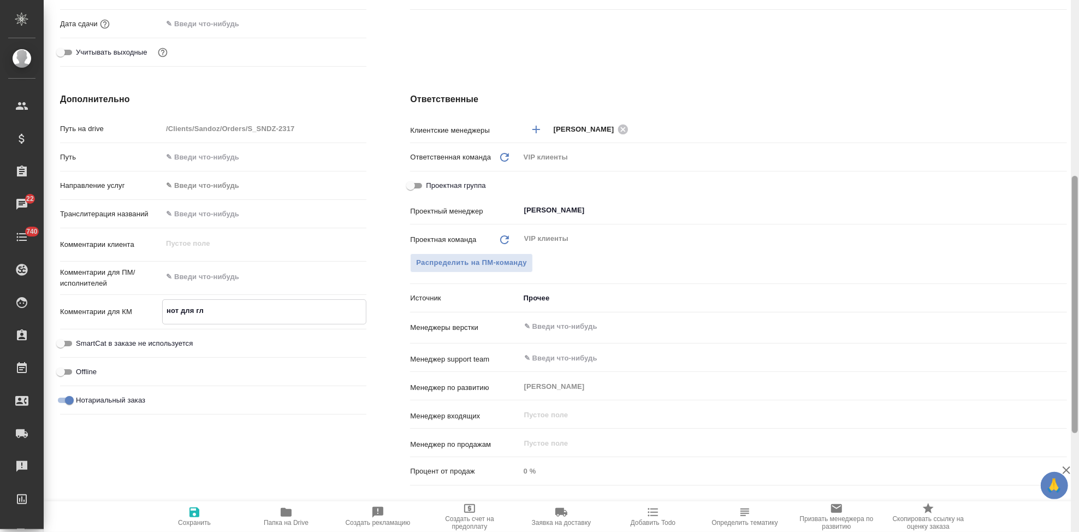
type textarea "x"
type textarea "нот для гло"
type textarea "x"
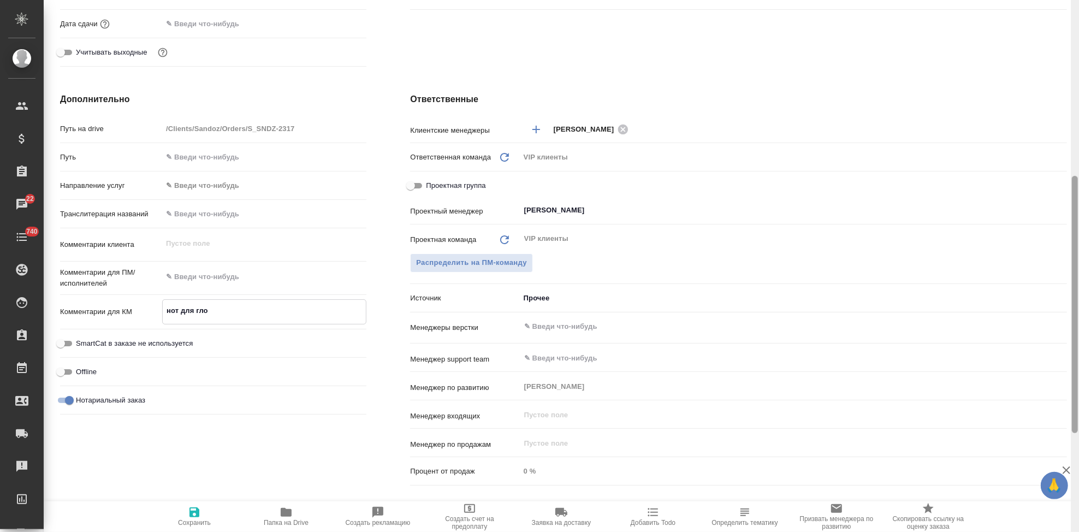
type textarea "x"
type textarea "нот для глоб"
type textarea "x"
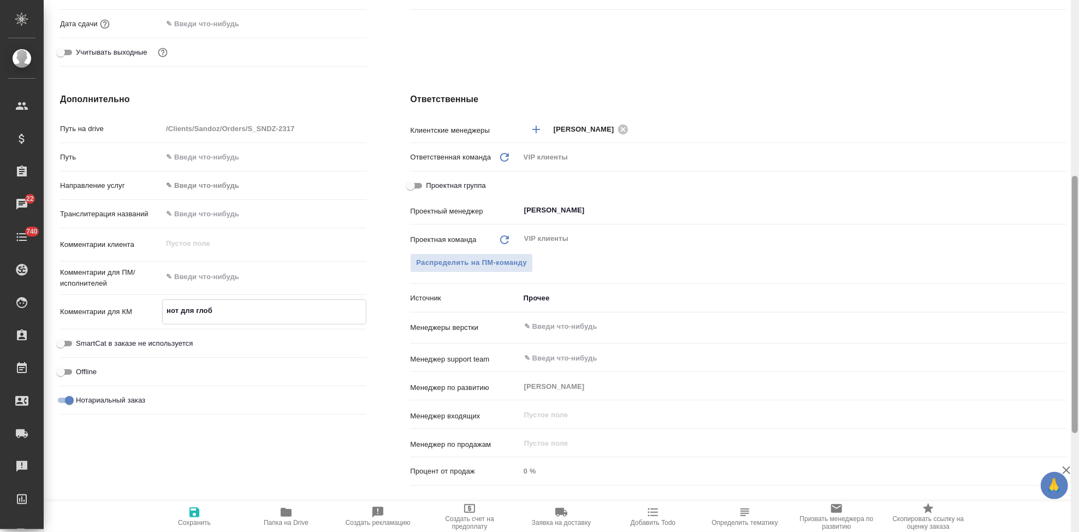
type textarea "x"
type textarea "нот для глобо"
type textarea "x"
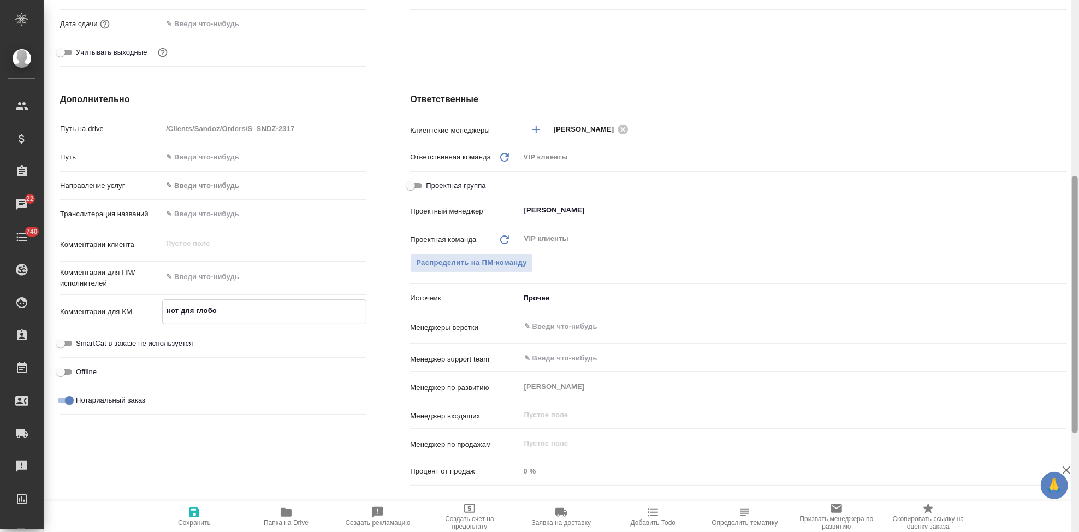
type textarea "нот для глобов"
type textarea "x"
type textarea "нот для глобо"
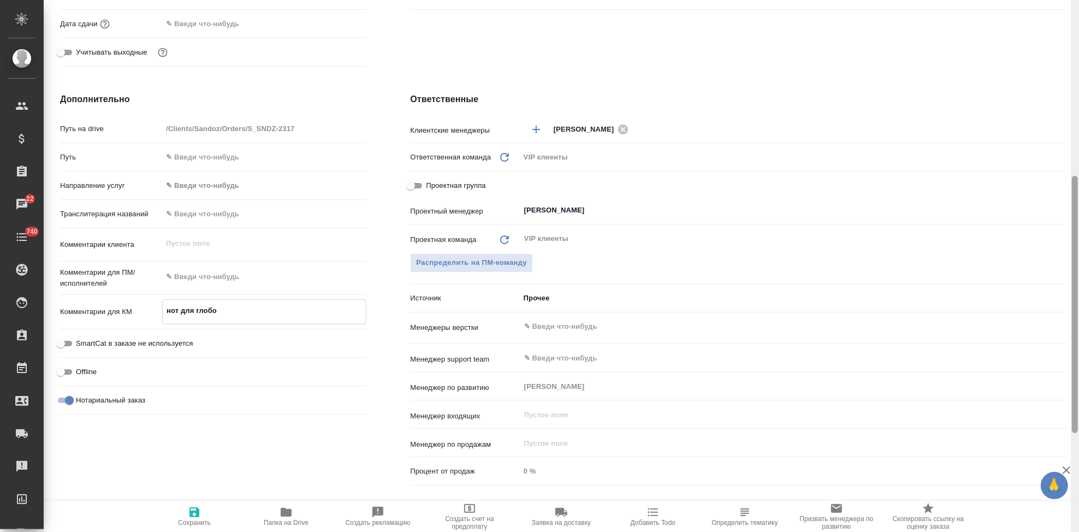
type textarea "x"
type textarea "нот для глобоф"
type textarea "x"
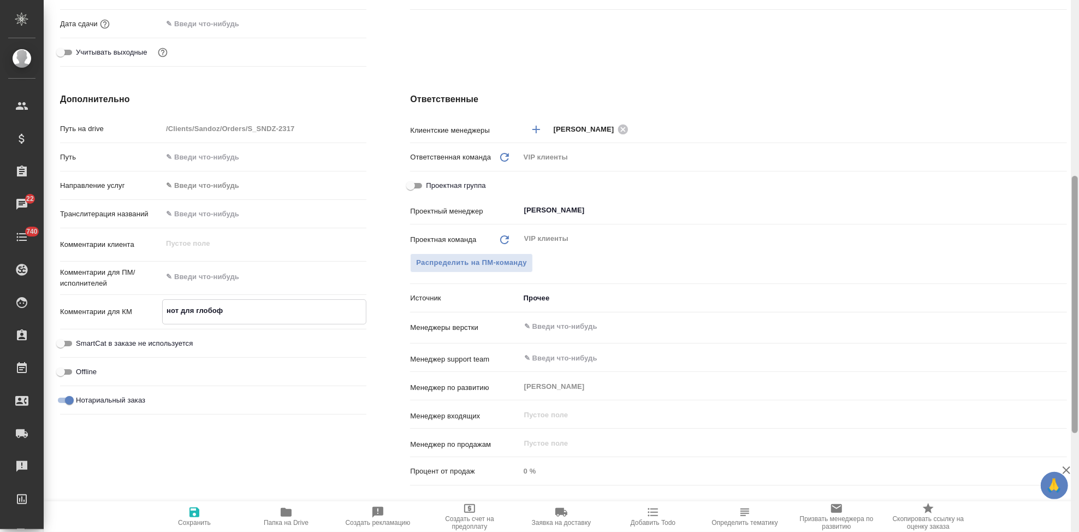
type textarea "x"
type textarea "нот для глобофа"
type textarea "x"
type textarea "нот для глобофао"
type textarea "x"
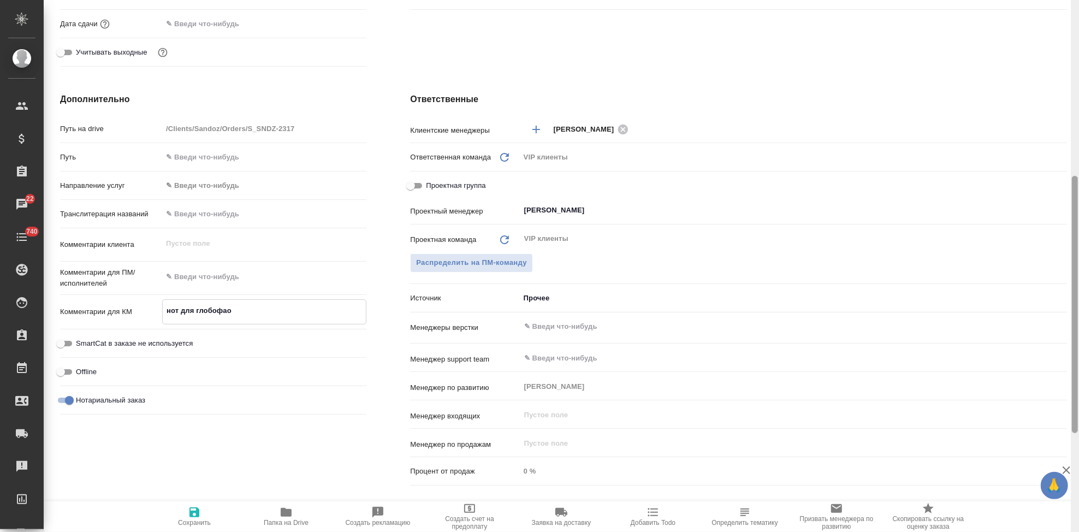
type textarea "x"
type textarea "нот для глобофаом"
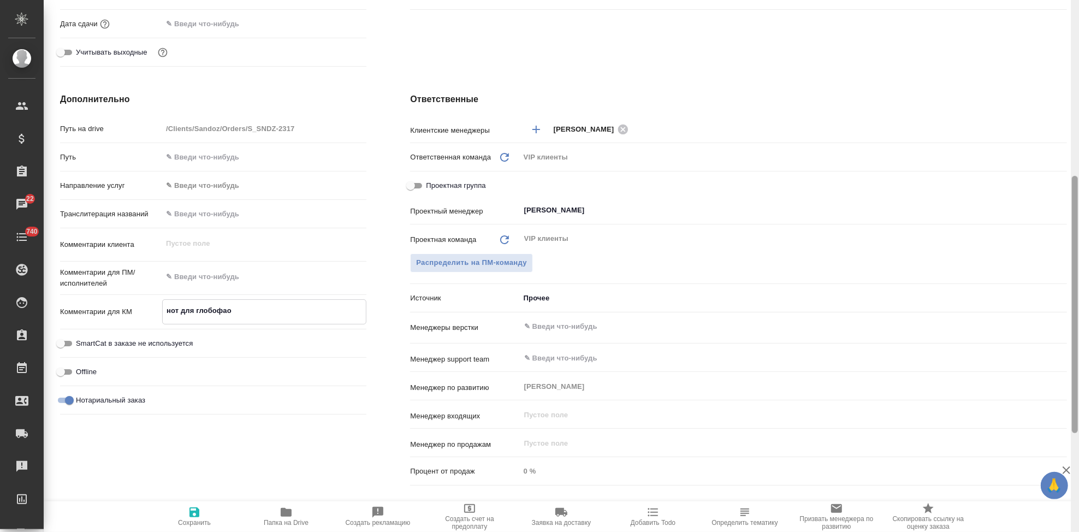
type textarea "x"
type textarea "нот для глобофао"
type textarea "x"
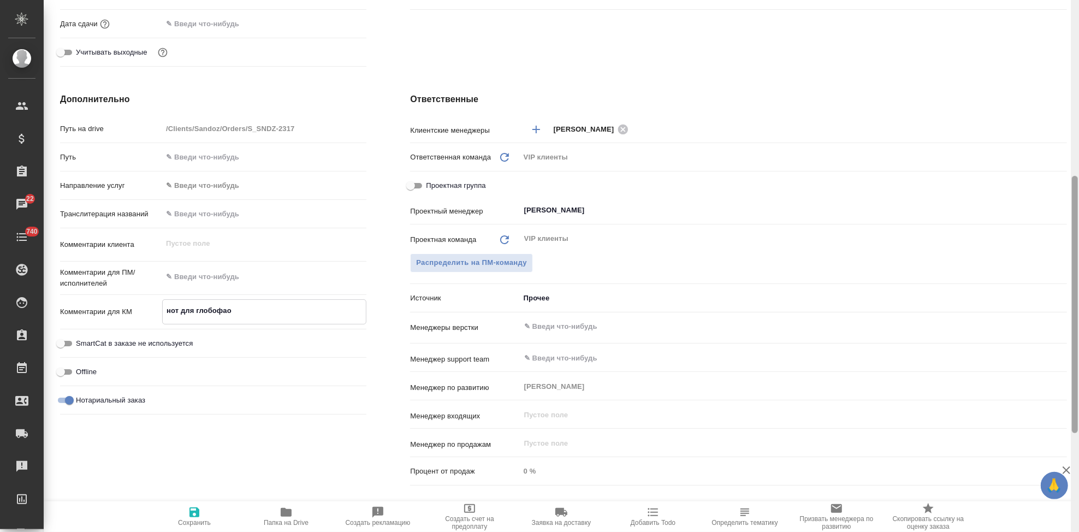
type textarea "нот для глобофа"
type textarea "x"
type textarea "нот для глобофар"
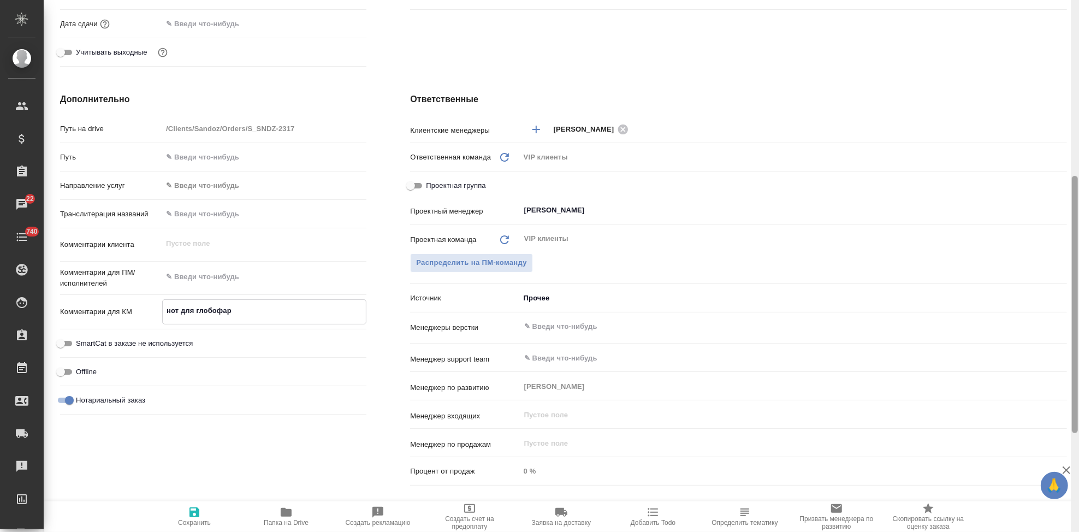
type textarea "x"
type textarea "нот для глобофарм"
type textarea "x"
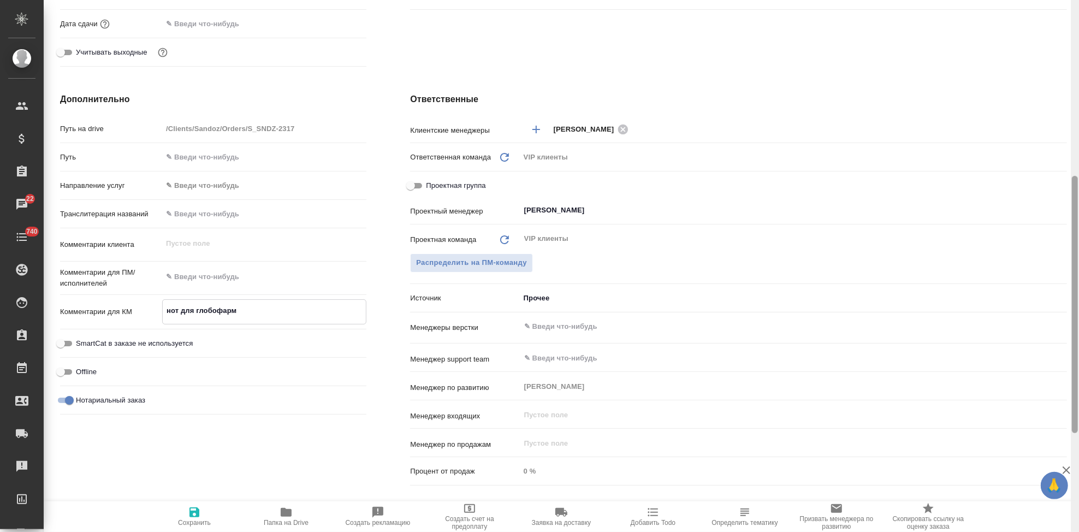
type textarea "x"
type textarea "нот для глобофарм из"
type textarea "x"
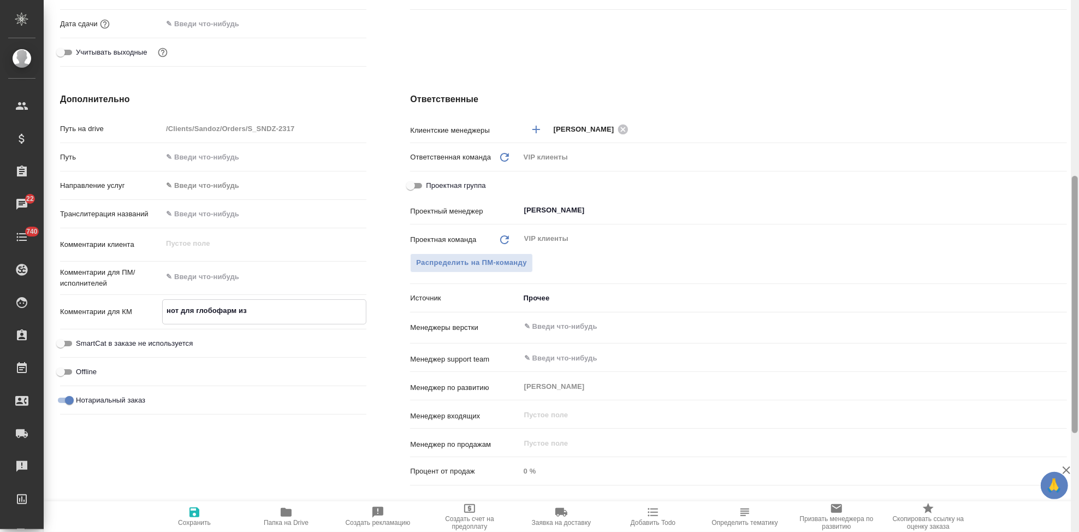
type textarea "x"
type textarea "нот для глобофарм из за"
type textarea "x"
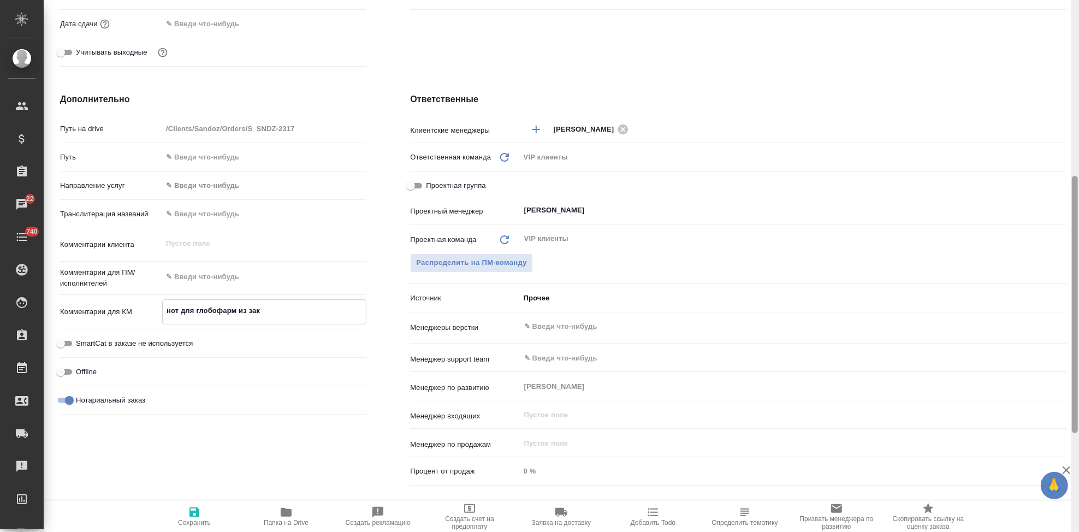
type textarea "нот для глобофарм из заку"
type textarea "x"
type textarea "нот для глобофарм из закуа"
type textarea "x"
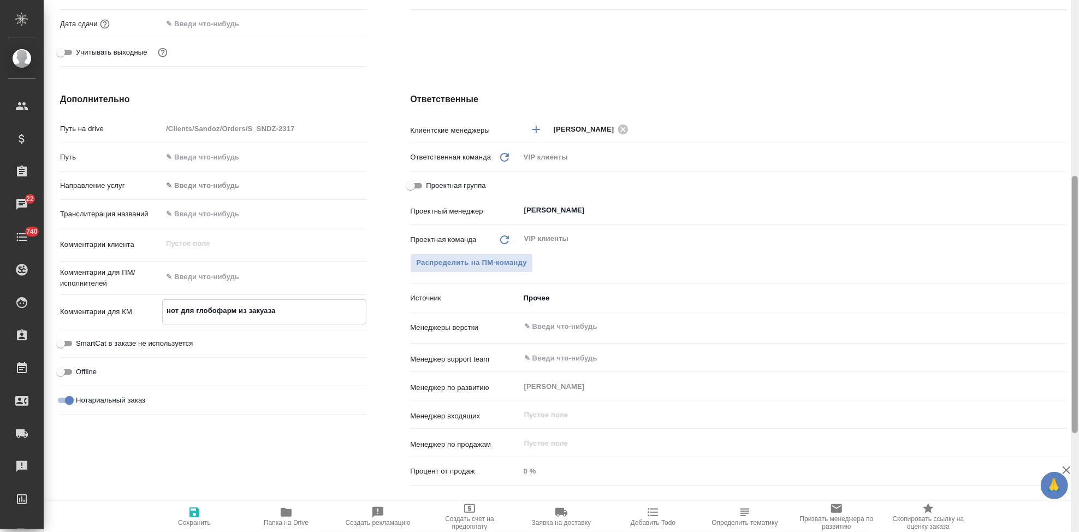
type textarea "нот для глобофарм из закуаза"
type textarea "x"
type textarea "нот для глобофарм из закуаза 2"
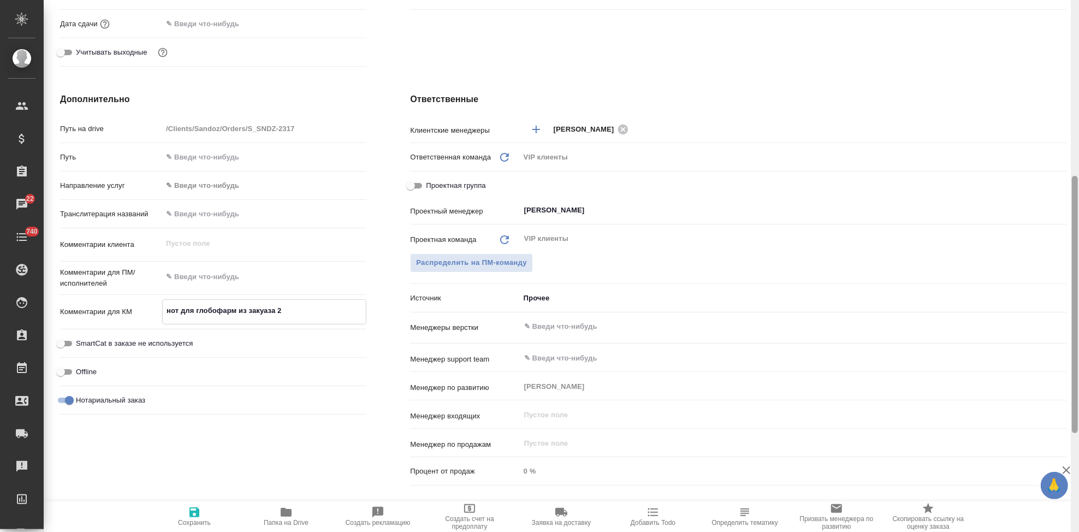
type textarea "x"
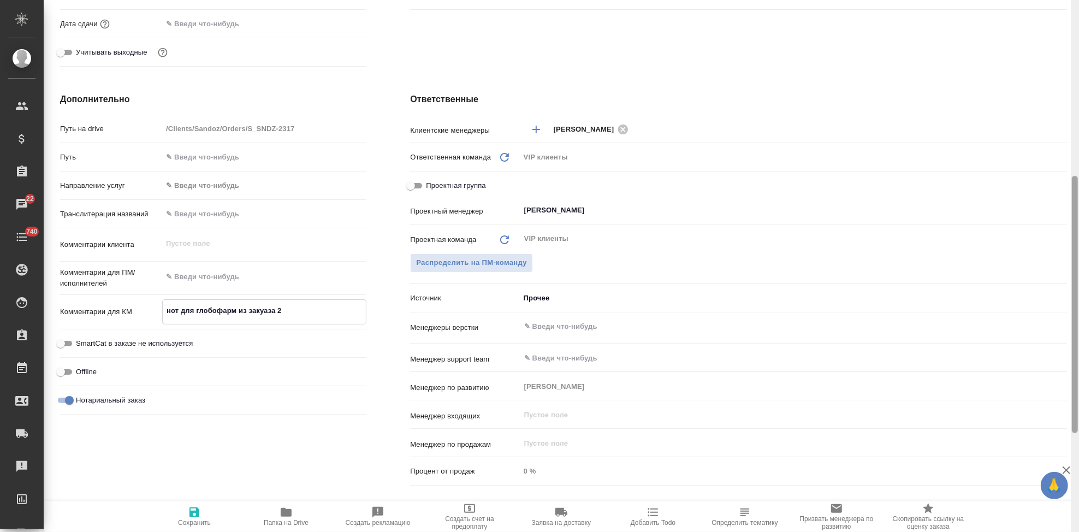
type textarea "нот для глобофарм из закуаза 22"
type textarea "x"
type textarea "нот для глобофарм из закуаза 225"
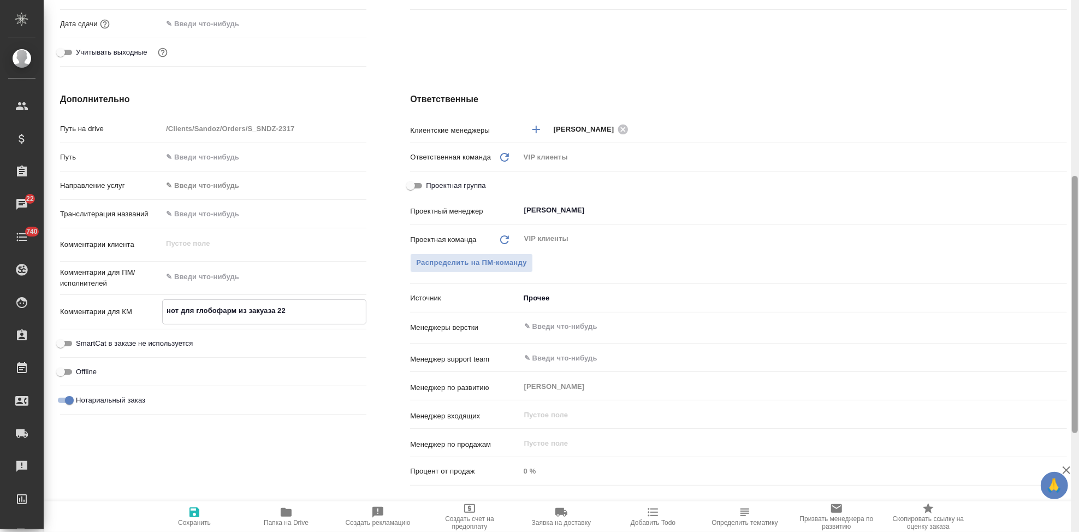
type textarea "x"
type textarea "нот для глобофарм из закуаза 2250"
type textarea "x"
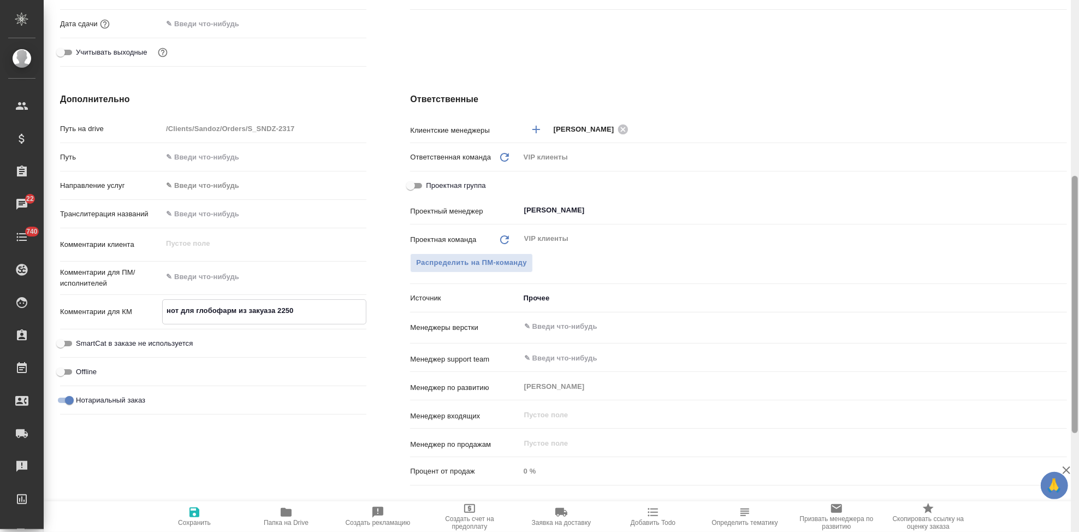
type textarea "x"
type textarea "нот для глобофарм из закуаза 2250."
type textarea "x"
type textarea "нот для глобофарм из закуаза 2250."
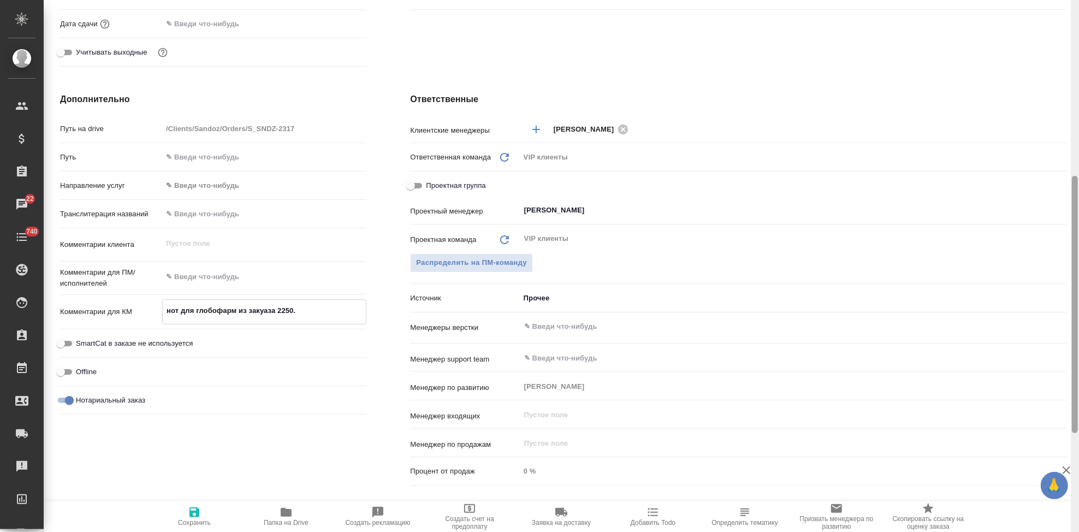
type textarea "x"
type textarea "нот для глобофарм из закуаза 2250."
type textarea "x"
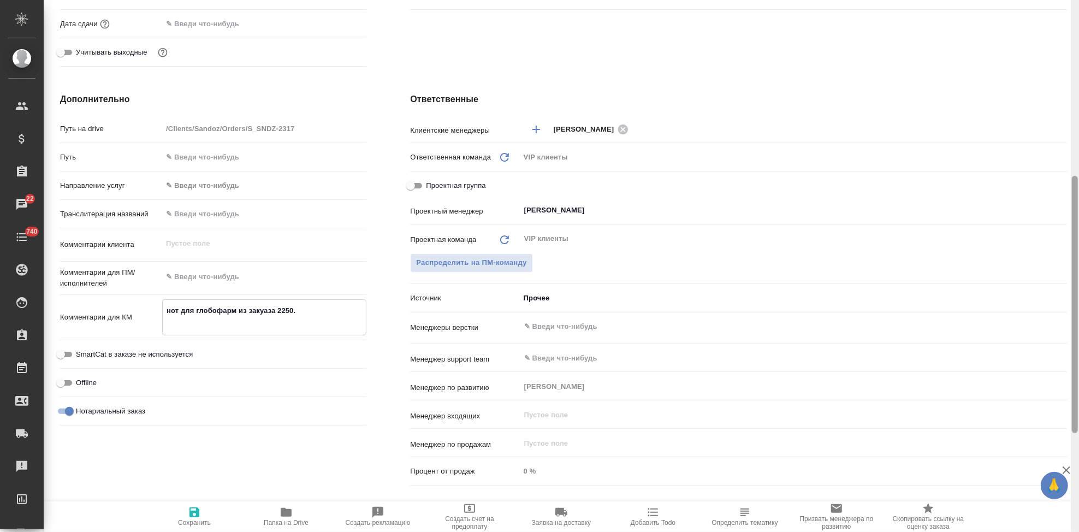
type textarea "x"
type textarea "нот для глобофарм из закуаза 2250. 1"
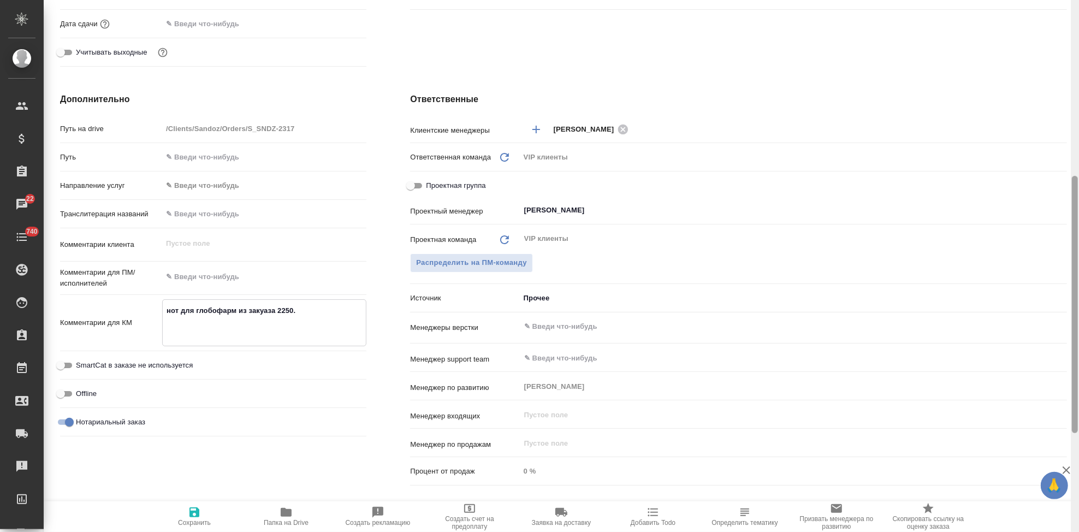
type textarea "x"
type textarea "нот для глобофарм из закуаза 2250. 1"
type textarea "x"
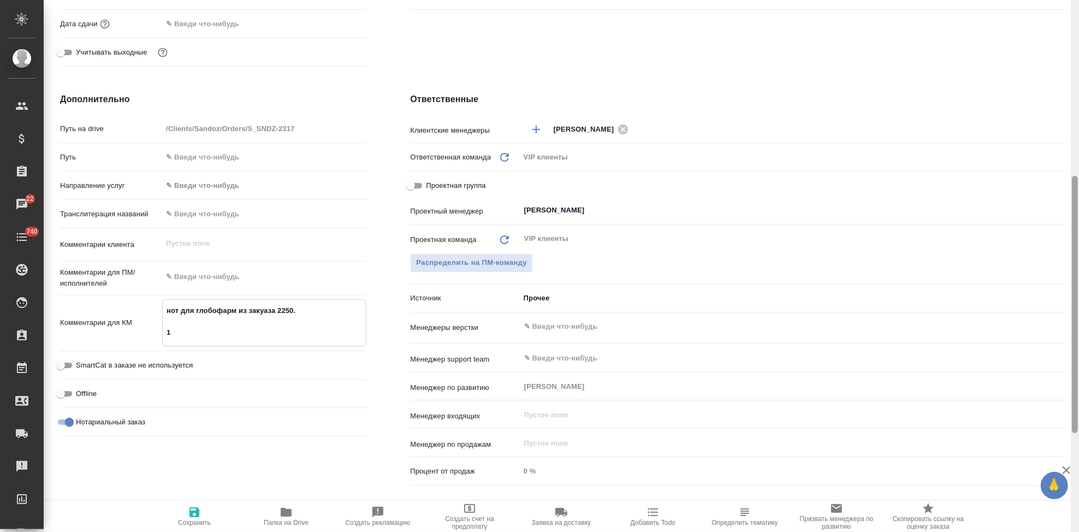
type textarea "нот для глобофарм из закуаза 2250. 1 н"
type textarea "x"
type textarea "нот для глобофарм из закуаза 2250. 1 нз"
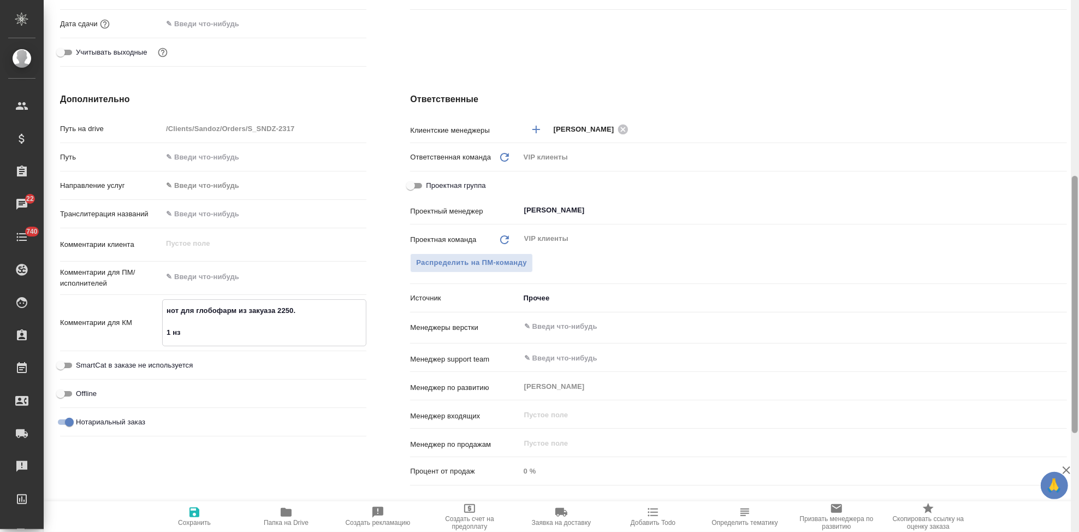
type textarea "x"
type textarea "нот для глобофарм из закуаза 2250. 1 нз"
type textarea "x"
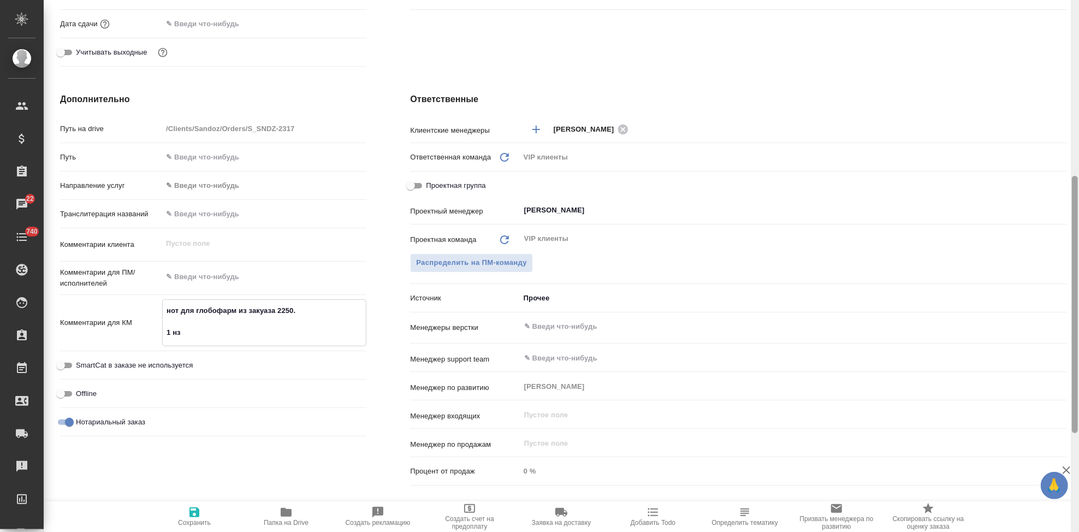
type textarea "x"
type textarea "нот для глобофарм из закуаза 2250. 1 нз к"
type textarea "x"
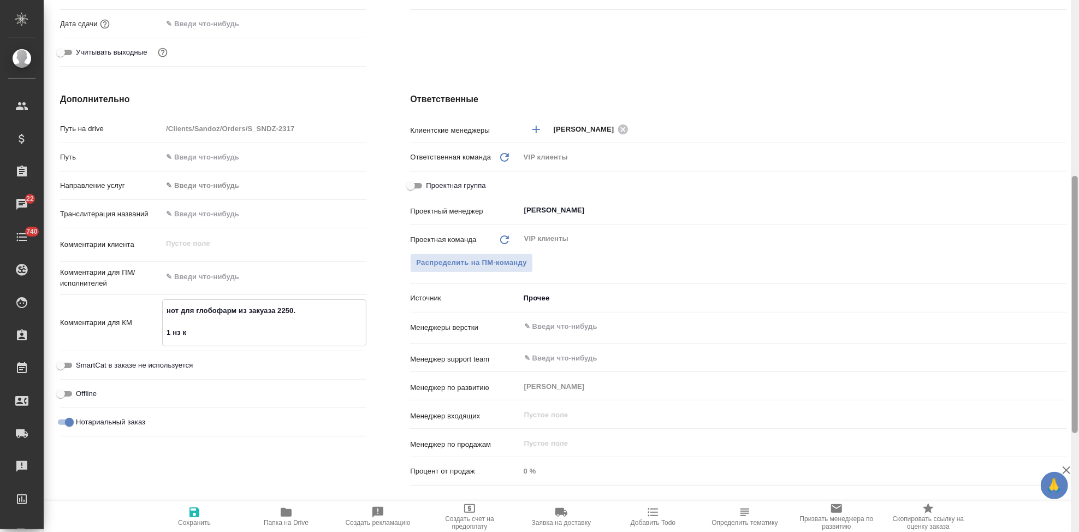
type textarea "x"
type textarea "нот для глобофарм из закуаза 2250. 1 нз к о"
type textarea "x"
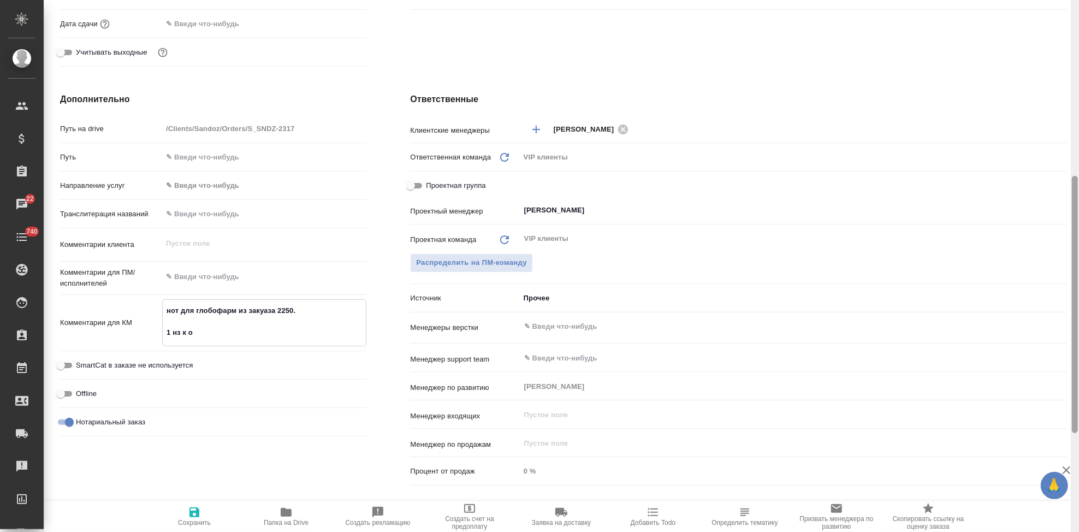
type textarea "нот для глобофарм из закуаза 2250. 1 нз к ор"
type textarea "x"
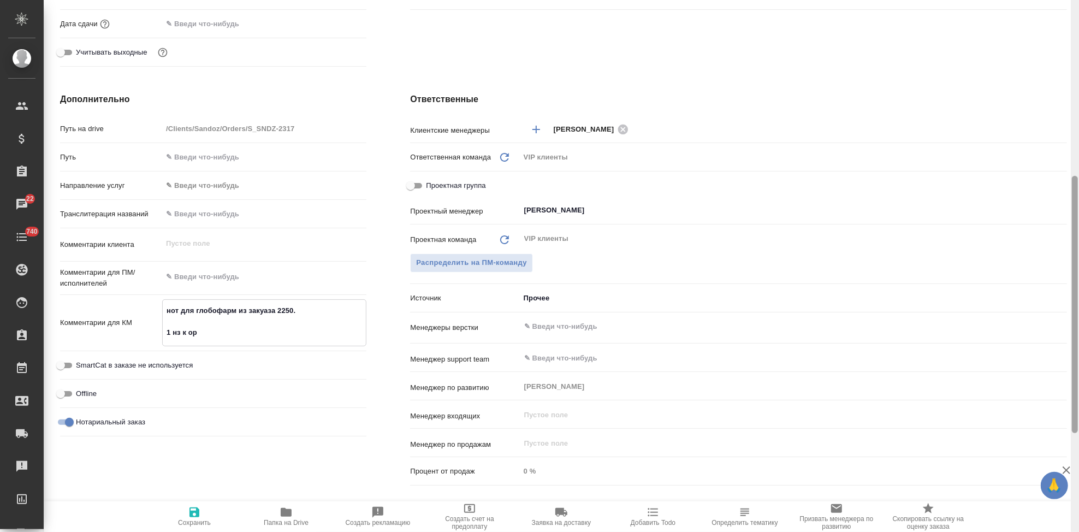
type textarea "x"
type textarea "нот для глобофарм из закуаза 2250. 1 нз к ори"
type textarea "x"
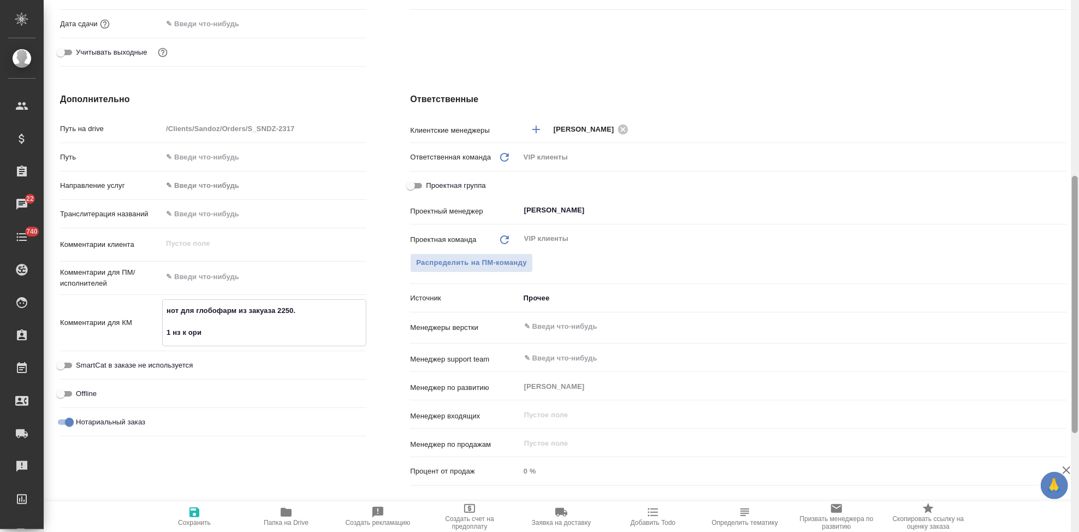
type textarea "нот для глобофарм из закуаза 2250. 1 нз к ориг"
type textarea "x"
type textarea "нот для глобофарм из закуаза 2250. 1 нз к оригин"
type textarea "x"
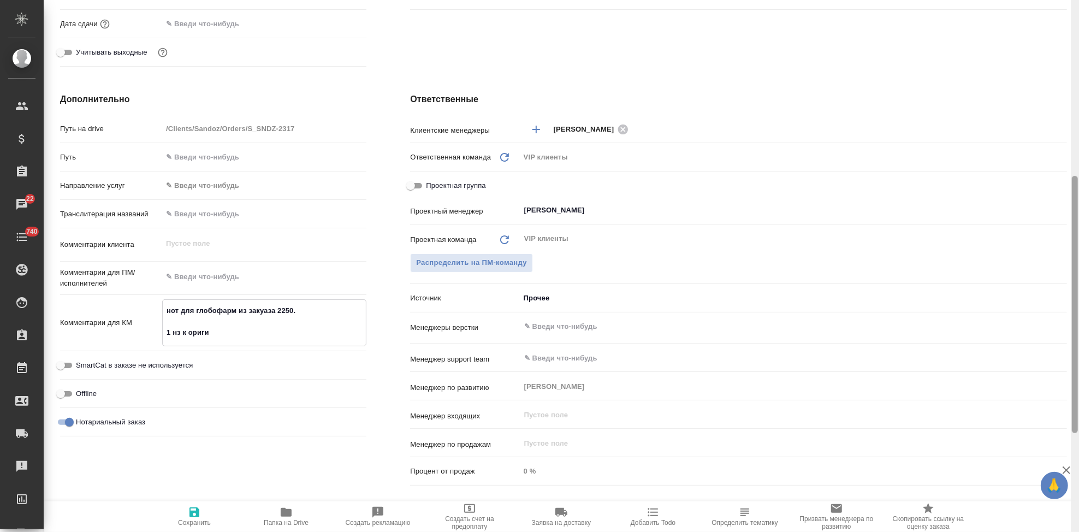
type textarea "x"
type textarea "нот для глобофарм из закуаза 2250. 1 нз к оригину"
type textarea "x"
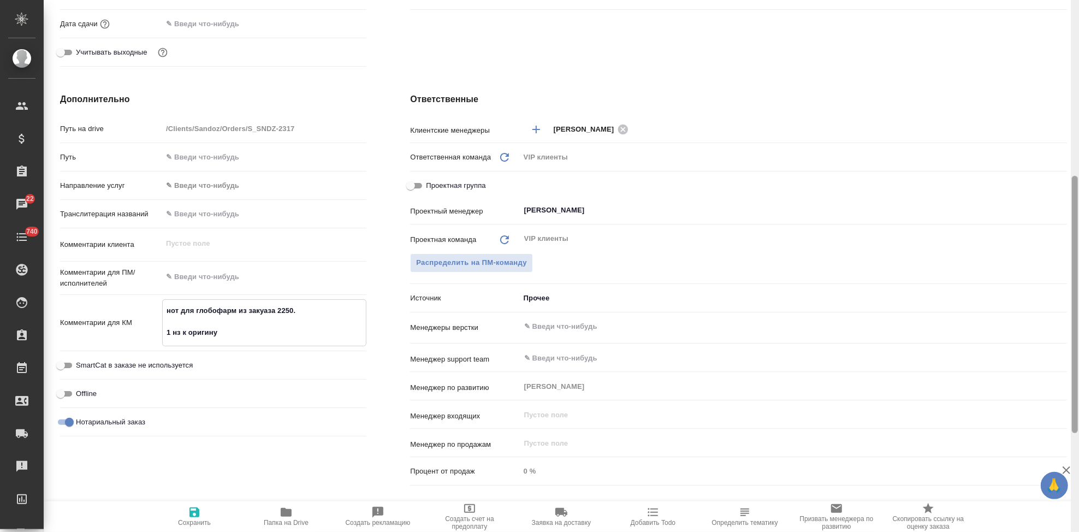
type textarea "нот для глобофарм из закуаза 2250. 1 нз к оригин"
type textarea "x"
type textarea "нот для глобофарм из закуаза 2250. 1 нз к оригина"
type textarea "x"
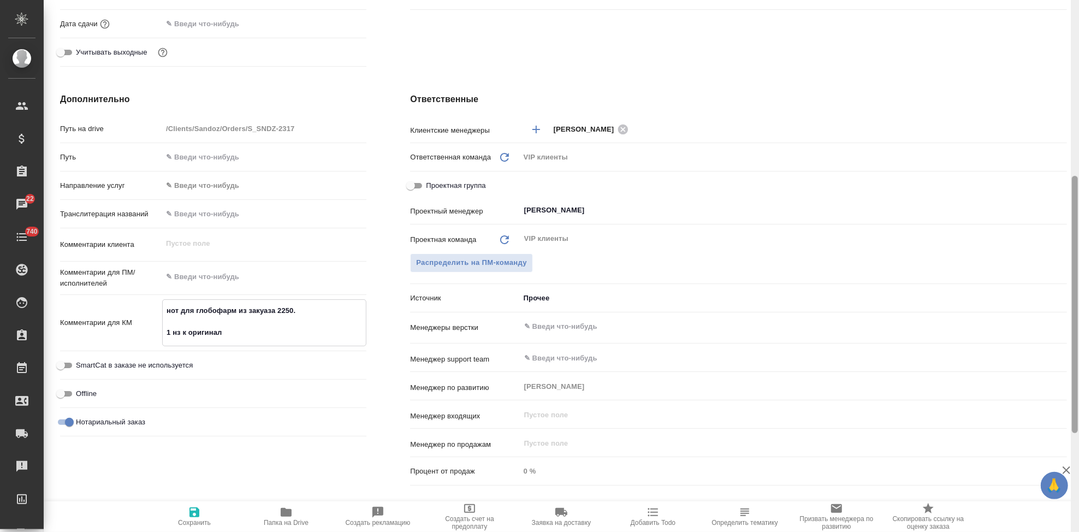
type textarea "нот для глобофарм из закуаза 2250. 1 нз к оригиналу"
type textarea "x"
type textarea "нот для глобофарм из закуаза 2250. 1 нз к оригиналу"
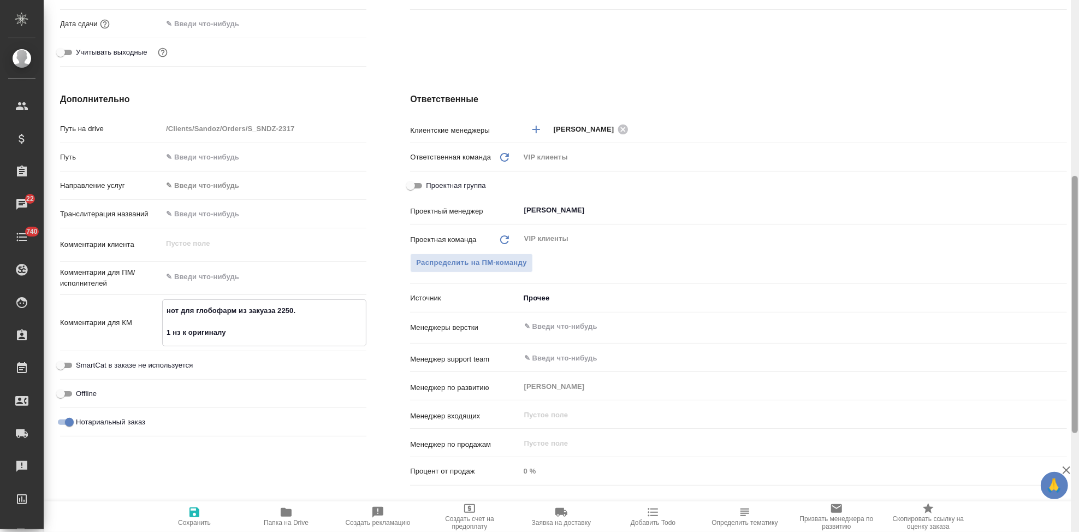
type textarea "x"
type textarea "нот для глобофарм из закуаза 2250. 1 нз к оригиналу ("
type textarea "x"
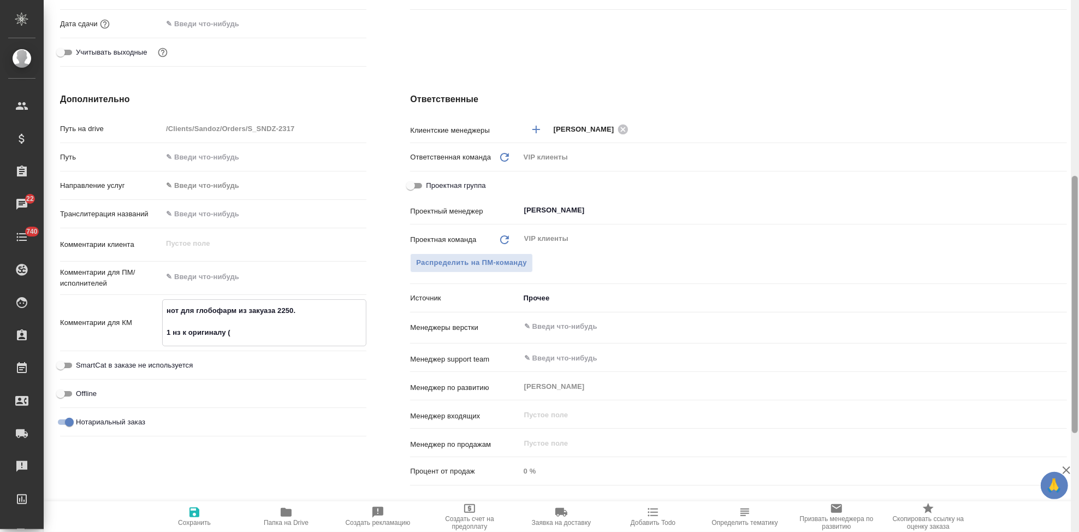
type textarea "x"
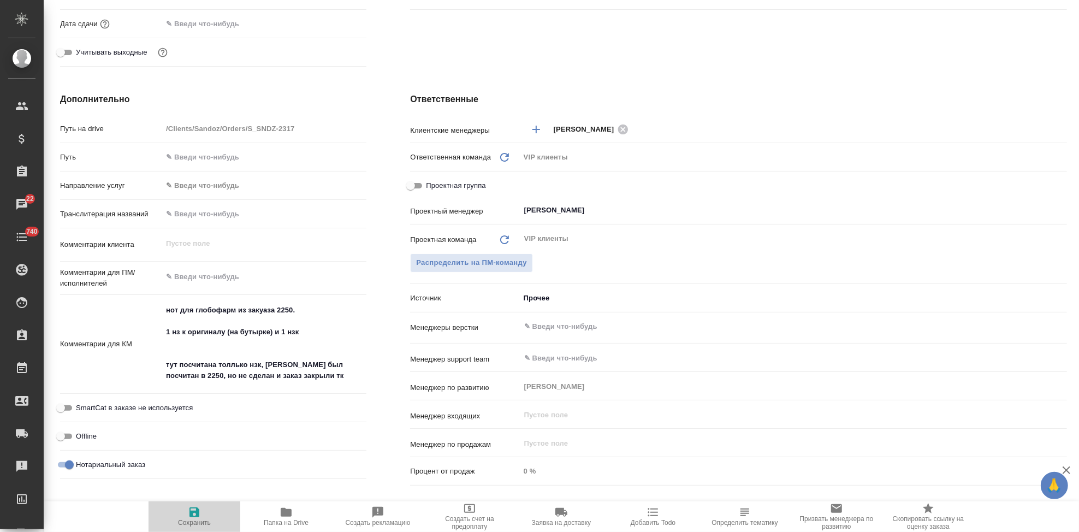
click at [199, 508] on icon "button" at bounding box center [194, 512] width 13 height 13
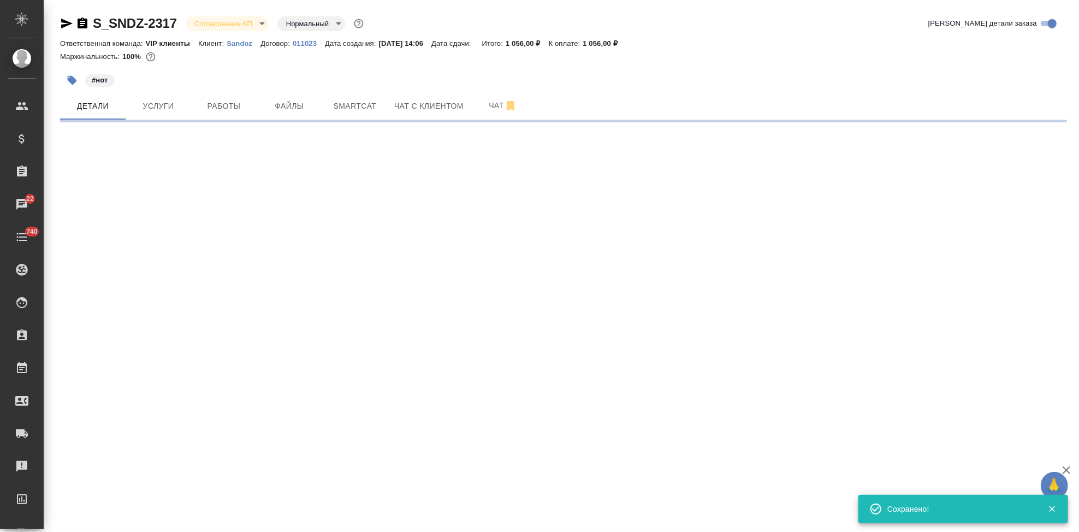
scroll to position [0, 0]
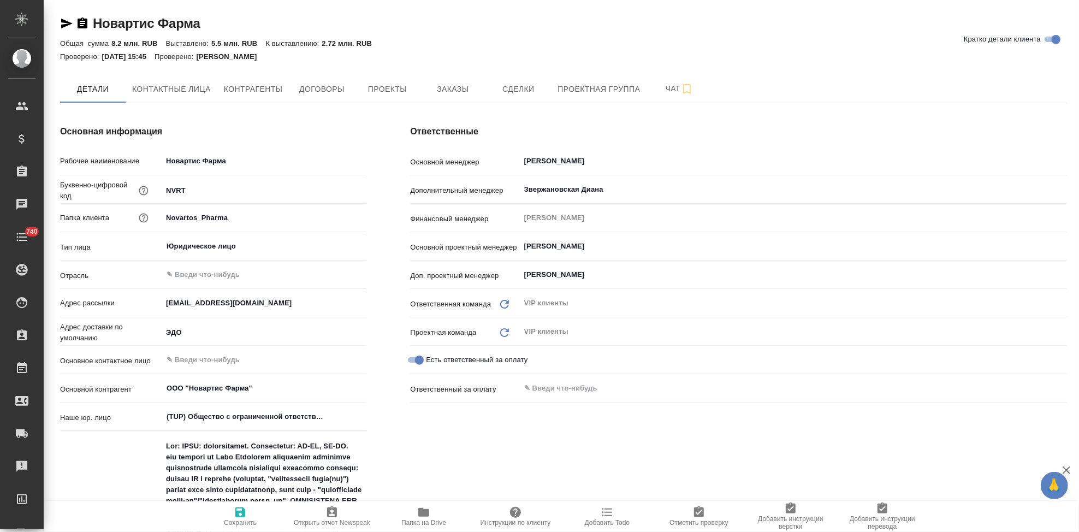
type textarea "x"
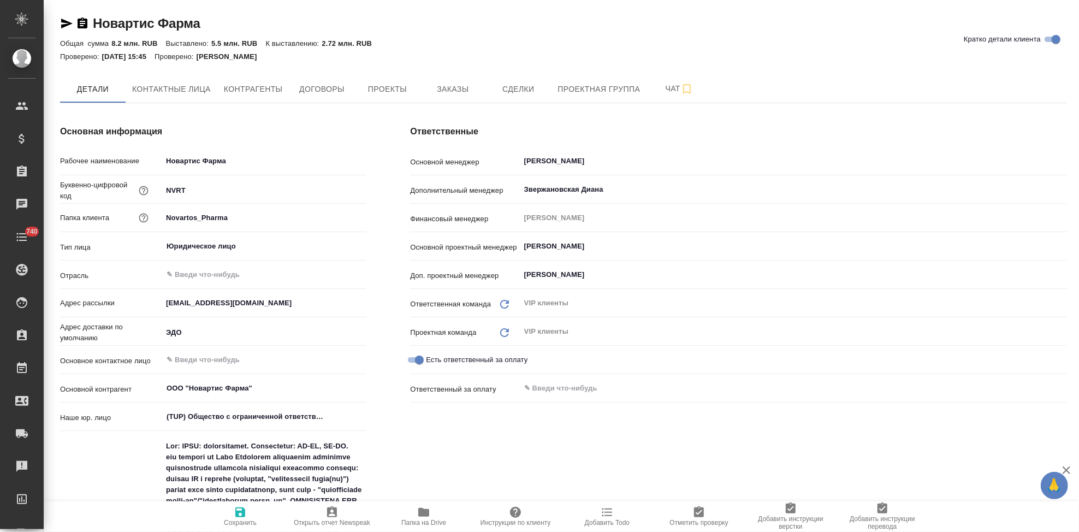
type textarea "x"
click at [461, 82] on span "Заказы" at bounding box center [452, 89] width 52 height 14
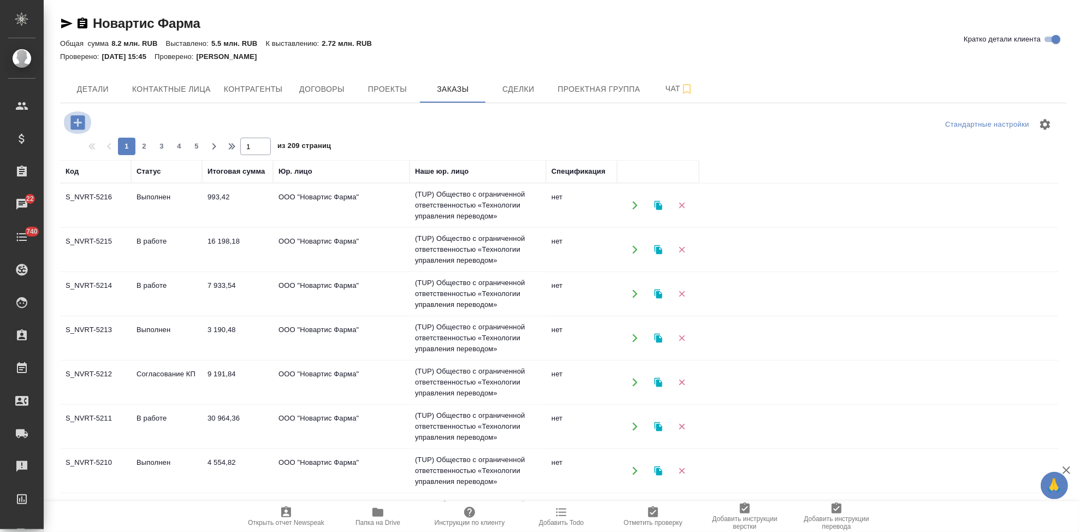
click at [76, 122] on icon "button" at bounding box center [77, 122] width 19 height 19
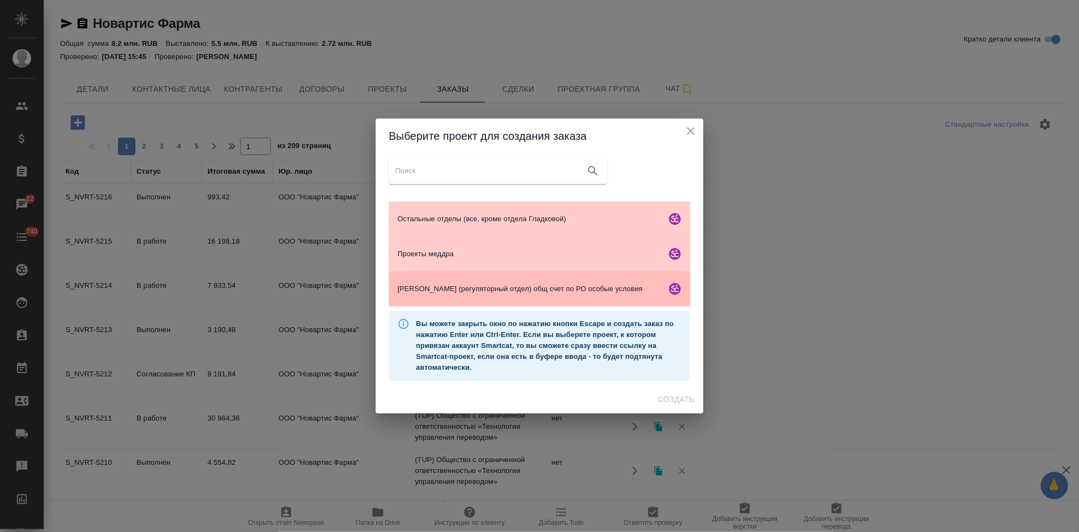
click at [471, 288] on span "[PERSON_NAME] (регуляторный отдел) общ счет по РО особые условия" at bounding box center [529, 288] width 264 height 11
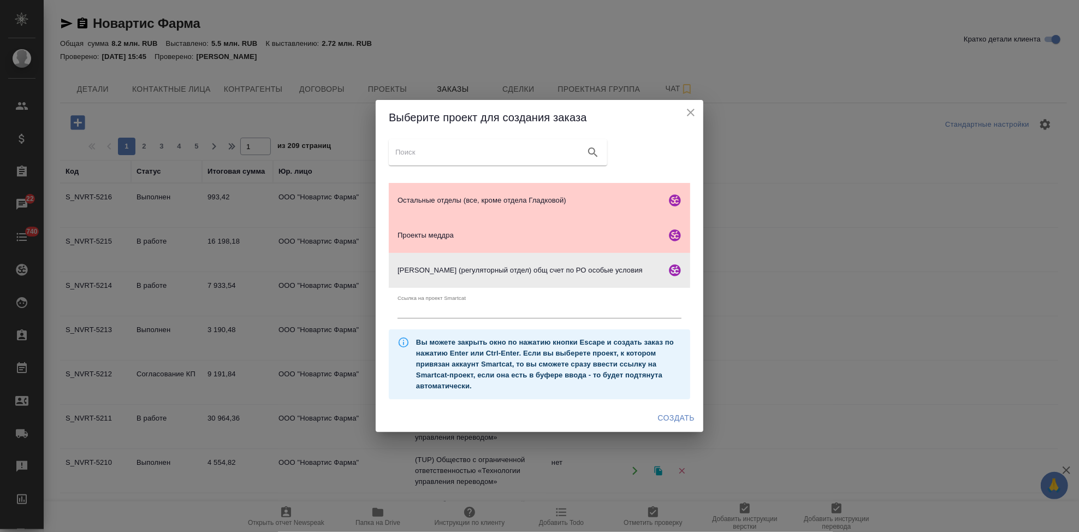
click at [670, 413] on span "Создать" at bounding box center [676, 418] width 37 height 14
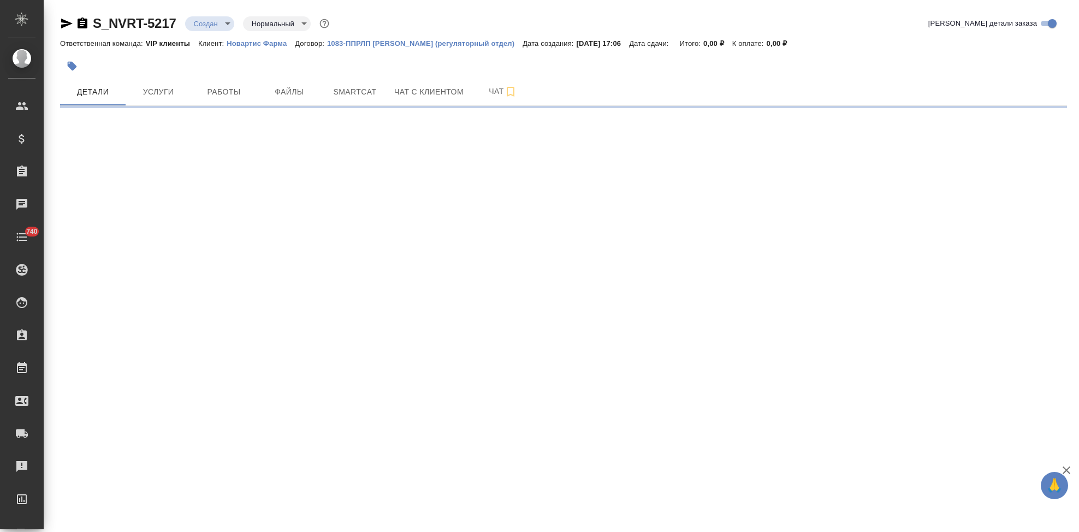
select select "RU"
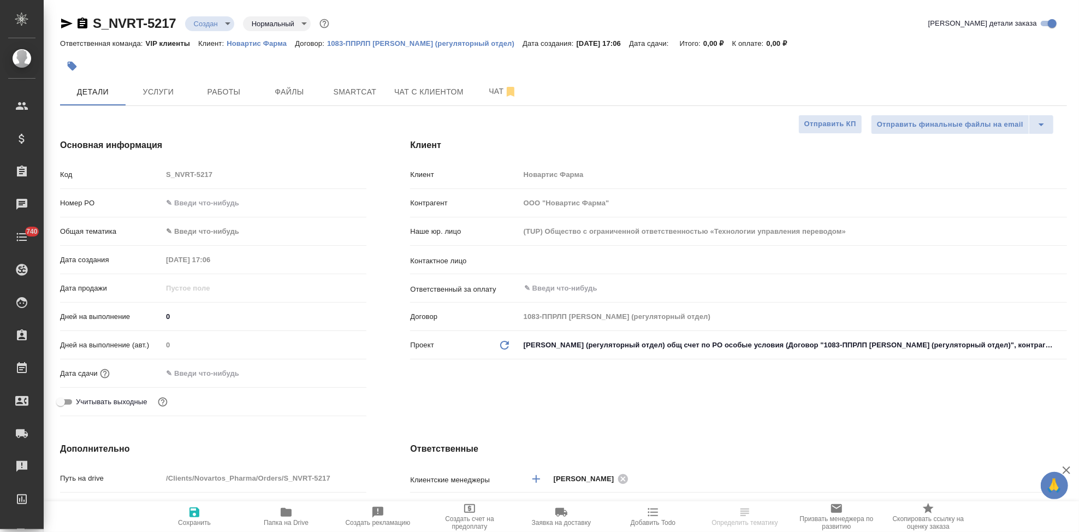
type textarea "x"
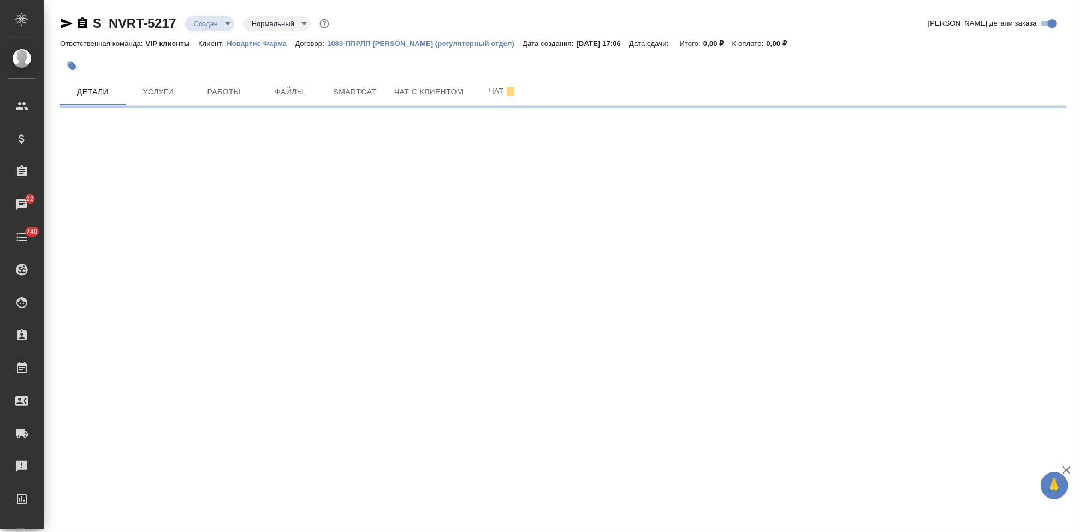
select select "RU"
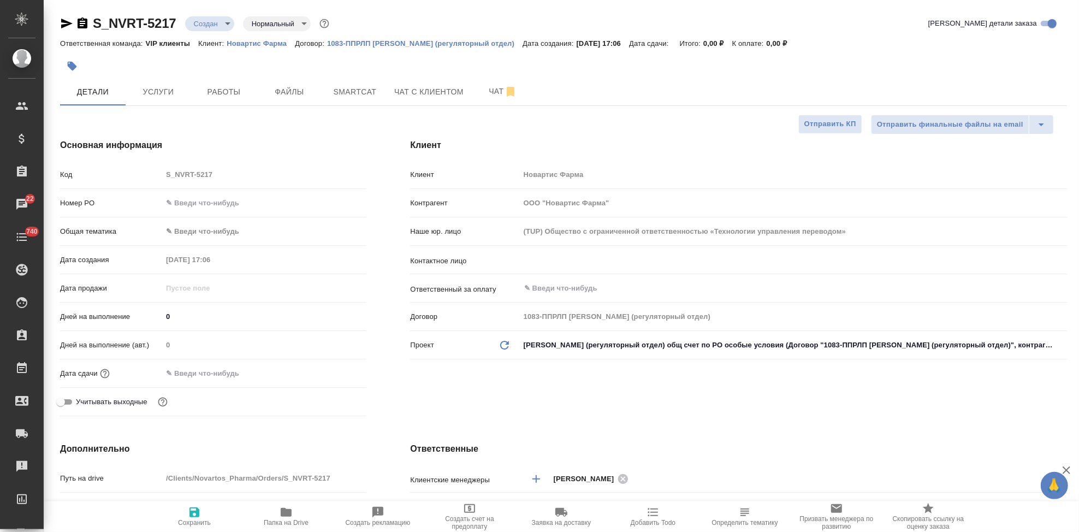
type textarea "x"
click at [609, 260] on input "text" at bounding box center [775, 259] width 504 height 13
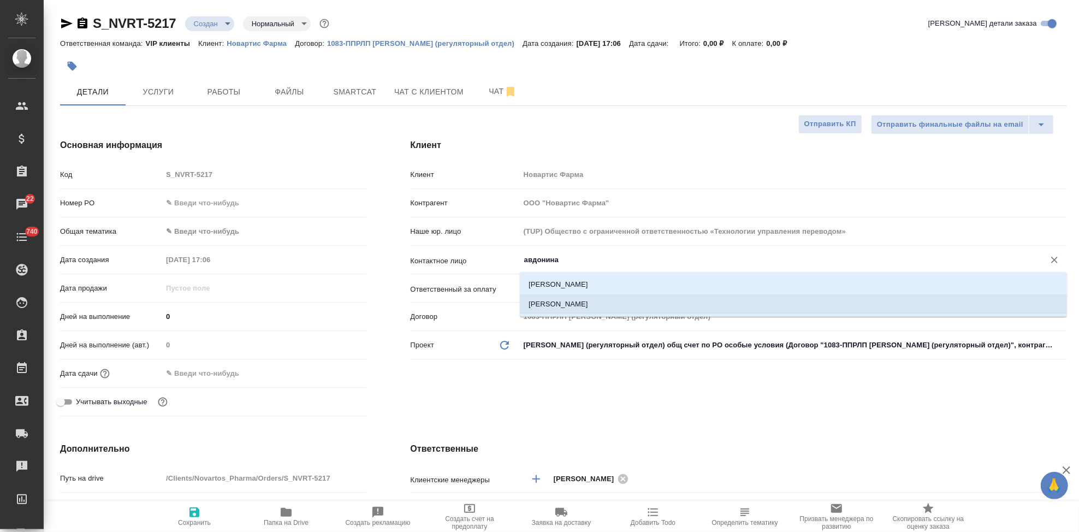
click at [601, 301] on li "Авдонина Анна" at bounding box center [793, 304] width 547 height 20
type input "Авдонина Анна"
type textarea "x"
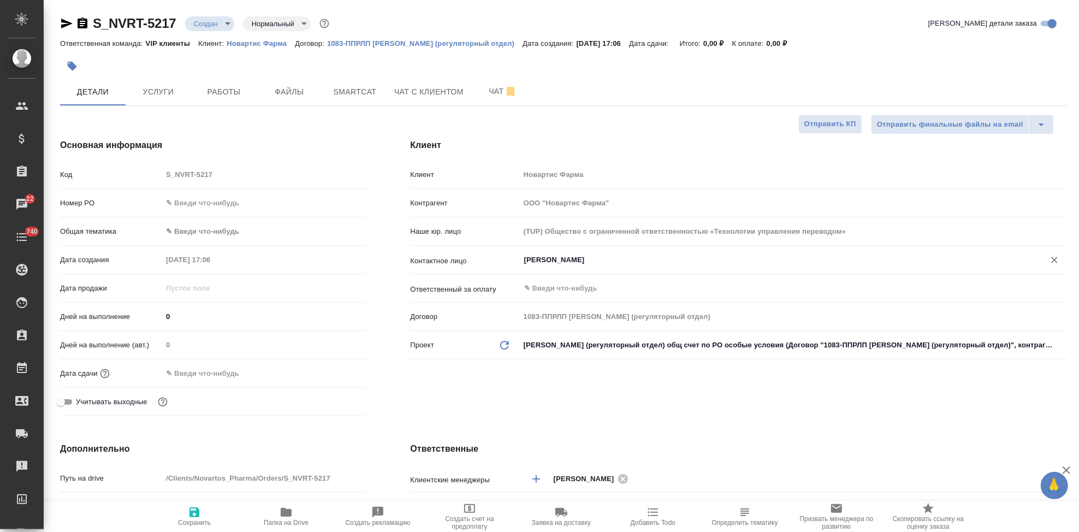
type input "Авдонина Анна"
click at [186, 516] on span "Сохранить" at bounding box center [194, 516] width 79 height 21
type textarea "x"
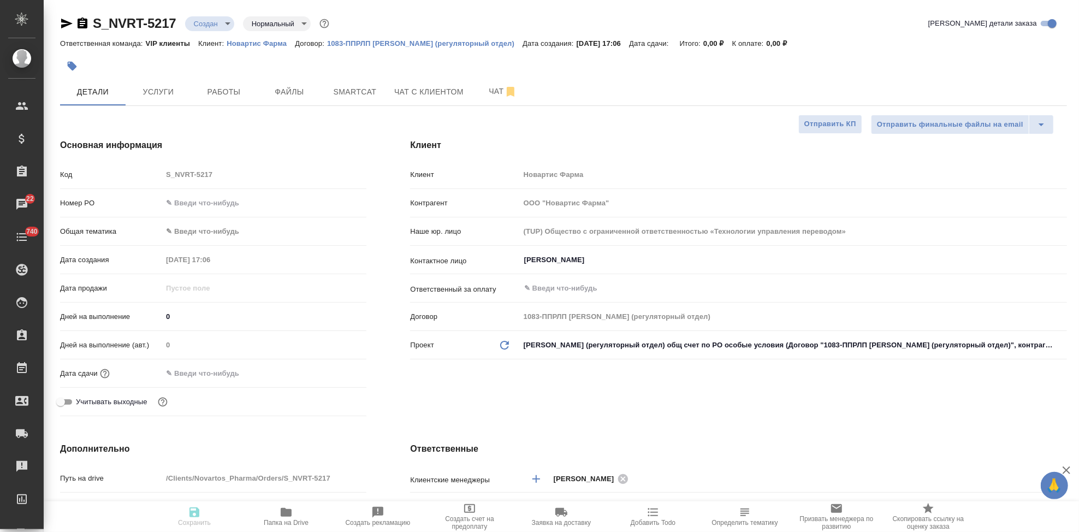
type textarea "x"
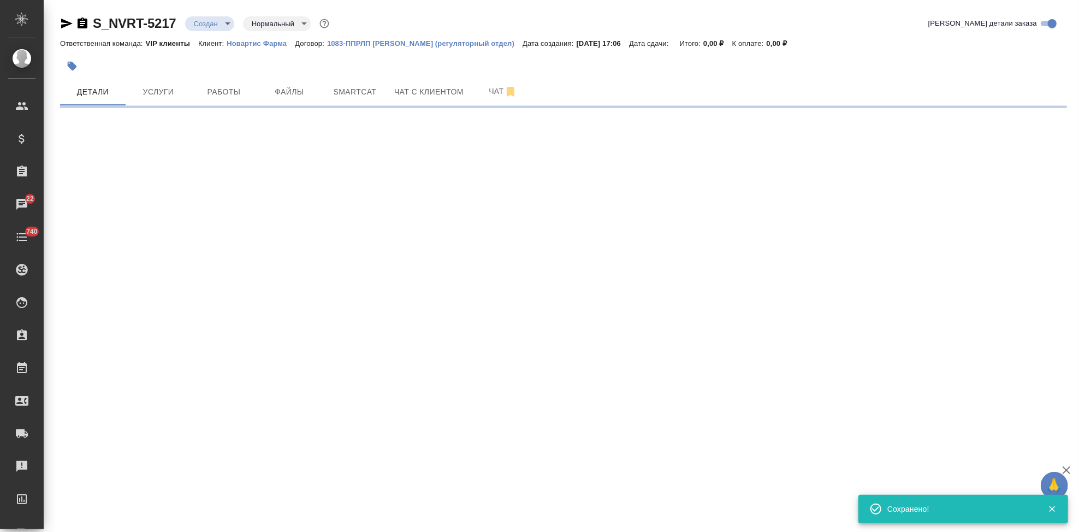
select select "RU"
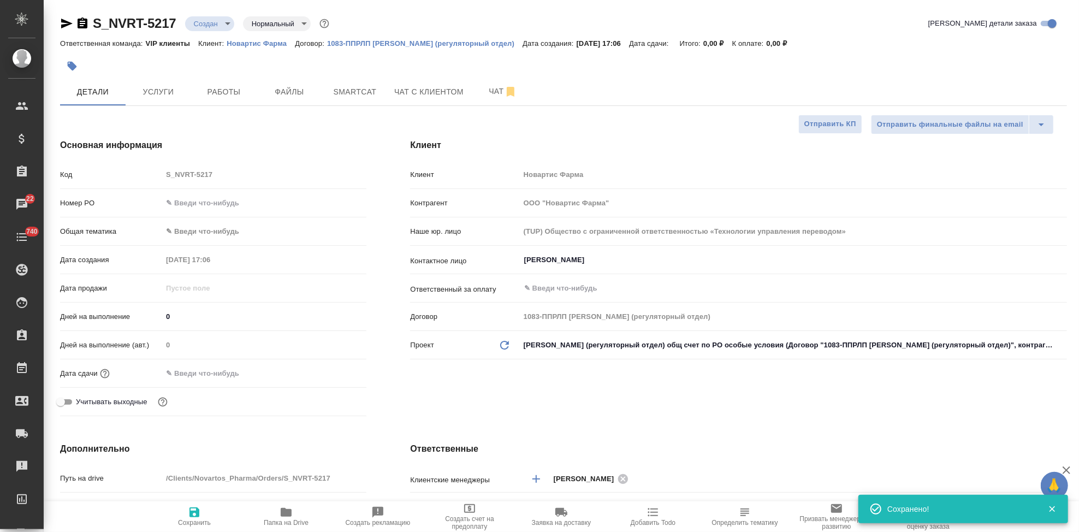
type textarea "x"
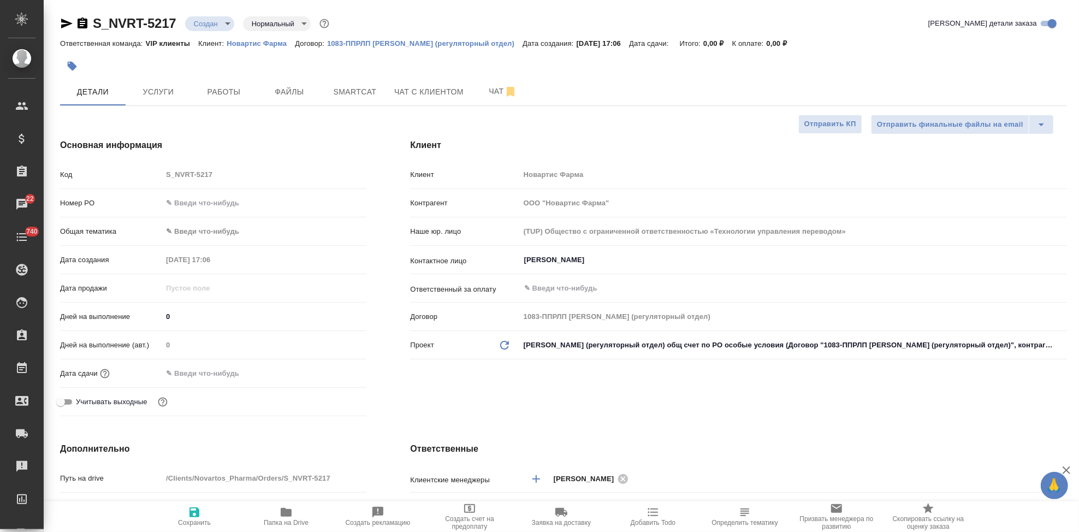
type textarea "x"
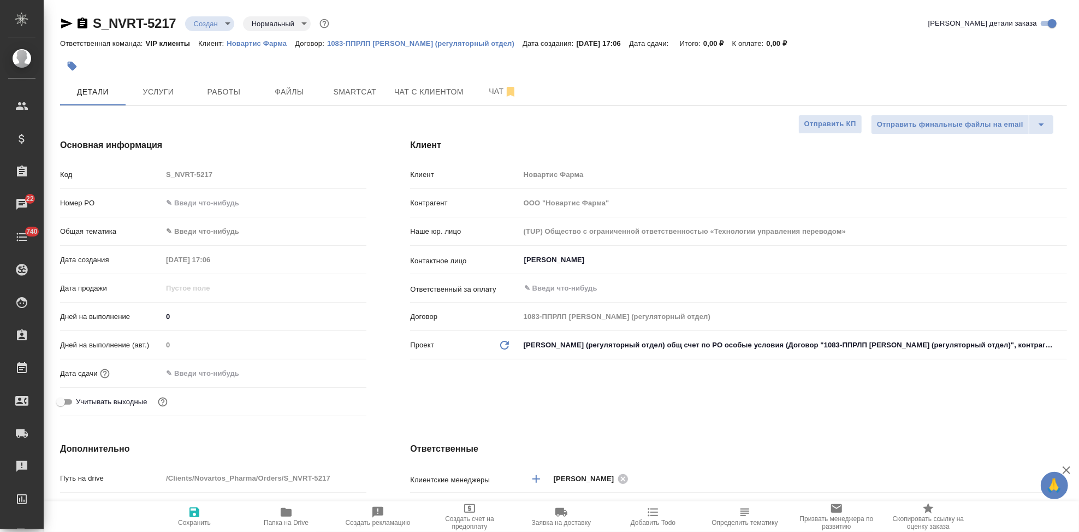
type textarea "x"
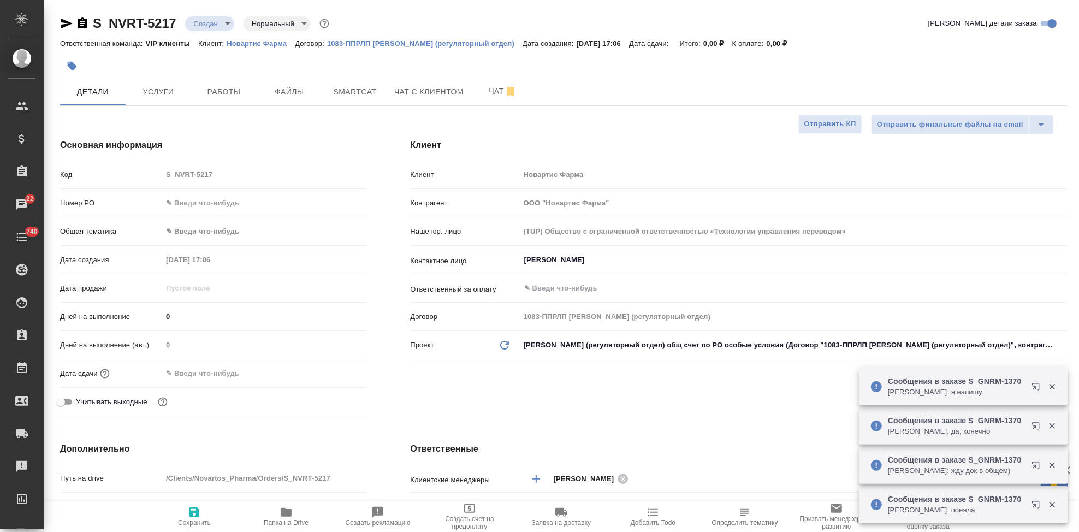
type textarea "x"
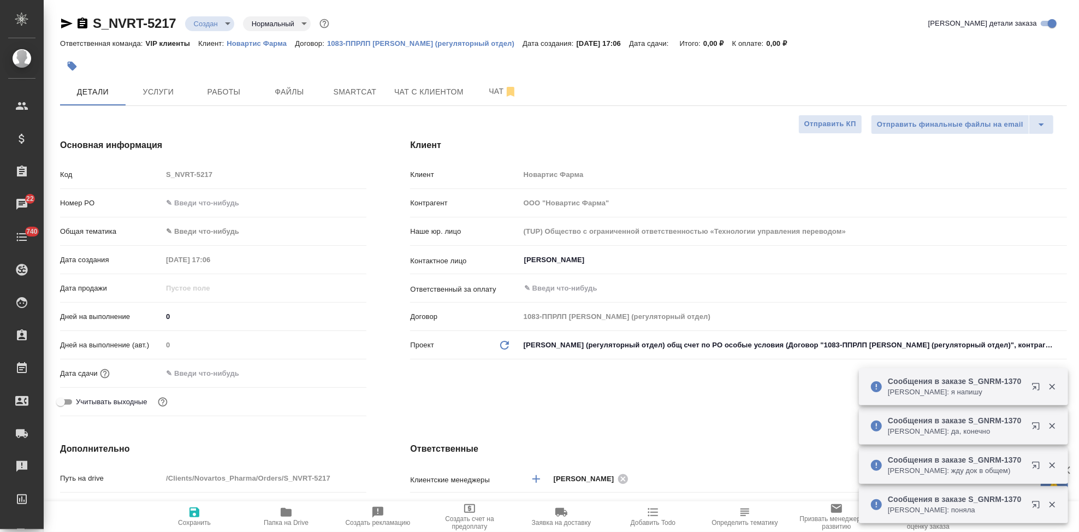
type textarea "x"
click at [305, 97] on span "Файлы" at bounding box center [289, 92] width 52 height 14
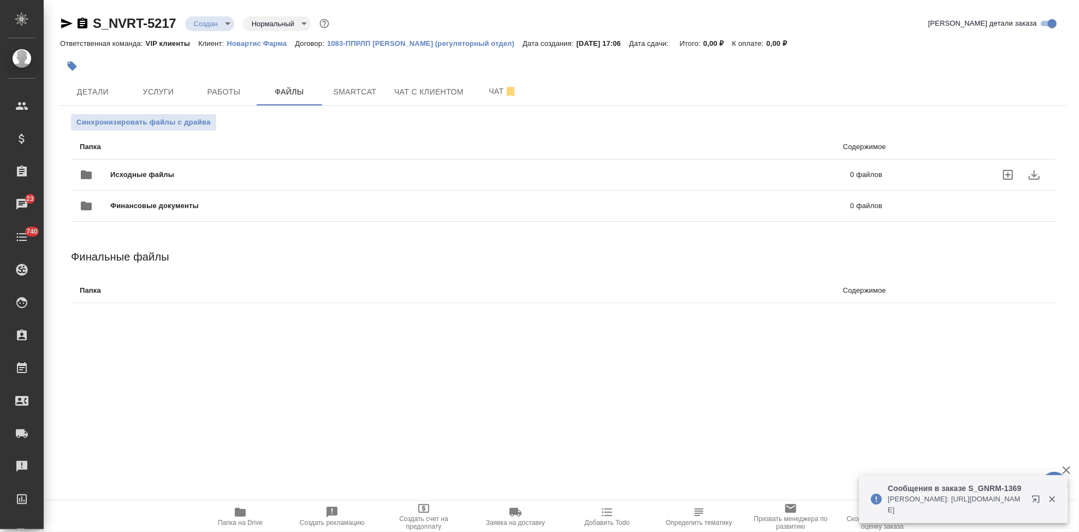
click at [1009, 176] on icon "uploadFiles" at bounding box center [1007, 174] width 13 height 13
click at [0, 0] on input "uploadFiles" at bounding box center [0, 0] width 0 height 0
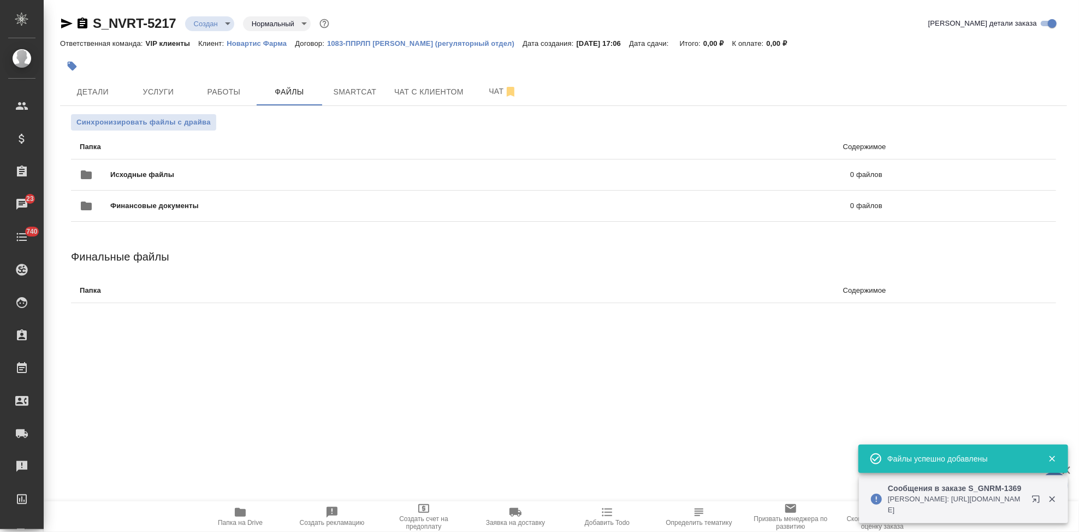
click at [225, 27] on body "🙏 .cls-1 fill:#fff; AWATERA Kabargina Anna Клиенты Спецификации Заказы 23 Чаты …" at bounding box center [539, 266] width 1079 height 532
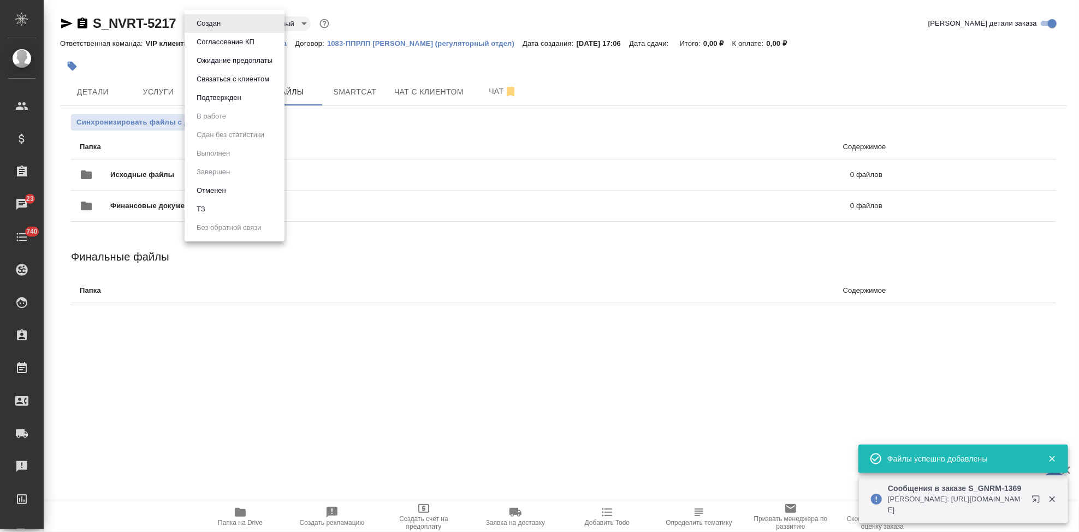
click at [215, 209] on li "ТЗ" at bounding box center [235, 209] width 100 height 19
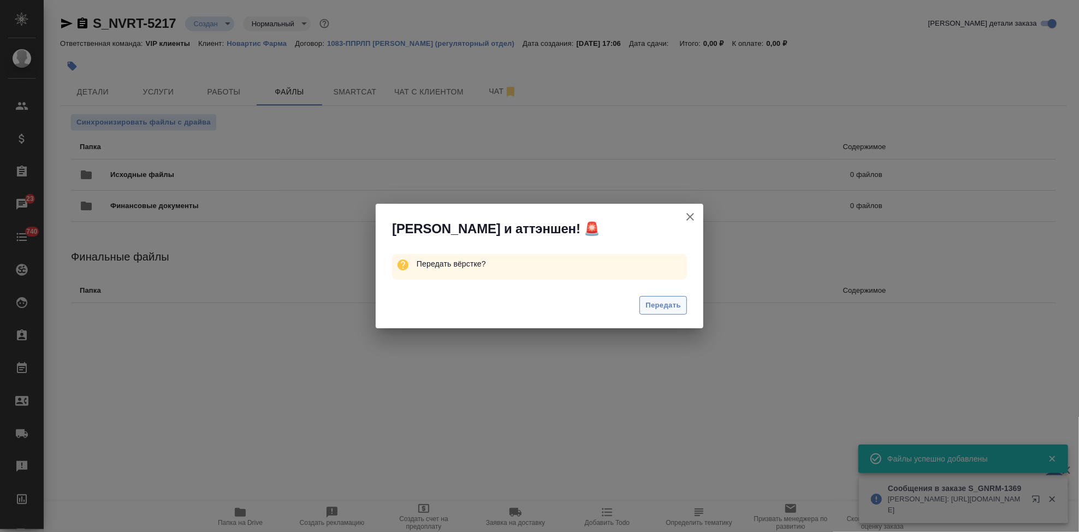
click at [684, 309] on button "Передать" at bounding box center [662, 305] width 47 height 19
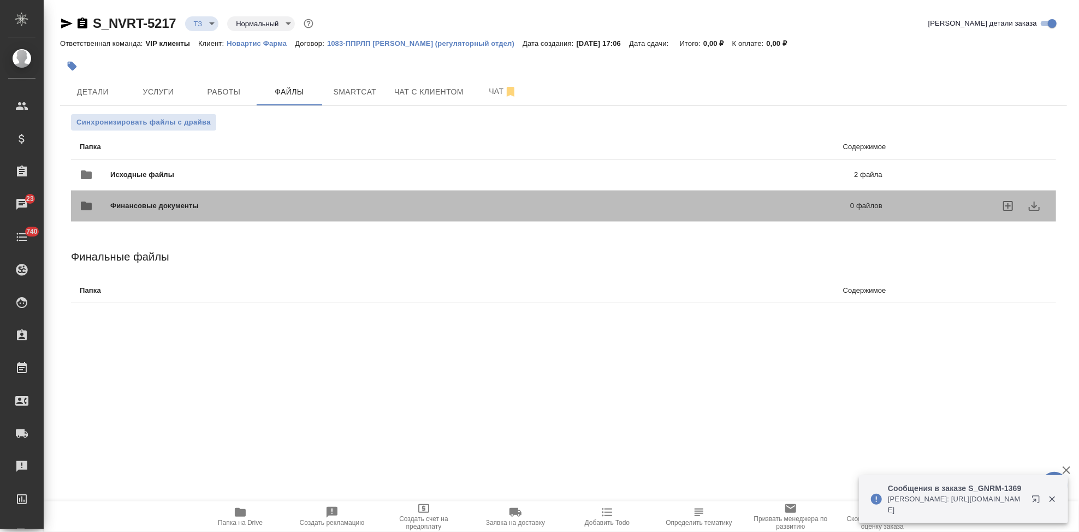
drag, startPoint x: 797, startPoint y: 189, endPoint x: 783, endPoint y: 203, distance: 18.9
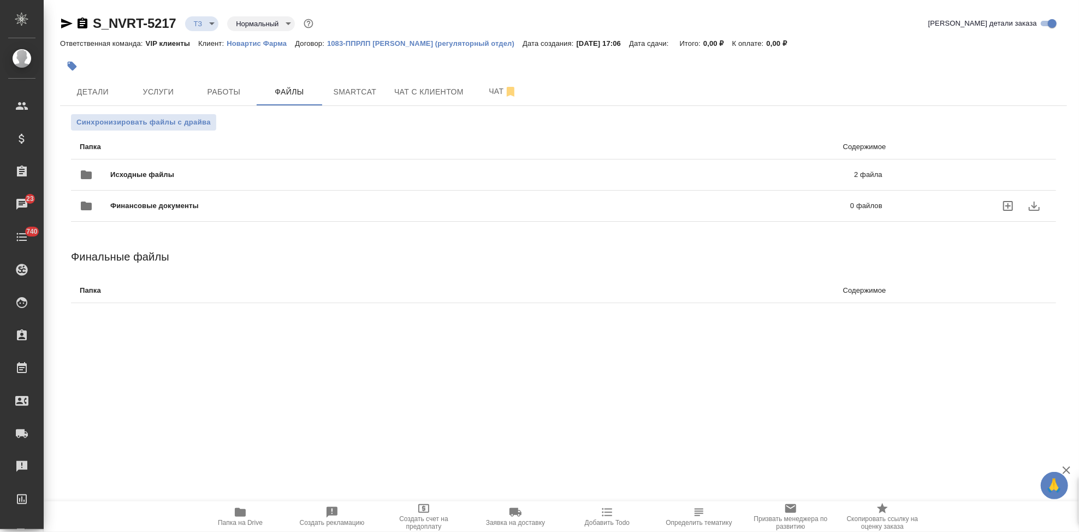
drag, startPoint x: 783, startPoint y: 203, endPoint x: 739, endPoint y: 180, distance: 50.3
click at [739, 180] on p "2 файла" at bounding box center [698, 174] width 368 height 11
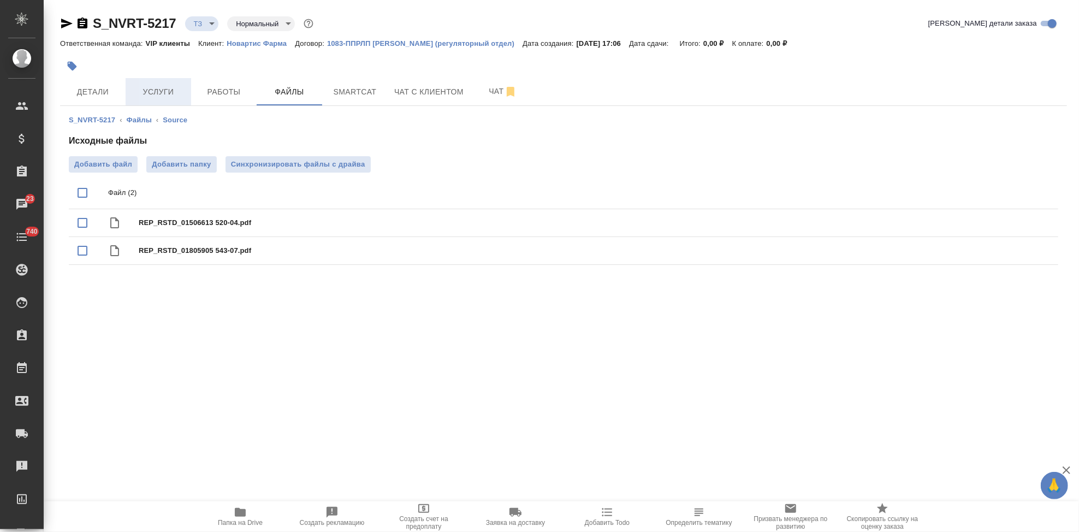
click at [174, 85] on span "Услуги" at bounding box center [158, 92] width 52 height 14
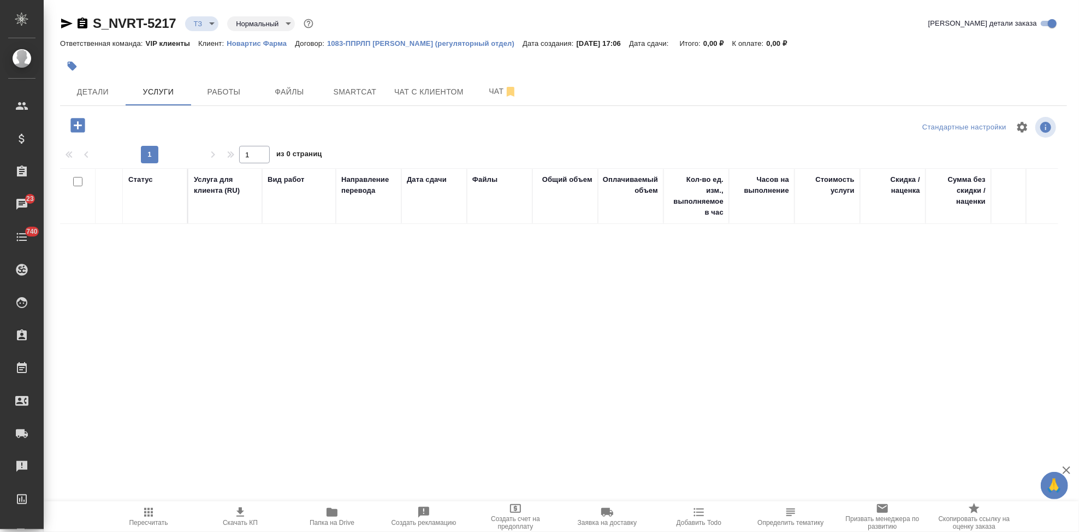
click at [79, 123] on icon "button" at bounding box center [77, 125] width 14 height 14
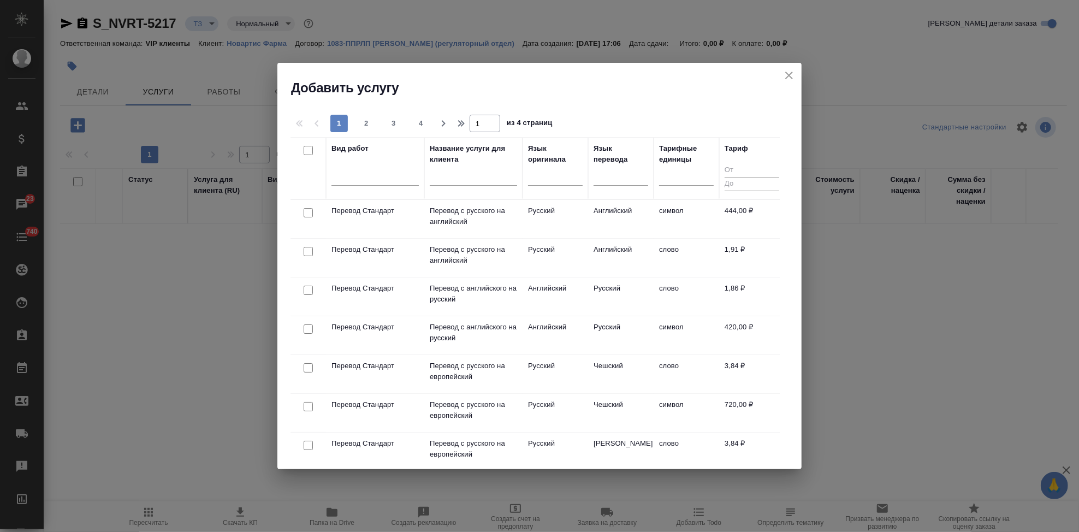
click at [454, 181] on input "text" at bounding box center [473, 179] width 87 height 14
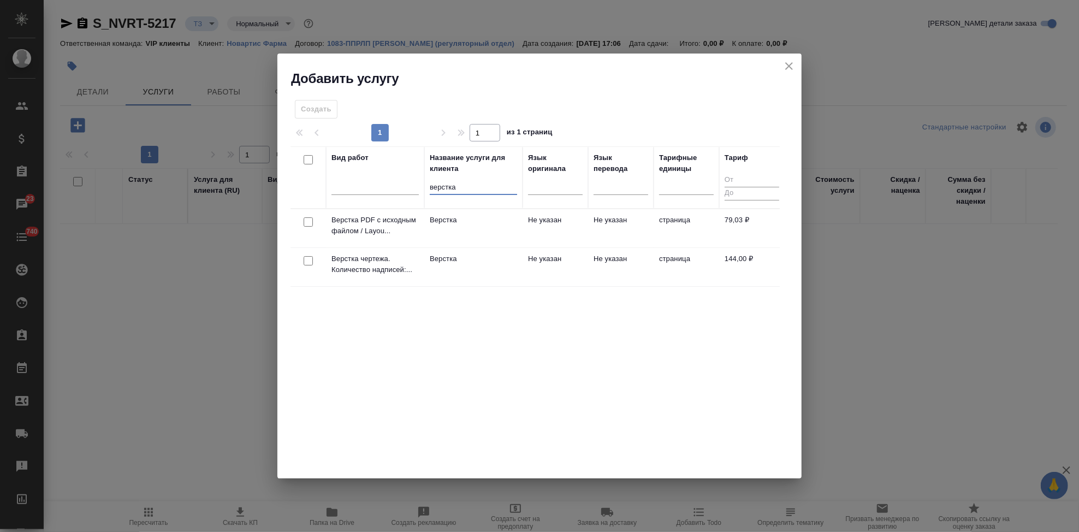
type input "верстка"
click at [481, 268] on td "Верстка" at bounding box center [473, 267] width 98 height 38
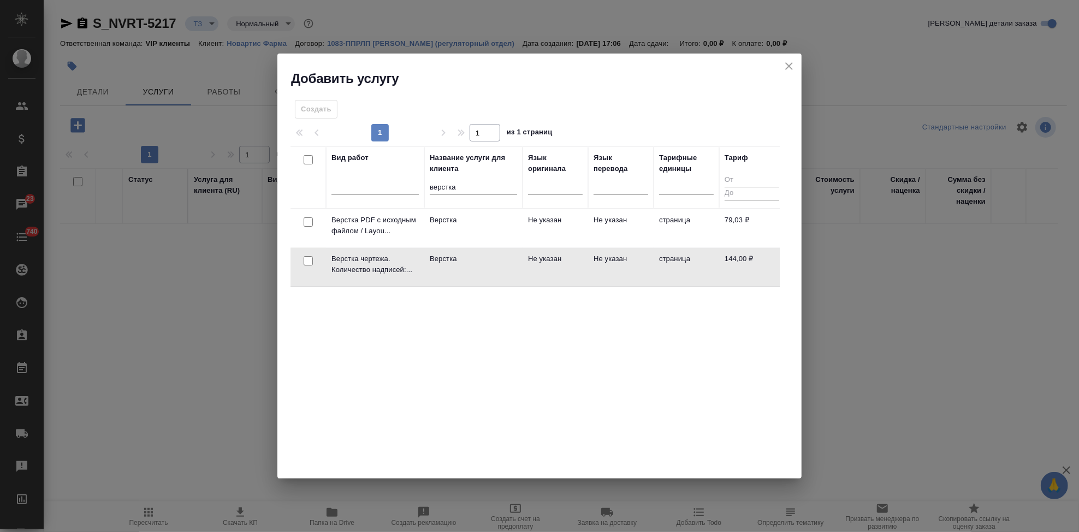
click at [481, 268] on td "Верстка" at bounding box center [473, 267] width 98 height 38
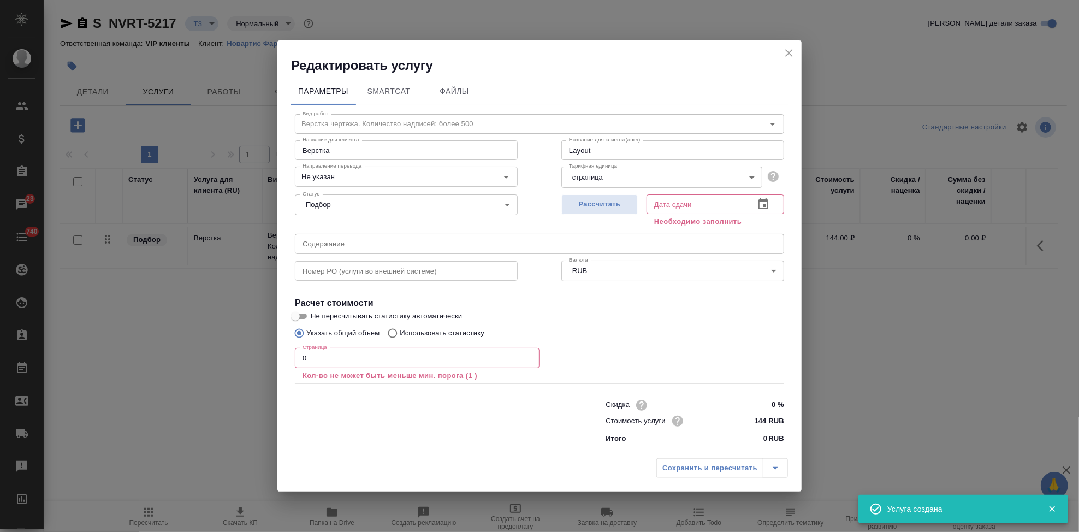
click at [382, 360] on input "0" at bounding box center [417, 358] width 245 height 20
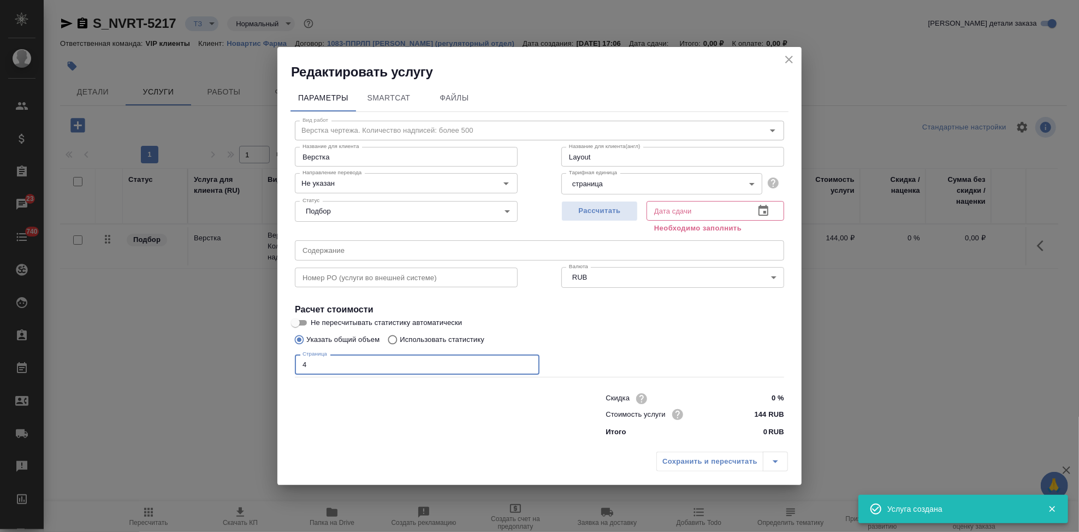
type input "4"
click at [769, 209] on icon "button" at bounding box center [763, 210] width 13 height 13
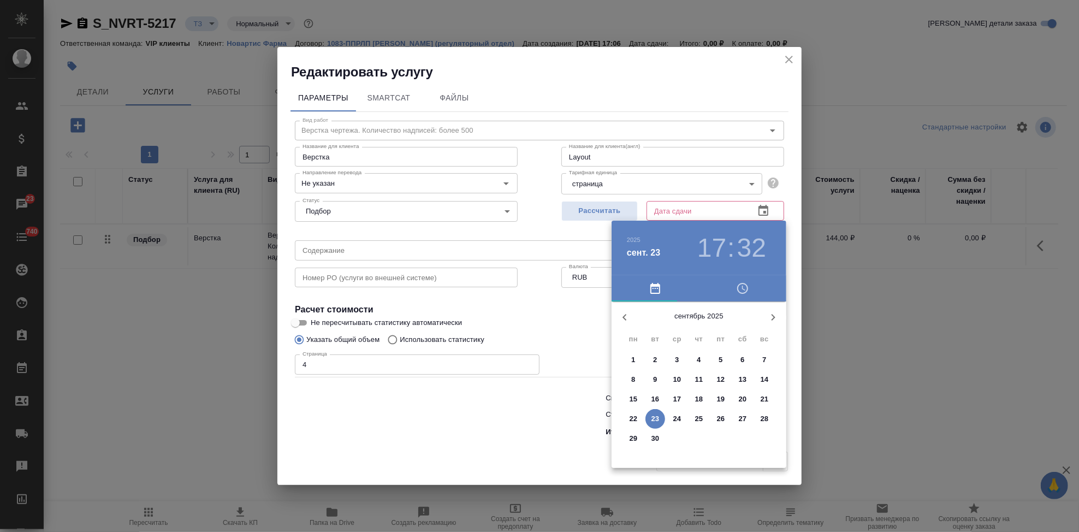
click at [700, 418] on p "25" at bounding box center [699, 418] width 8 height 11
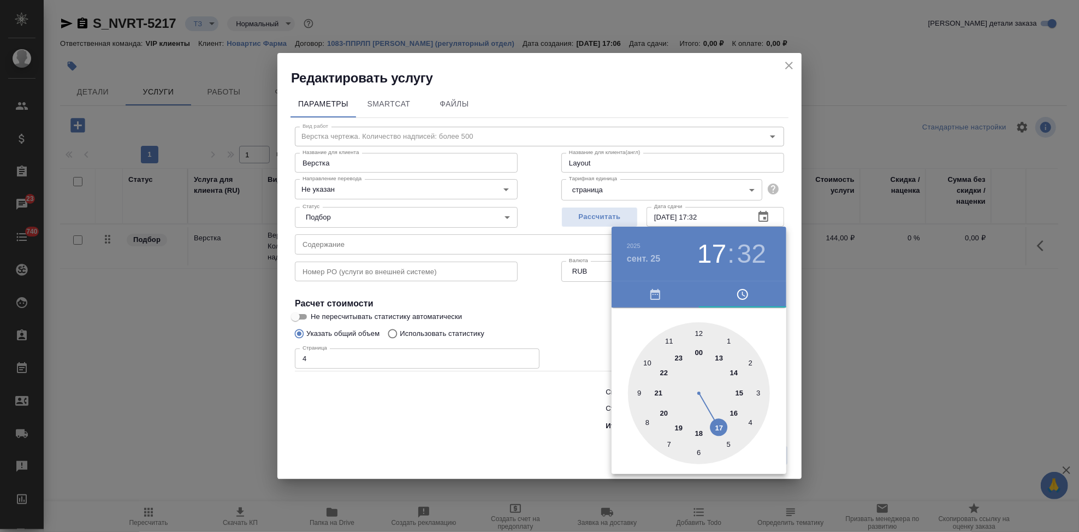
click at [715, 427] on div at bounding box center [699, 393] width 142 height 142
click at [697, 334] on div at bounding box center [699, 393] width 142 height 142
type input "25.09.2025 17:00"
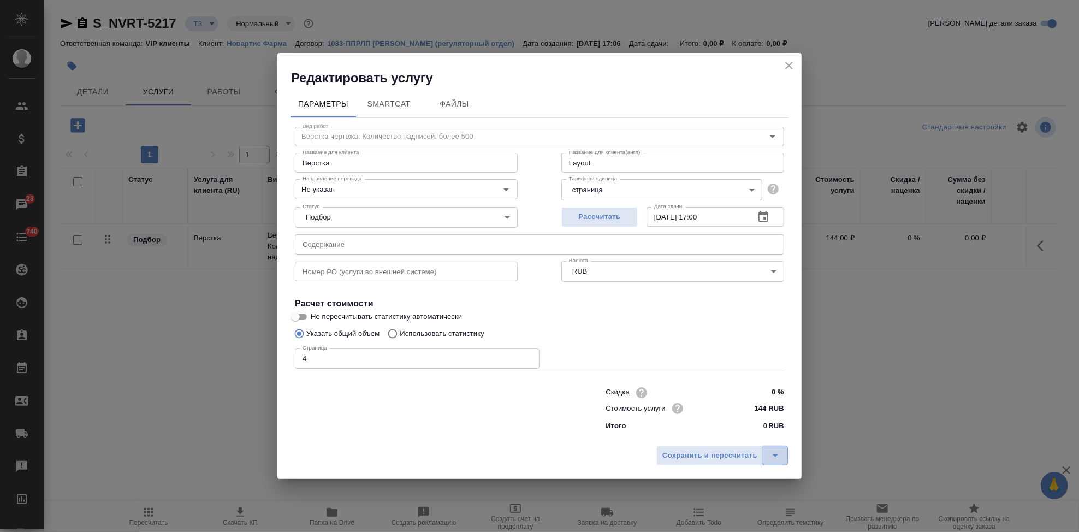
click at [771, 456] on icon "split button" at bounding box center [775, 455] width 13 height 13
click at [703, 431] on li "Сохранить" at bounding box center [724, 432] width 132 height 17
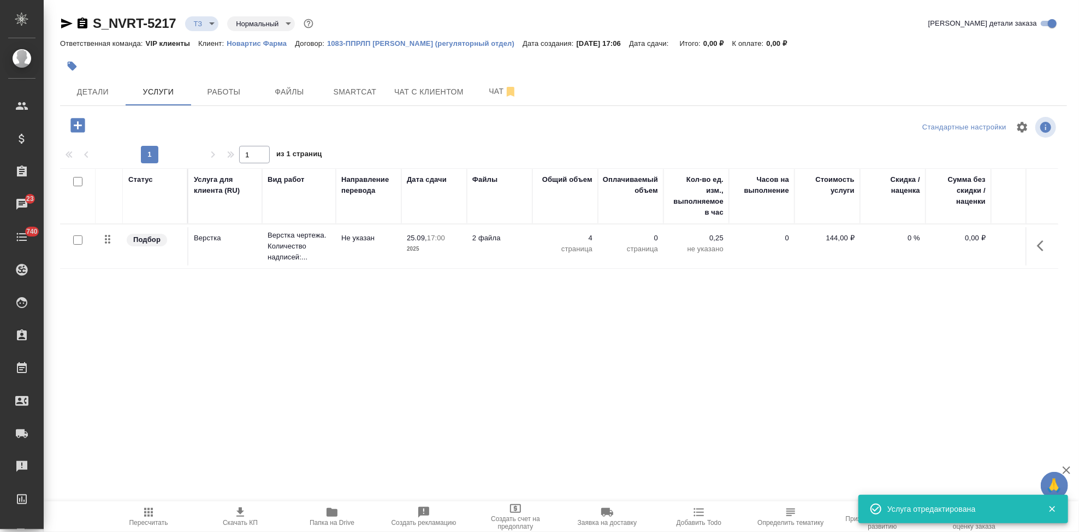
click at [74, 126] on icon "button" at bounding box center [77, 125] width 19 height 19
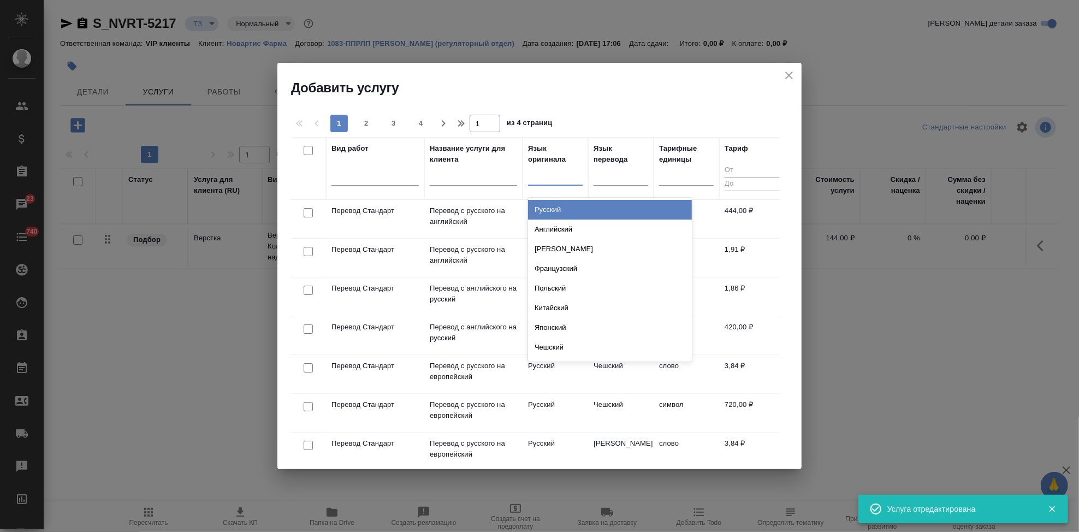
click at [531, 178] on div at bounding box center [555, 175] width 55 height 16
type input "а"
click at [566, 206] on div "Английский" at bounding box center [610, 210] width 164 height 20
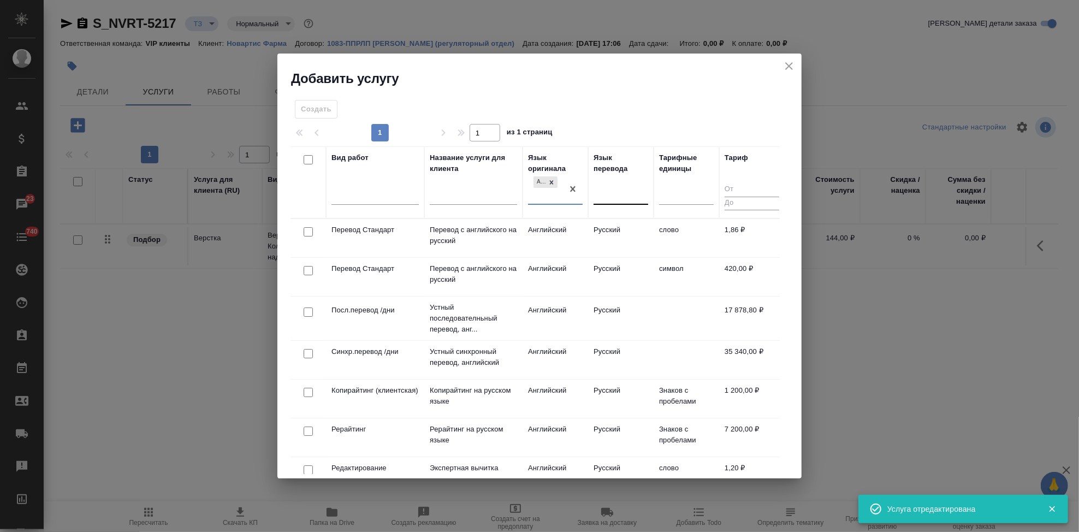
click at [609, 189] on div at bounding box center [620, 194] width 55 height 16
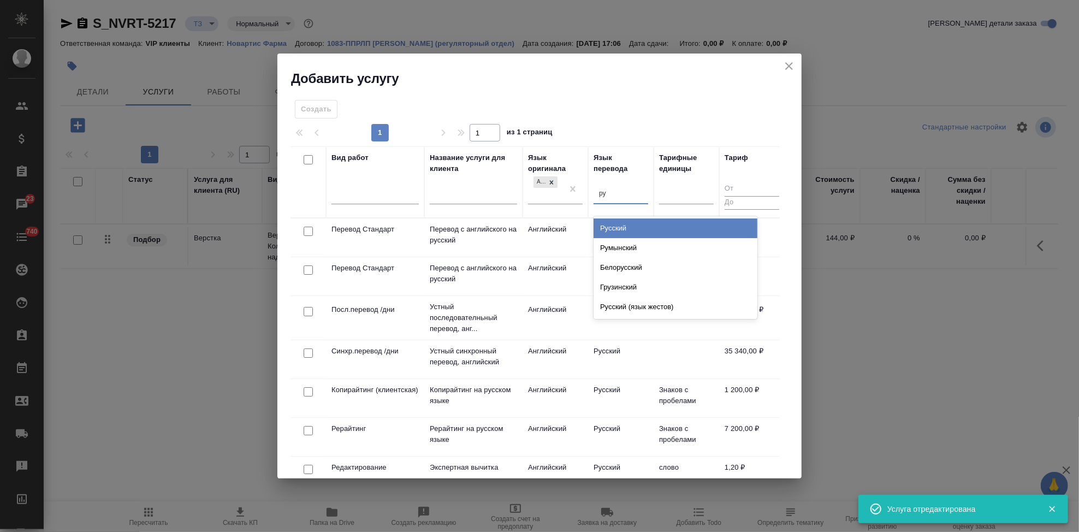
type input "рус"
click at [622, 223] on div "Русский" at bounding box center [675, 228] width 164 height 20
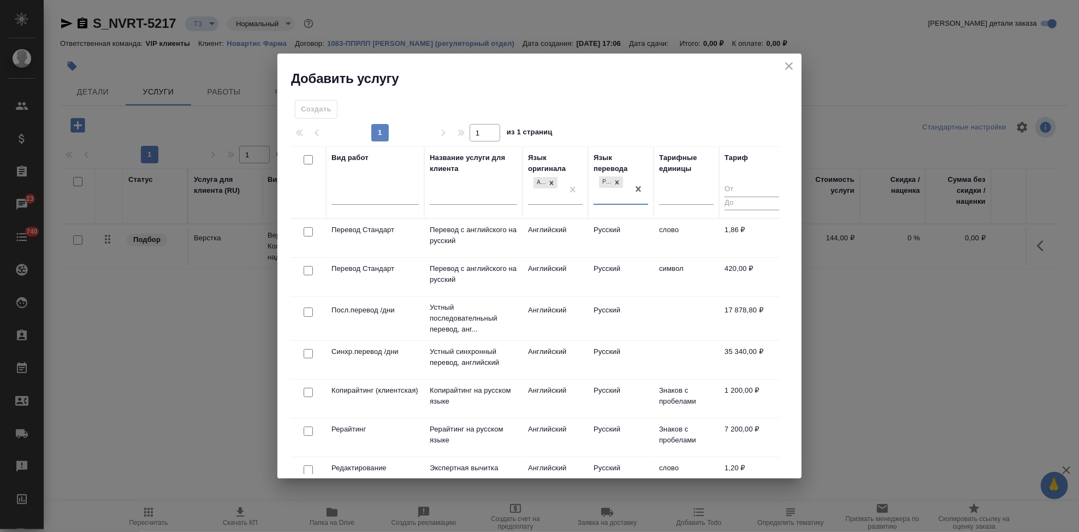
click at [593, 237] on td "Русский" at bounding box center [621, 238] width 66 height 38
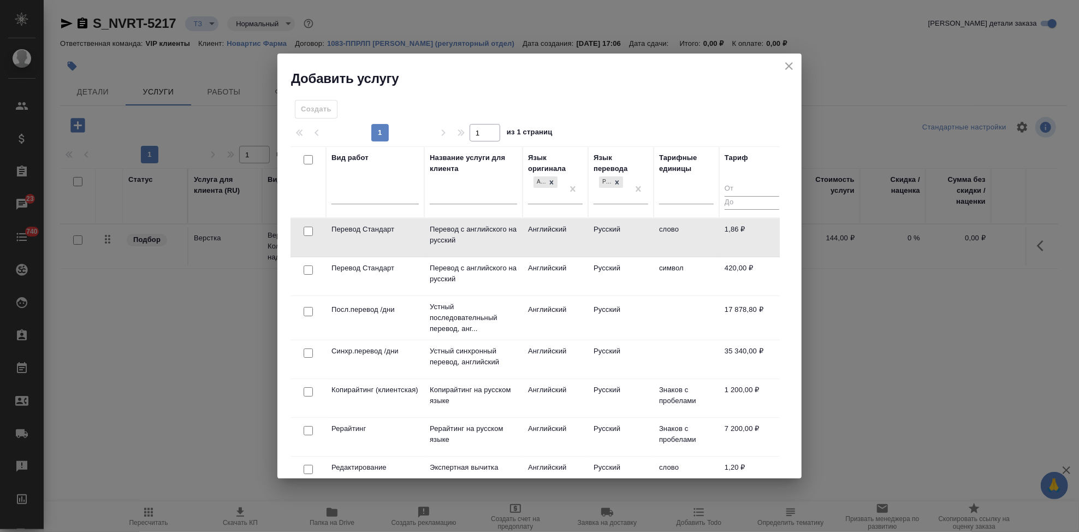
click at [593, 237] on td "Русский" at bounding box center [621, 237] width 66 height 38
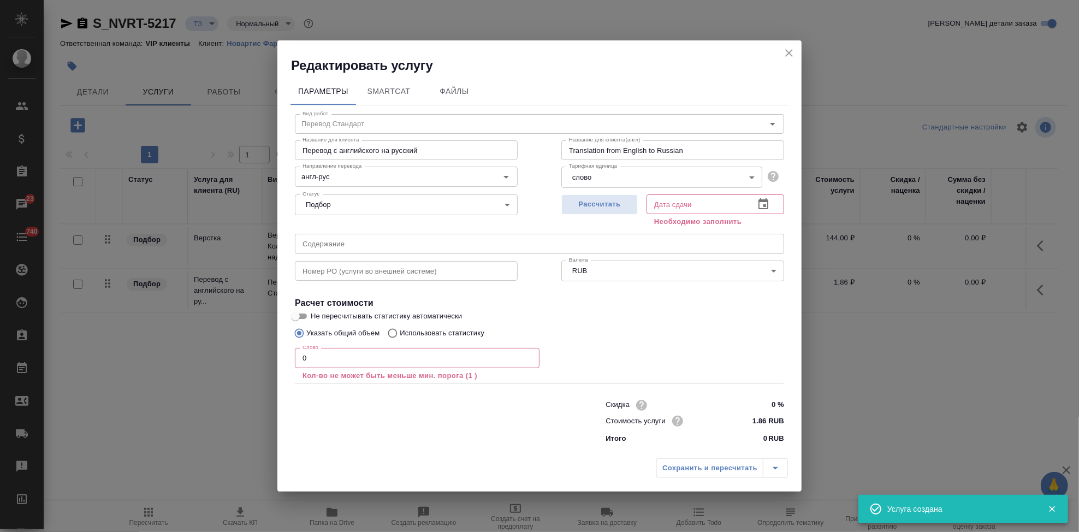
click at [450, 236] on input "text" at bounding box center [539, 244] width 489 height 20
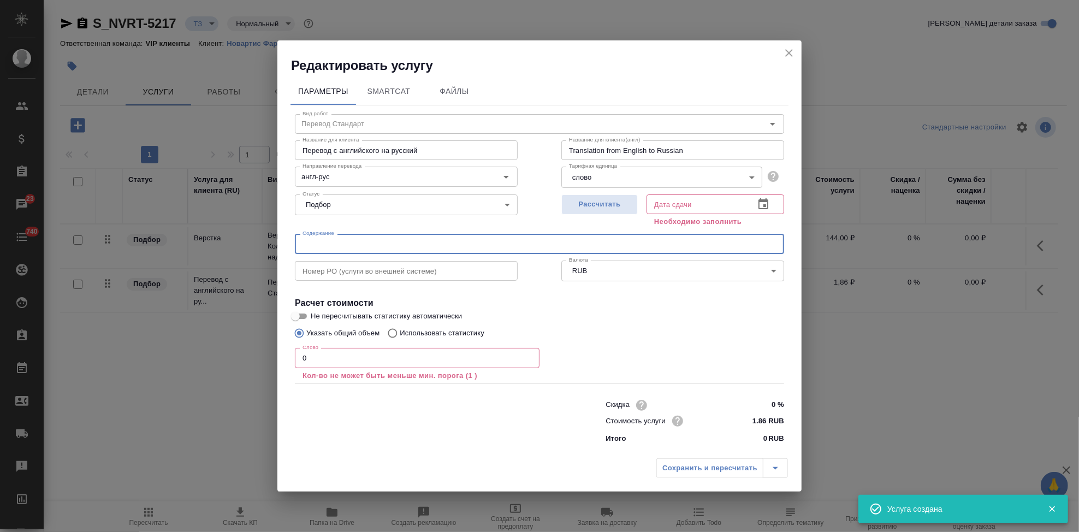
paste input "Заказ переводов сертификатов"
type input "Заказ переводов сертификатов"
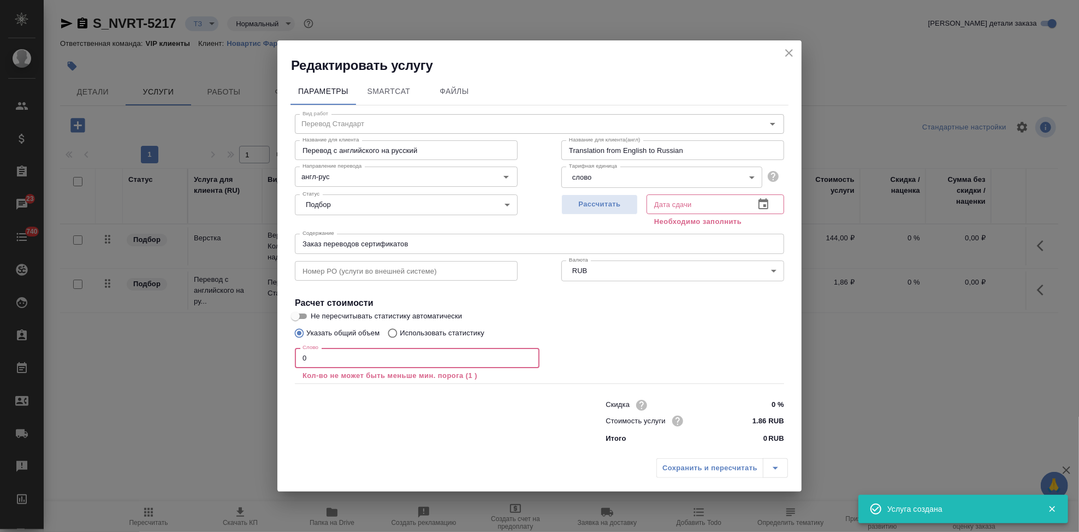
click at [344, 362] on input "0" at bounding box center [417, 358] width 245 height 20
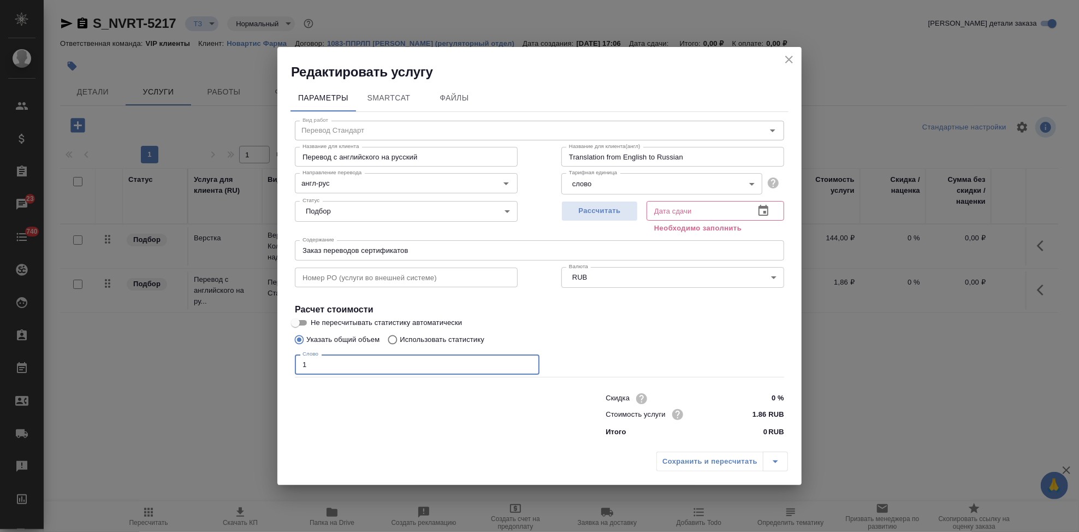
type input "1"
click at [757, 210] on icon "button" at bounding box center [763, 210] width 13 height 13
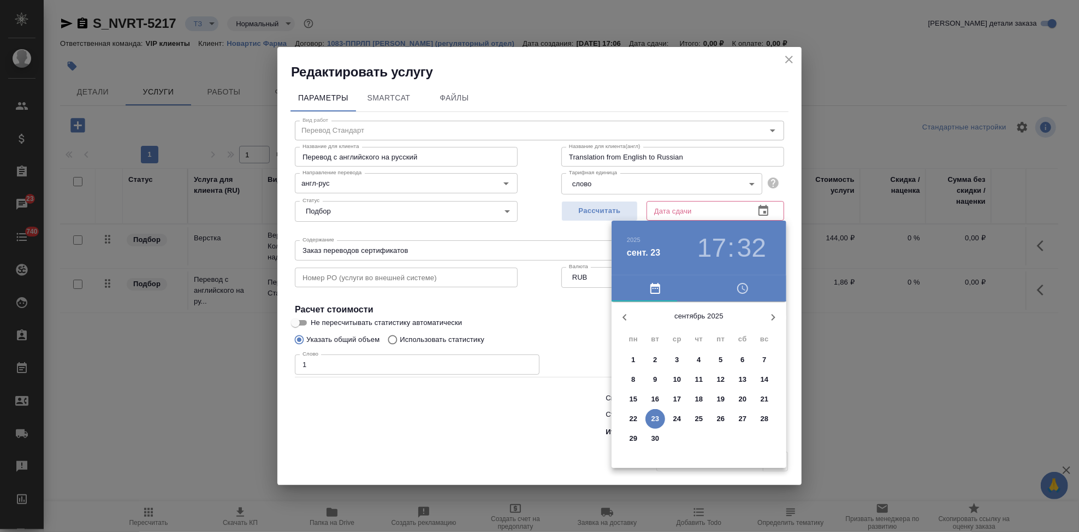
click at [700, 419] on p "25" at bounding box center [699, 418] width 8 height 11
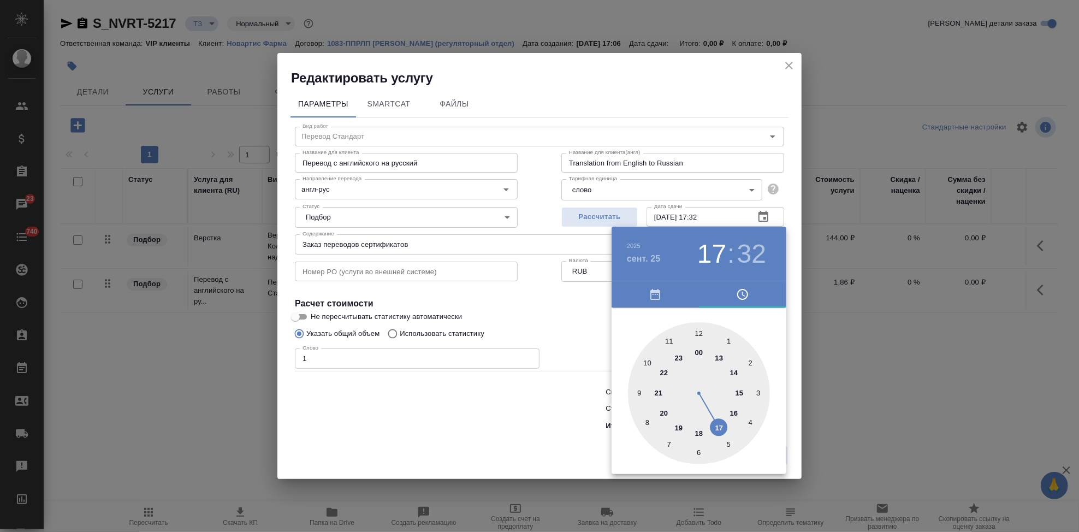
click at [720, 425] on div at bounding box center [699, 393] width 142 height 142
click at [699, 335] on div at bounding box center [699, 393] width 142 height 142
type input "25.09.2025 17:00"
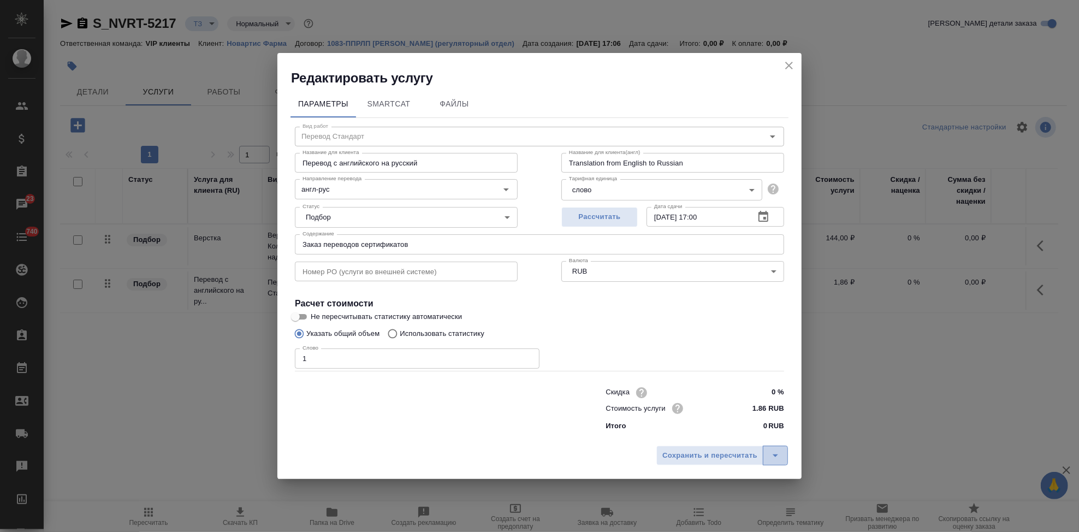
click at [775, 456] on icon "split button" at bounding box center [774, 455] width 5 height 3
click at [680, 427] on li "Сохранить" at bounding box center [724, 432] width 132 height 17
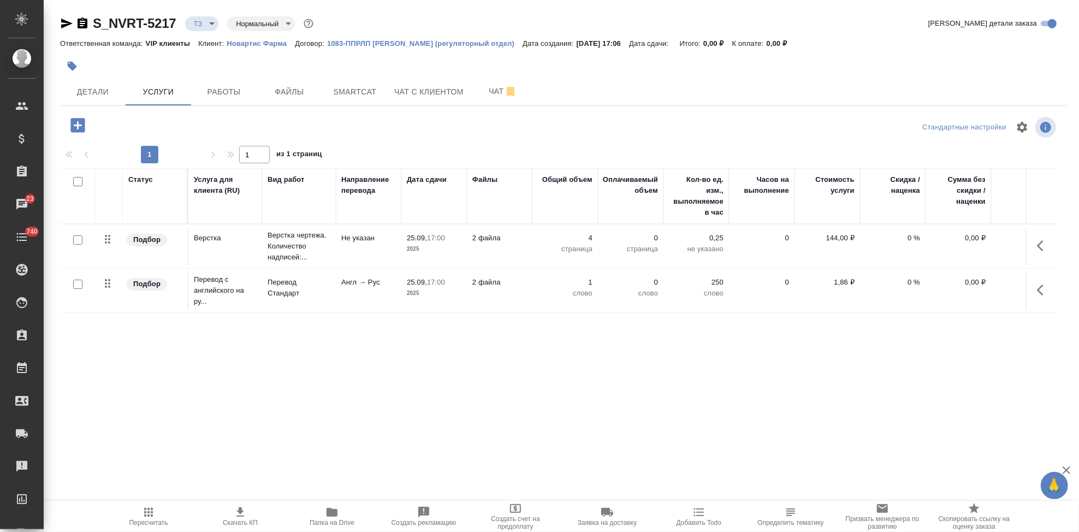
click at [1041, 289] on icon "button" at bounding box center [1043, 289] width 13 height 13
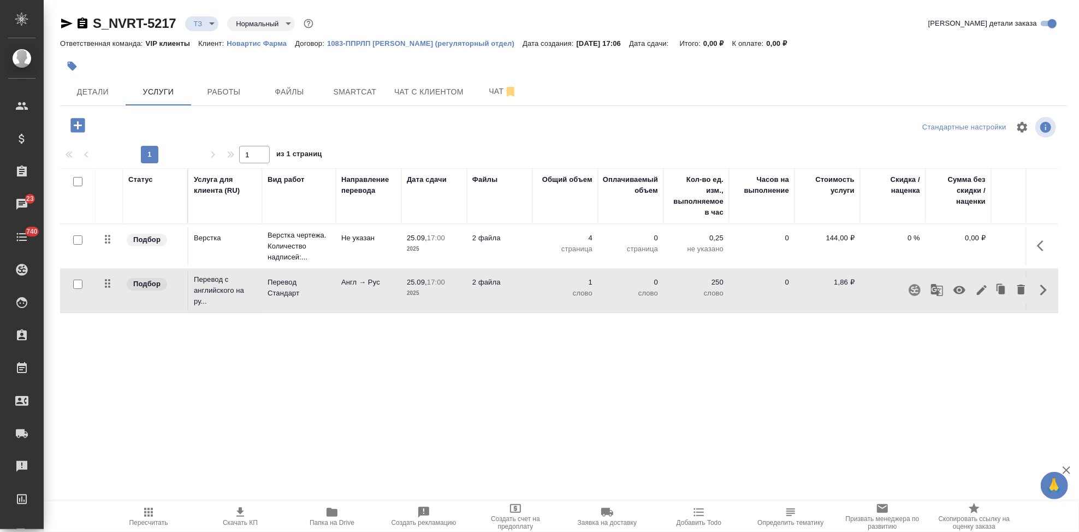
click at [982, 289] on icon "button" at bounding box center [982, 290] width 10 height 10
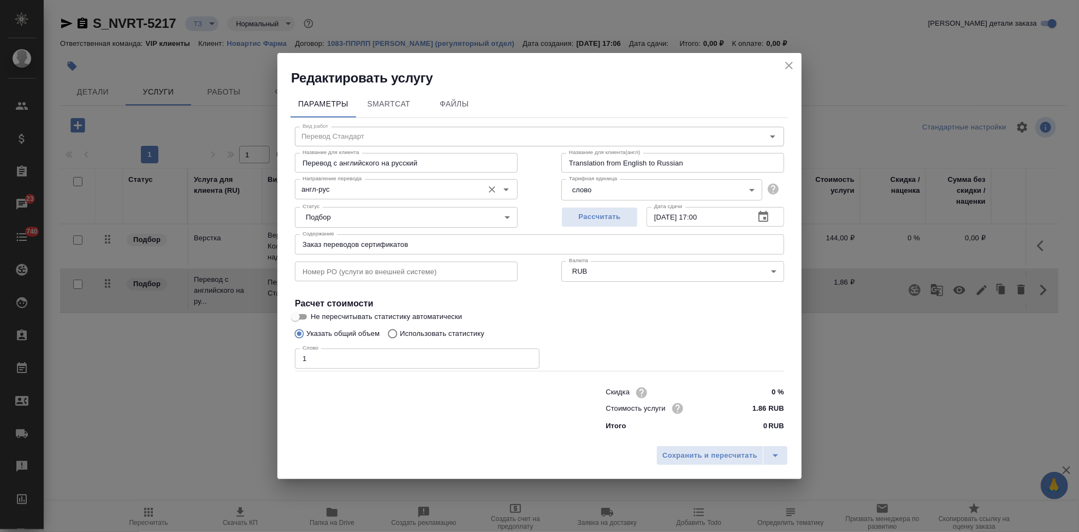
click at [332, 193] on input "англ-рус" at bounding box center [388, 188] width 180 height 13
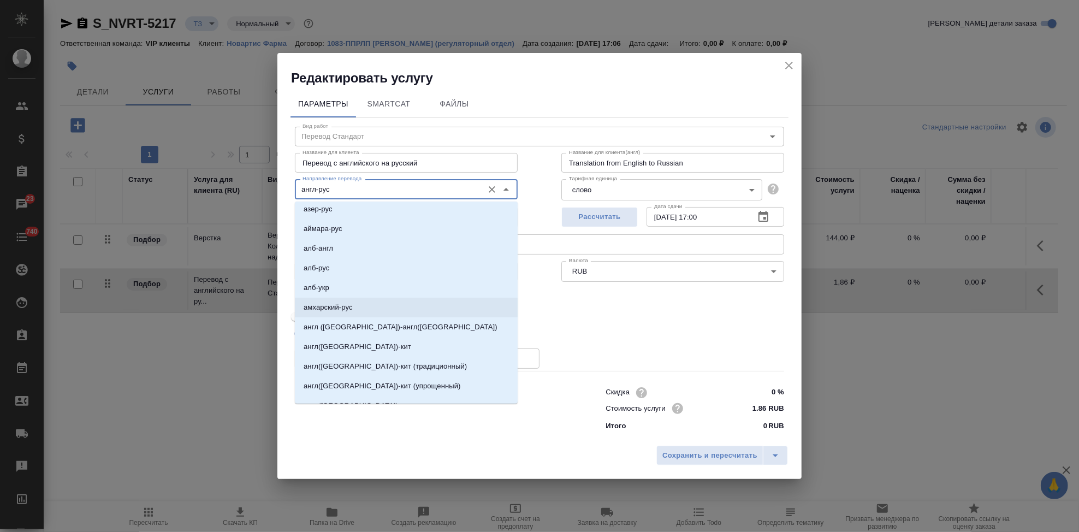
scroll to position [242, 0]
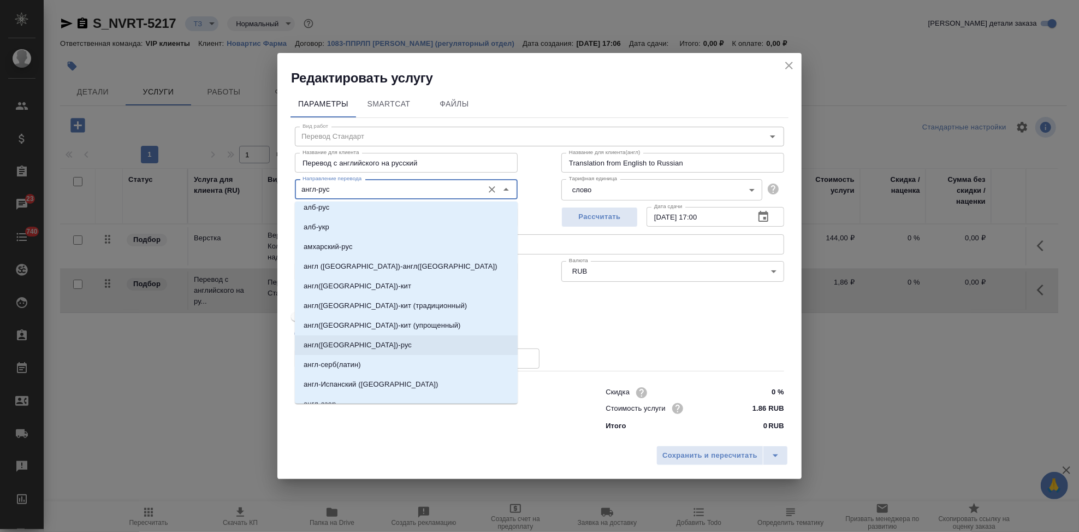
click at [345, 343] on p "англ(США)-рус" at bounding box center [358, 345] width 108 height 11
type input "англ(США)-рус"
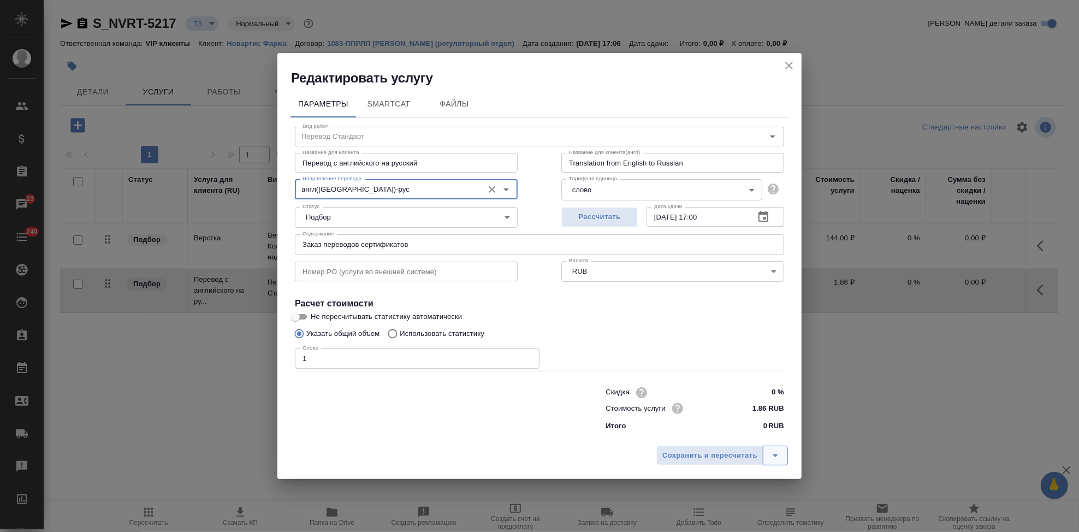
click at [779, 459] on icon "split button" at bounding box center [775, 455] width 13 height 13
click at [736, 437] on li "Сохранить" at bounding box center [724, 432] width 132 height 17
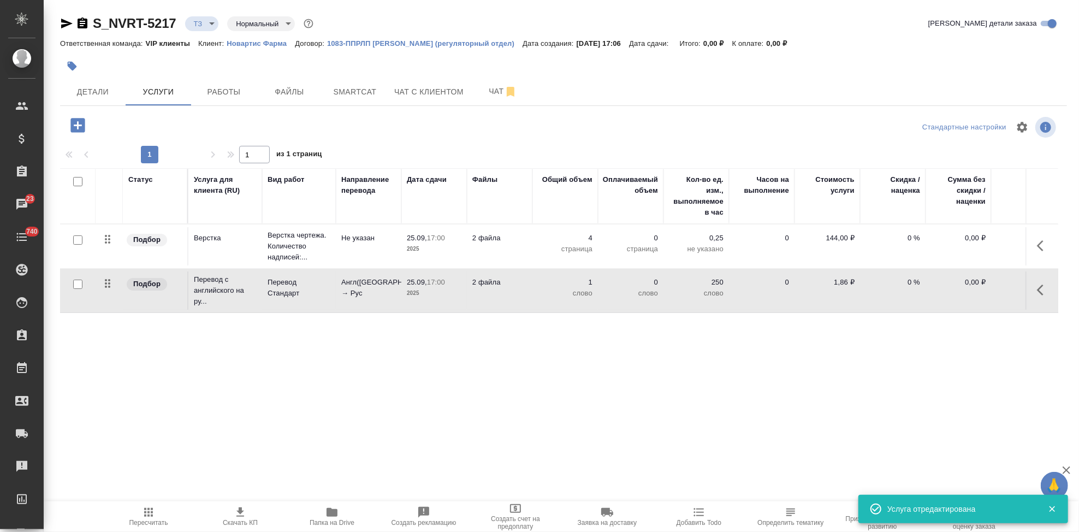
click at [77, 284] on input "checkbox" at bounding box center [77, 284] width 9 height 9
checkbox input "true"
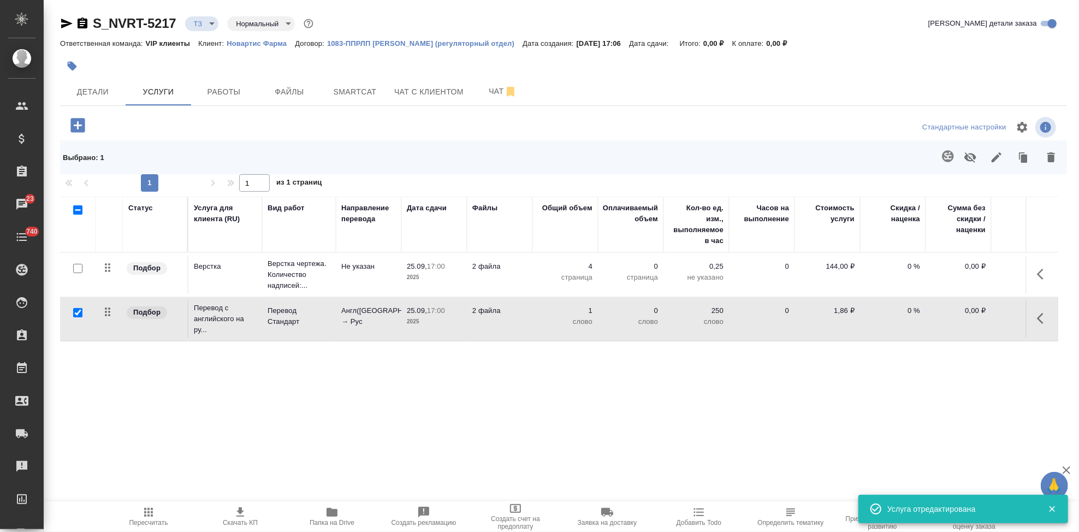
click at [946, 157] on icon "button" at bounding box center [947, 155] width 11 height 11
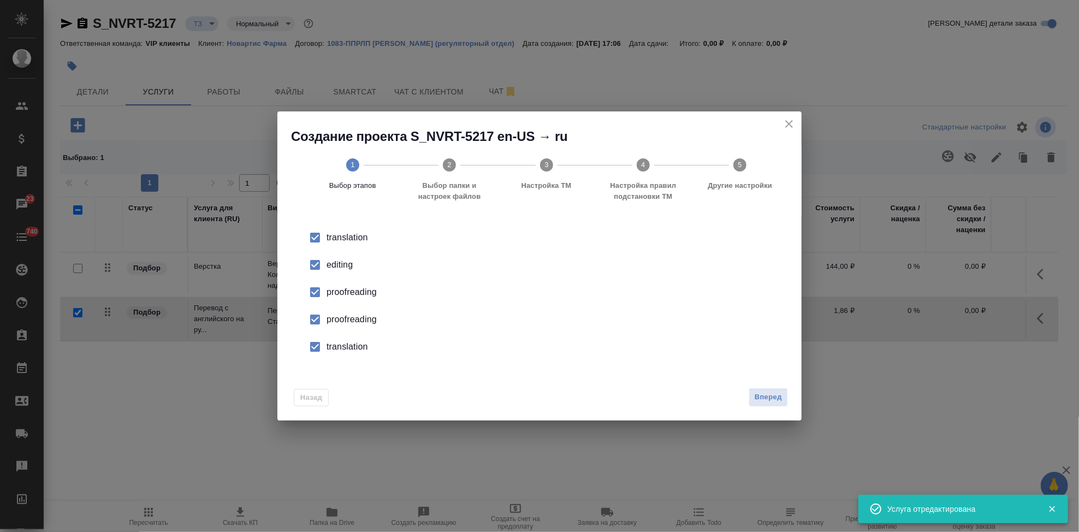
click at [326, 271] on li "editing" at bounding box center [539, 264] width 489 height 27
click at [319, 323] on input "checkbox" at bounding box center [315, 319] width 23 height 23
click at [318, 355] on input "checkbox" at bounding box center [315, 346] width 23 height 23
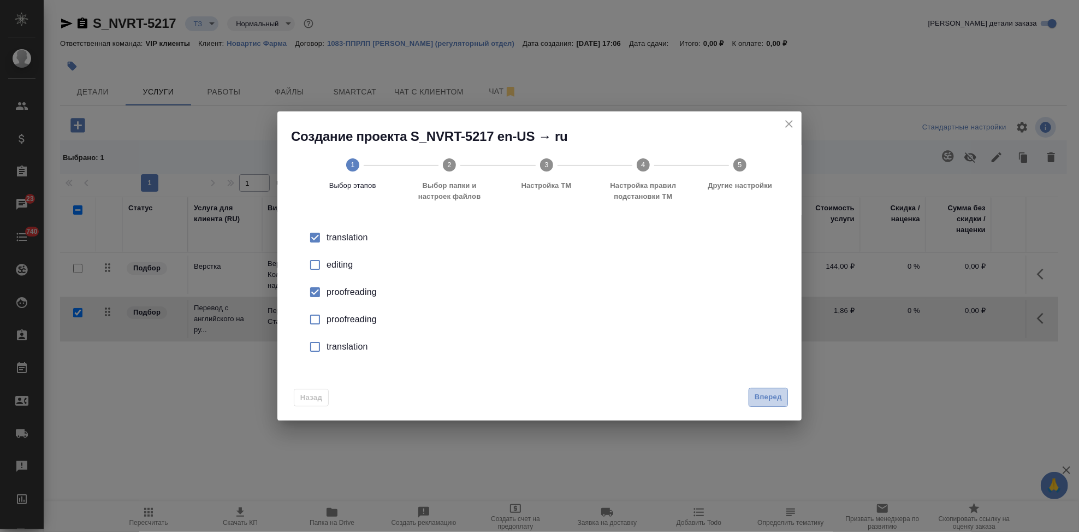
click at [765, 399] on span "Вперед" at bounding box center [767, 397] width 27 height 13
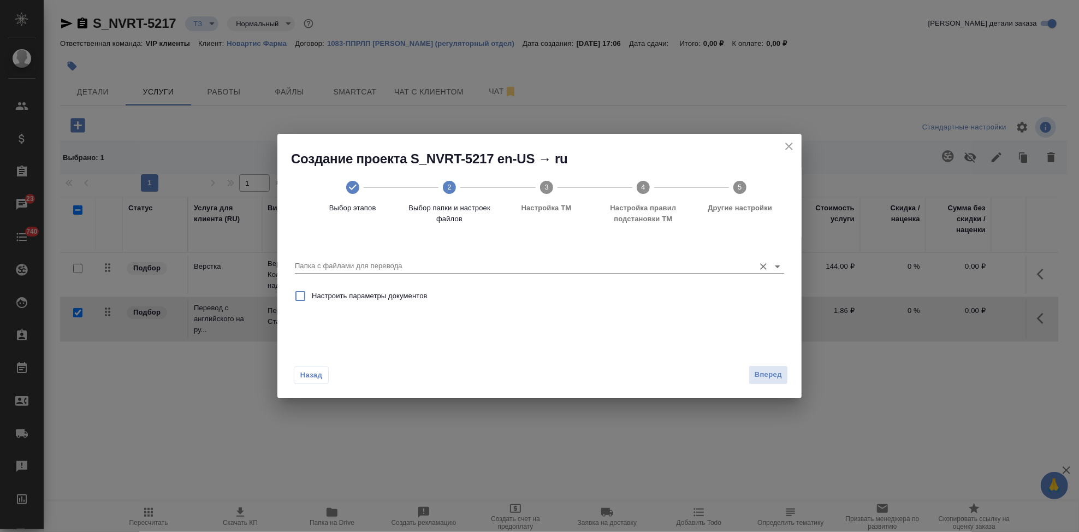
click at [681, 265] on input "Папка с файлами для перевода" at bounding box center [522, 265] width 454 height 13
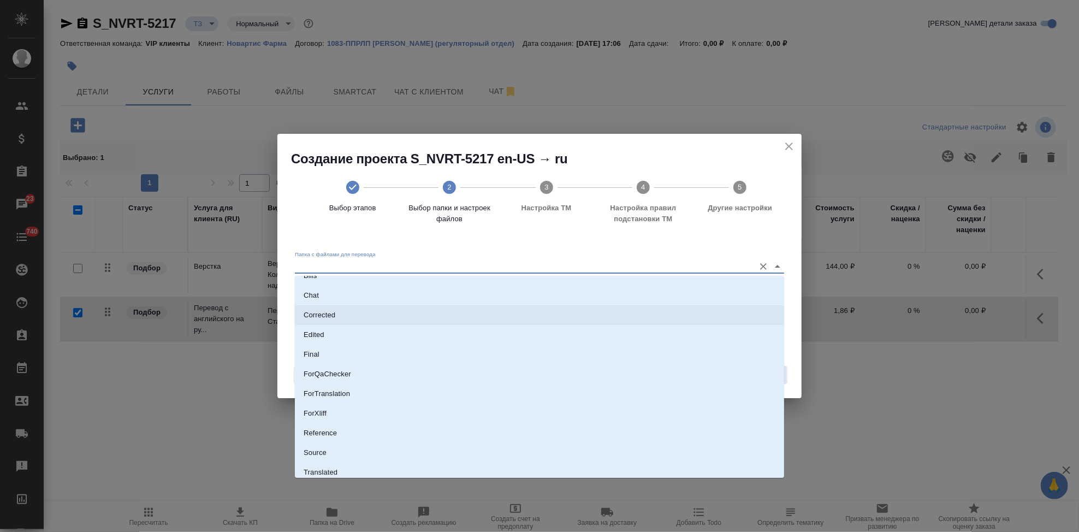
scroll to position [56, 0]
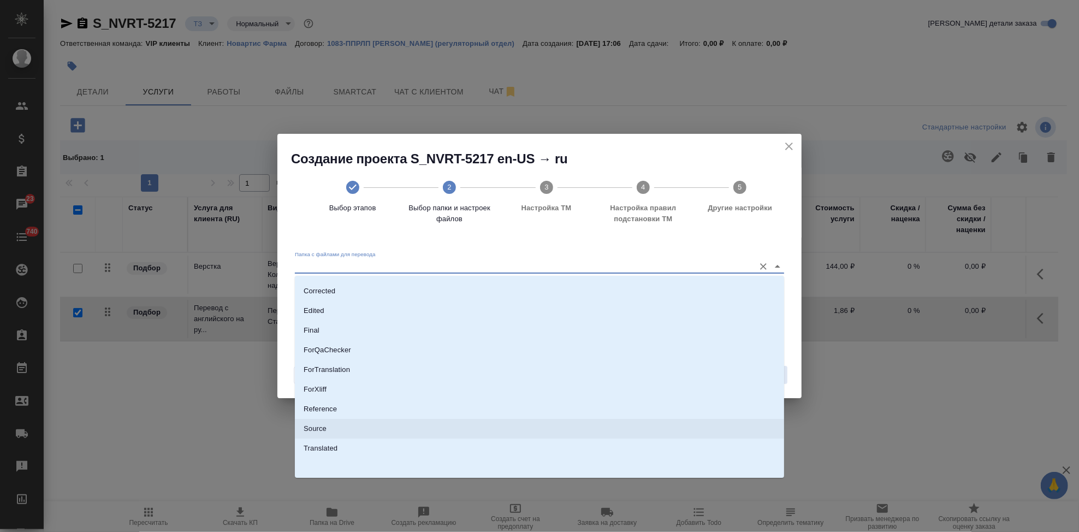
click at [342, 426] on li "Source" at bounding box center [539, 429] width 489 height 20
type input "Source"
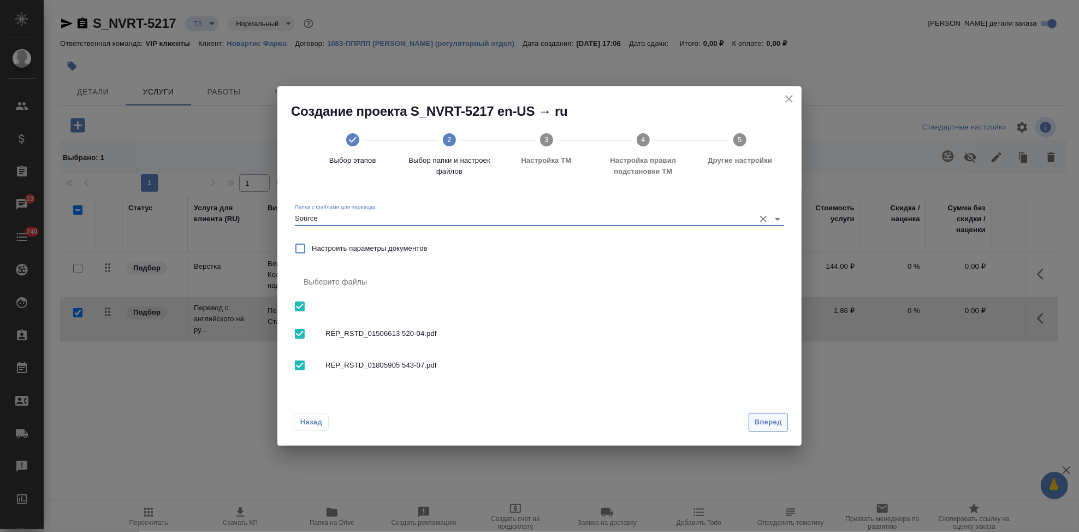
click at [769, 424] on span "Вперед" at bounding box center [767, 422] width 27 height 13
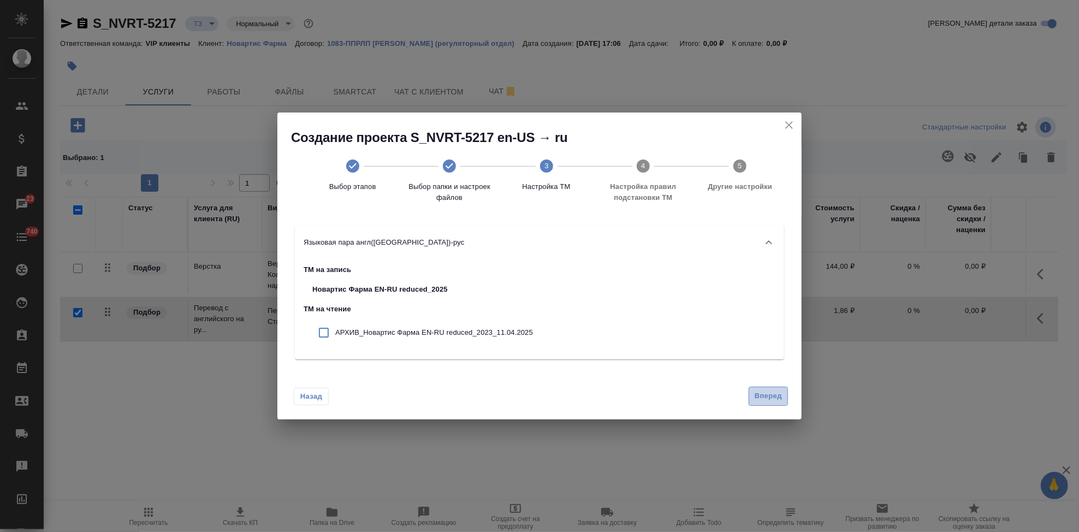
click at [763, 396] on span "Вперед" at bounding box center [767, 396] width 27 height 13
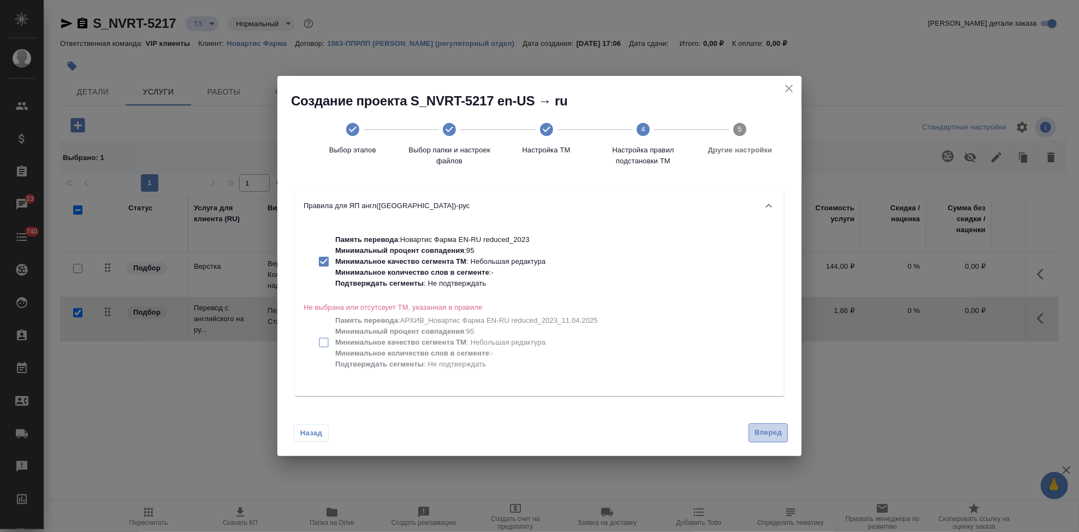
click at [769, 426] on span "Вперед" at bounding box center [767, 432] width 27 height 13
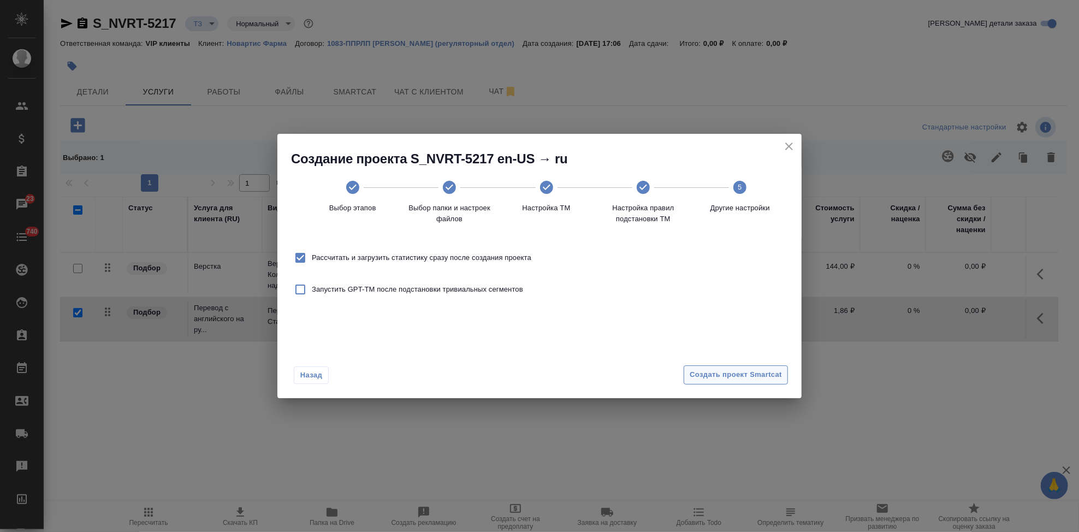
click at [744, 380] on span "Создать проект Smartcat" at bounding box center [736, 374] width 92 height 13
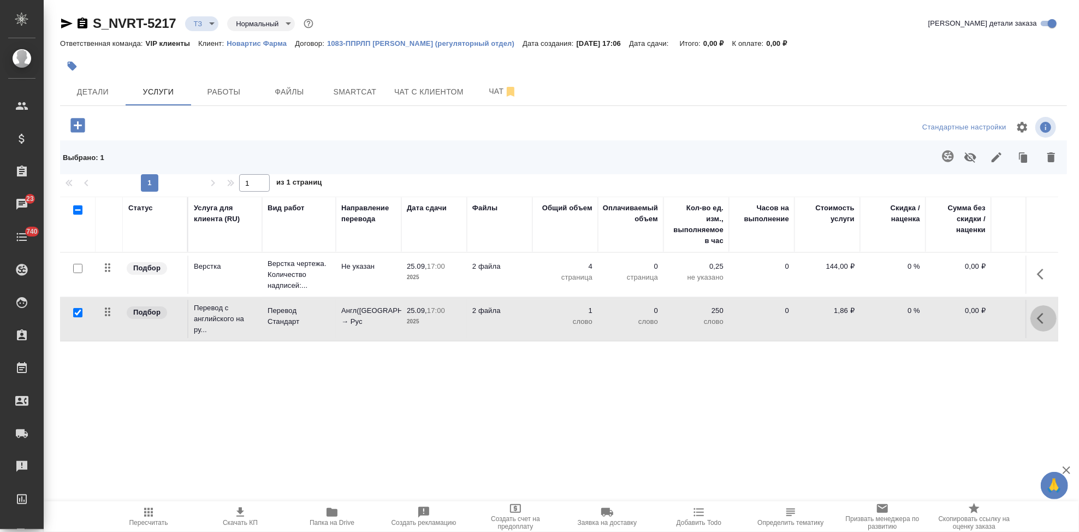
click at [1037, 320] on icon "button" at bounding box center [1043, 318] width 13 height 13
click at [985, 317] on icon "button" at bounding box center [981, 318] width 13 height 13
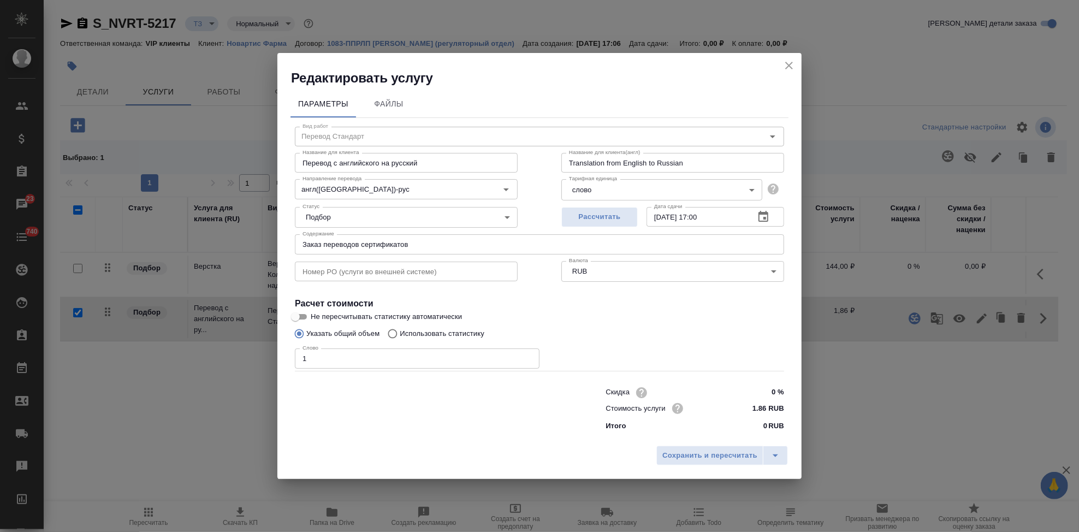
click at [393, 331] on input "Использовать статистику" at bounding box center [390, 333] width 17 height 21
radio input "true"
radio input "false"
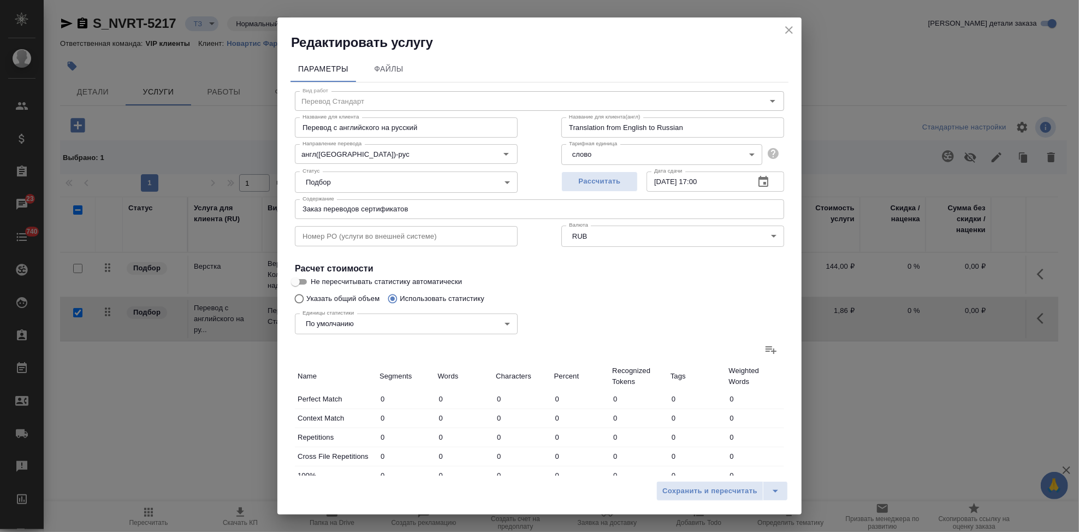
click at [764, 352] on icon at bounding box center [770, 349] width 13 height 13
click at [0, 0] on input "file" at bounding box center [0, 0] width 0 height 0
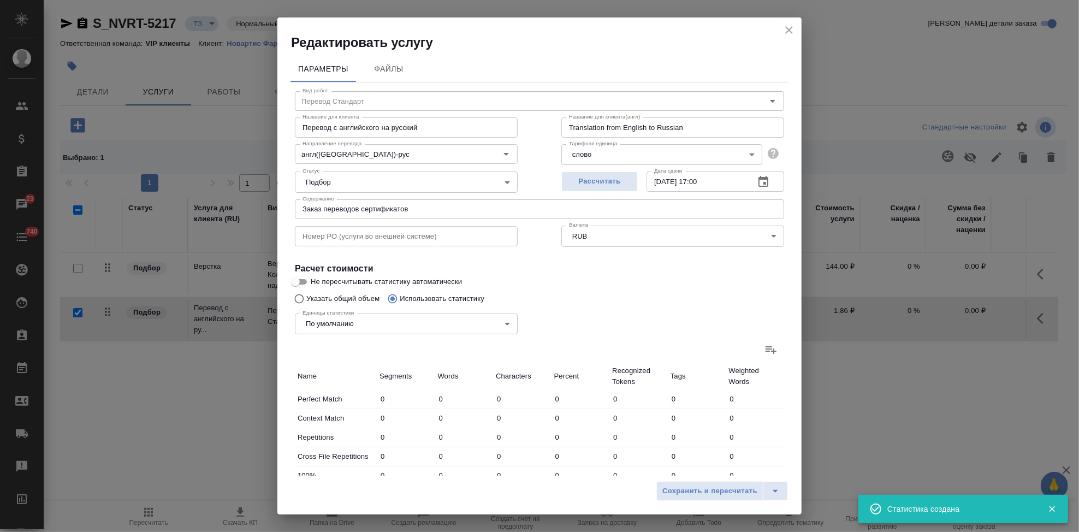
type input "127"
type input "350"
type input "2285"
type input "6"
type input "13"
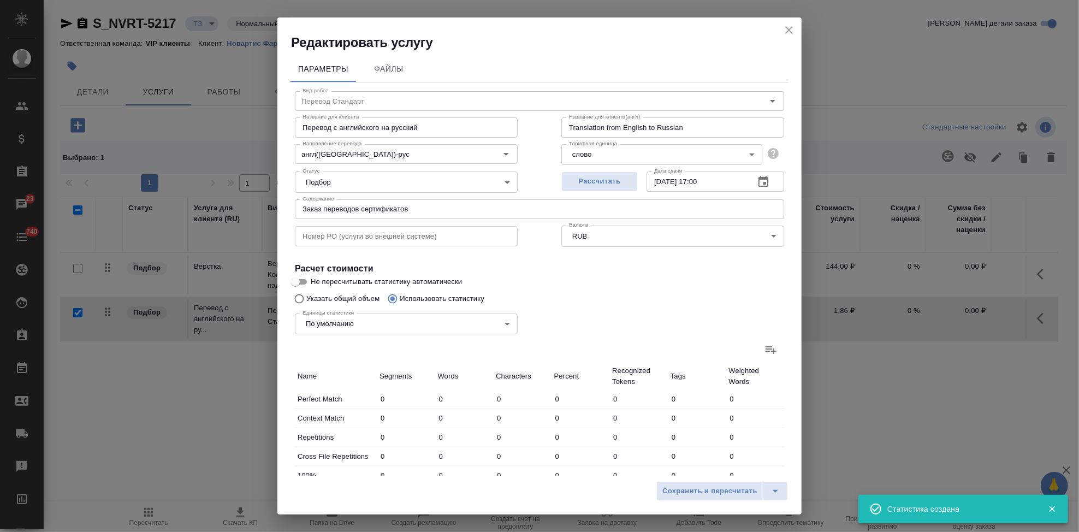
type input "86"
type input "39"
type input "113"
type input "765"
type input "5"
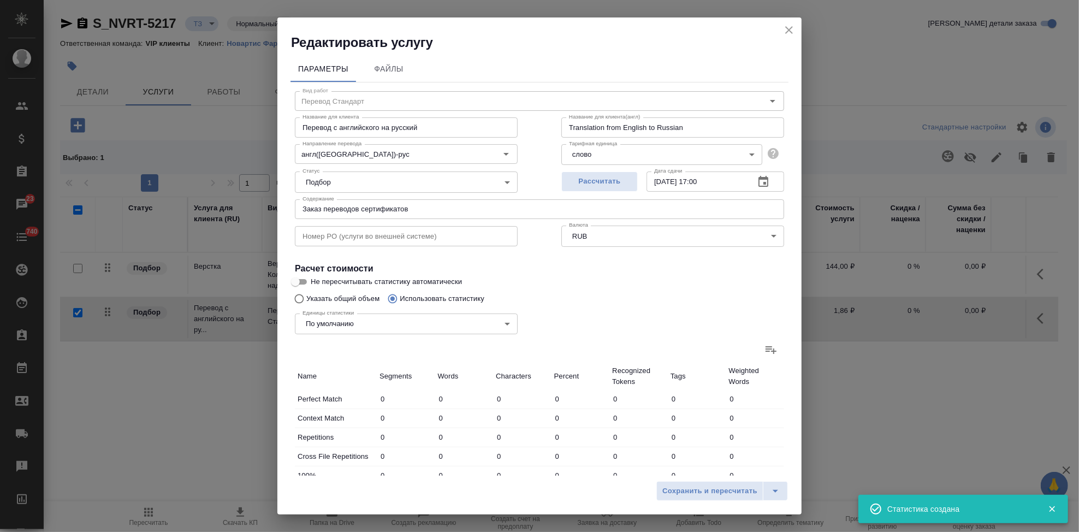
type input "45"
type input "269"
type input "3"
type input "37"
type input "278"
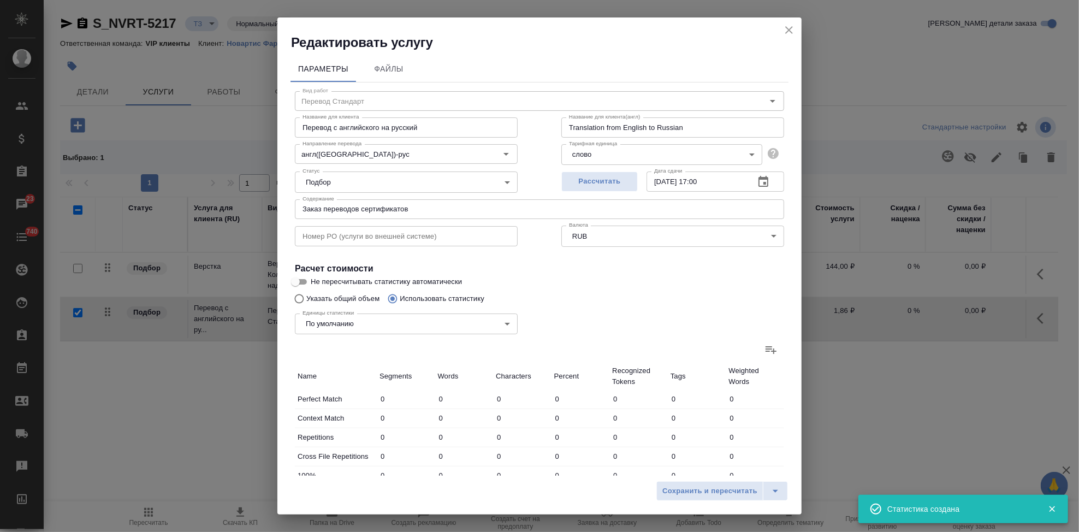
type input "6"
type input "33"
type input "197"
type input "21"
type input "104"
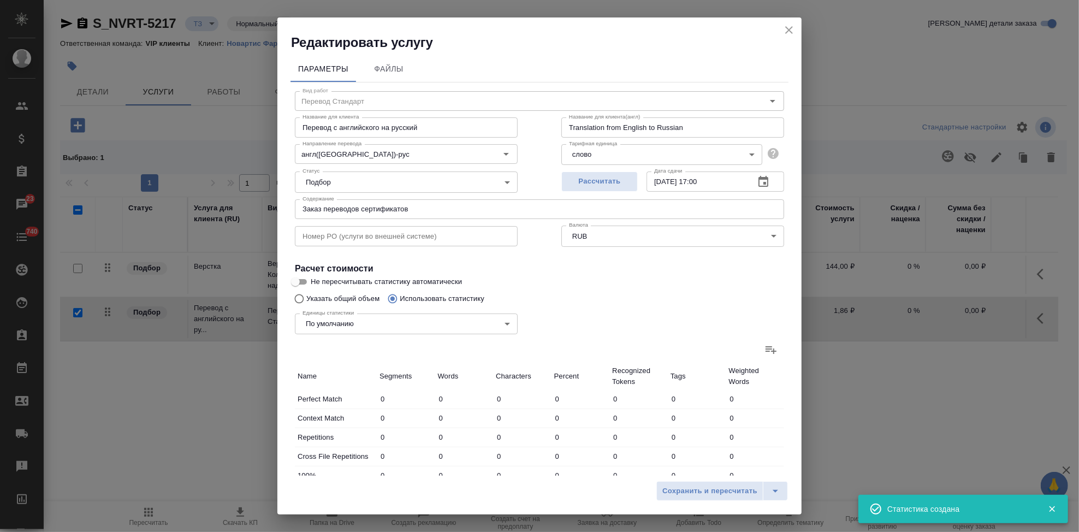
type input "621"
type input "201"
type input "682"
type input "4415"
type input "207"
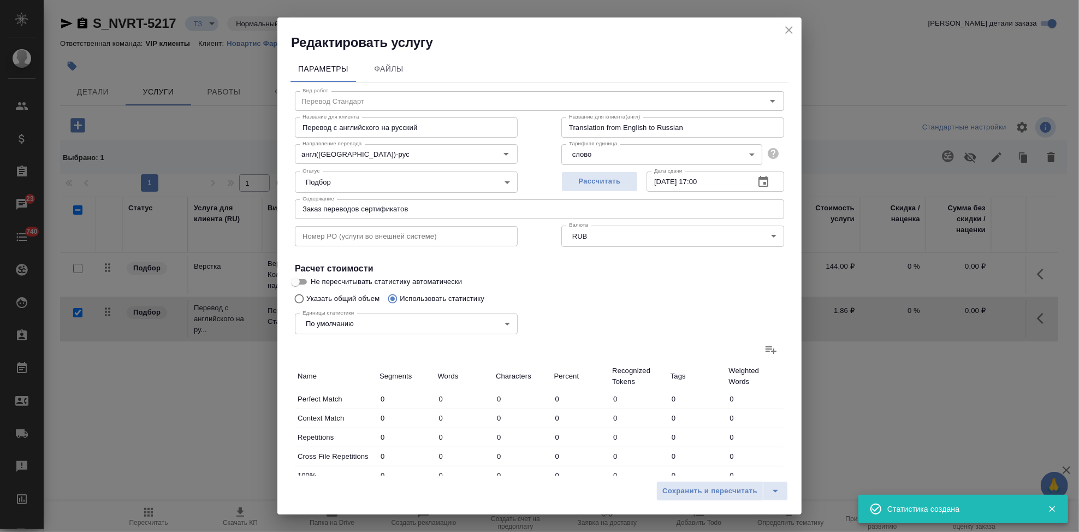
type input "695"
type input "4501"
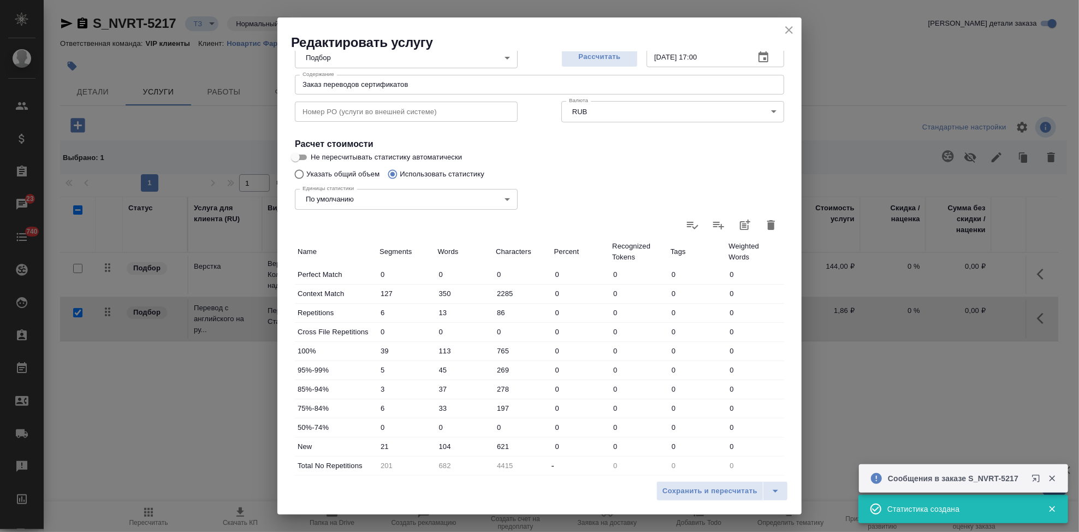
scroll to position [212, 0]
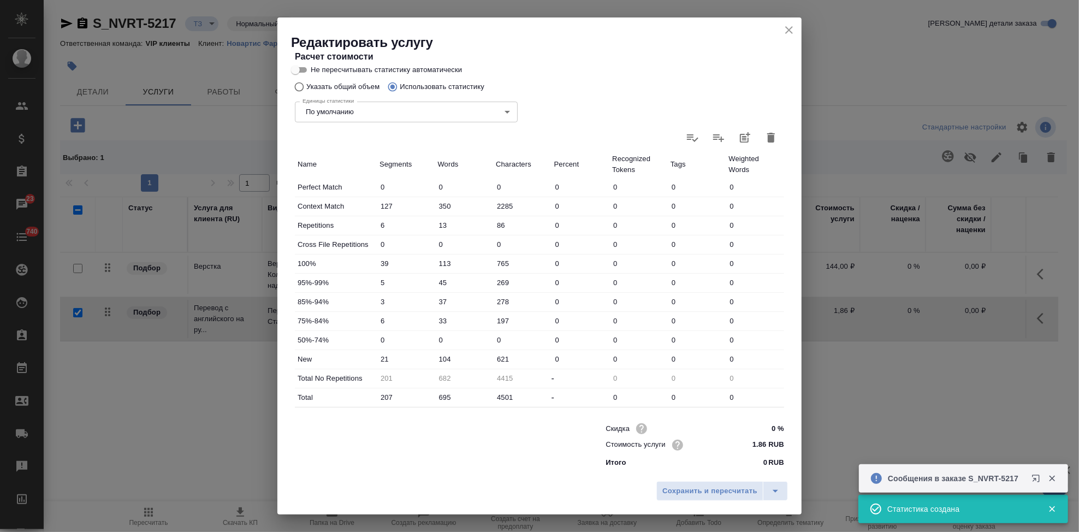
click at [444, 355] on input "104" at bounding box center [464, 359] width 58 height 16
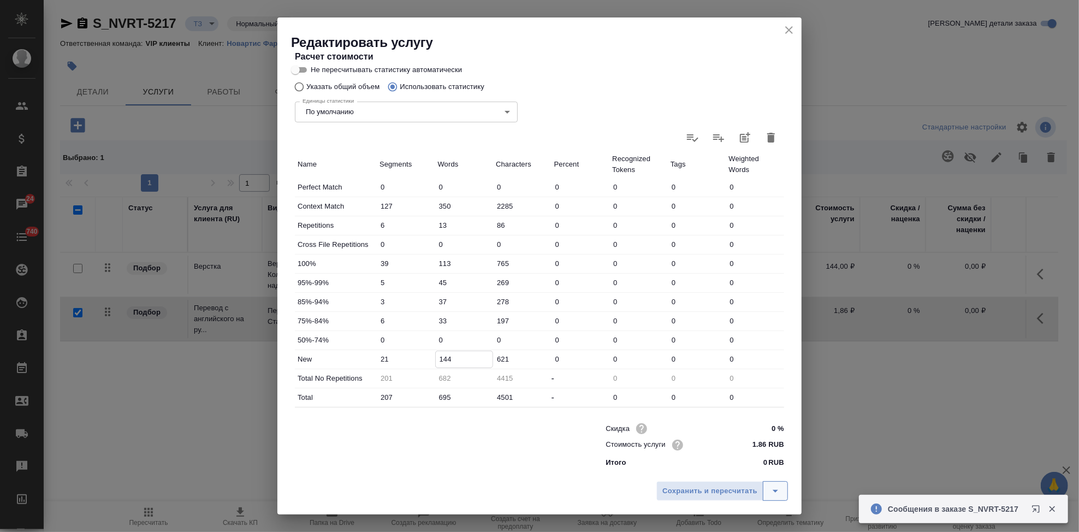
type input "144"
click at [767, 491] on button "split button" at bounding box center [775, 491] width 25 height 20
click at [714, 469] on li "Сохранить" at bounding box center [724, 467] width 132 height 17
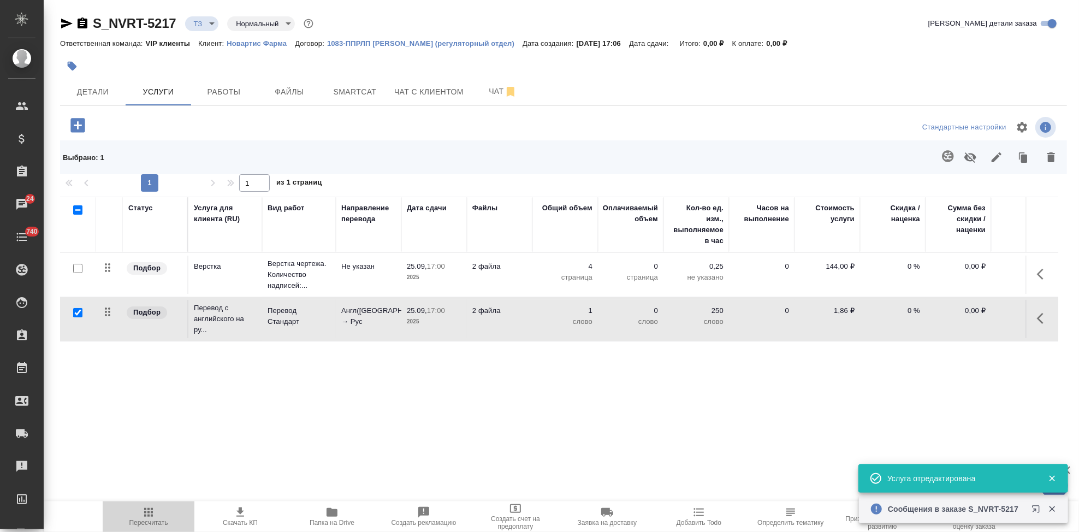
click at [152, 515] on icon "button" at bounding box center [148, 512] width 9 height 9
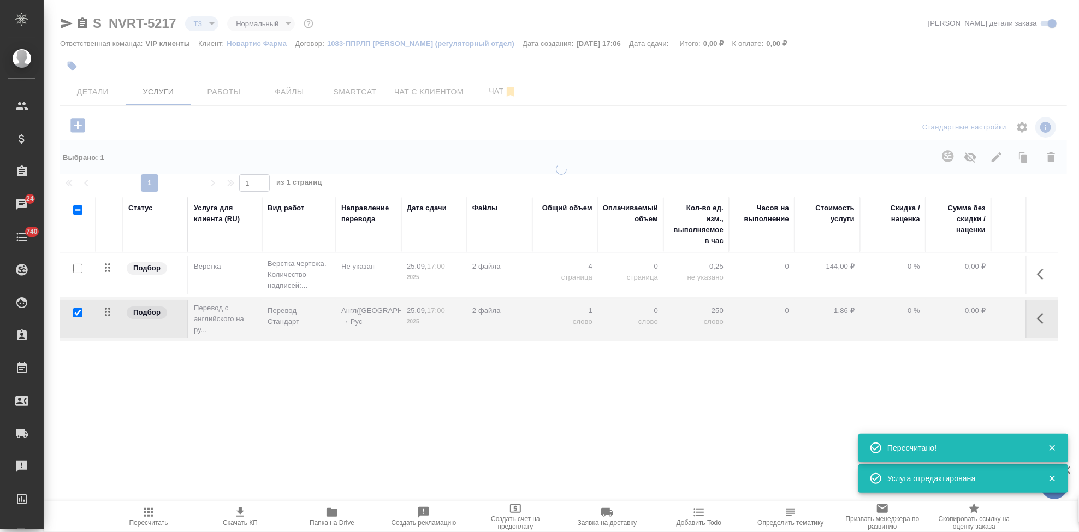
type input "new"
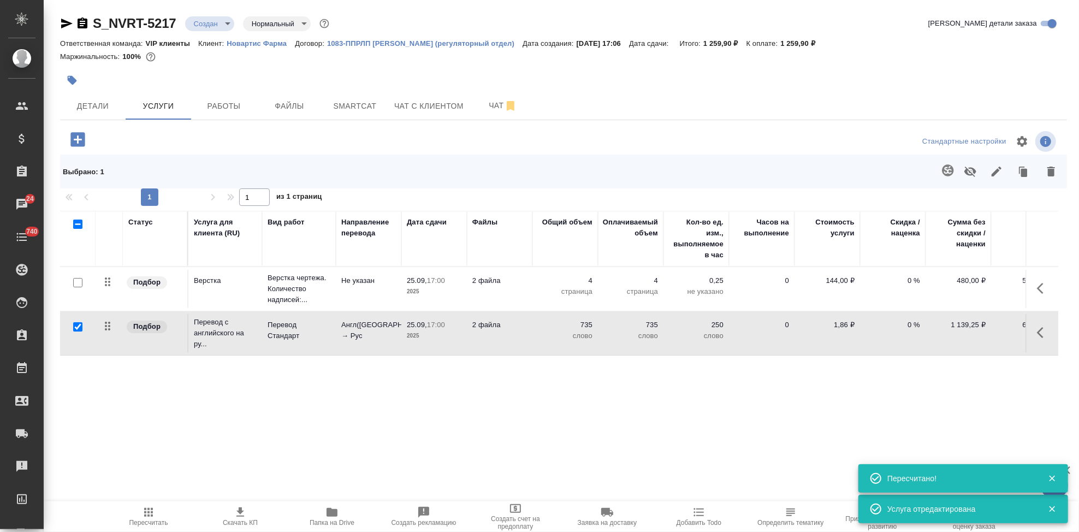
click at [235, 516] on icon "button" at bounding box center [240, 512] width 13 height 13
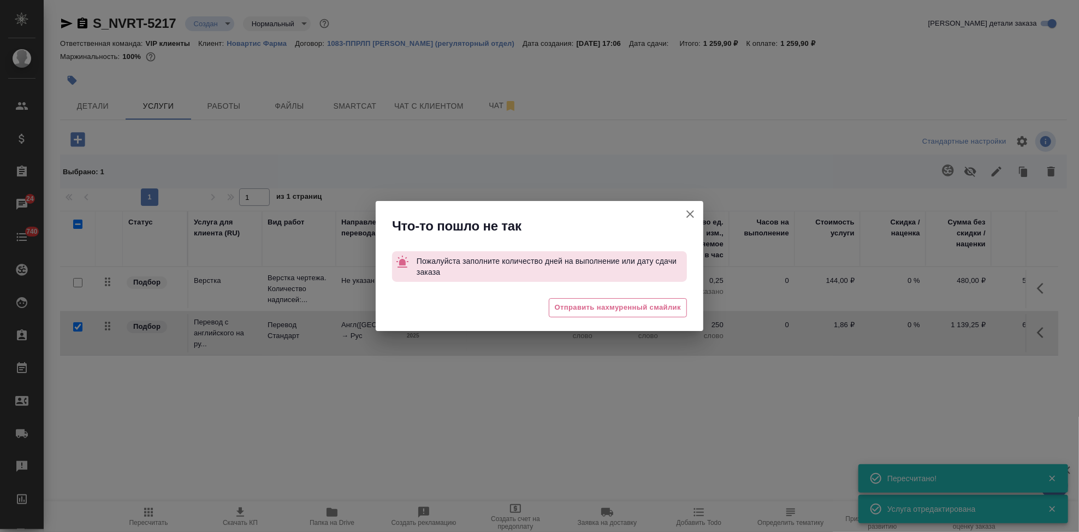
click at [686, 216] on icon "button" at bounding box center [689, 213] width 13 height 13
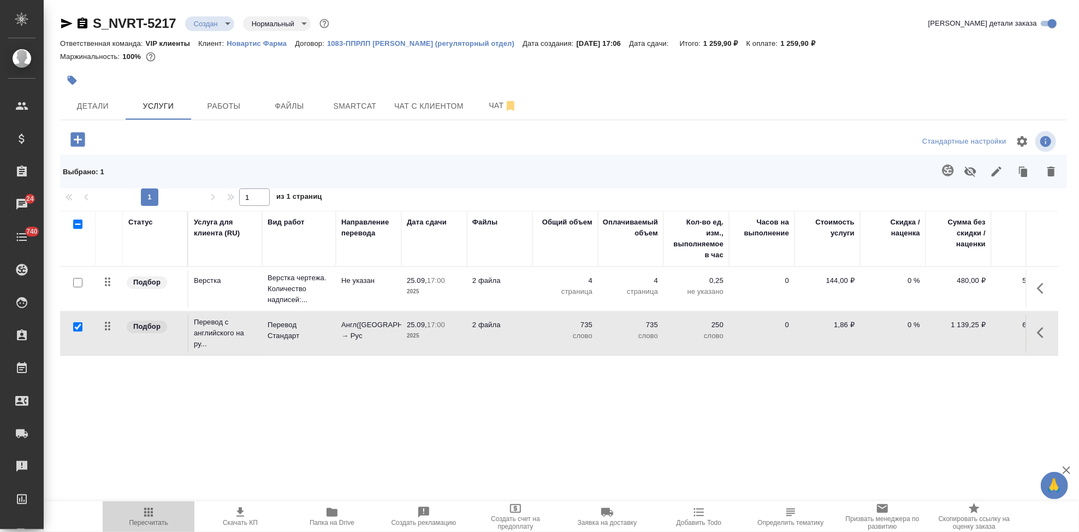
click at [145, 519] on span "Пересчитать" at bounding box center [148, 523] width 39 height 8
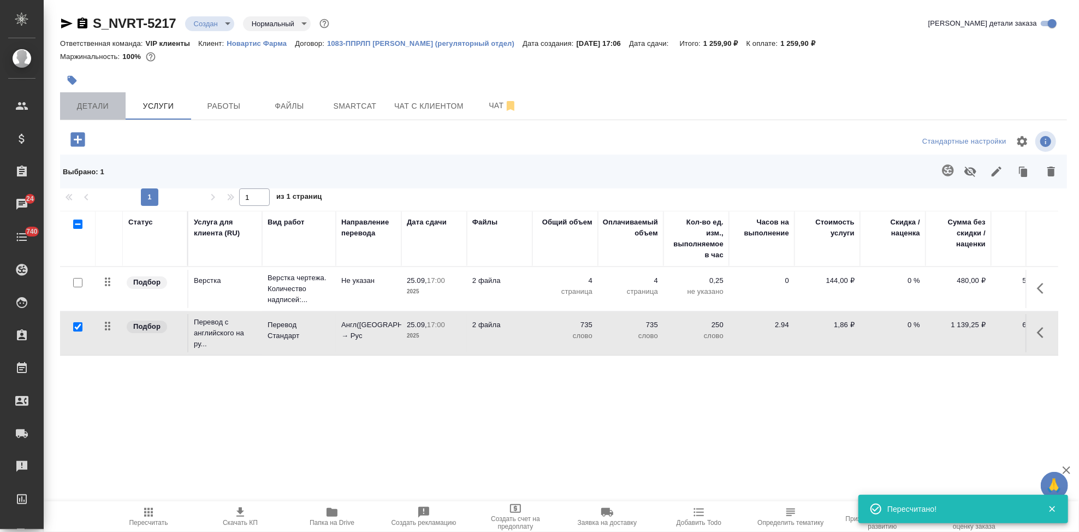
click at [104, 110] on span "Детали" at bounding box center [93, 106] width 52 height 14
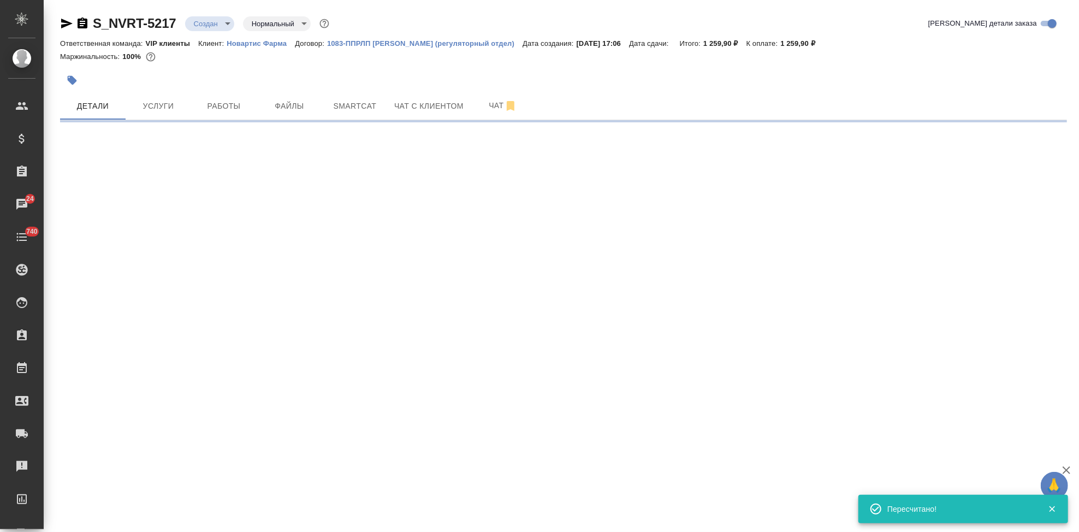
select select "RU"
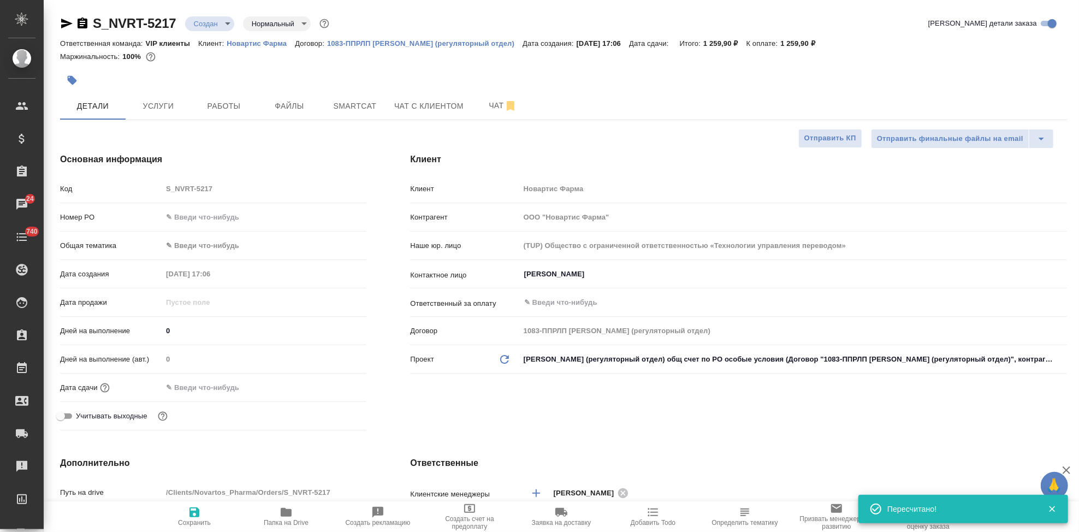
type textarea "x"
click at [231, 391] on input "text" at bounding box center [211, 387] width 96 height 16
click at [338, 385] on icon "button" at bounding box center [334, 386] width 13 height 13
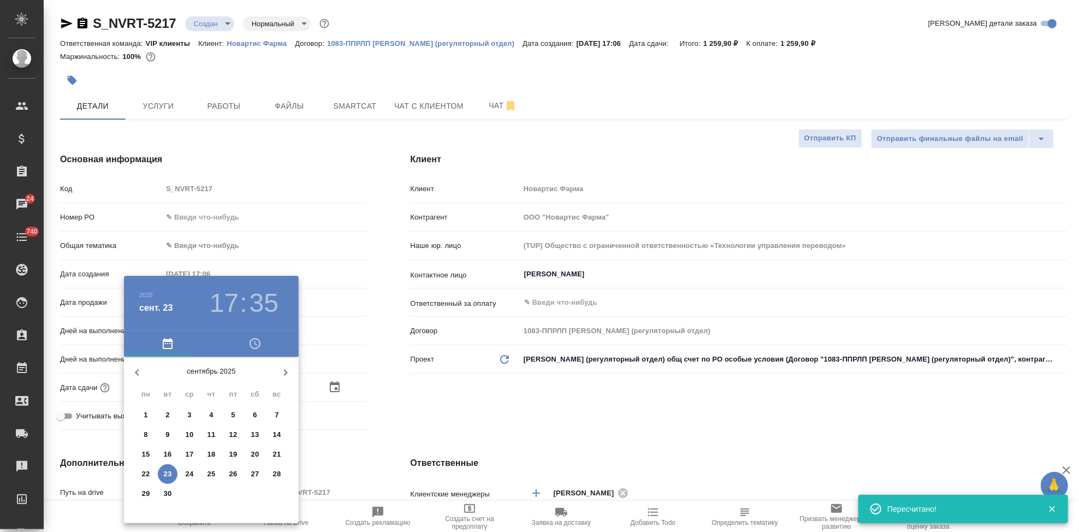
click at [213, 474] on p "25" at bounding box center [211, 473] width 8 height 11
type input "25.09.2025 17:35"
type textarea "x"
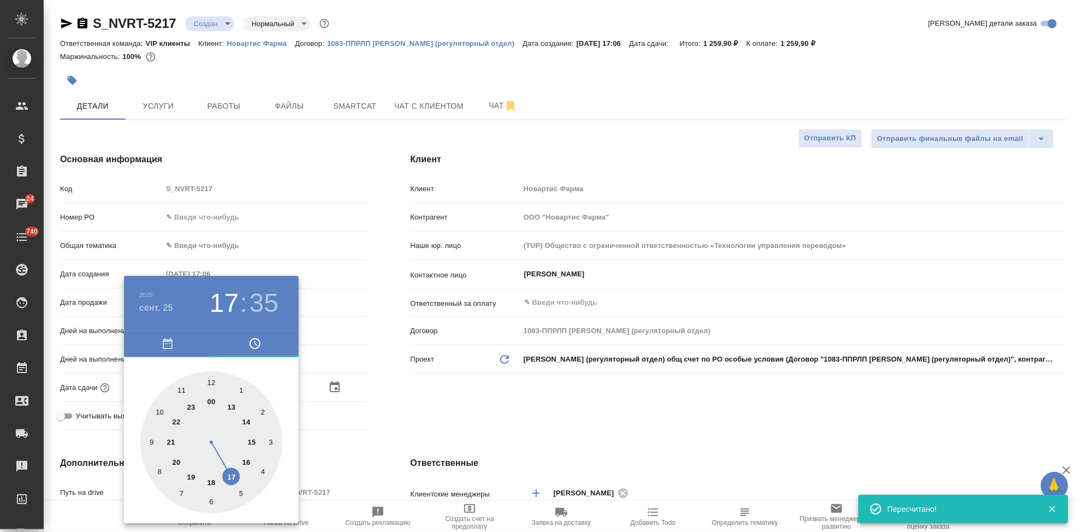
click at [234, 476] on div at bounding box center [211, 442] width 142 height 142
type textarea "x"
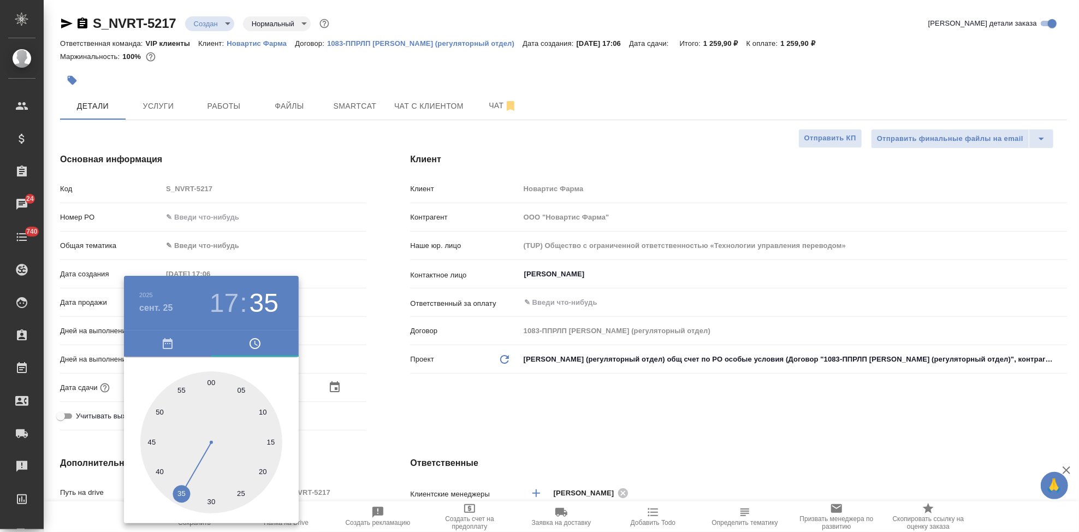
click at [209, 379] on div at bounding box center [211, 442] width 142 height 142
type input "25.09.2025 17:00"
type textarea "x"
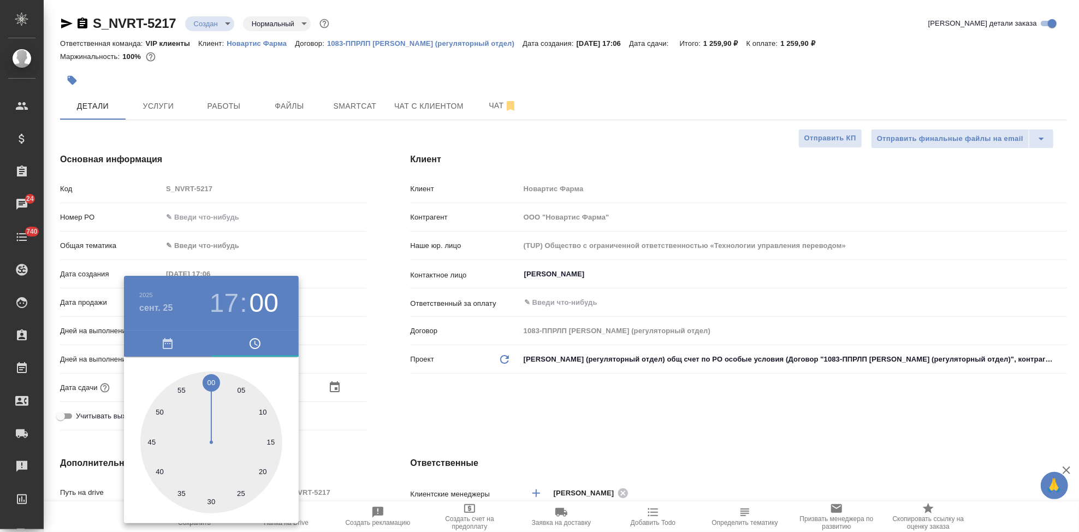
type textarea "x"
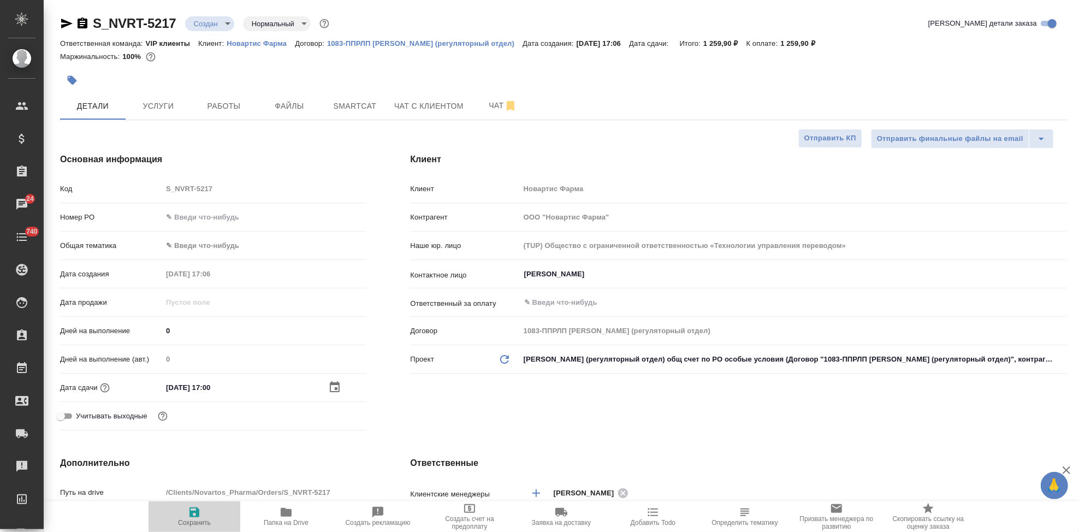
click at [190, 513] on icon "button" at bounding box center [194, 512] width 10 height 10
type textarea "x"
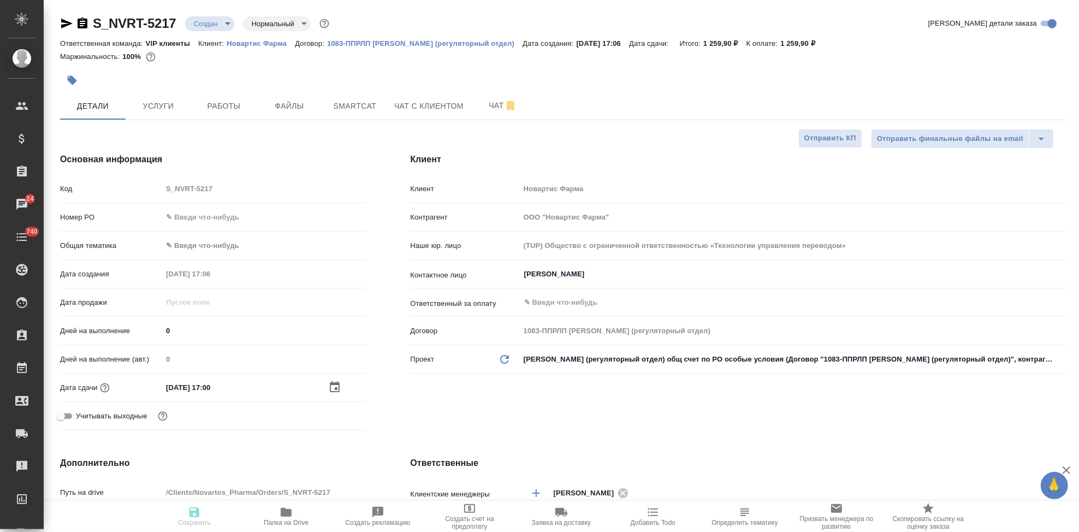
type textarea "x"
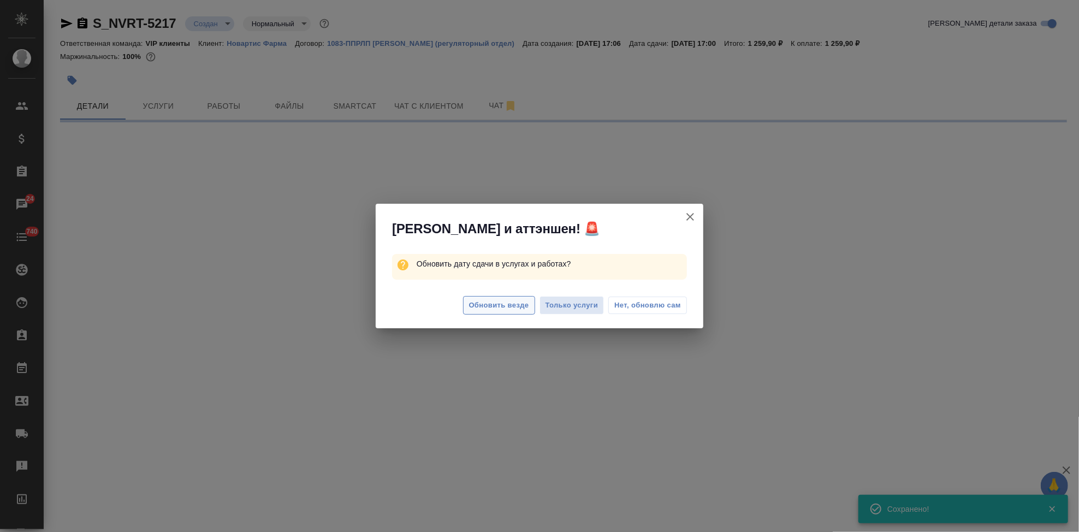
select select "RU"
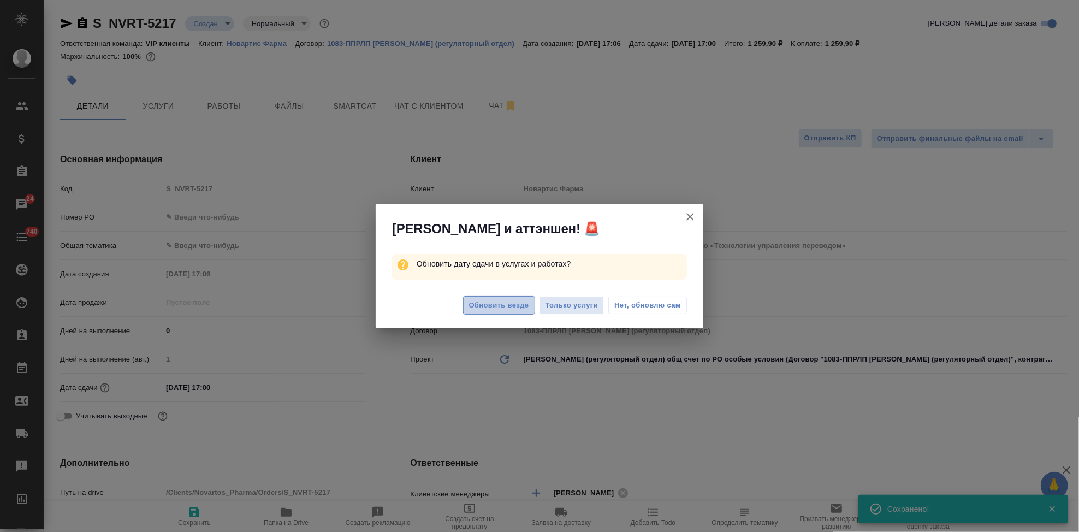
click at [497, 310] on span "Обновить везде" at bounding box center [499, 305] width 60 height 13
type textarea "x"
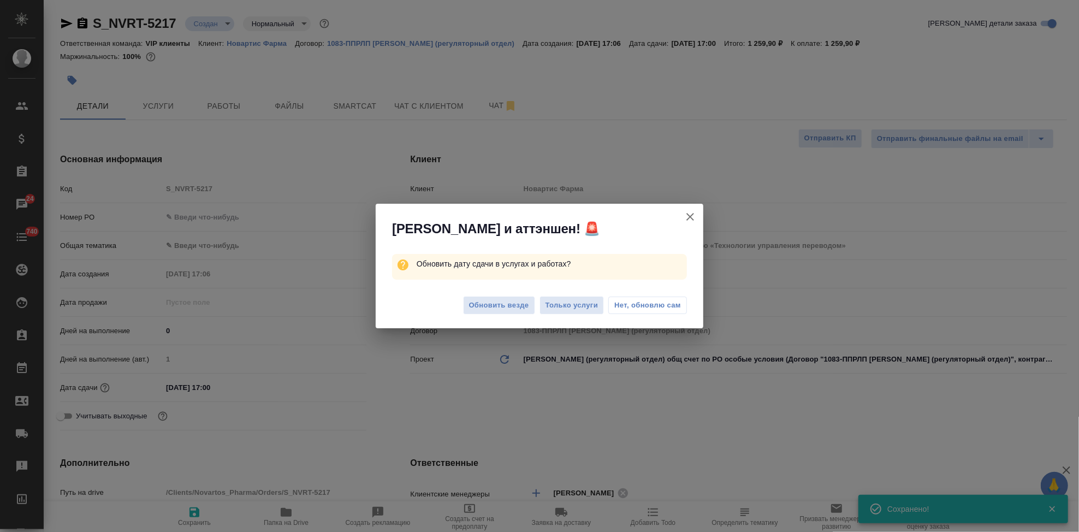
type textarea "x"
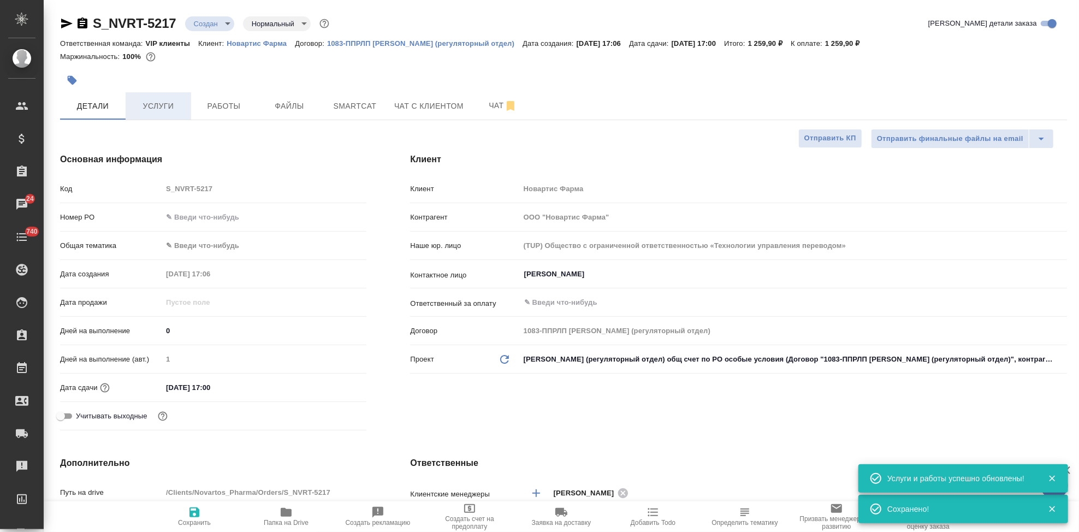
click at [141, 95] on button "Услуги" at bounding box center [159, 105] width 66 height 27
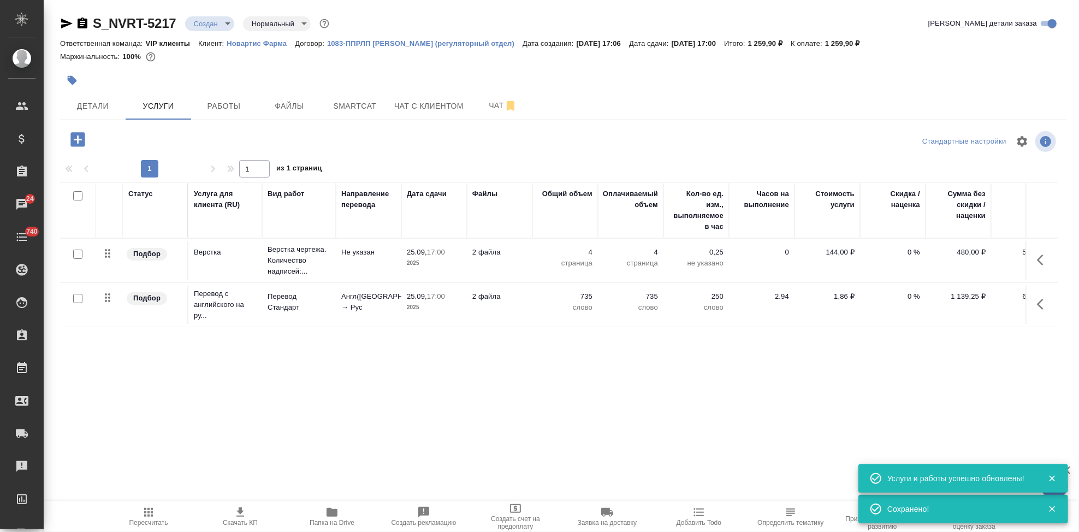
click at [145, 519] on span "Пересчитать" at bounding box center [148, 523] width 39 height 8
click at [244, 517] on icon "button" at bounding box center [240, 512] width 13 height 13
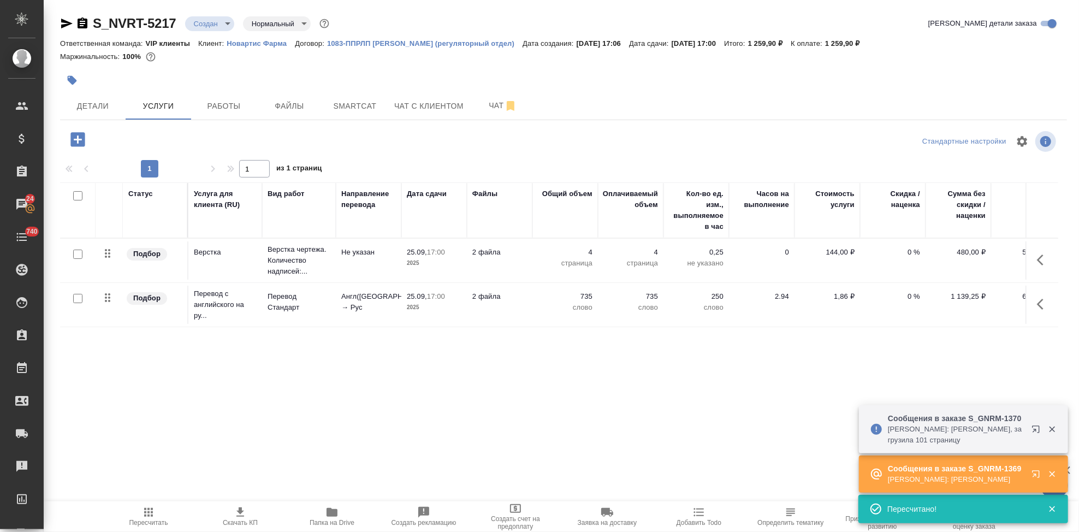
click at [228, 23] on body "🙏 .cls-1 fill:#fff; AWATERA Kabargina Anna Клиенты Спецификации Заказы 24 Чаты …" at bounding box center [539, 266] width 1079 height 532
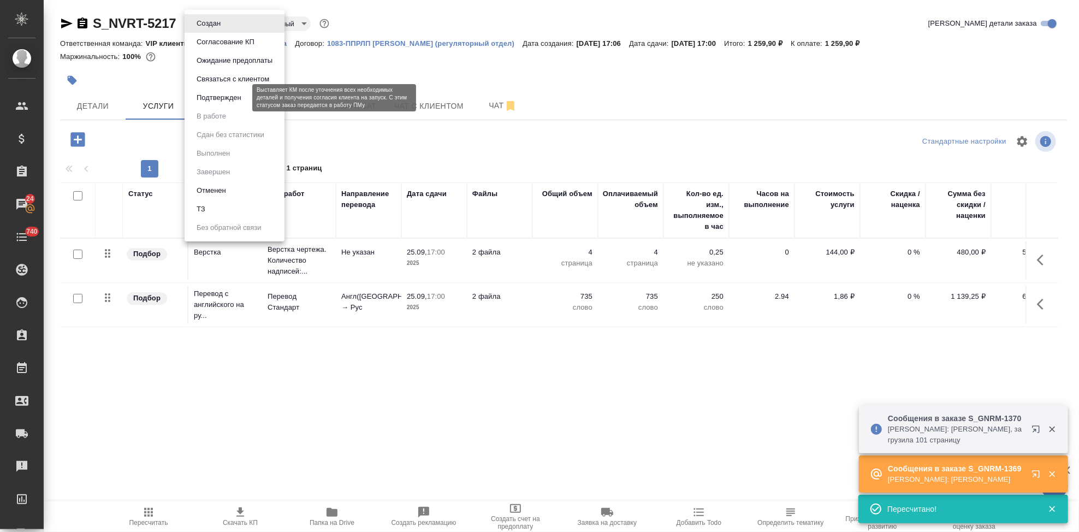
click at [228, 93] on button "Подтвержден" at bounding box center [218, 98] width 51 height 12
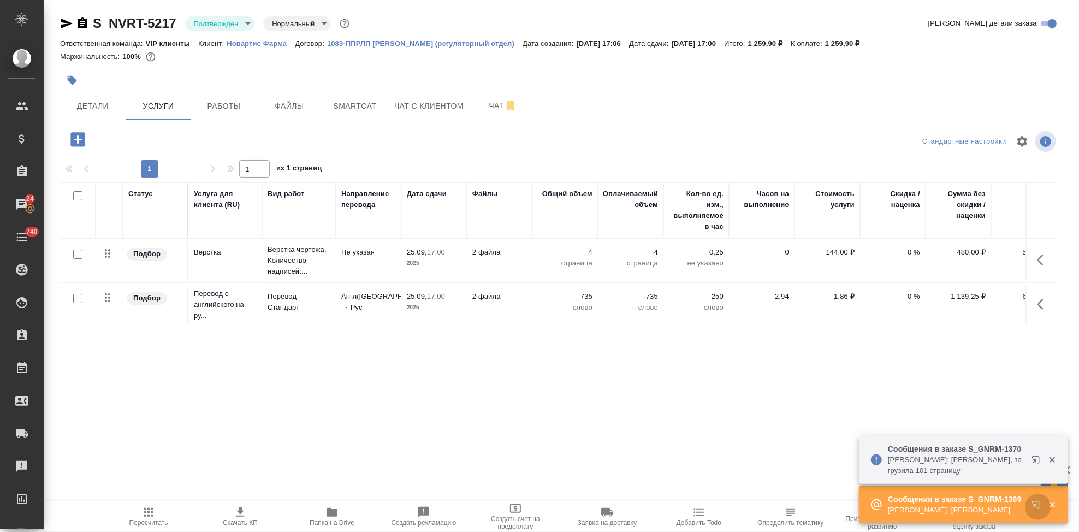
click at [1034, 507] on icon "button" at bounding box center [1035, 504] width 7 height 7
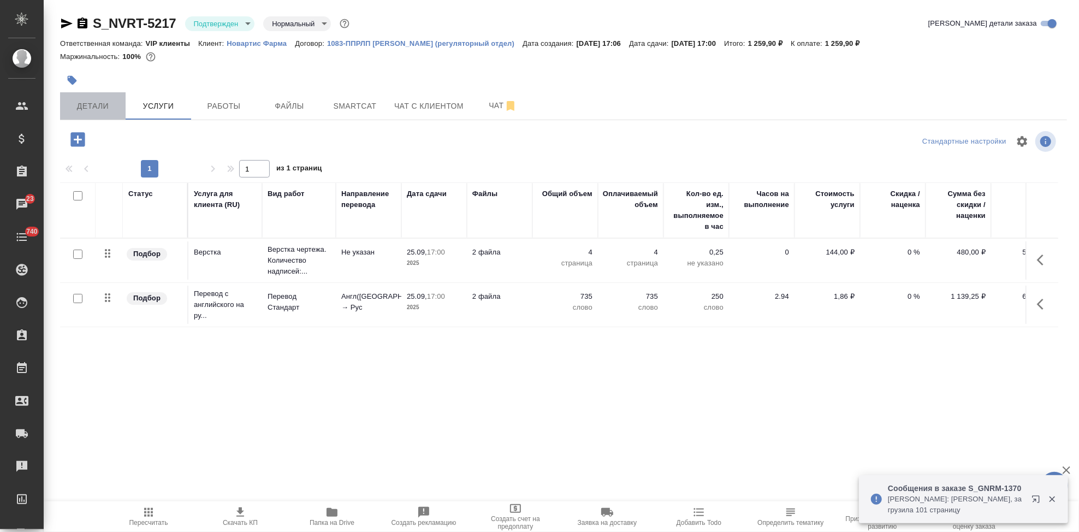
click at [81, 104] on span "Детали" at bounding box center [93, 106] width 52 height 14
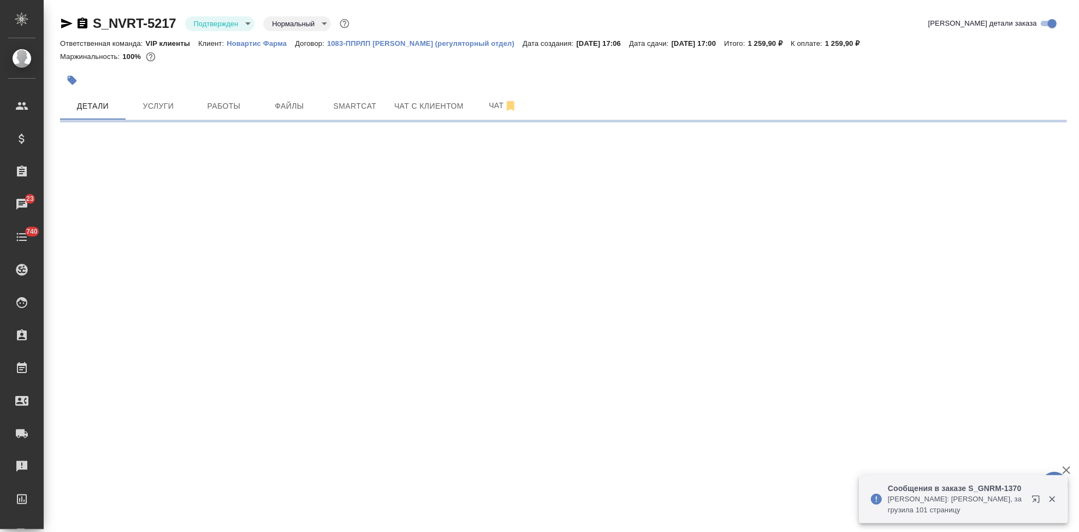
select select "RU"
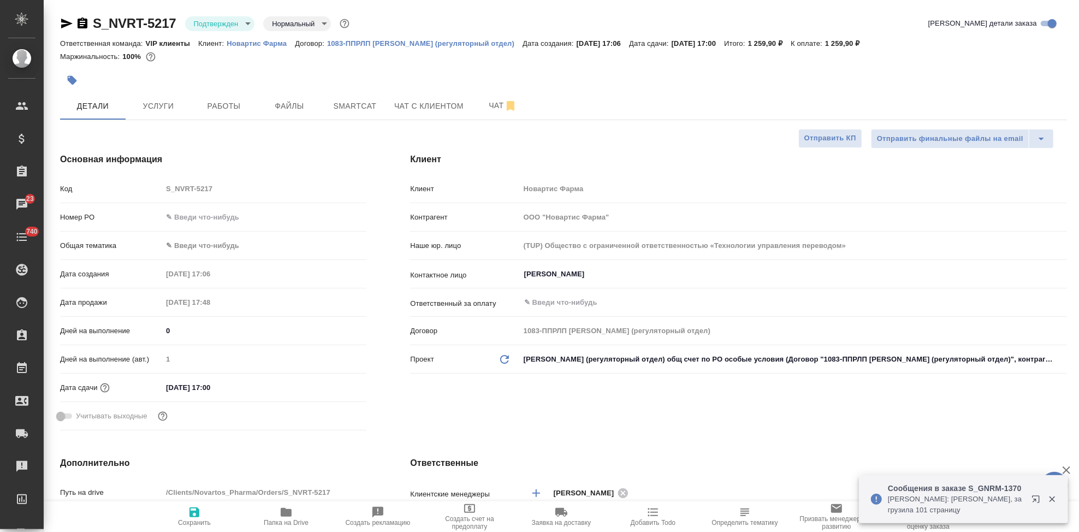
type textarea "x"
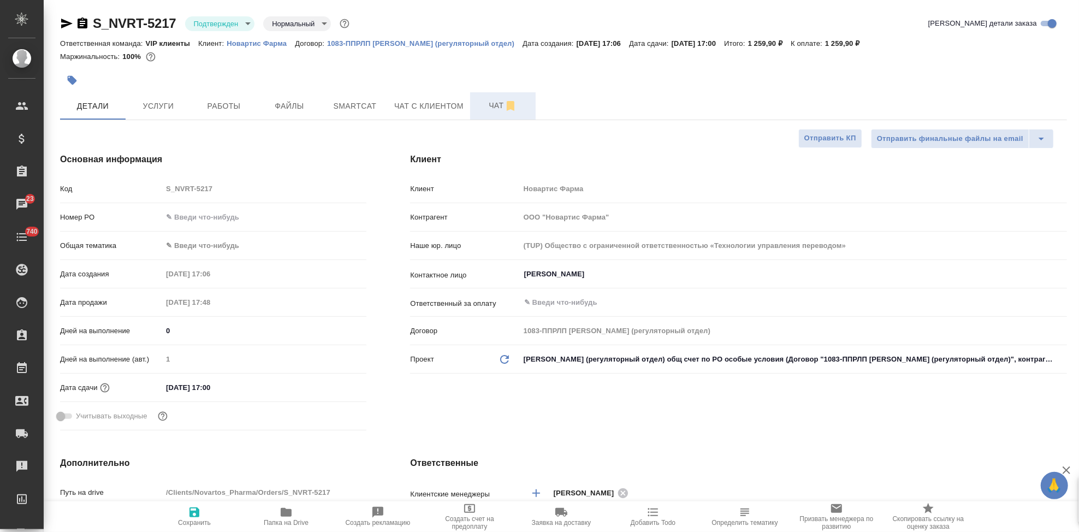
click at [488, 116] on button "Чат" at bounding box center [503, 105] width 66 height 27
click at [492, 108] on span "Чат" at bounding box center [503, 106] width 52 height 14
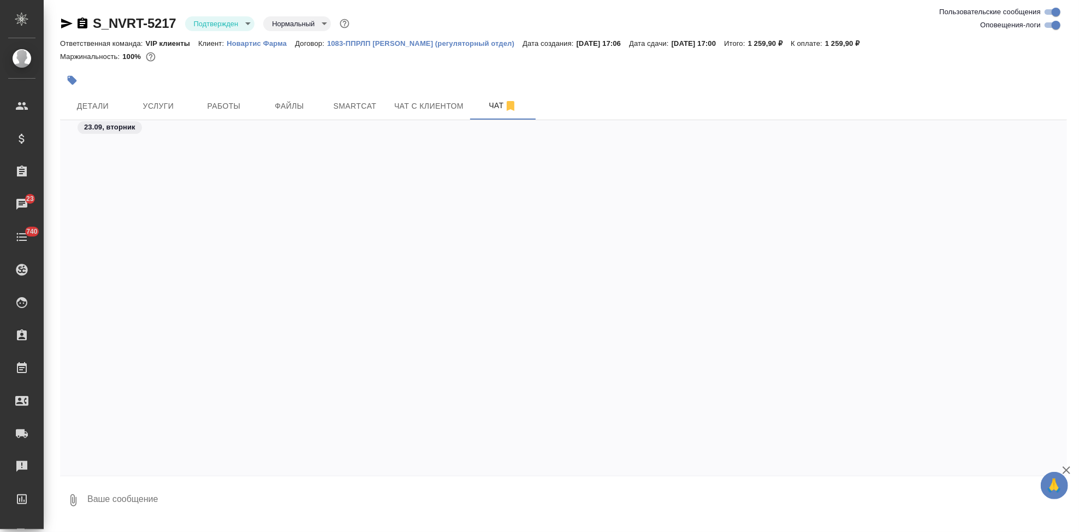
scroll to position [6586, 0]
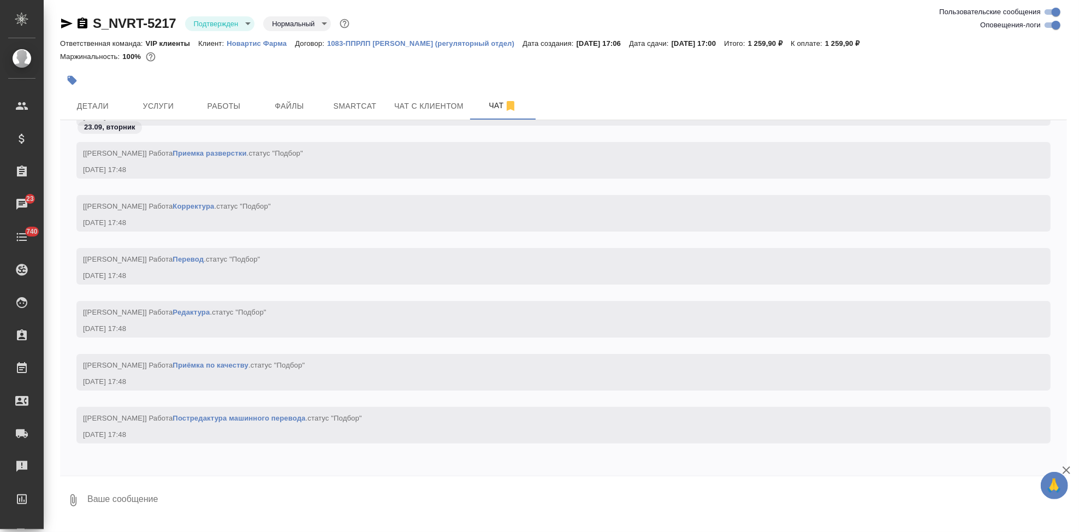
click at [283, 503] on textarea at bounding box center [576, 500] width 980 height 37
type textarea """
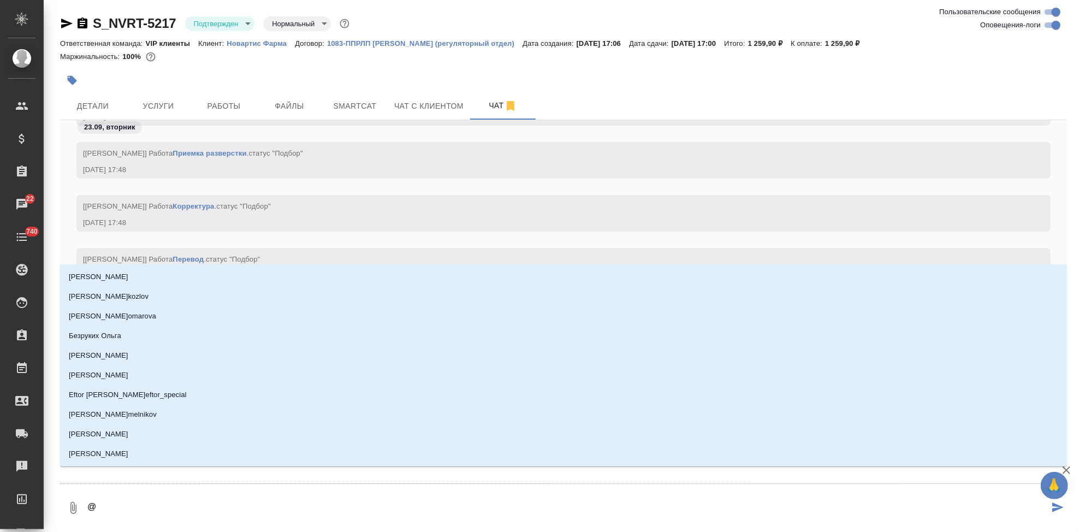
type textarea "@г"
type input "г"
type textarea "@гр"
type input "гр"
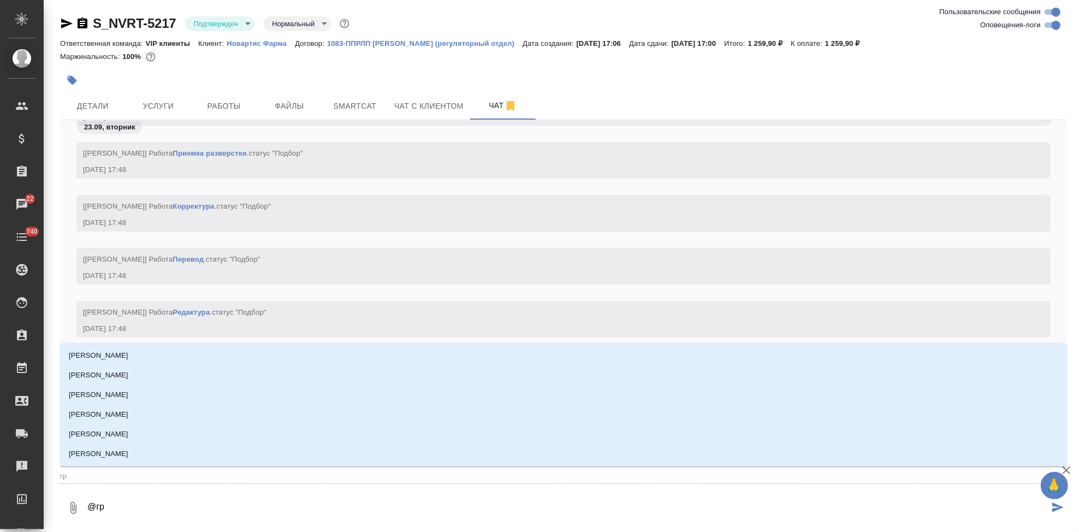
type textarea "@гра"
type input "гра"
type textarea "@граб"
type input "граб"
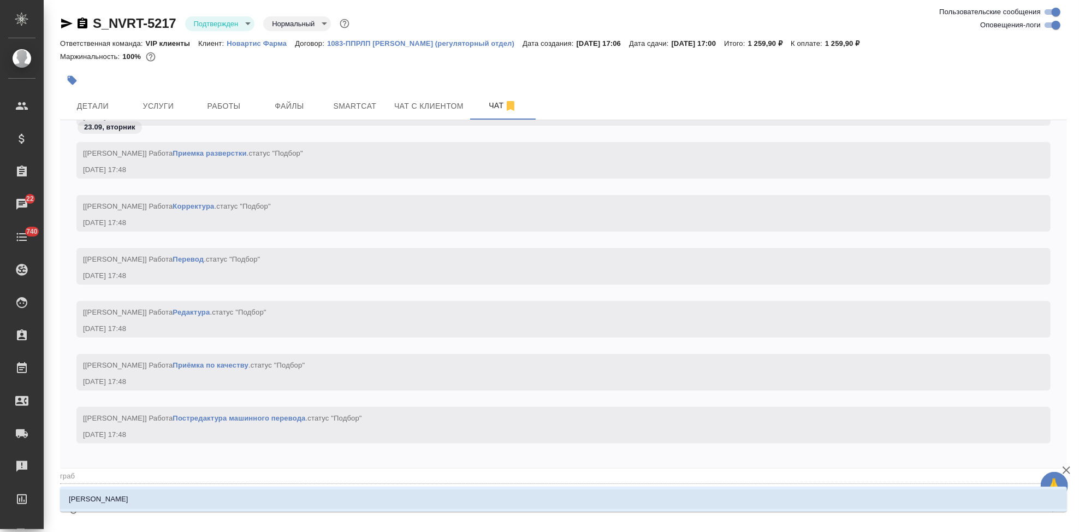
click at [207, 490] on li "Грабко Мария" at bounding box center [563, 499] width 1007 height 20
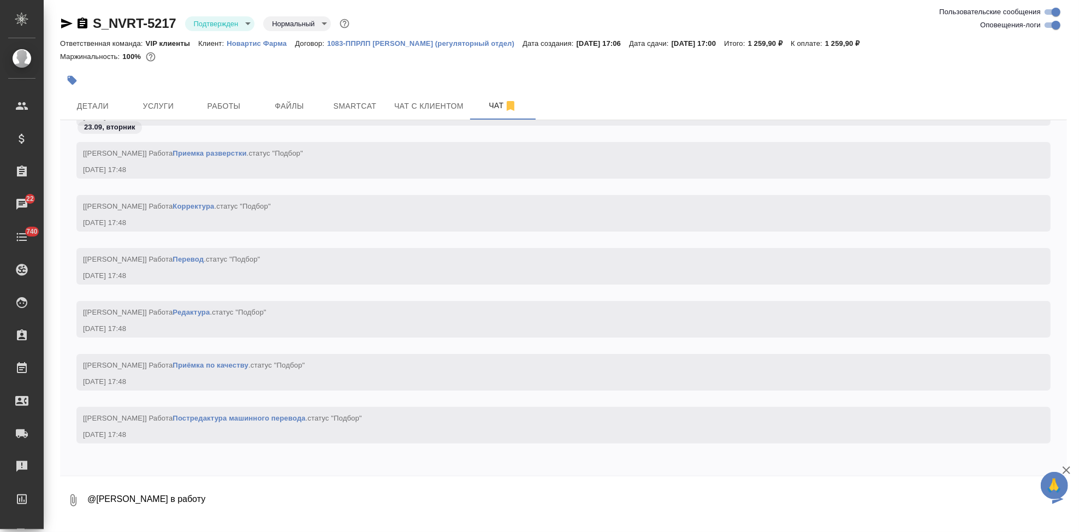
type textarea "@Грабко Мария в работу"
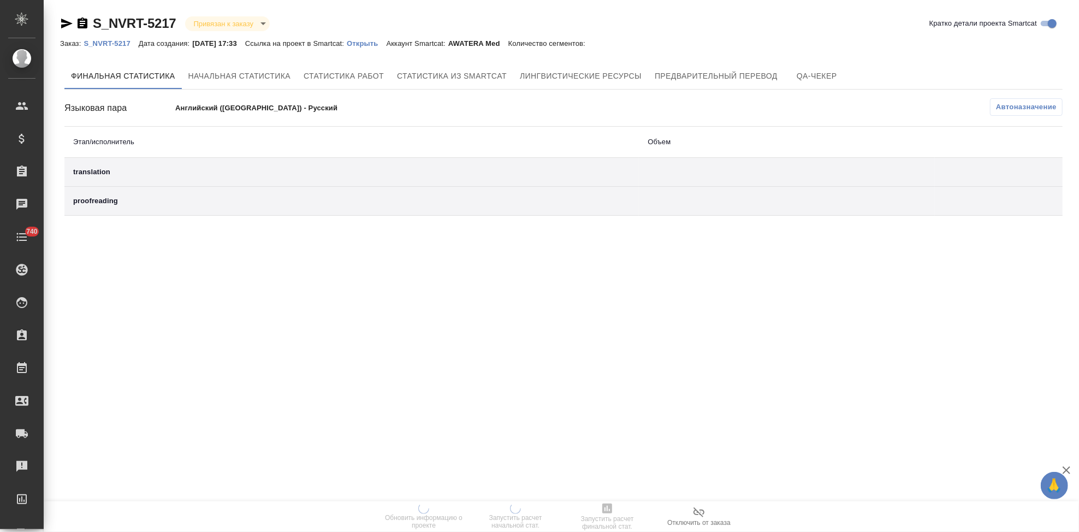
click at [367, 43] on p "Открыть" at bounding box center [366, 43] width 39 height 8
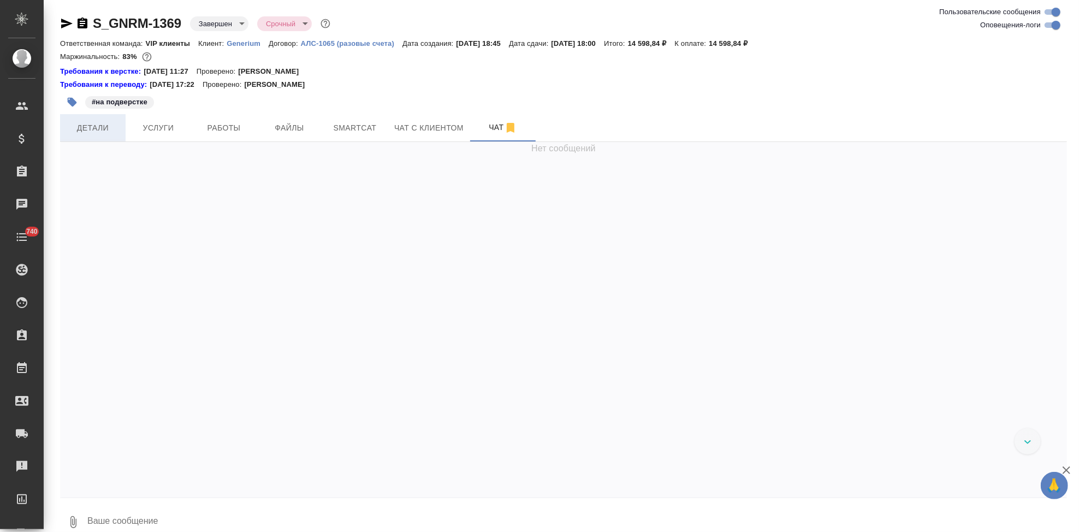
click at [94, 131] on span "Детали" at bounding box center [93, 128] width 52 height 14
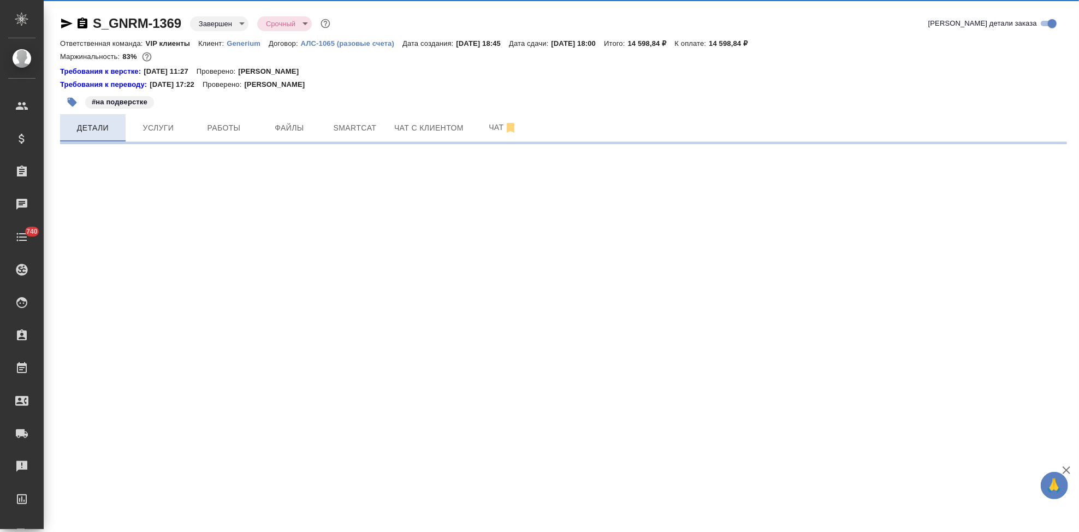
select select "RU"
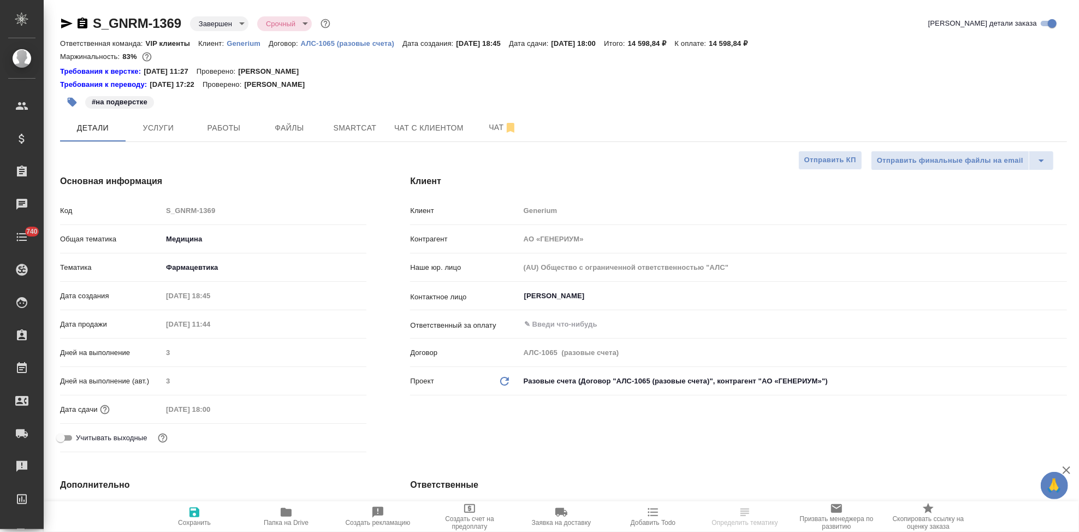
type textarea "x"
select select "RU"
type textarea "x"
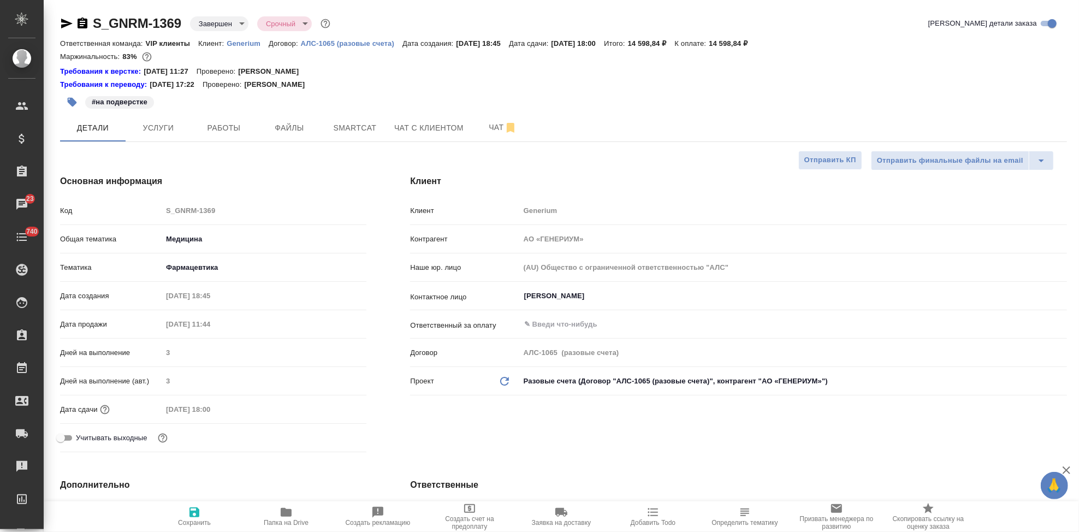
type textarea "x"
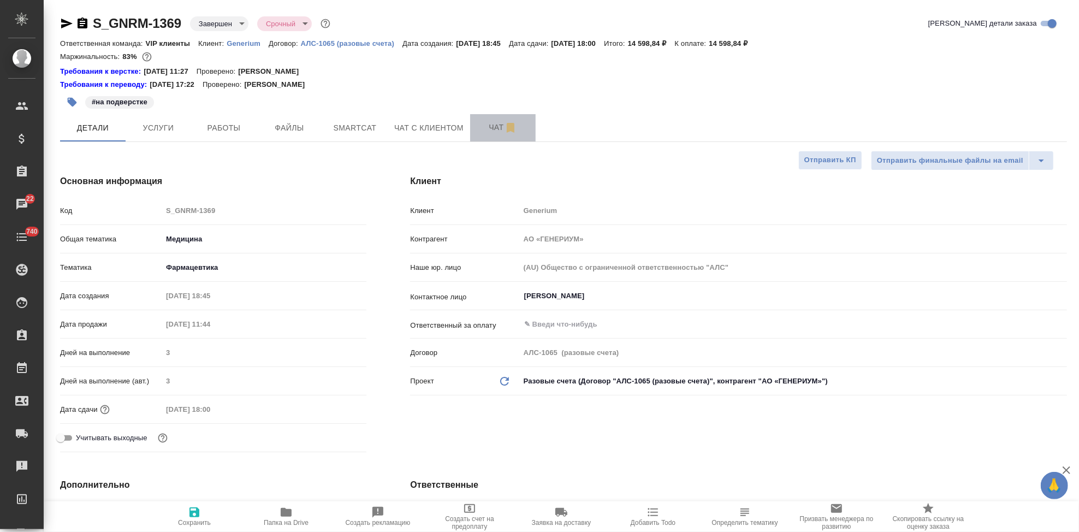
click at [483, 124] on span "Чат" at bounding box center [503, 128] width 52 height 14
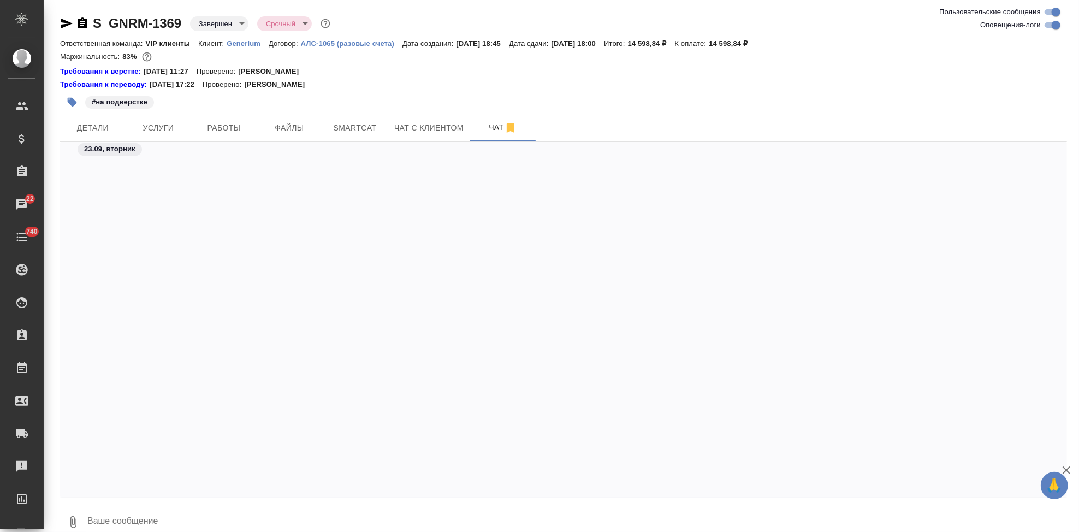
scroll to position [31205, 0]
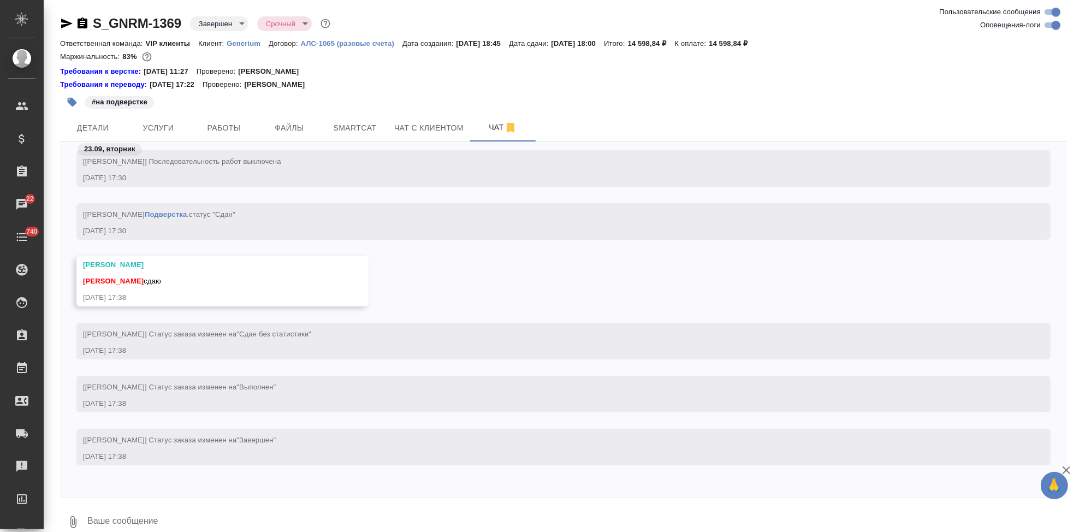
click at [206, 501] on div at bounding box center [563, 500] width 1007 height 5
click at [186, 519] on textarea at bounding box center [576, 521] width 980 height 37
type textarea "спасибо поймала"
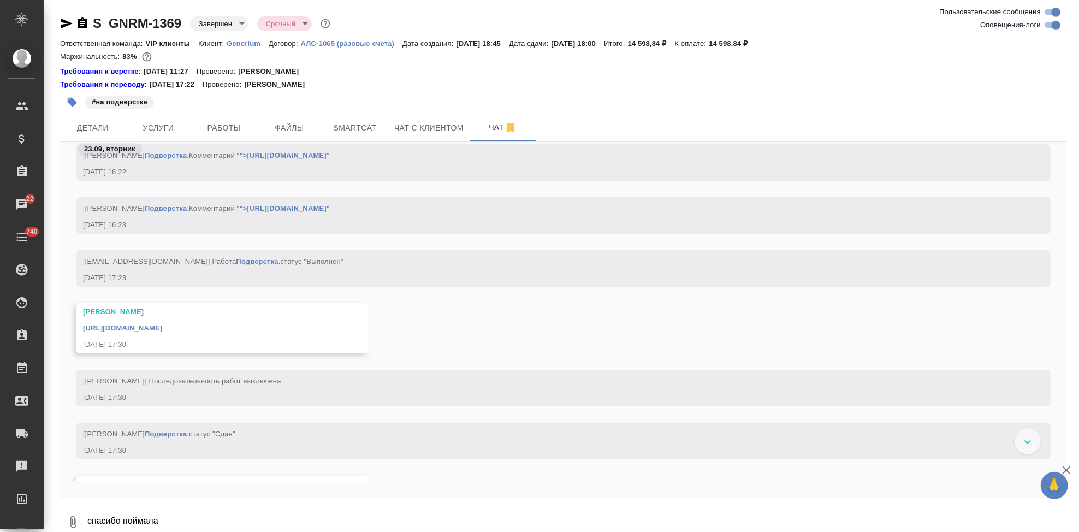
scroll to position [29431, 0]
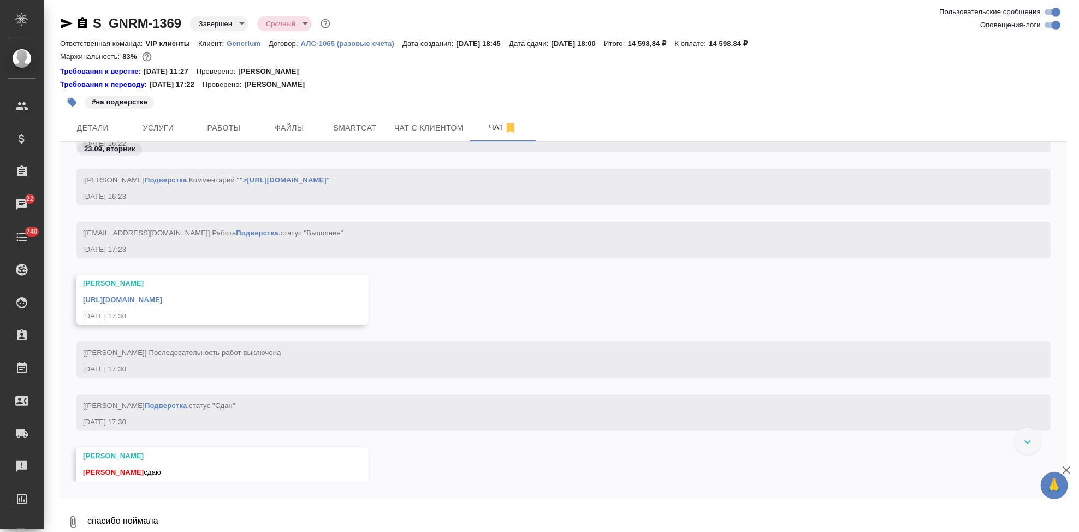
click at [162, 299] on link "[URL][DOMAIN_NAME]" at bounding box center [122, 299] width 79 height 8
click at [251, 44] on p "Generium" at bounding box center [248, 43] width 42 height 8
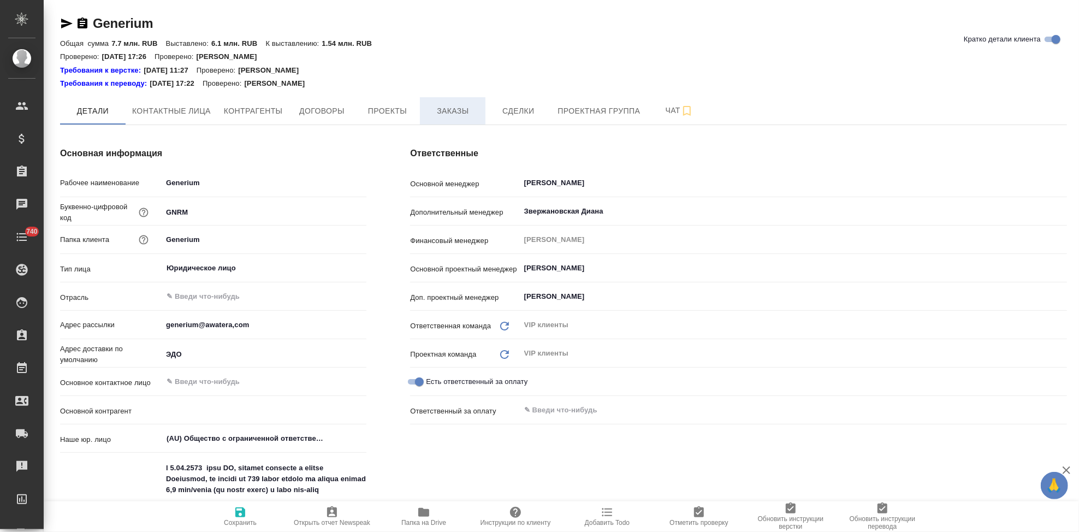
click at [443, 116] on span "Заказы" at bounding box center [452, 111] width 52 height 14
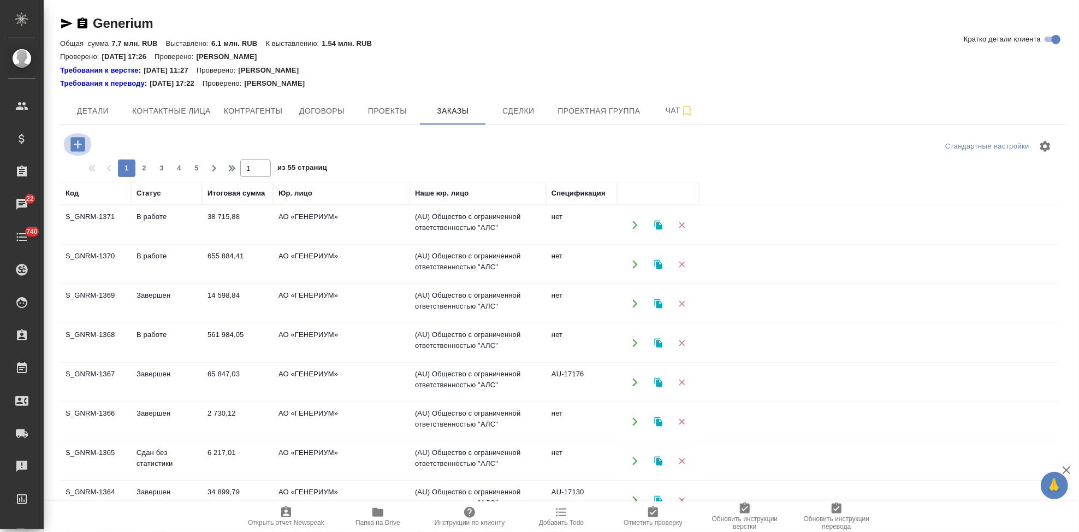
click at [77, 145] on icon "button" at bounding box center [77, 144] width 19 height 19
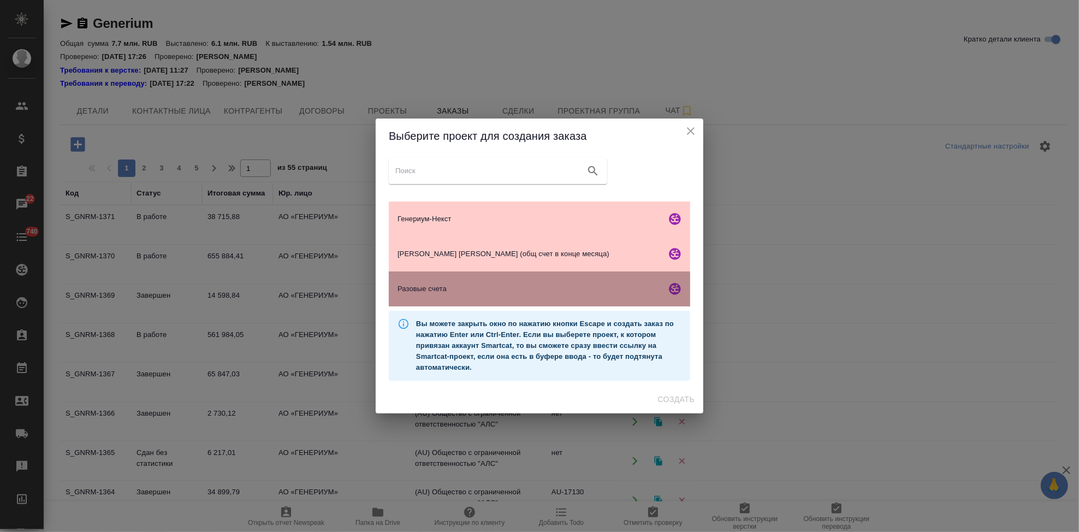
click at [483, 296] on div "Разовые счета" at bounding box center [539, 288] width 301 height 35
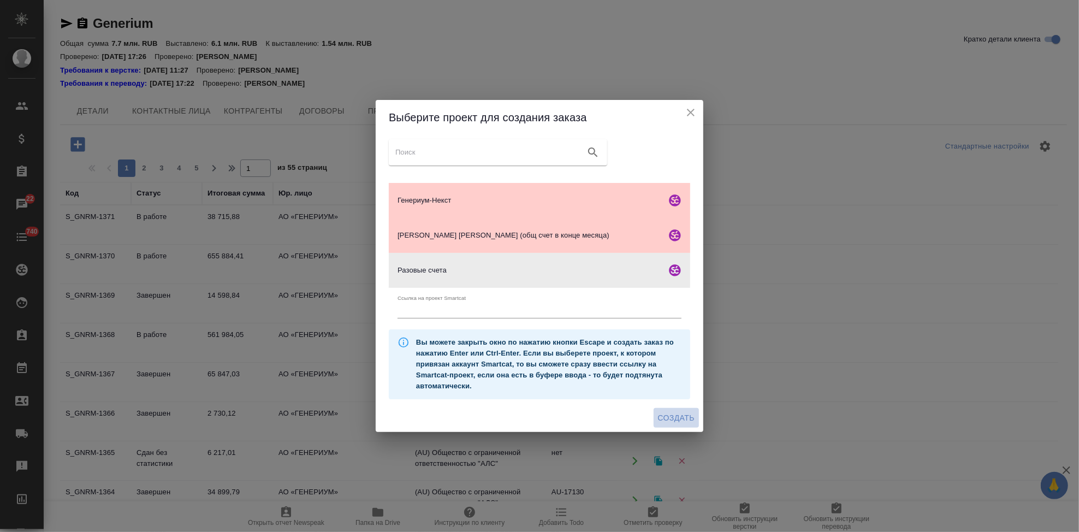
click at [685, 418] on span "Создать" at bounding box center [676, 418] width 37 height 14
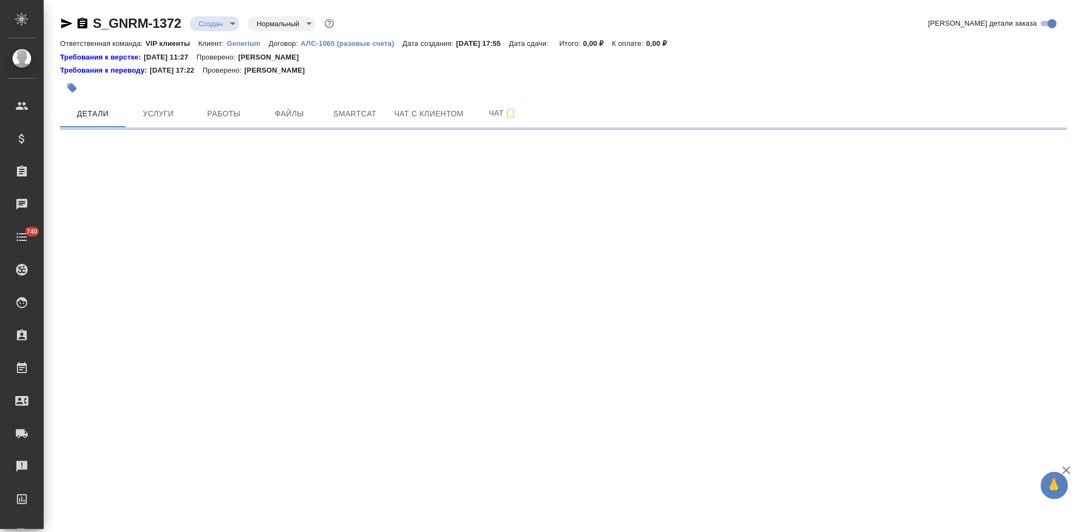
select select "RU"
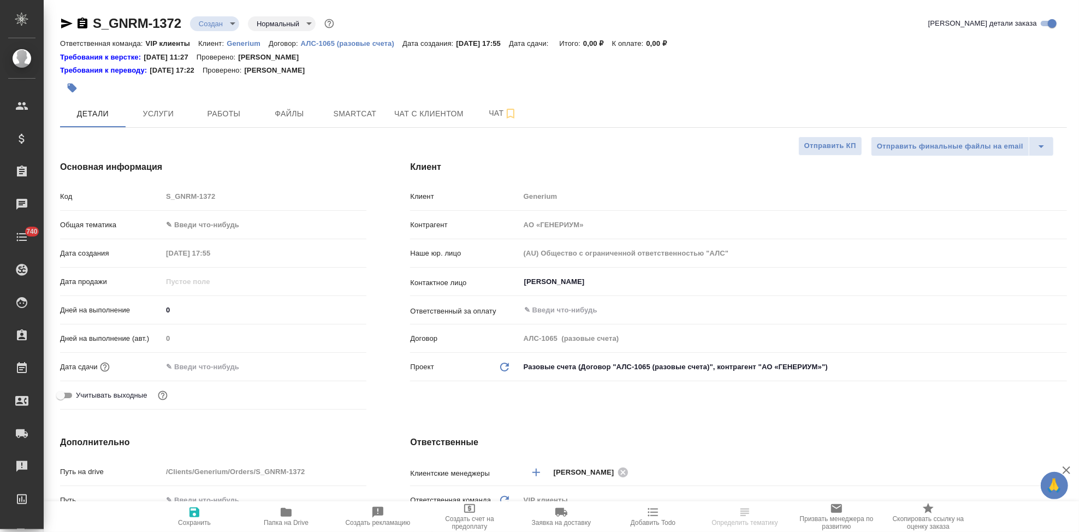
type textarea "x"
click at [302, 114] on span "Файлы" at bounding box center [289, 114] width 52 height 14
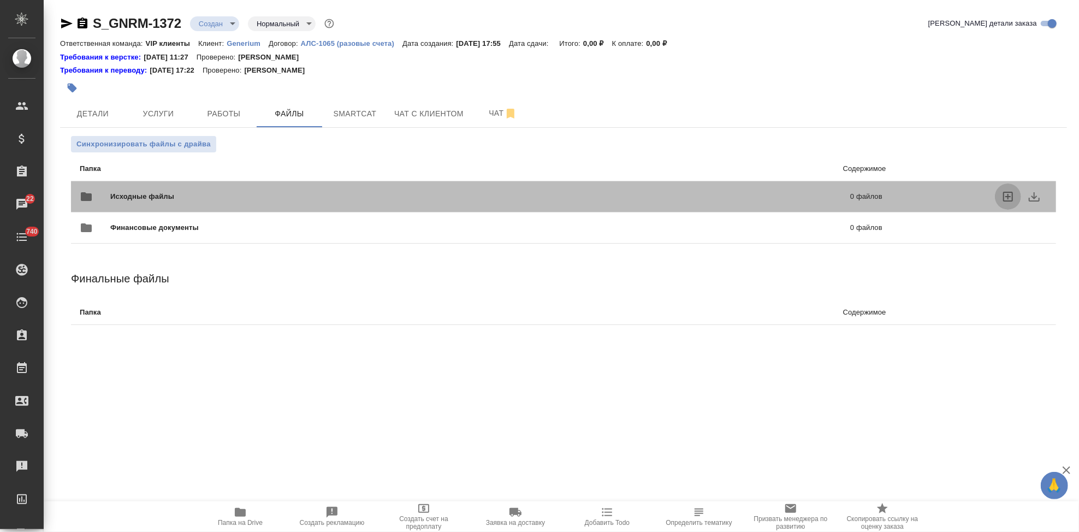
click at [1003, 192] on icon "uploadFiles" at bounding box center [1008, 197] width 10 height 10
click at [0, 0] on input "uploadFiles" at bounding box center [0, 0] width 0 height 0
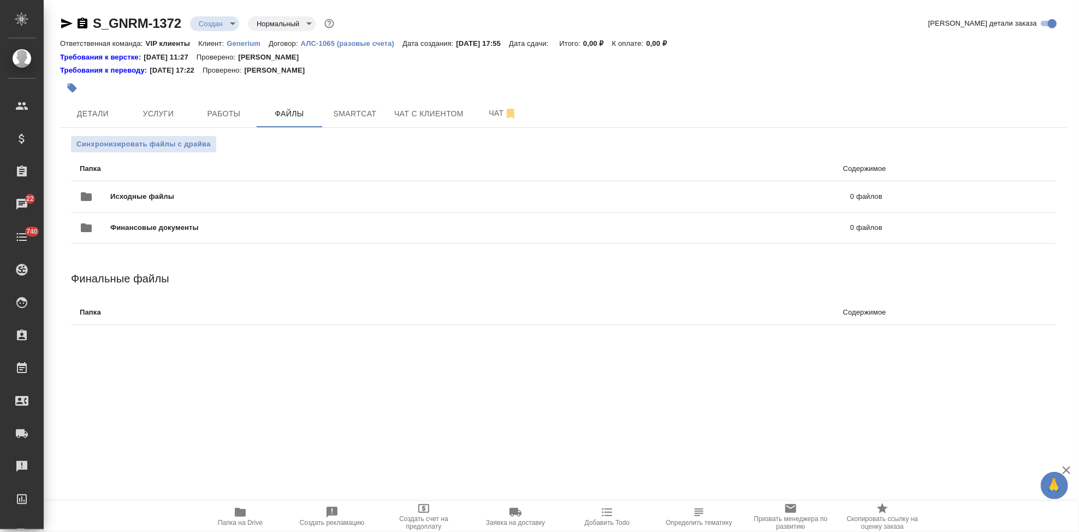
click at [228, 20] on body "🙏 .cls-1 fill:#fff; AWATERA Kabargina Anna Клиенты Спецификации Заказы 22 Чаты …" at bounding box center [539, 266] width 1079 height 532
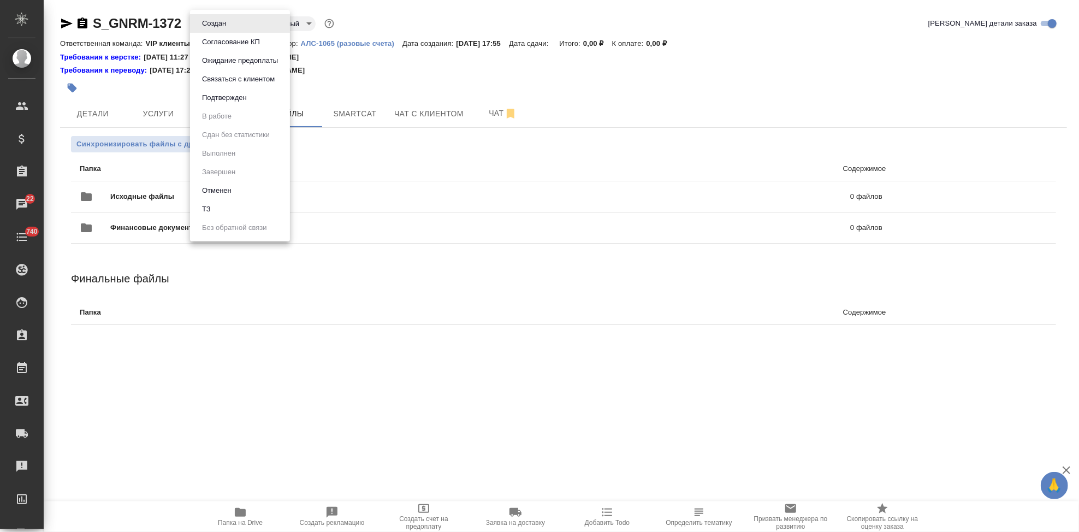
click at [255, 206] on li "ТЗ" at bounding box center [240, 209] width 100 height 19
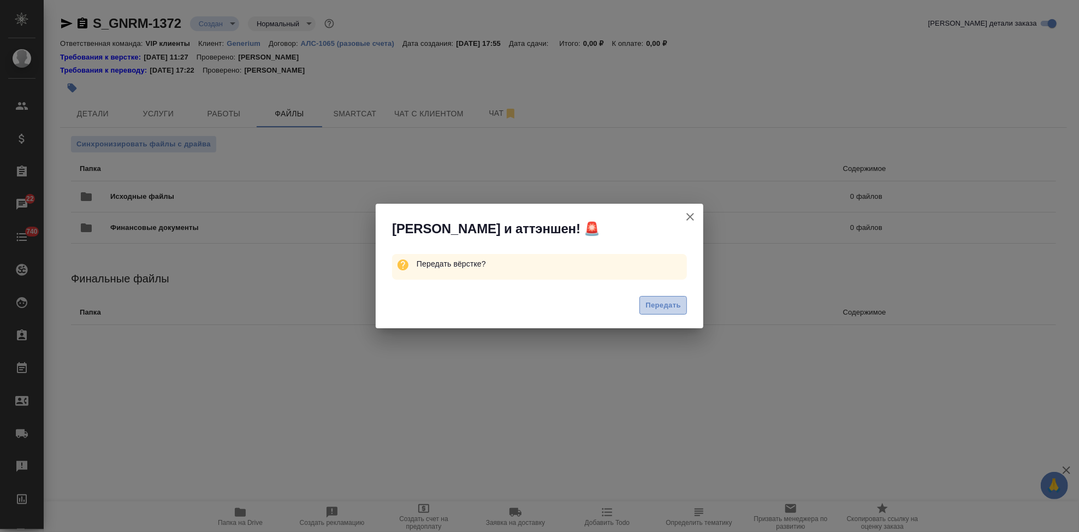
click at [668, 307] on span "Передать" at bounding box center [662, 305] width 35 height 13
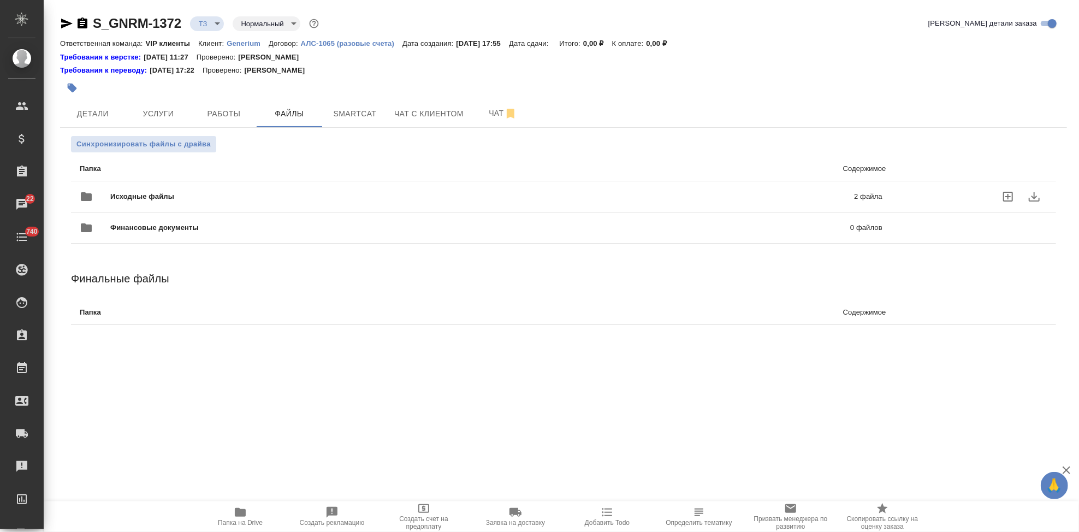
click at [722, 201] on p "2 файла" at bounding box center [698, 196] width 368 height 11
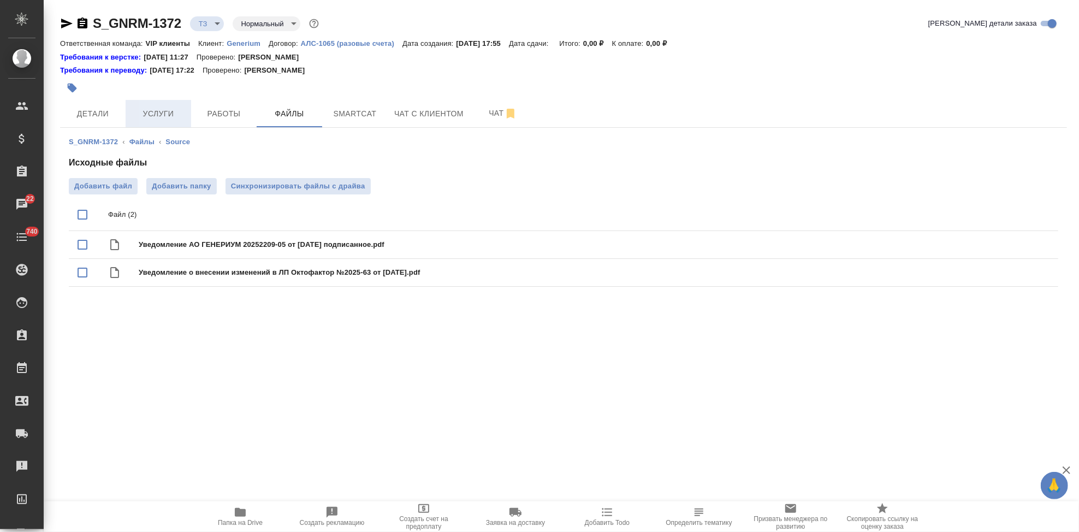
click at [173, 110] on span "Услуги" at bounding box center [158, 114] width 52 height 14
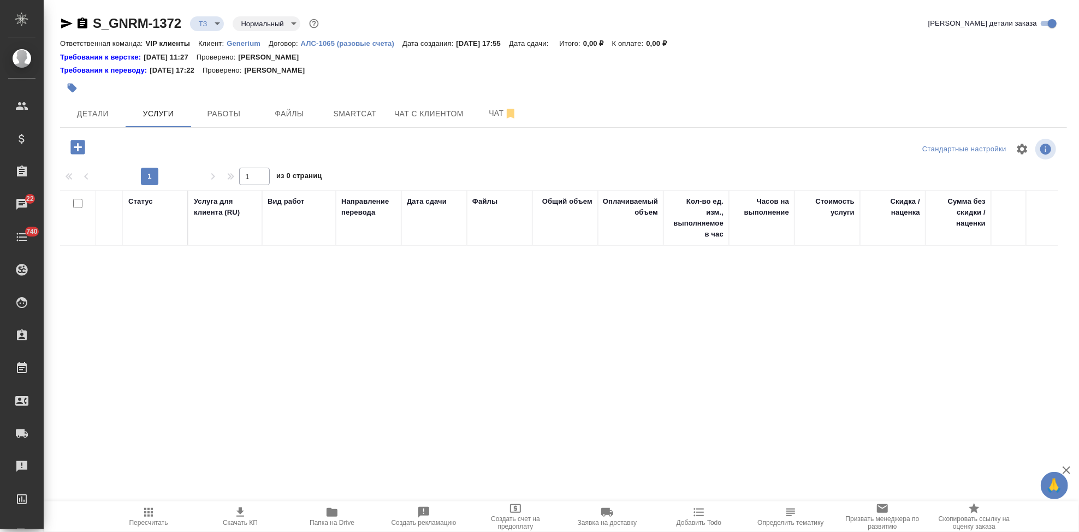
click at [80, 142] on icon "button" at bounding box center [77, 147] width 14 height 14
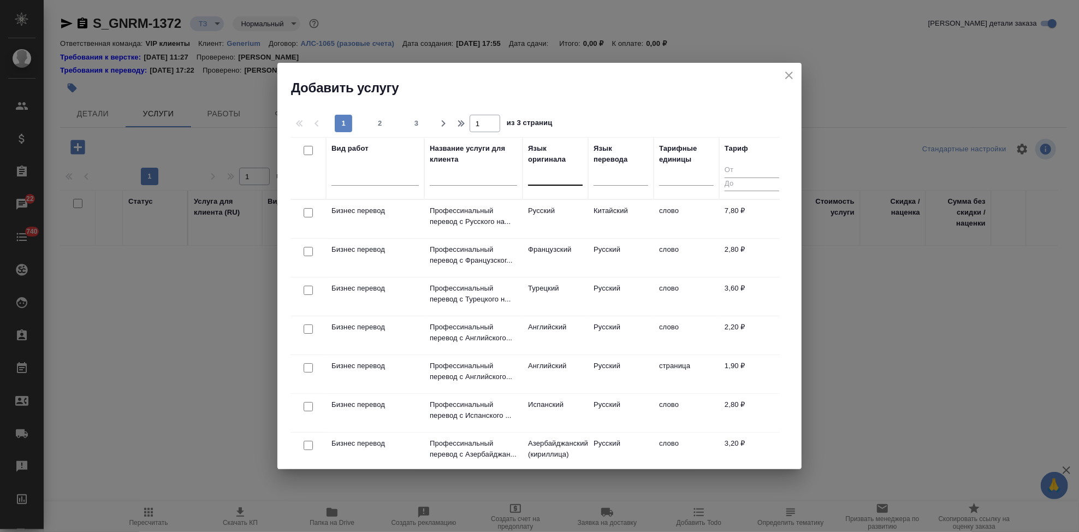
click at [544, 178] on div at bounding box center [555, 175] width 55 height 16
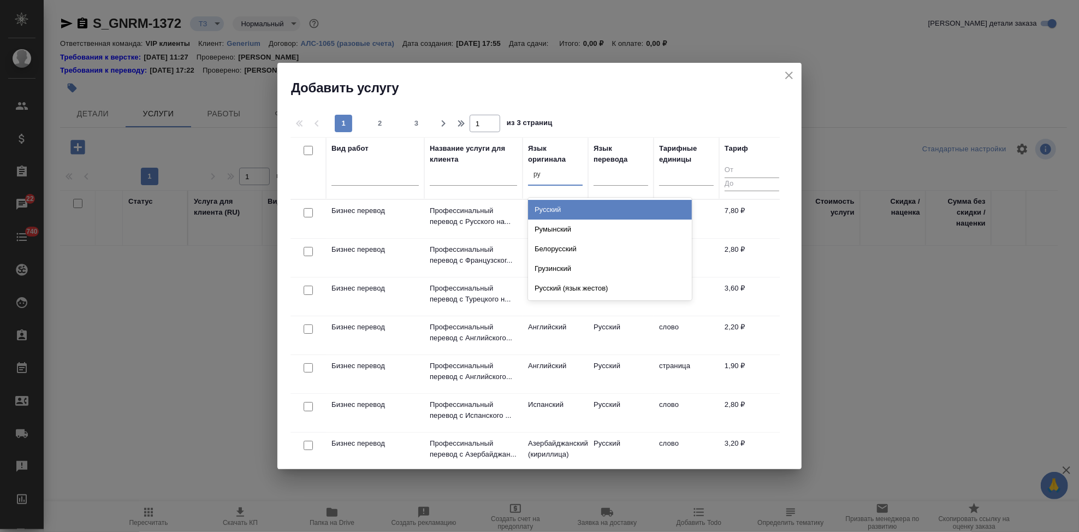
type input "рус"
click at [563, 210] on div "Русский" at bounding box center [610, 210] width 164 height 20
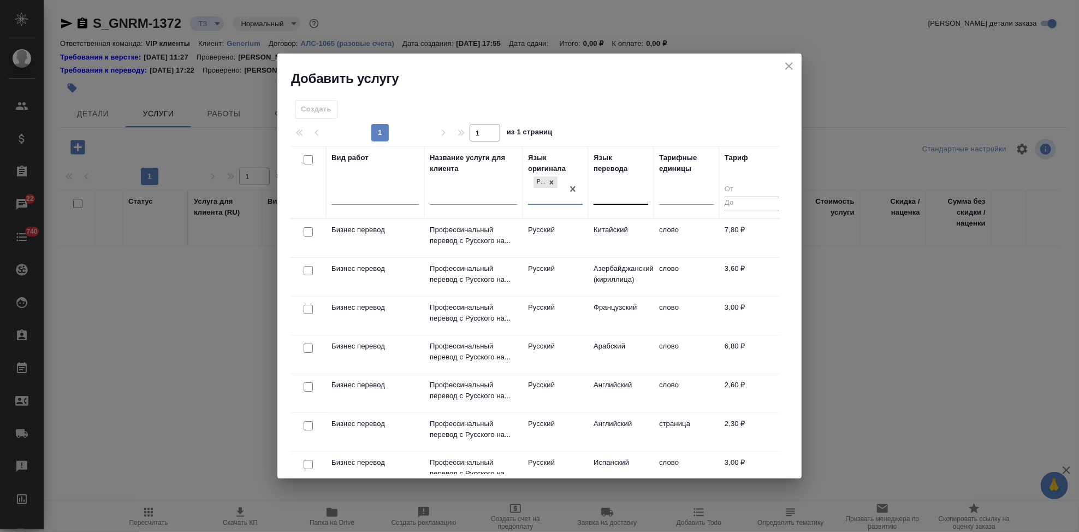
click at [609, 192] on div at bounding box center [620, 194] width 55 height 16
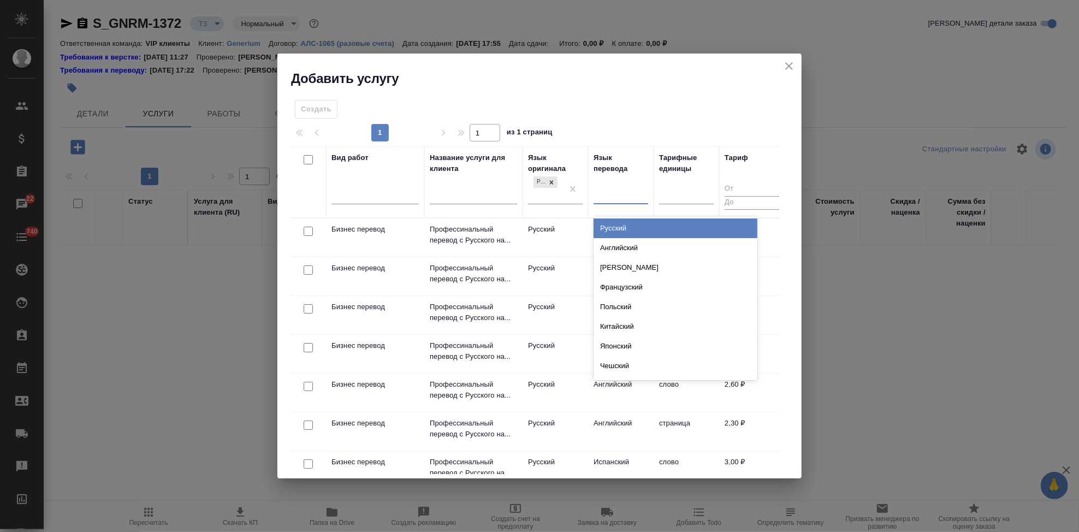
type input "а"
click at [624, 223] on div "Английский" at bounding box center [675, 228] width 164 height 20
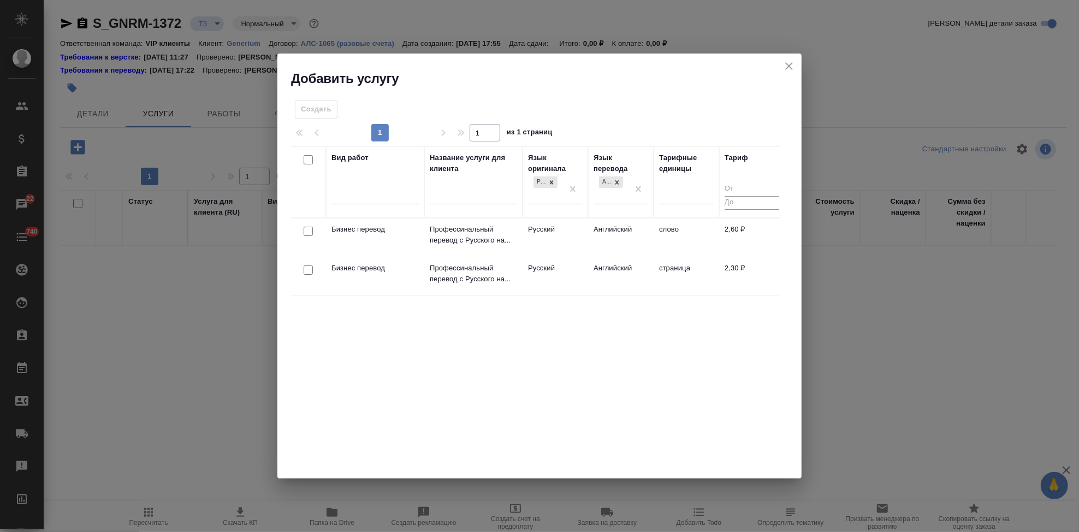
click at [615, 228] on td "Английский" at bounding box center [621, 237] width 66 height 38
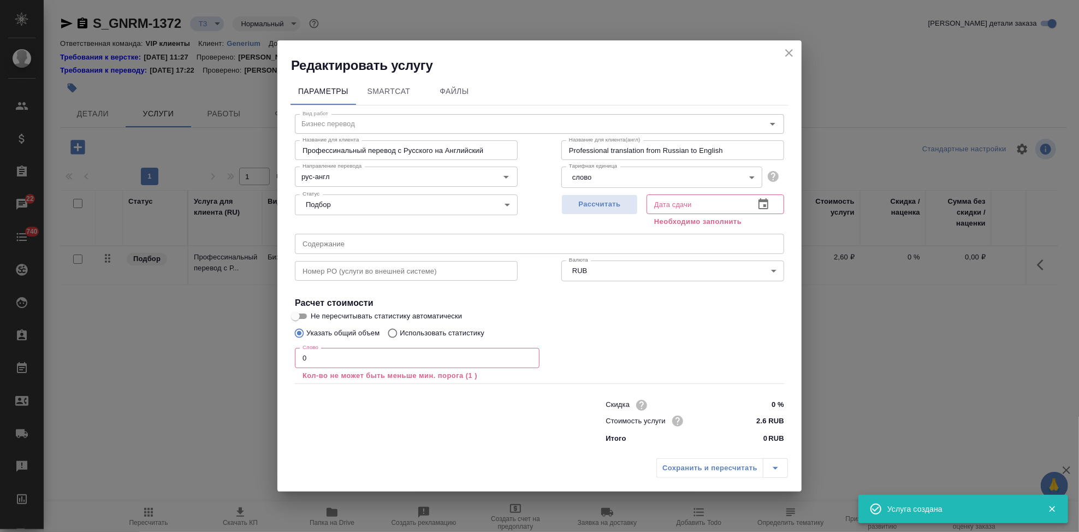
click at [764, 203] on icon "button" at bounding box center [763, 204] width 13 height 13
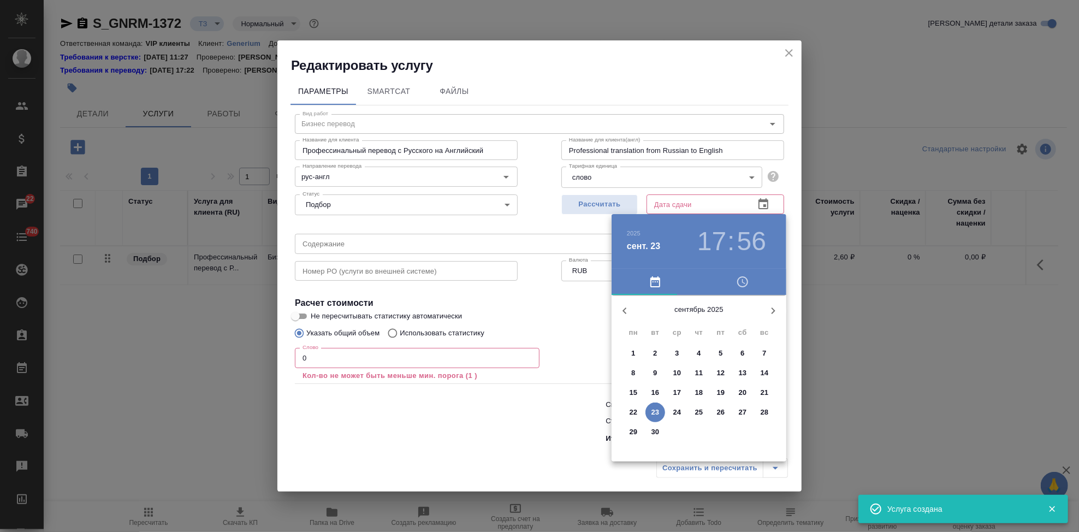
click at [675, 412] on p "24" at bounding box center [677, 412] width 8 height 11
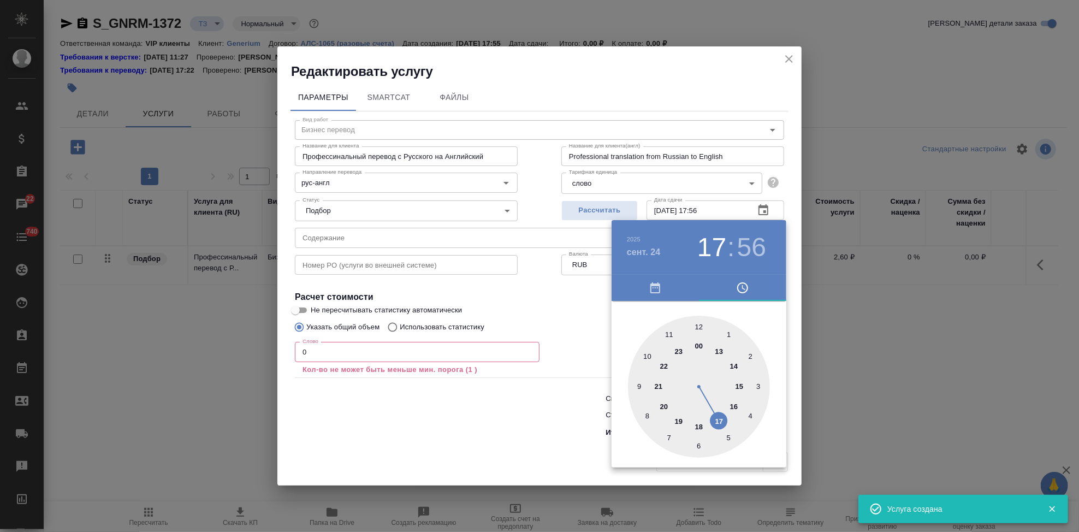
click at [697, 427] on div at bounding box center [699, 387] width 142 height 142
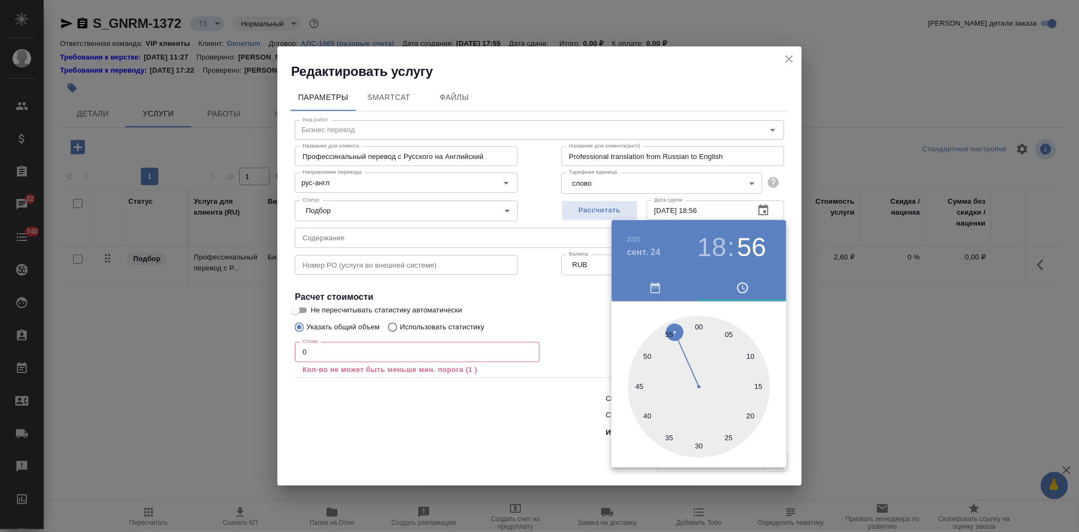
click at [694, 325] on div at bounding box center [699, 387] width 142 height 142
click at [698, 322] on div at bounding box center [699, 387] width 142 height 142
type input "24.09.2025 18:00"
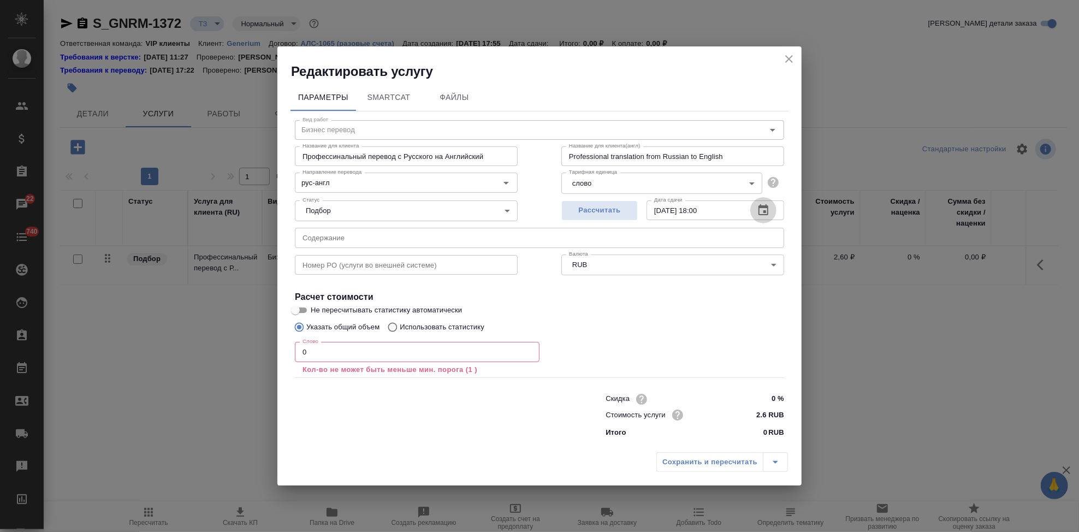
click at [346, 354] on input "0" at bounding box center [417, 352] width 245 height 20
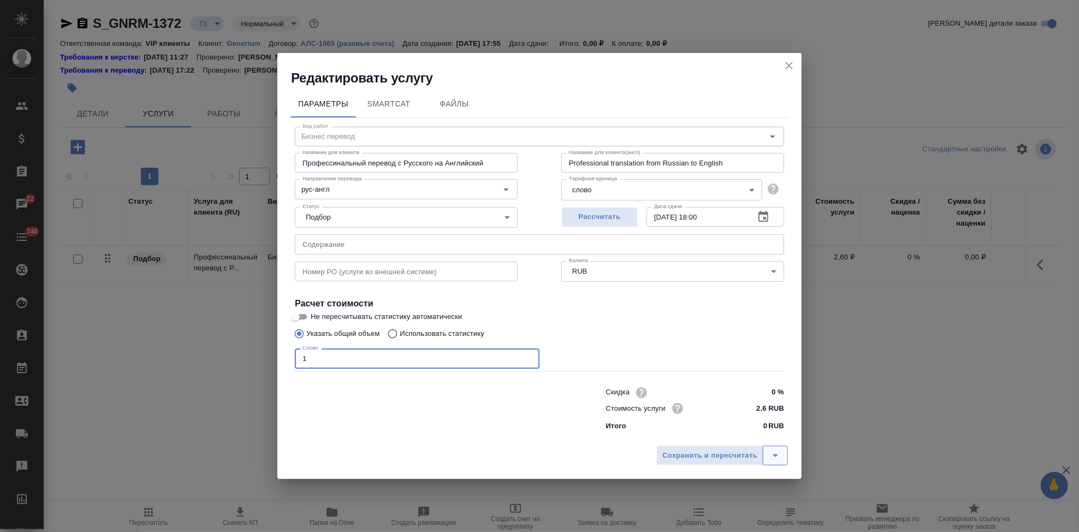
type input "1"
click at [777, 453] on icon "split button" at bounding box center [775, 455] width 13 height 13
click at [708, 436] on li "Сохранить" at bounding box center [724, 432] width 132 height 17
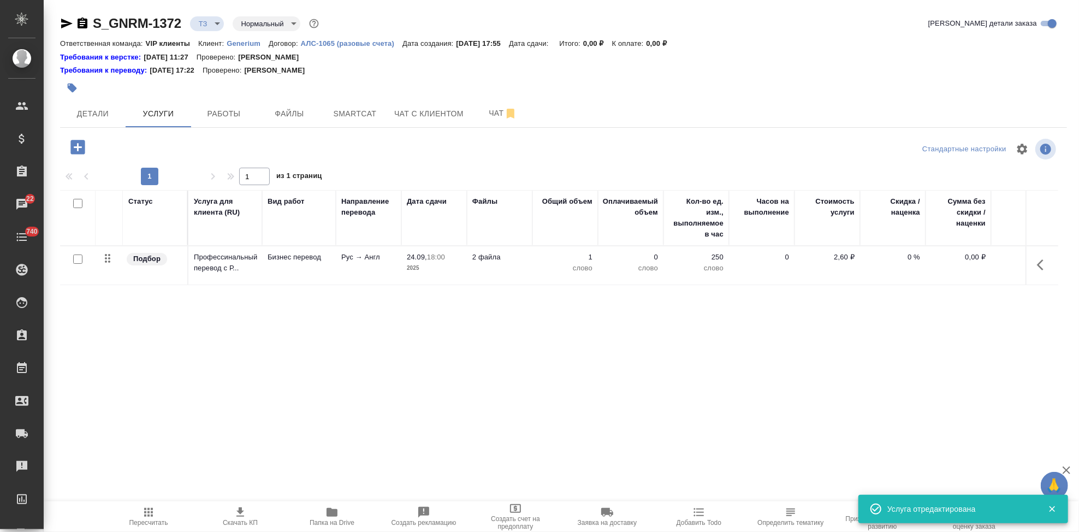
click at [79, 258] on input "checkbox" at bounding box center [77, 258] width 9 height 9
checkbox input "true"
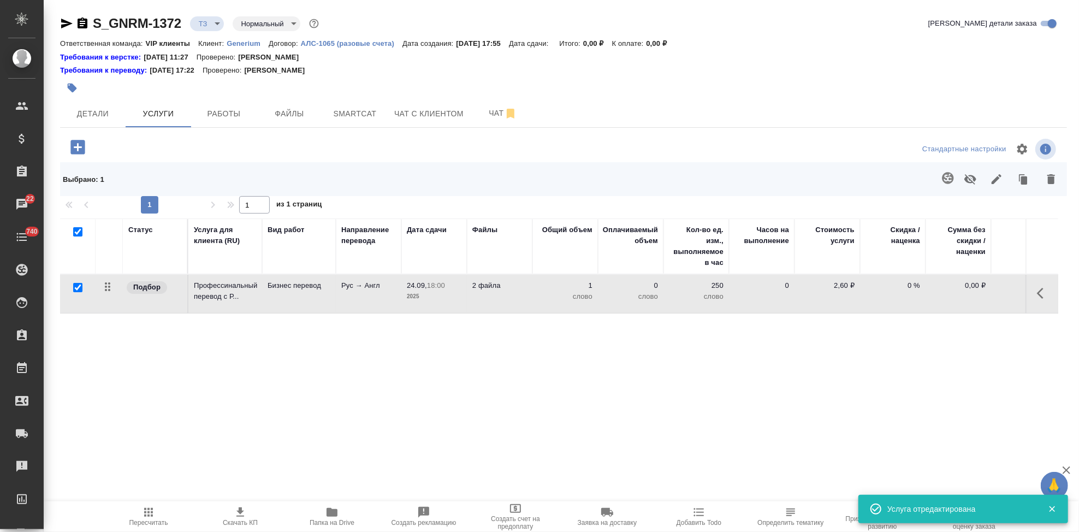
click at [942, 175] on icon "button" at bounding box center [947, 177] width 13 height 13
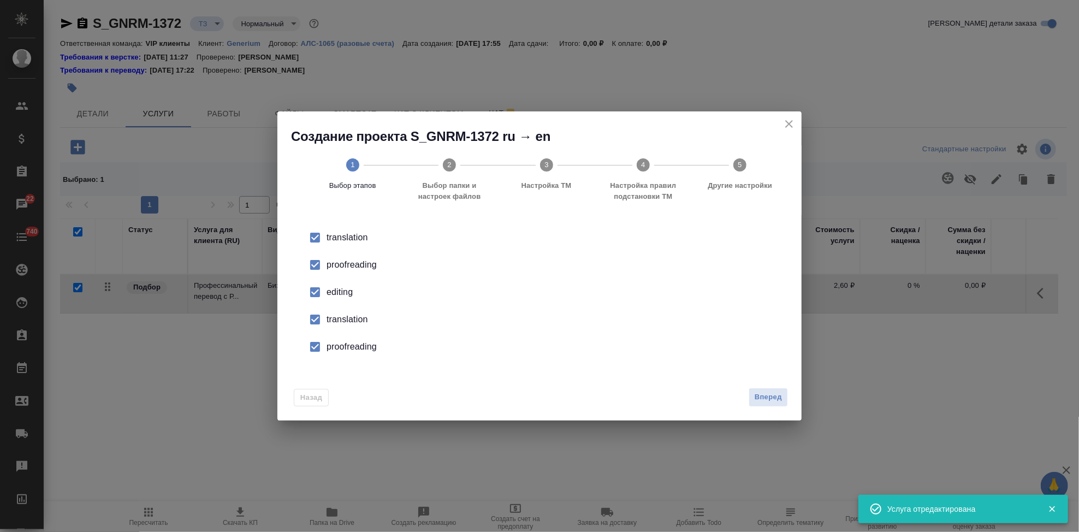
click at [317, 293] on input "checkbox" at bounding box center [315, 292] width 23 height 23
click at [317, 325] on input "checkbox" at bounding box center [315, 319] width 23 height 23
click at [317, 355] on input "checkbox" at bounding box center [315, 346] width 23 height 23
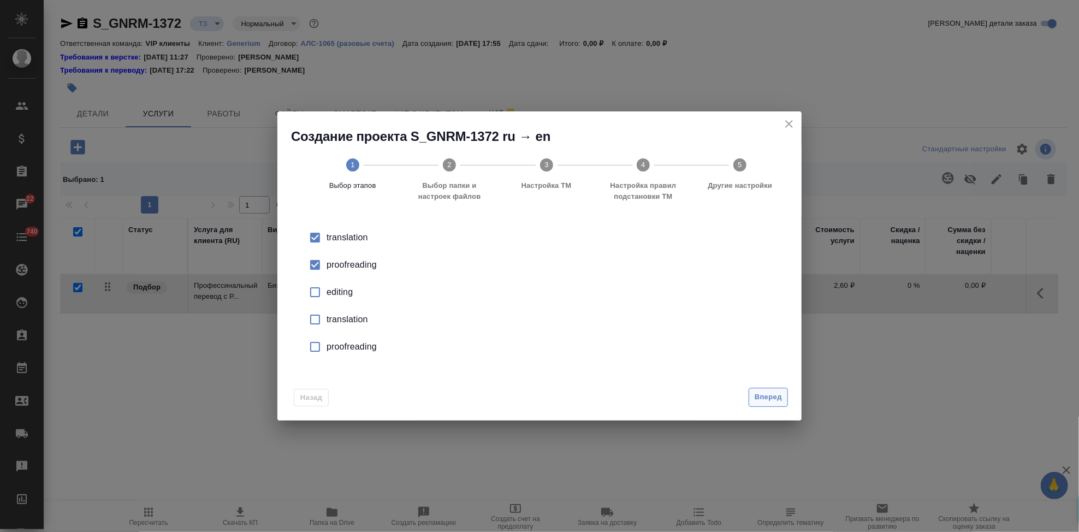
click at [756, 393] on span "Вперед" at bounding box center [767, 397] width 27 height 13
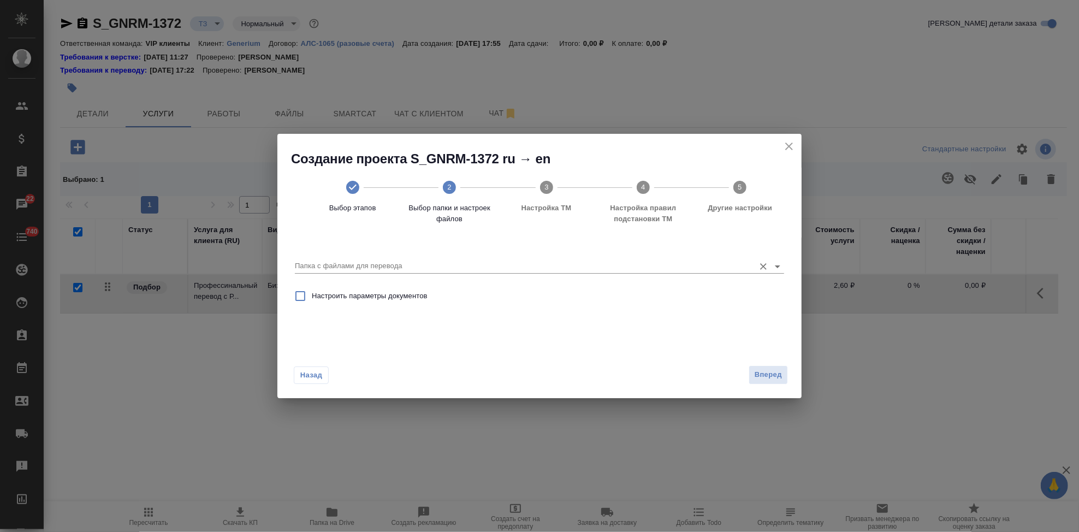
click at [671, 269] on input "Папка с файлами для перевода" at bounding box center [522, 265] width 454 height 13
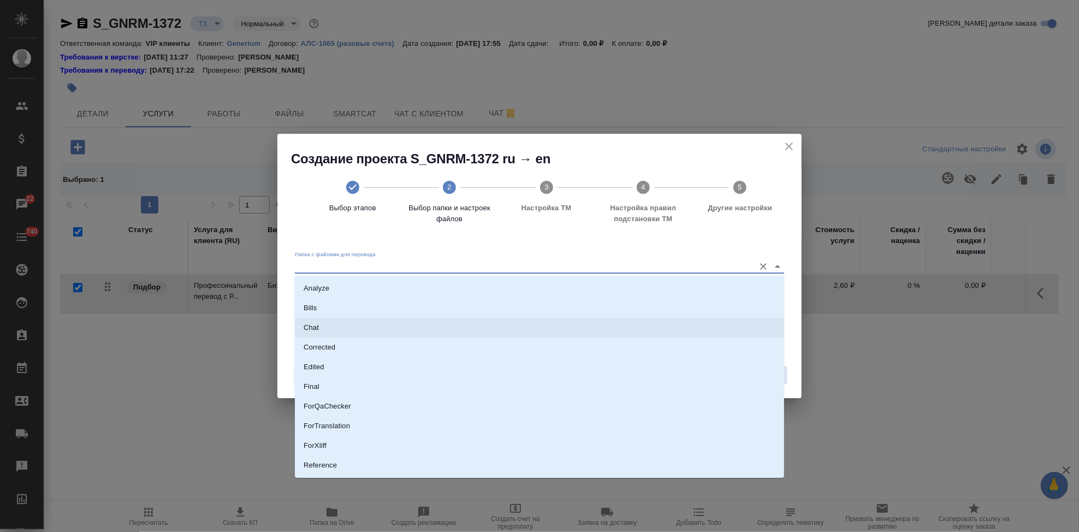
scroll to position [56, 0]
click at [376, 431] on li "Source" at bounding box center [539, 429] width 489 height 20
type input "Source"
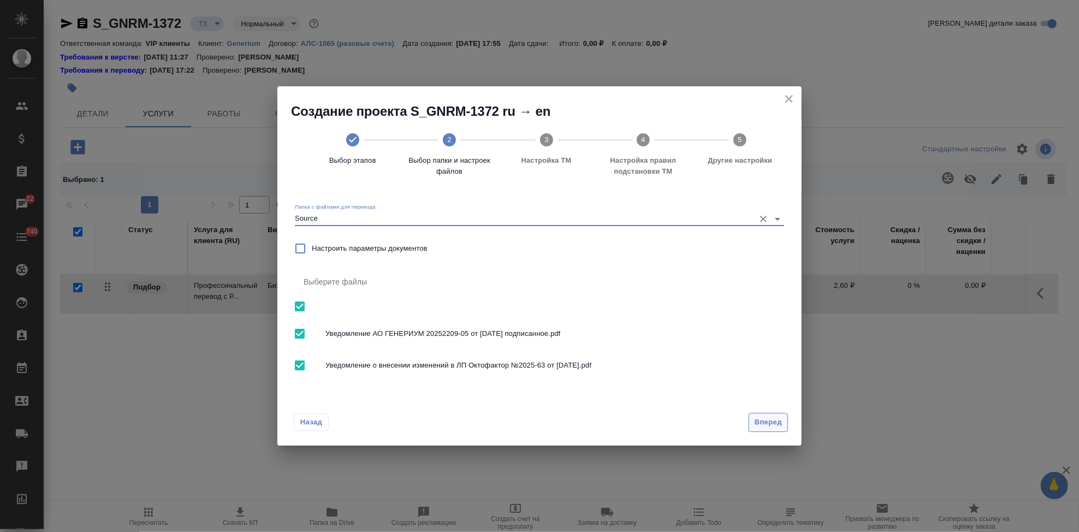
click at [766, 424] on span "Вперед" at bounding box center [767, 422] width 27 height 13
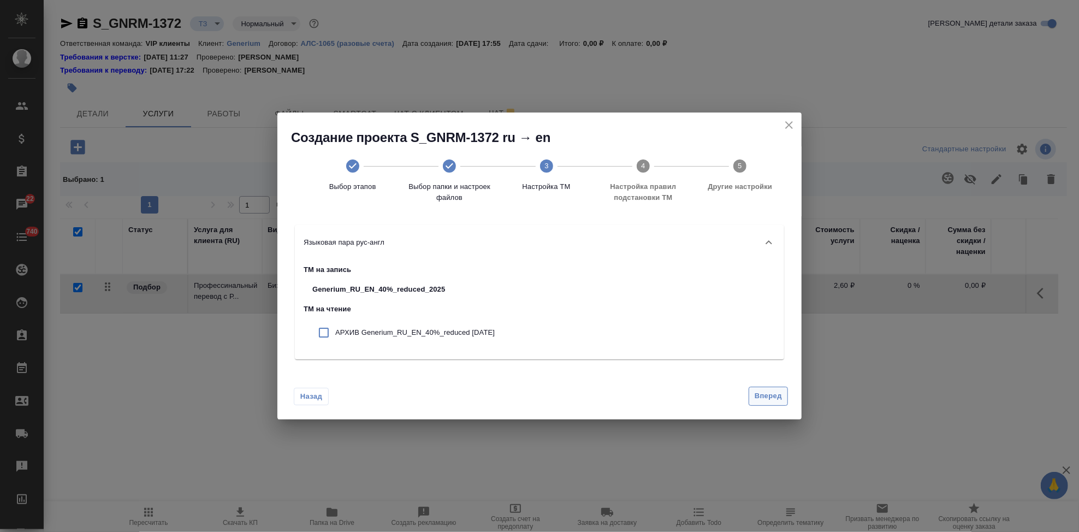
click at [768, 395] on span "Вперед" at bounding box center [767, 396] width 27 height 13
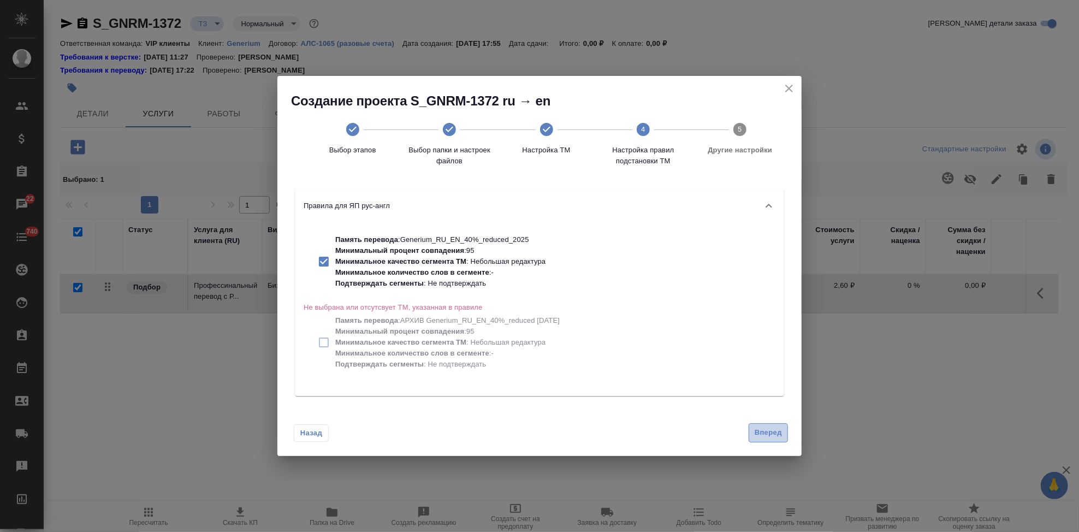
click at [762, 426] on span "Вперед" at bounding box center [767, 432] width 27 height 13
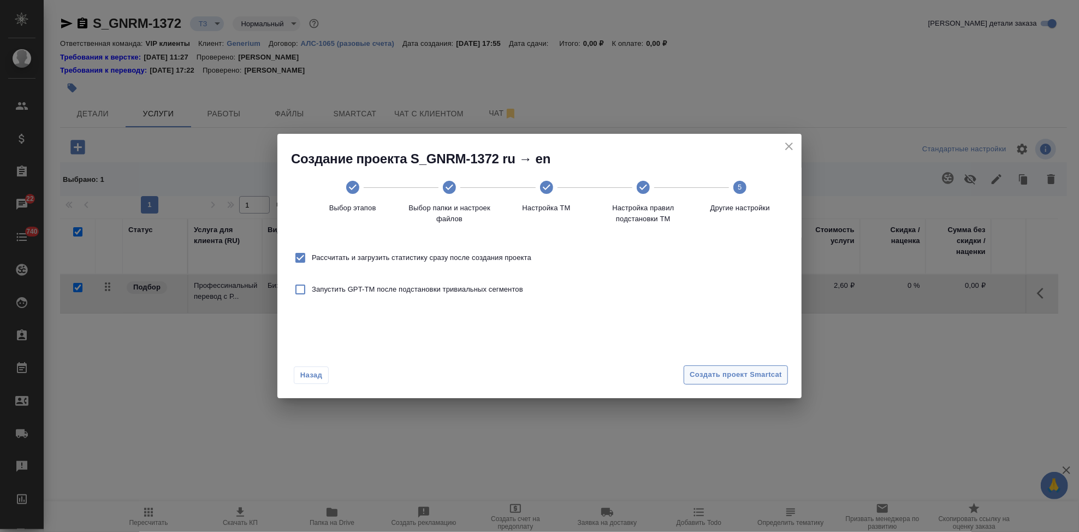
click at [763, 381] on button "Создать проект Smartcat" at bounding box center [735, 374] width 104 height 19
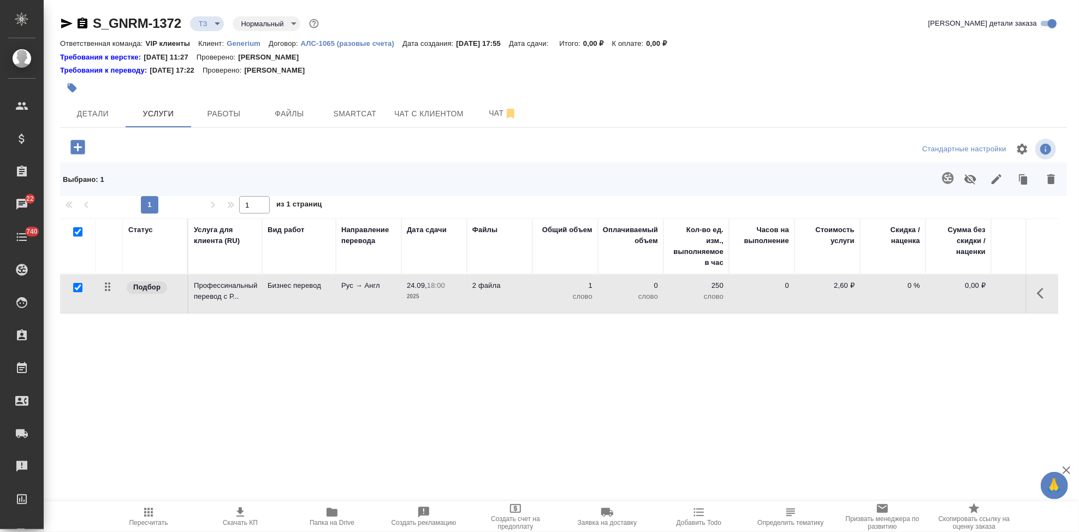
click at [1035, 290] on button "button" at bounding box center [1043, 293] width 26 height 26
click at [972, 290] on button "button" at bounding box center [981, 293] width 19 height 26
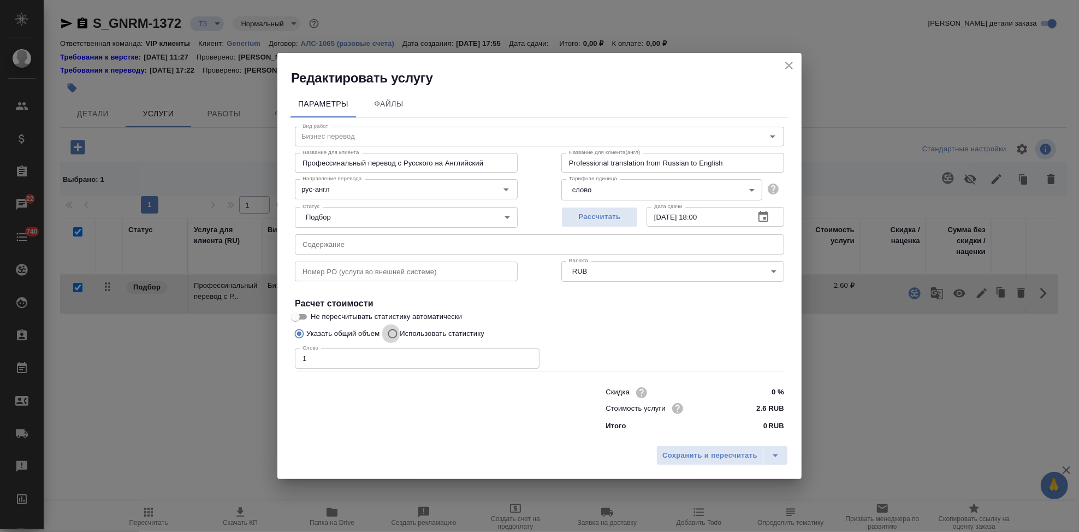
click at [396, 335] on input "Использовать статистику" at bounding box center [390, 333] width 17 height 21
radio input "true"
radio input "false"
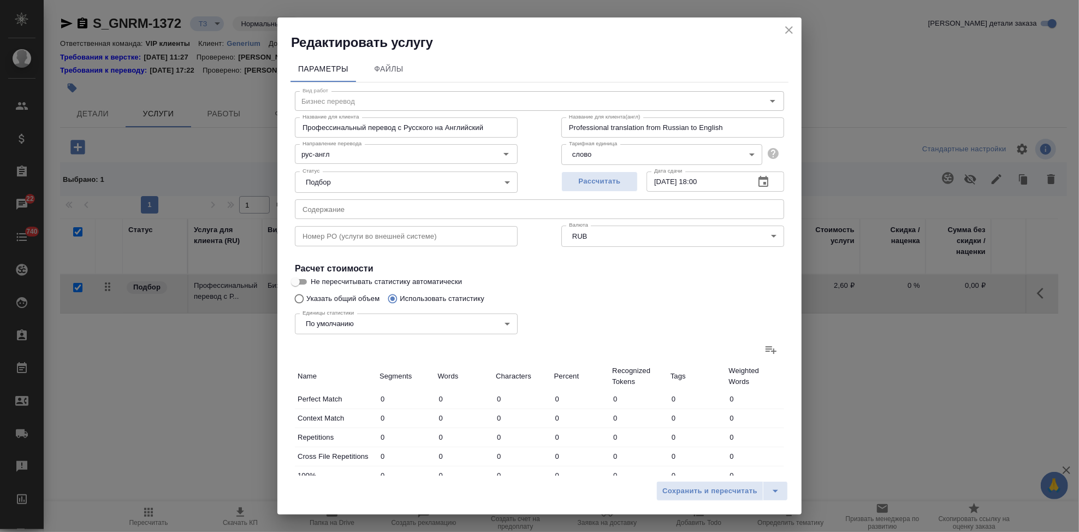
click at [765, 350] on icon at bounding box center [770, 350] width 11 height 8
click at [0, 0] on input "file" at bounding box center [0, 0] width 0 height 0
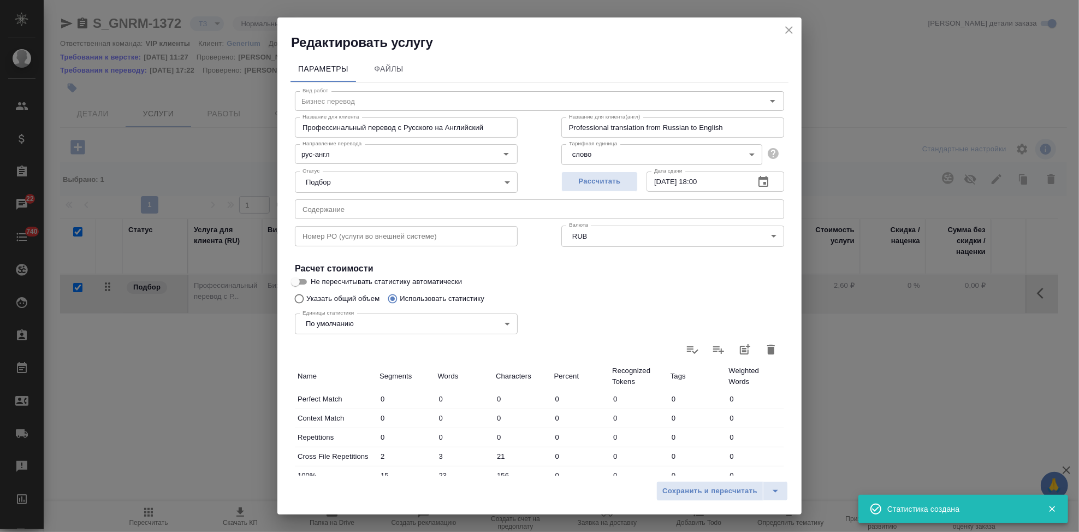
type input "2"
type input "3"
type input "21"
type input "15"
type input "23"
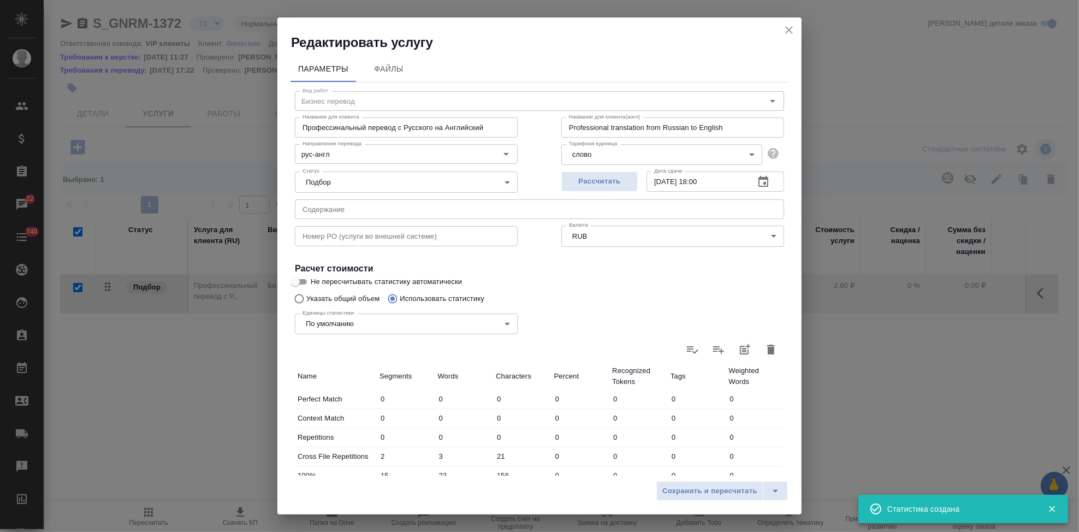
type input "156"
type input "8"
type input "16"
type input "112"
type input "8"
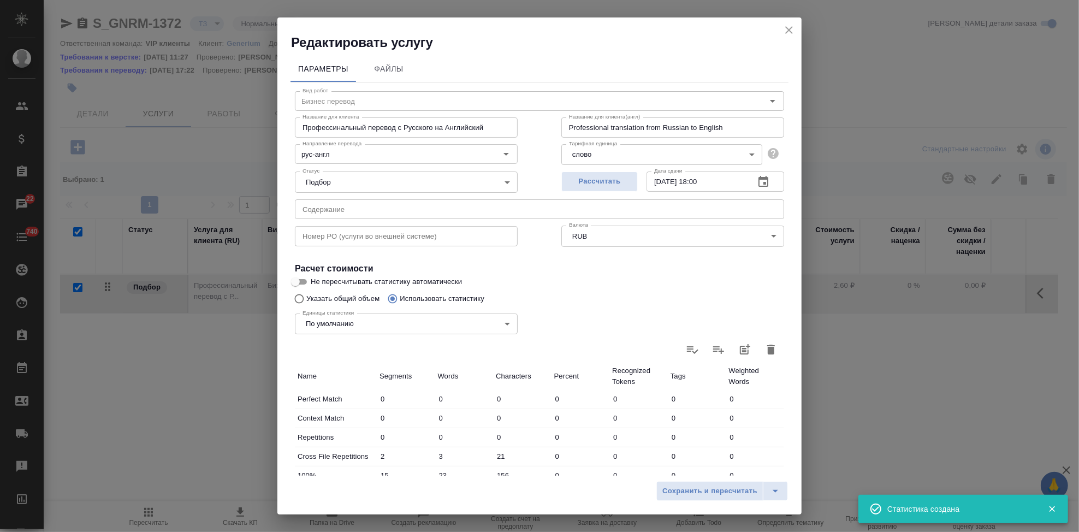
type input "57"
type input "390"
type input "37"
type input "307"
type input "2134"
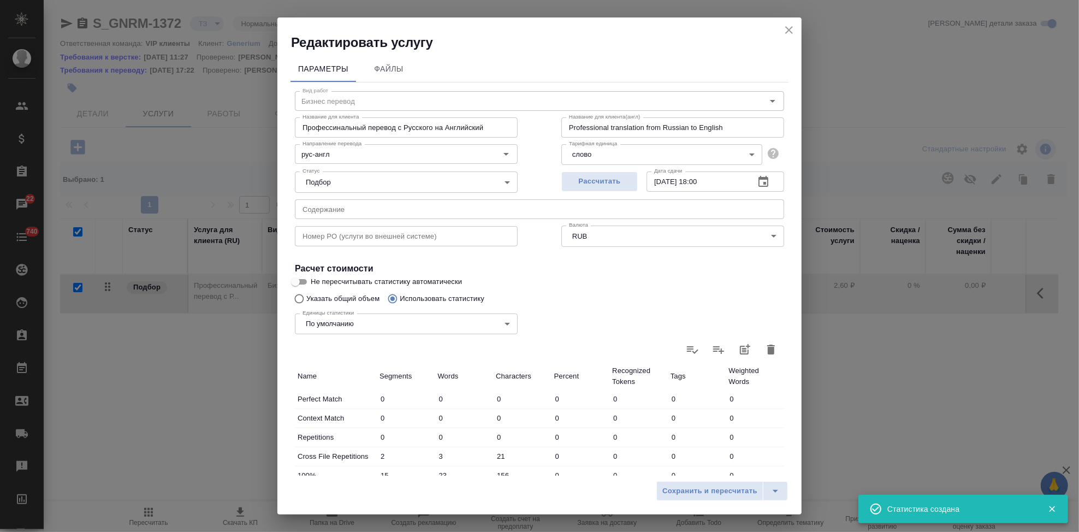
type input "68"
type input "403"
type input "2792"
type input "70"
type input "406"
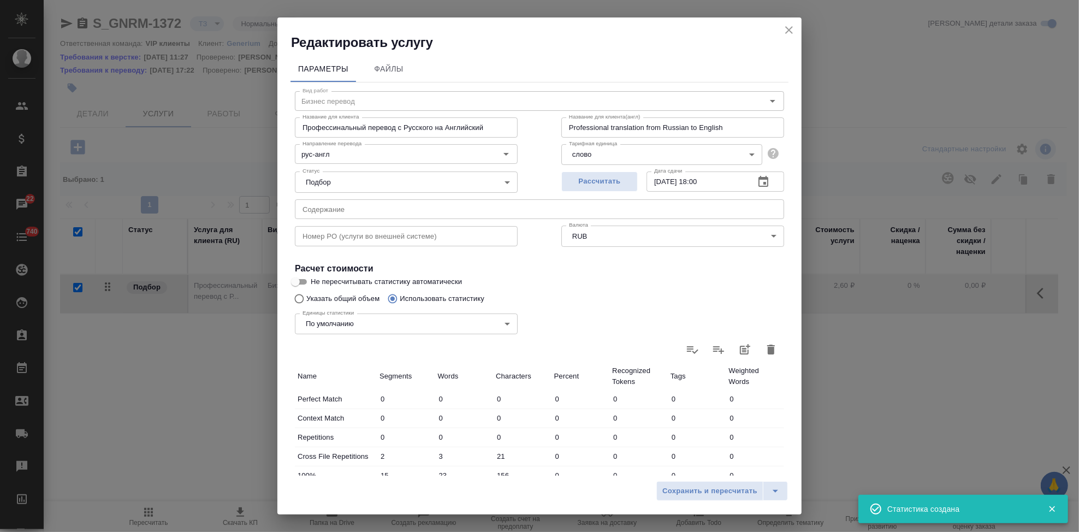
type input "2813"
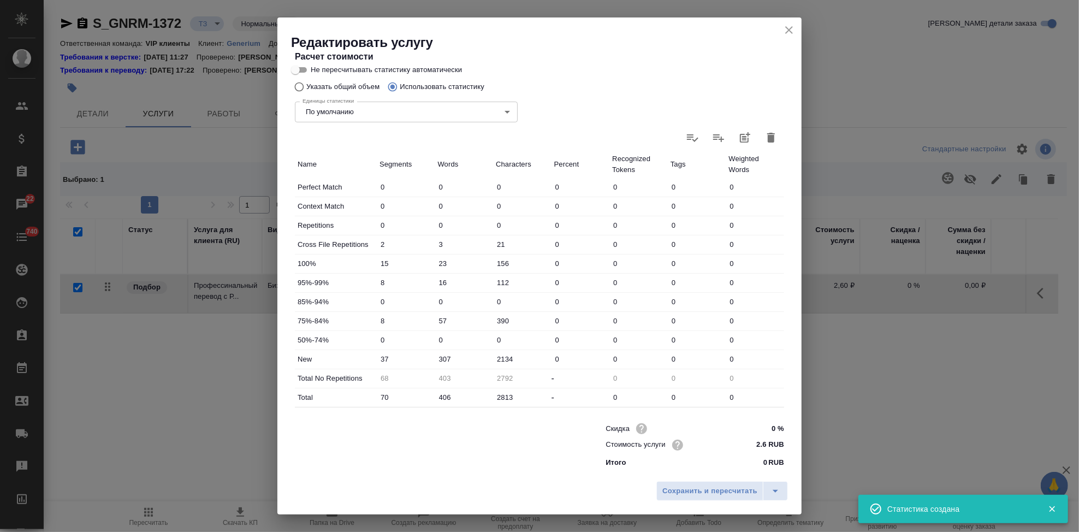
click at [441, 357] on input "307" at bounding box center [464, 359] width 58 height 16
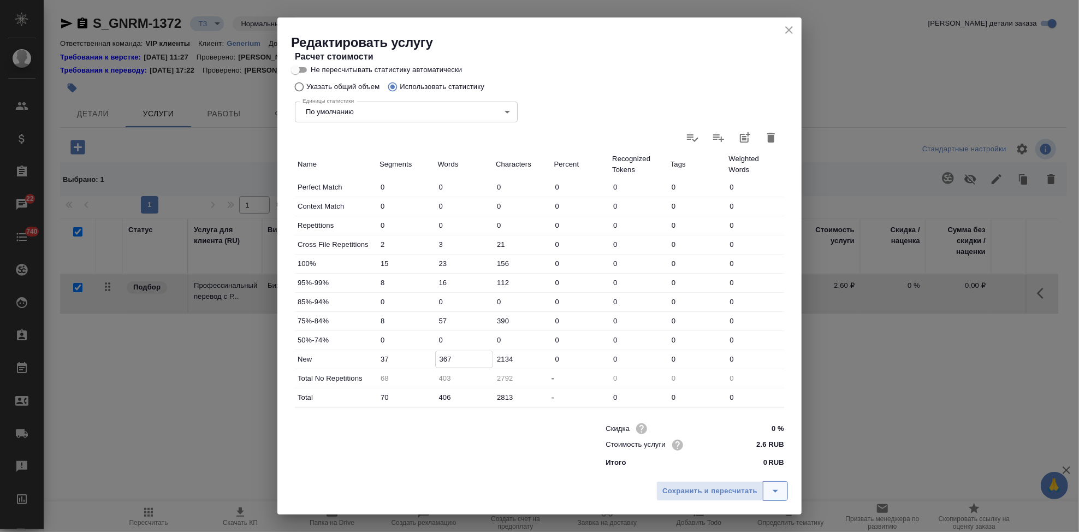
type input "367"
click at [776, 494] on icon "split button" at bounding box center [775, 490] width 13 height 13
click at [714, 468] on li "Сохранить" at bounding box center [724, 467] width 132 height 17
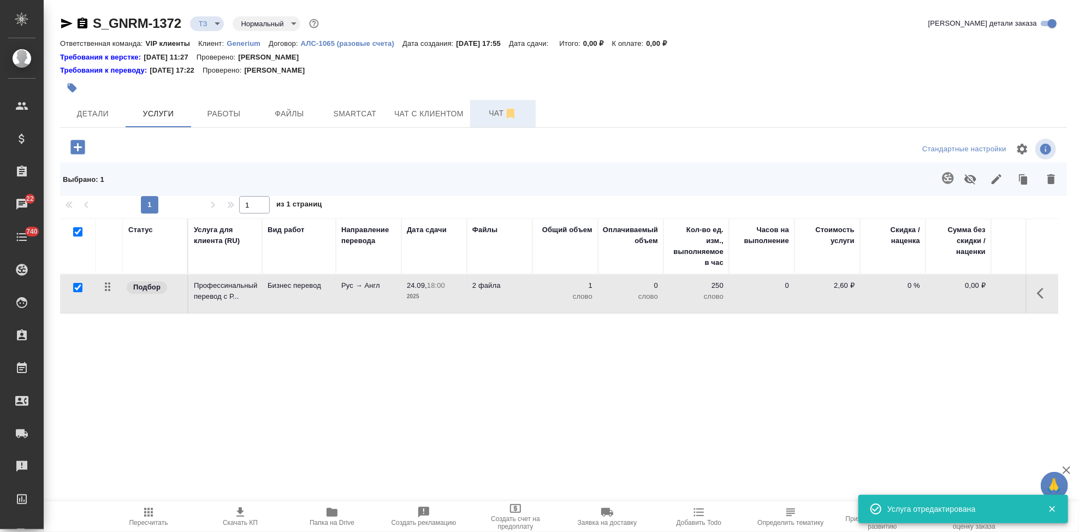
click at [478, 120] on button "Чат" at bounding box center [503, 113] width 66 height 27
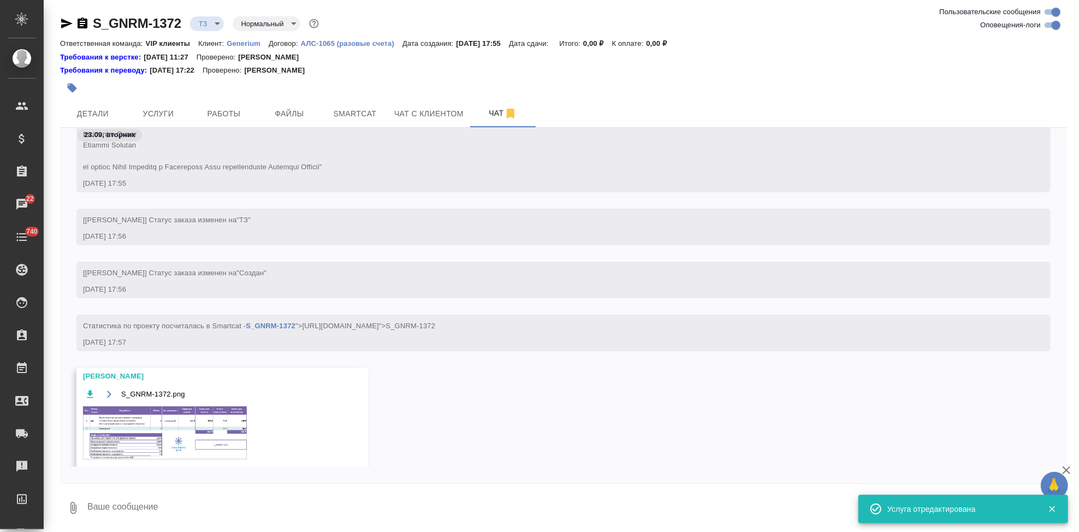
scroll to position [298, 0]
click at [188, 442] on img at bounding box center [165, 432] width 164 height 53
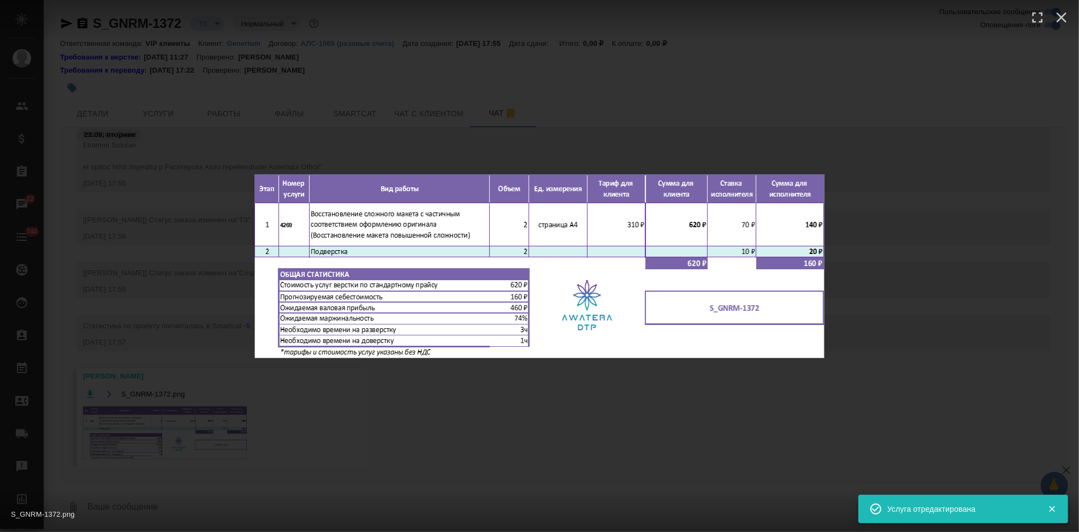
click at [494, 419] on div "S_GNRM-1372.png 1 of 1" at bounding box center [539, 266] width 1079 height 532
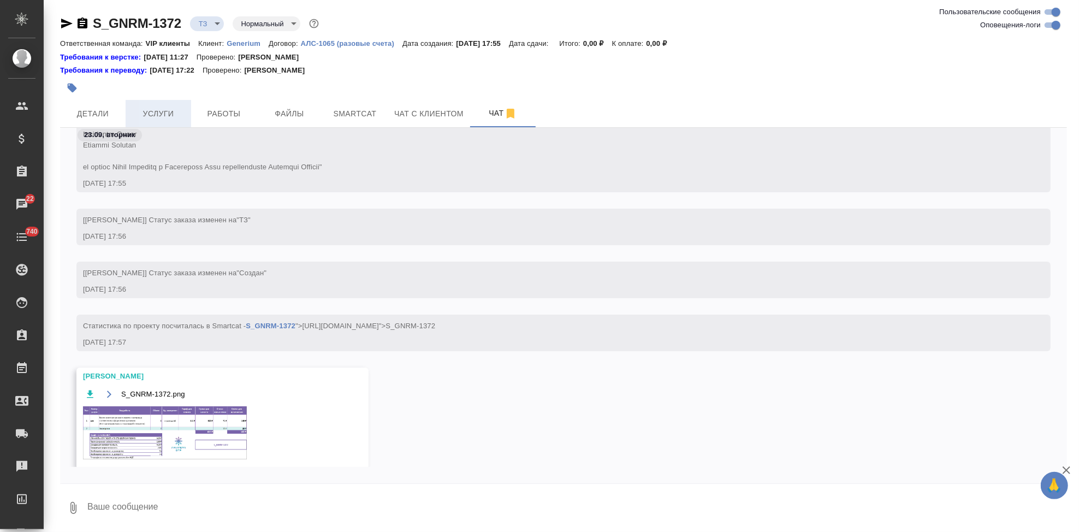
click at [179, 118] on span "Услуги" at bounding box center [158, 114] width 52 height 14
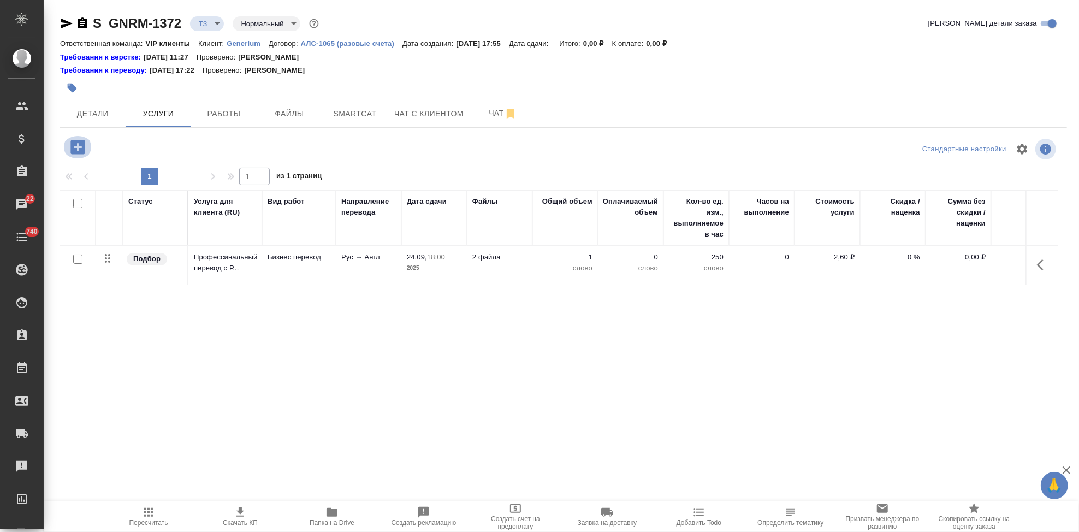
click at [77, 151] on icon "button" at bounding box center [77, 147] width 14 height 14
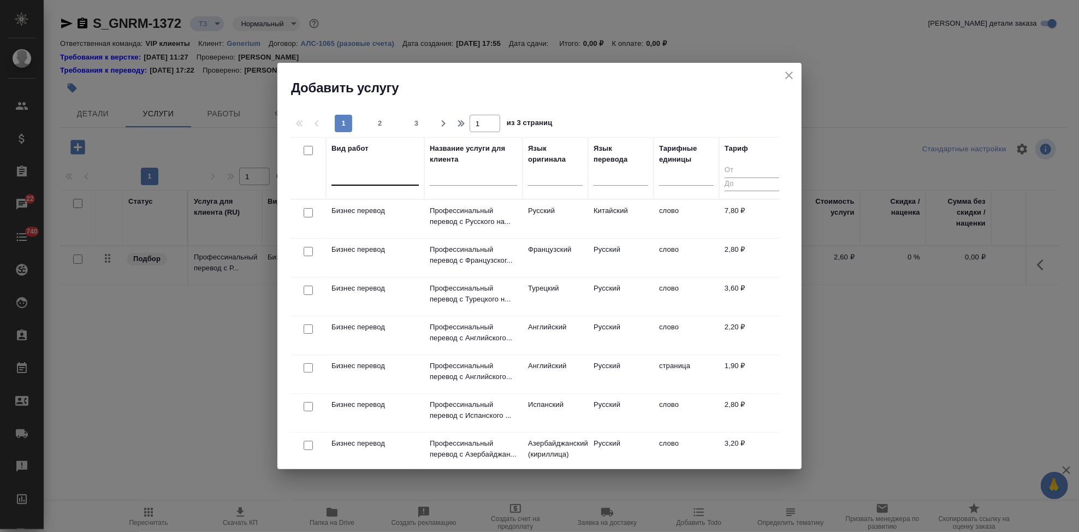
click at [383, 179] on div at bounding box center [374, 175] width 87 height 16
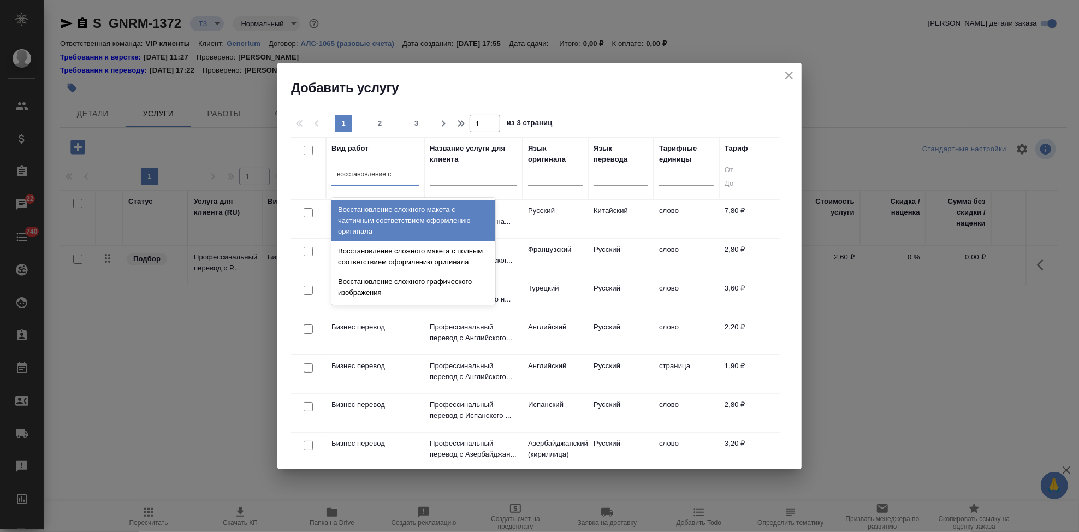
type input "восстановление сло"
click at [397, 218] on div "Восстановление сложного макета с частичным соответствием оформлению оригинала" at bounding box center [413, 220] width 164 height 41
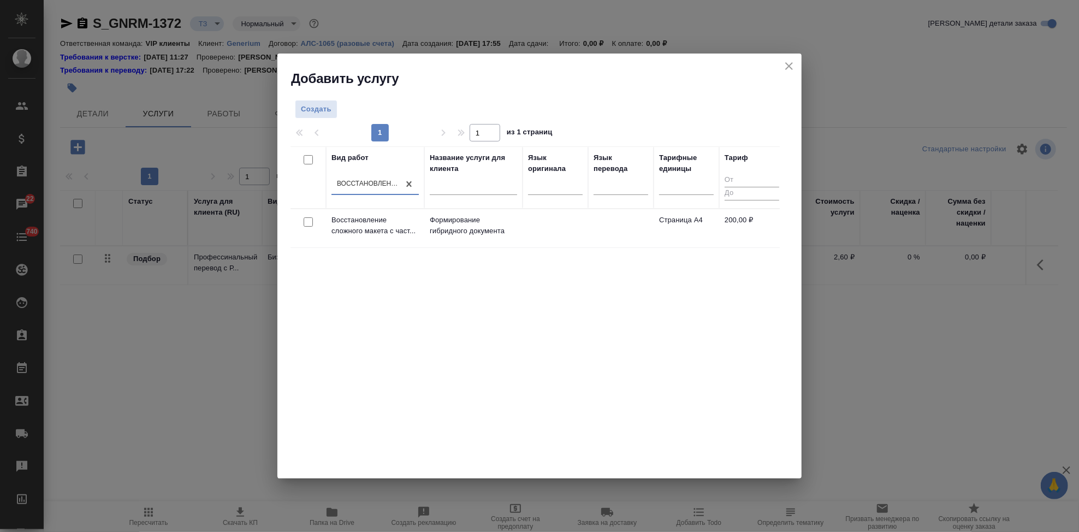
click at [544, 230] on td at bounding box center [555, 228] width 66 height 38
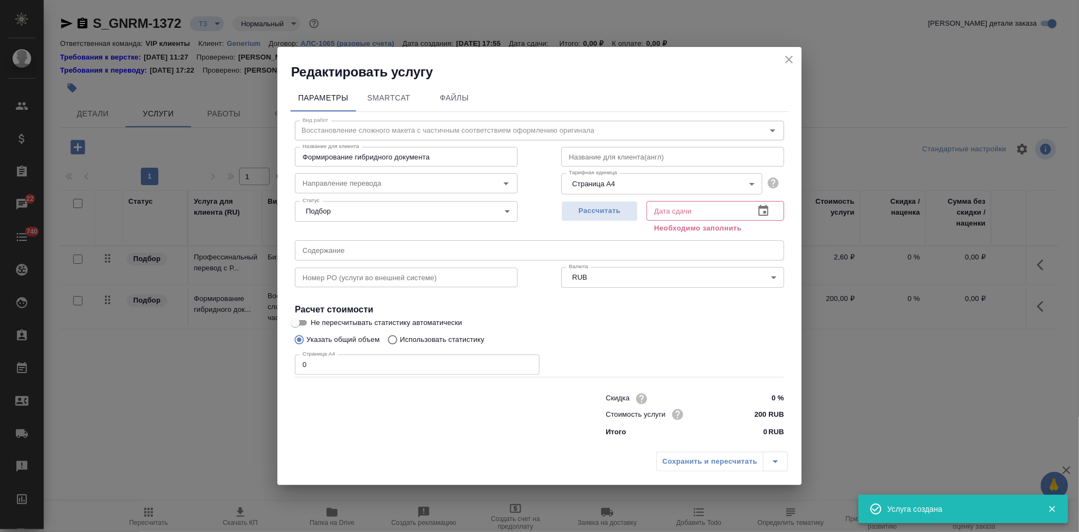
click at [351, 354] on input "0" at bounding box center [417, 364] width 245 height 20
type input "2"
click at [766, 212] on icon "button" at bounding box center [763, 210] width 13 height 13
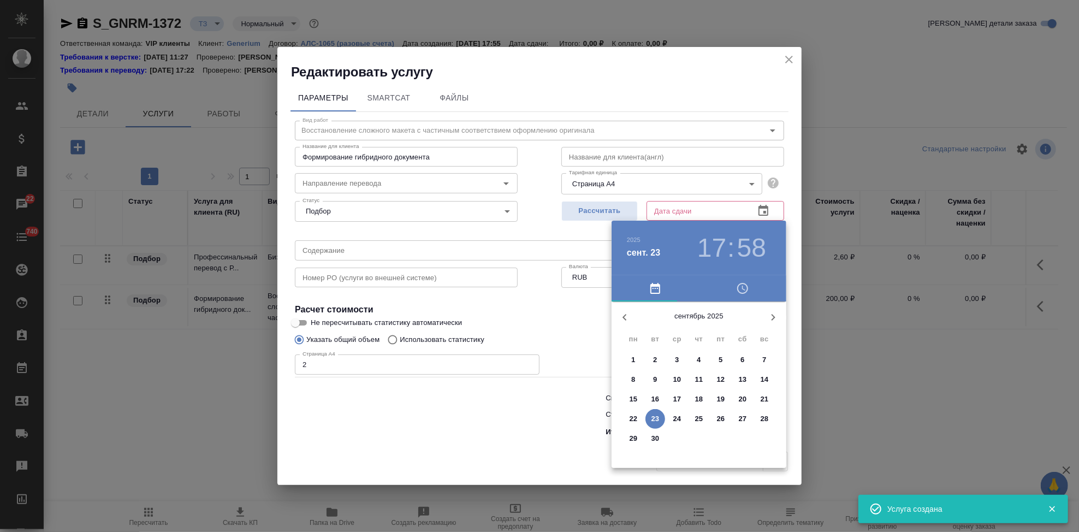
click at [680, 421] on p "24" at bounding box center [677, 418] width 8 height 11
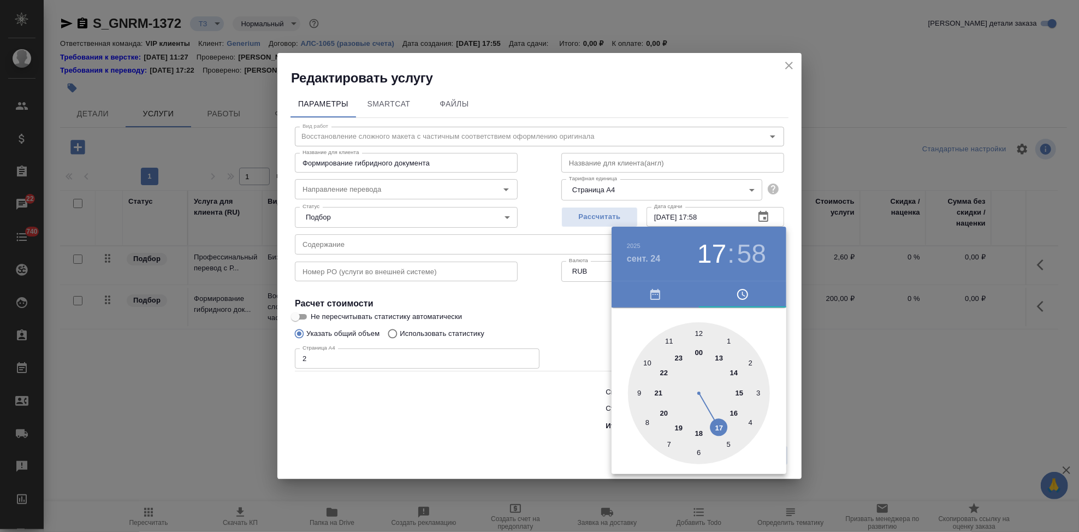
click at [698, 435] on div at bounding box center [699, 393] width 142 height 142
click at [699, 335] on div at bounding box center [699, 393] width 142 height 142
type input "24.09.2025 18:00"
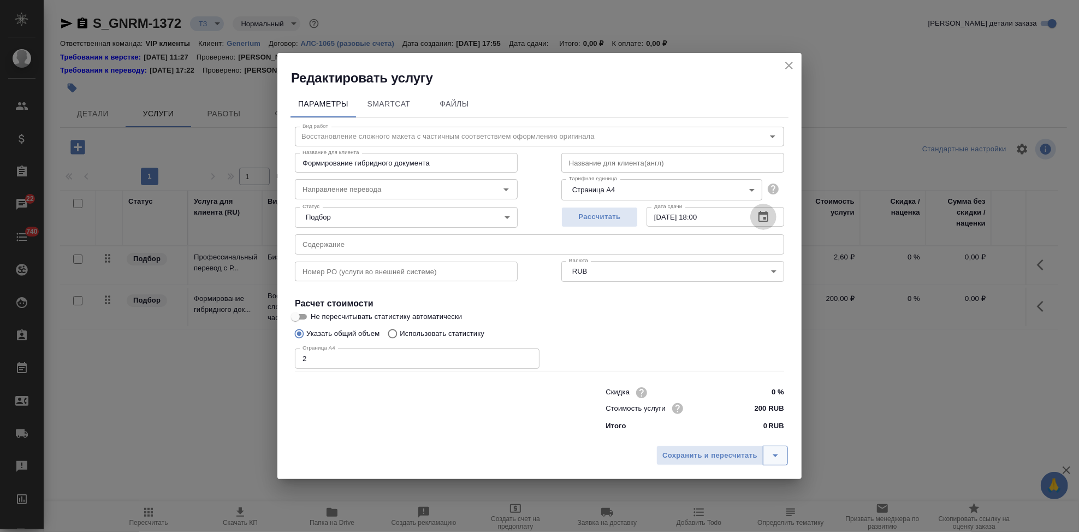
click at [781, 453] on icon "split button" at bounding box center [775, 455] width 13 height 13
click at [734, 434] on li "Сохранить" at bounding box center [724, 432] width 132 height 17
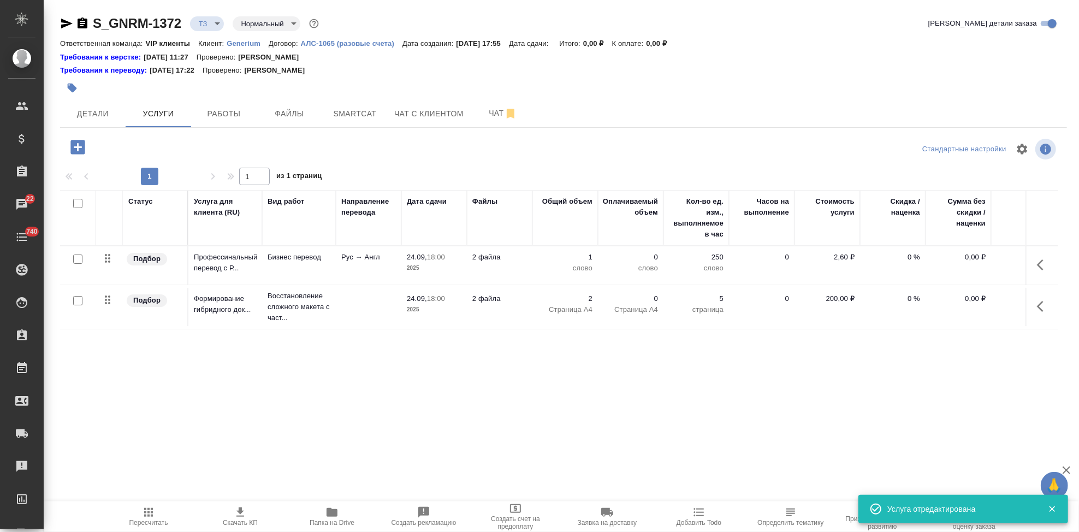
click at [154, 514] on icon "button" at bounding box center [148, 512] width 13 height 13
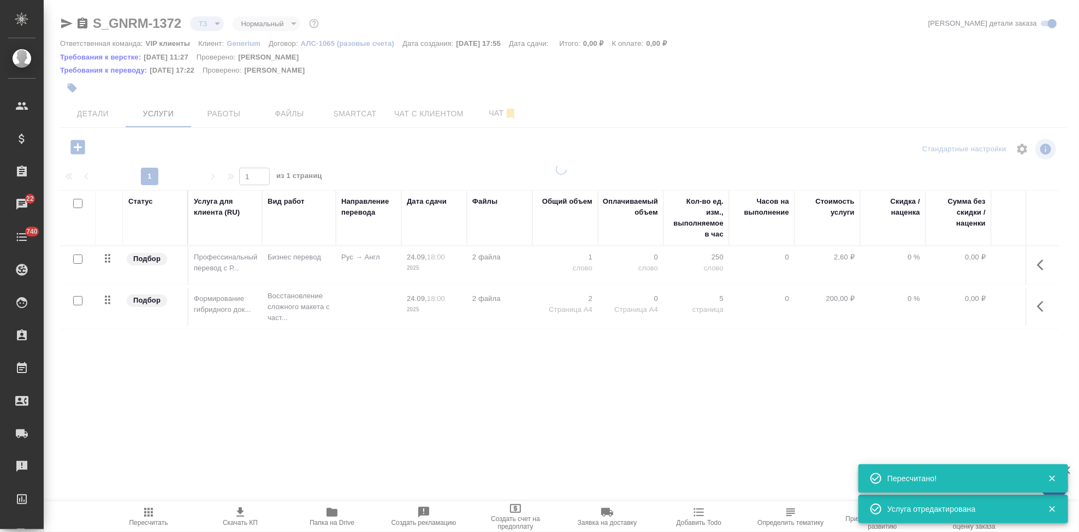
type input "new"
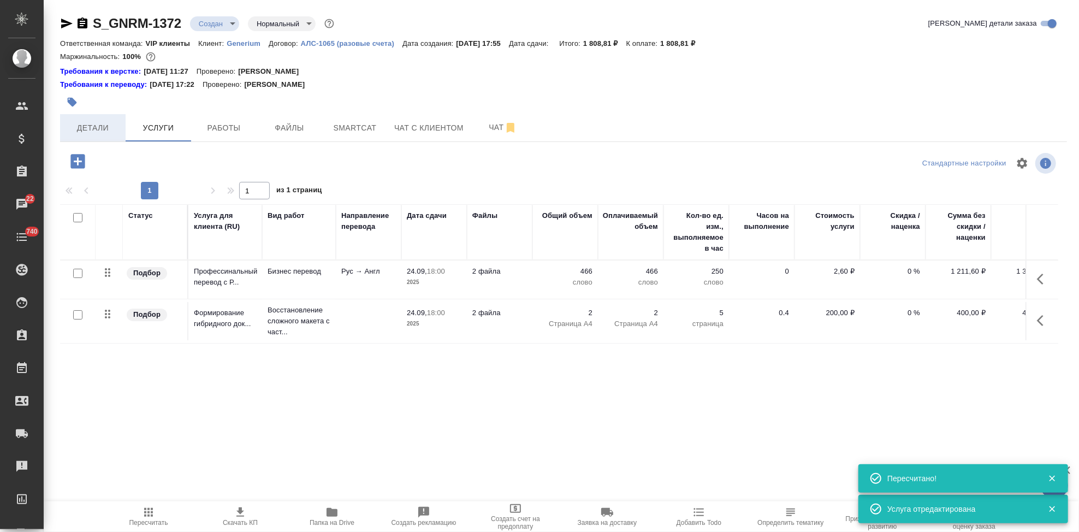
click at [85, 129] on span "Детали" at bounding box center [93, 128] width 52 height 14
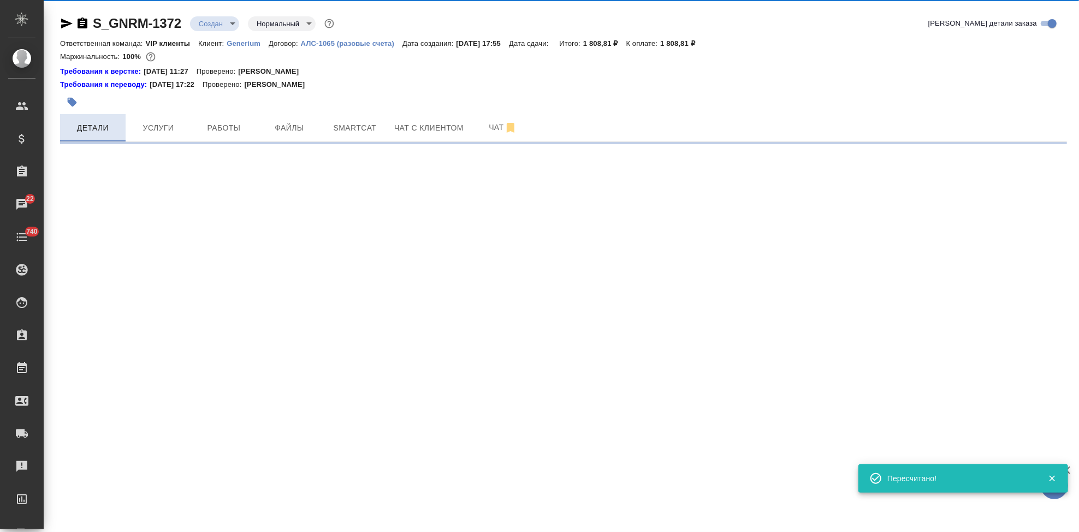
select select "RU"
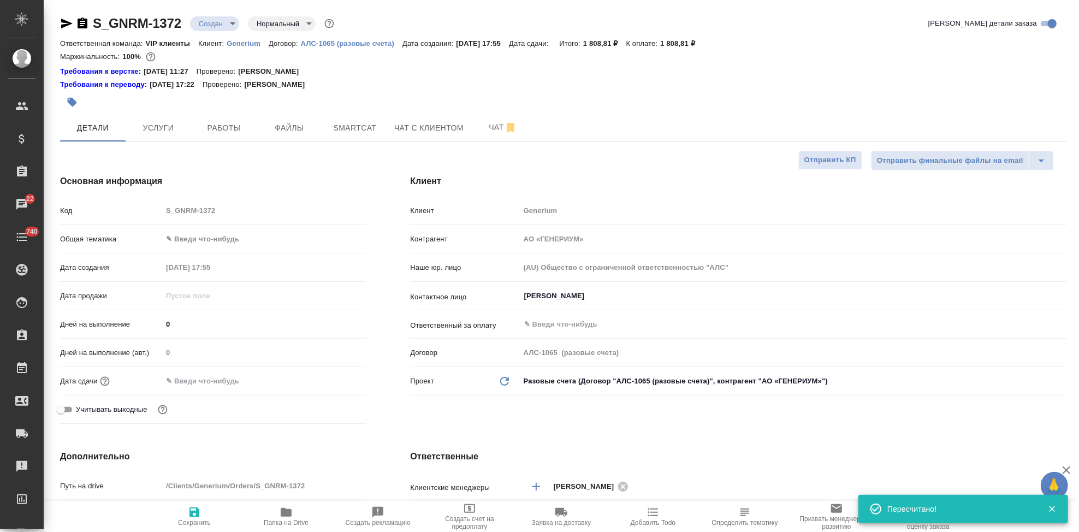
type textarea "x"
click at [211, 388] on input "text" at bounding box center [210, 381] width 96 height 16
click at [335, 378] on icon "button" at bounding box center [334, 379] width 13 height 13
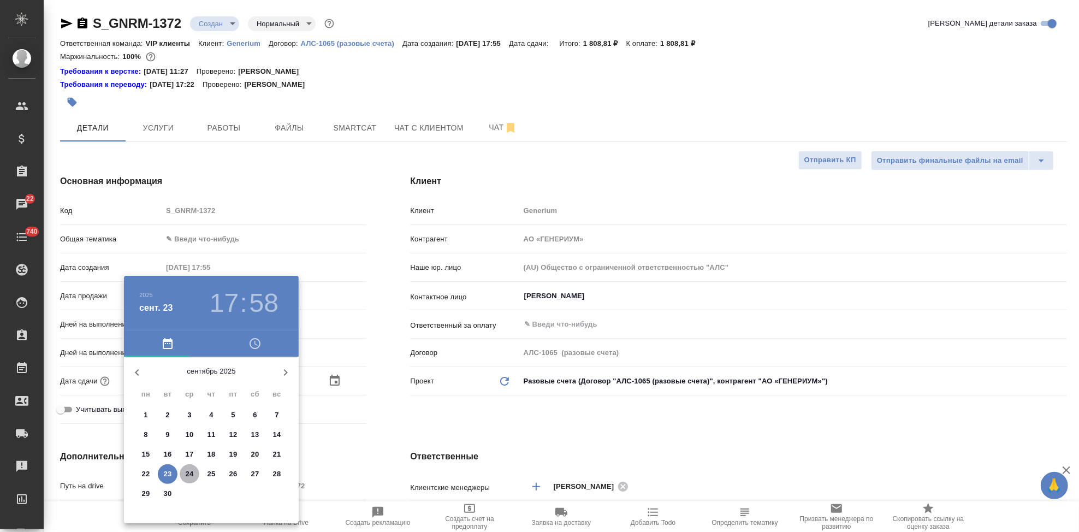
click at [191, 474] on p "24" at bounding box center [190, 473] width 8 height 11
type input "24.09.2025 17:58"
type textarea "x"
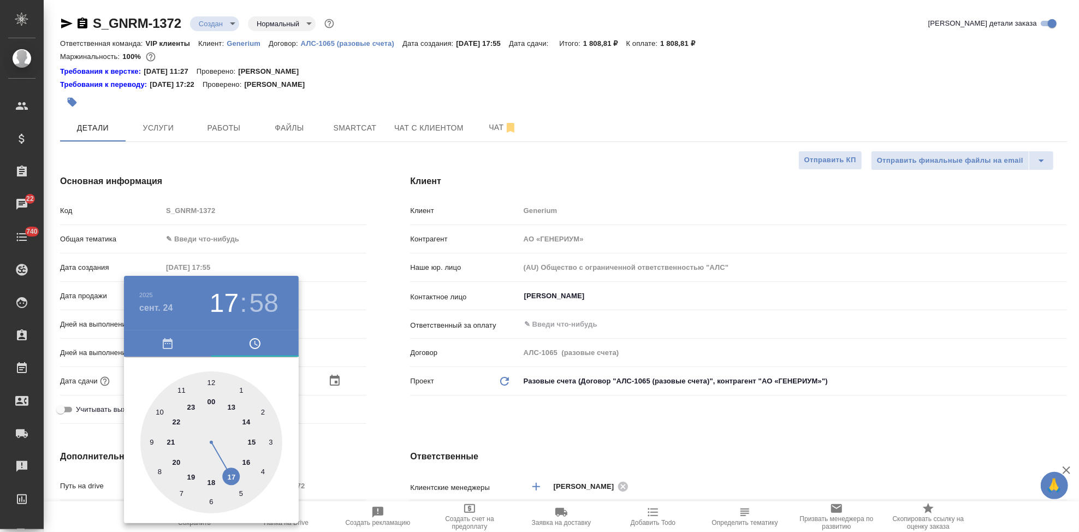
click at [210, 480] on div at bounding box center [211, 442] width 142 height 142
type input "24.09.2025 18:58"
type textarea "x"
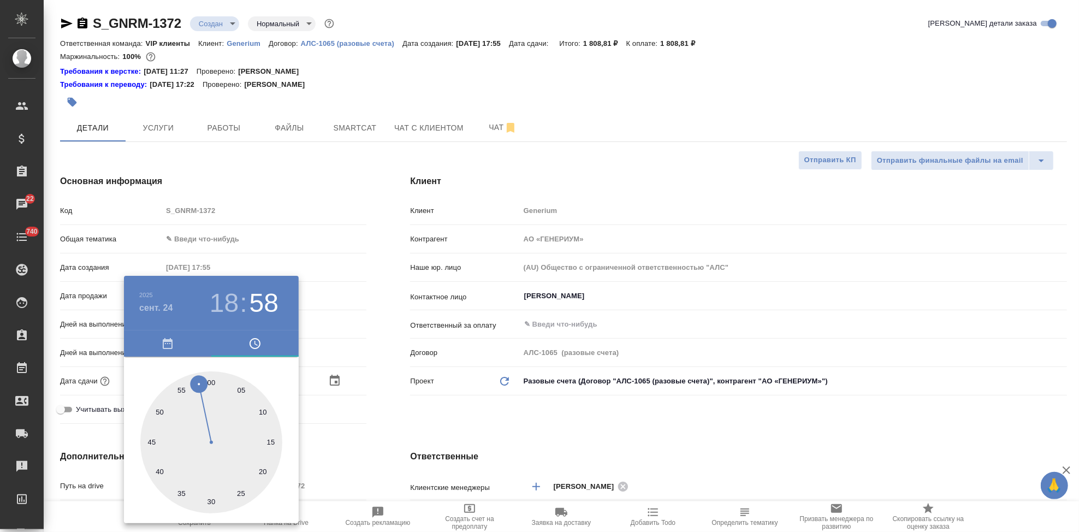
click at [213, 381] on div at bounding box center [211, 442] width 142 height 142
type input "24.09.2025 18:00"
type textarea "x"
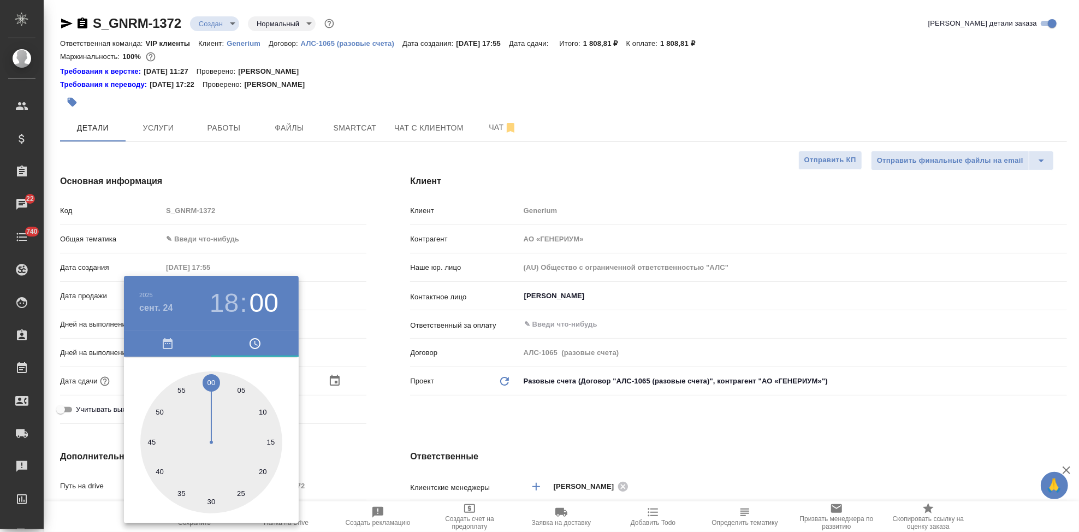
type textarea "x"
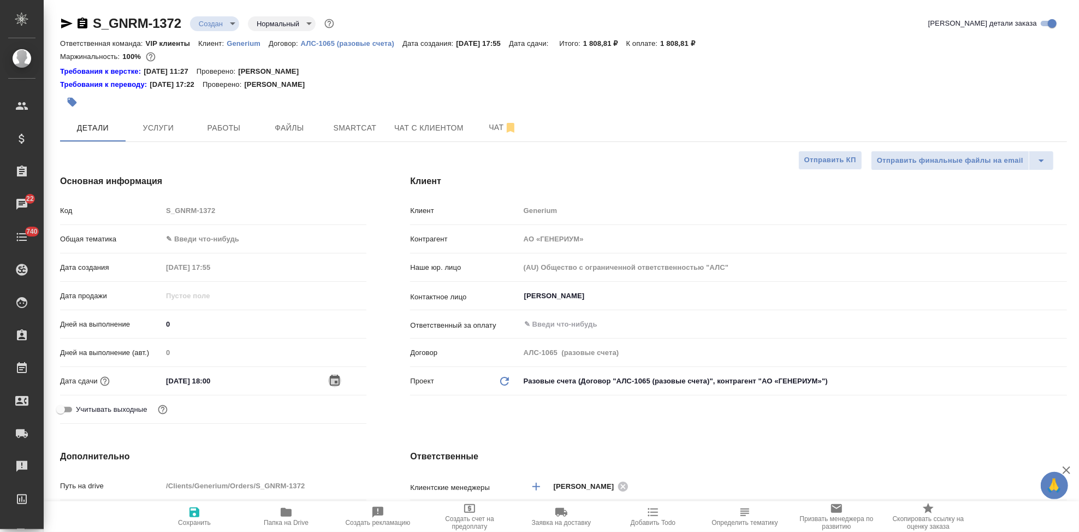
click at [206, 512] on span "Сохранить" at bounding box center [194, 516] width 79 height 21
type textarea "x"
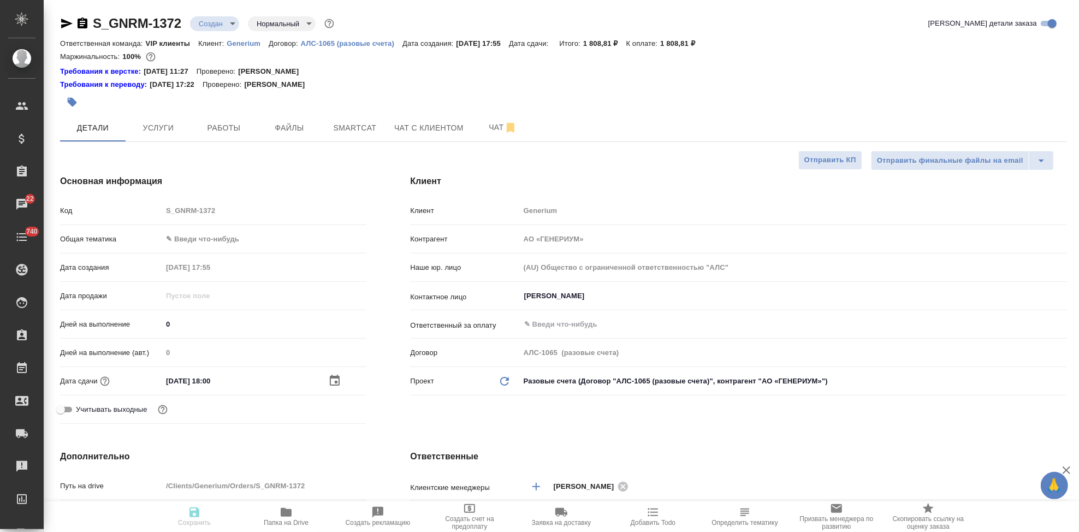
type textarea "x"
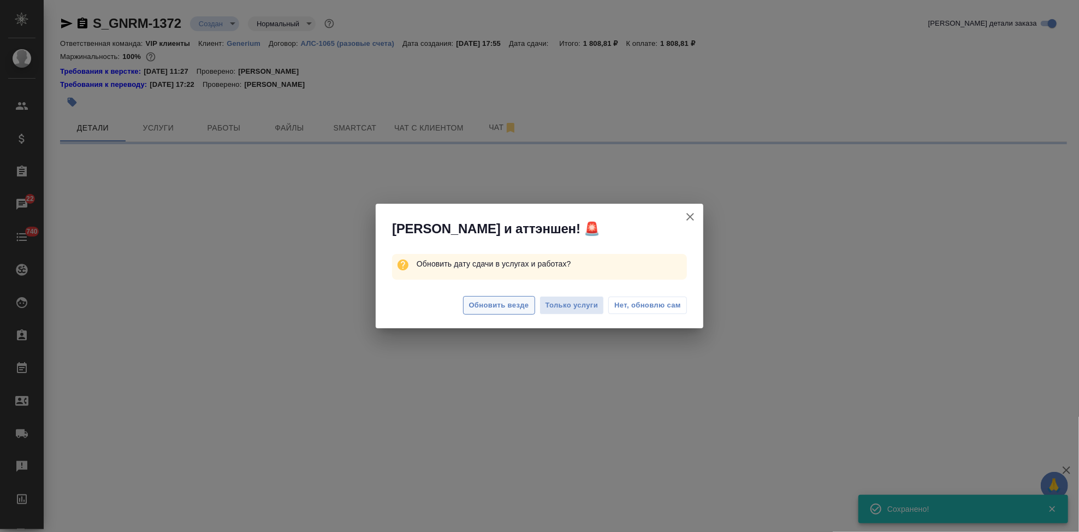
click at [518, 312] on button "Обновить везде" at bounding box center [499, 305] width 72 height 19
select select "RU"
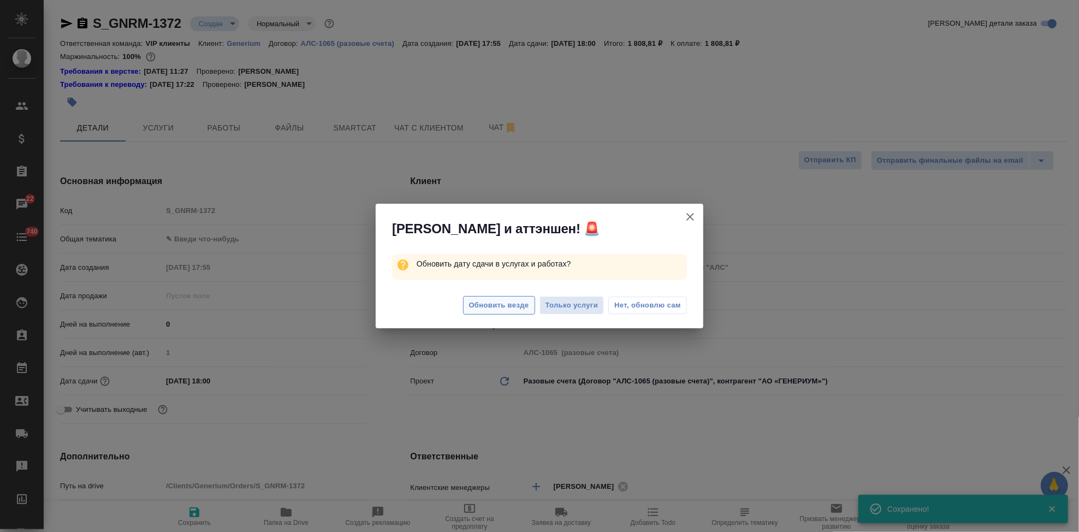
type textarea "x"
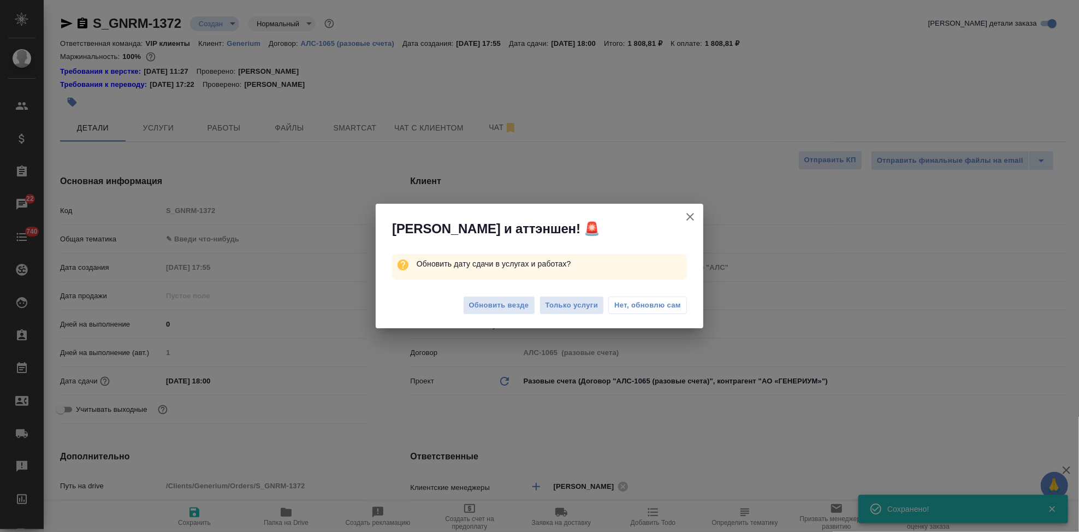
type textarea "x"
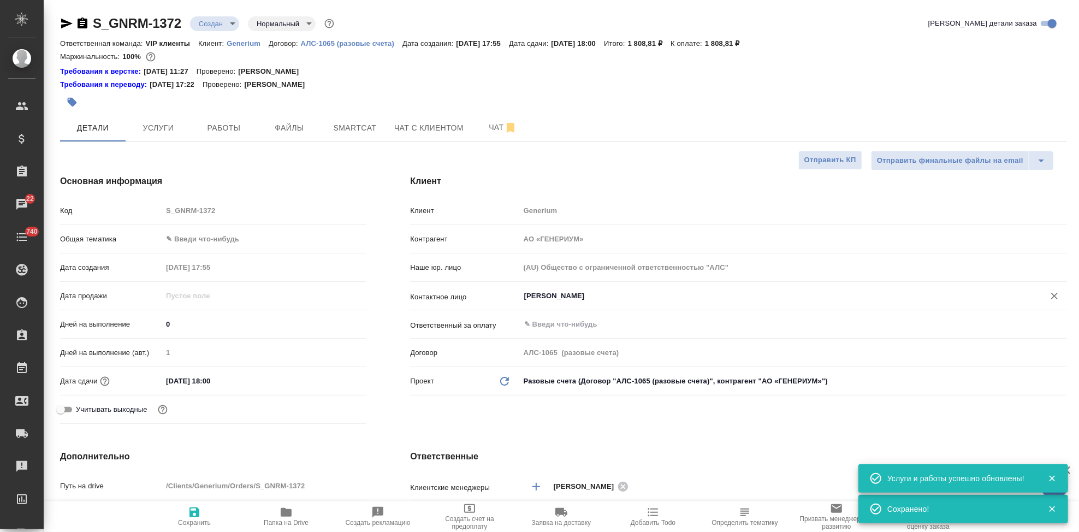
click at [628, 299] on input "Михалева Ирина" at bounding box center [775, 295] width 504 height 13
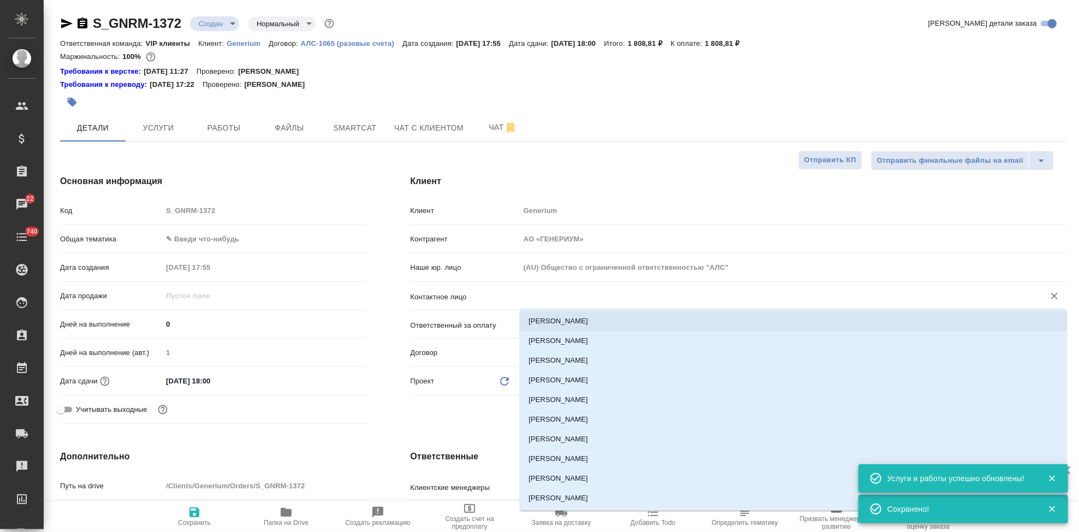
type textarea "x"
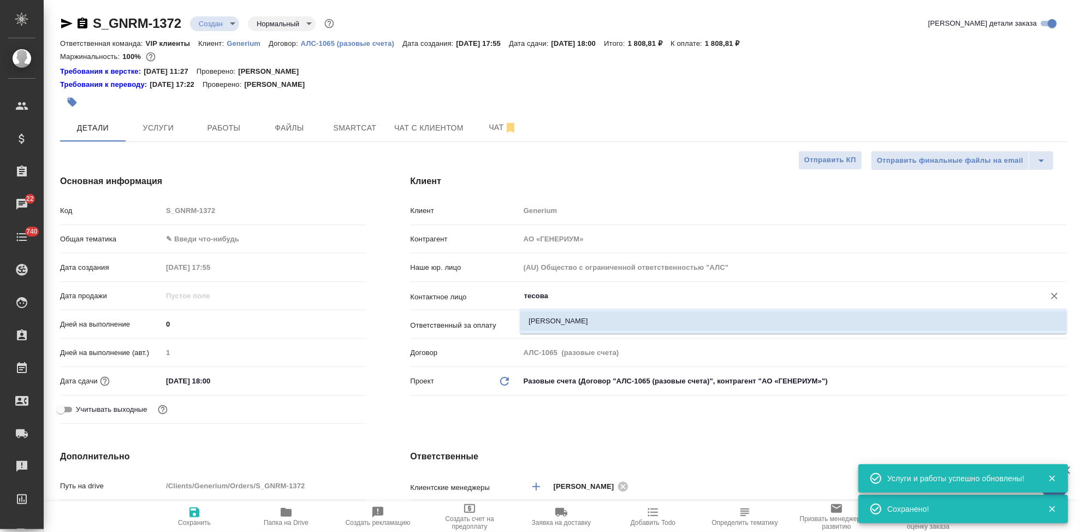
click at [619, 318] on li "Тесова Анастасия" at bounding box center [793, 321] width 547 height 20
type input "Тесова Анастасия"
type textarea "x"
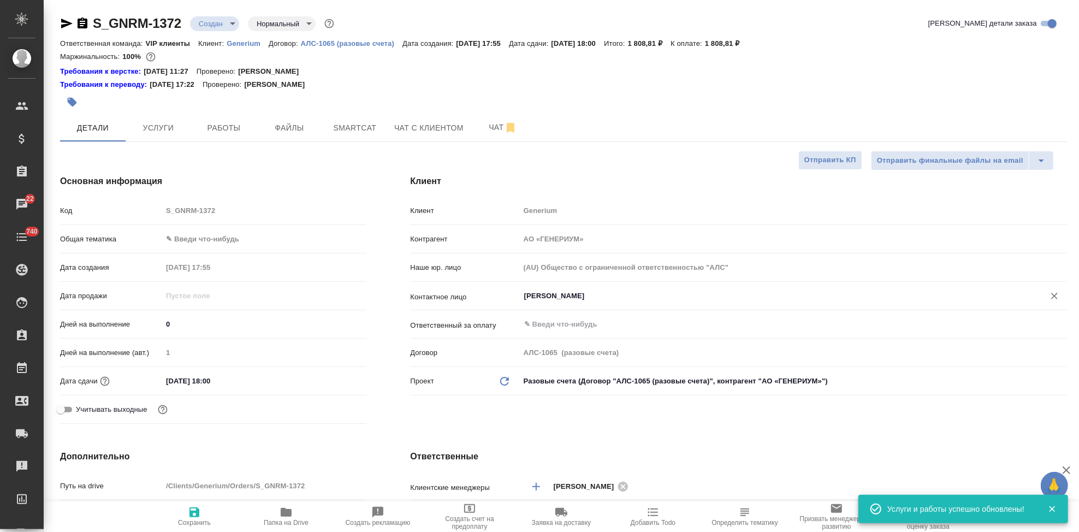
type input "Тесова Анастасия"
click at [202, 514] on span "Сохранить" at bounding box center [194, 516] width 79 height 21
type textarea "x"
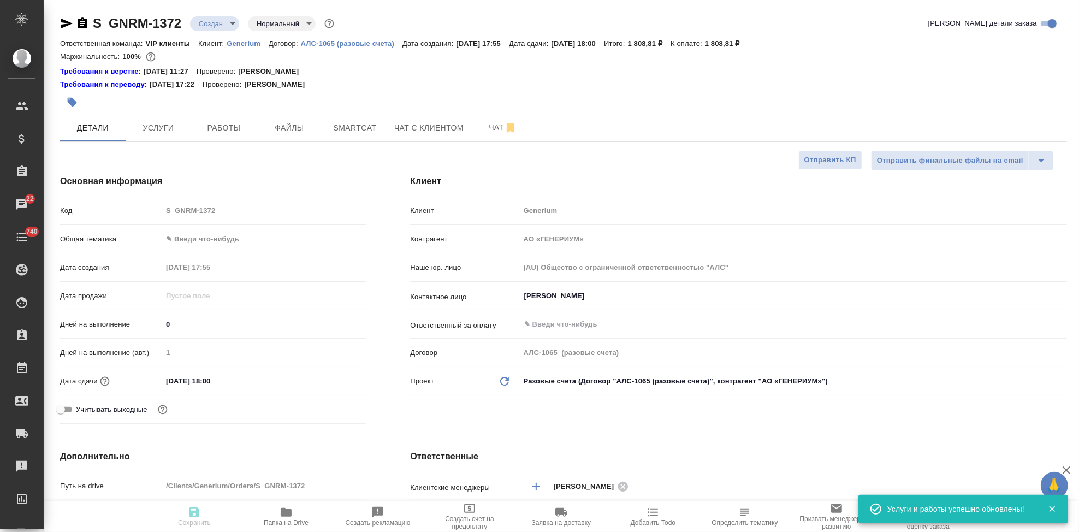
type textarea "x"
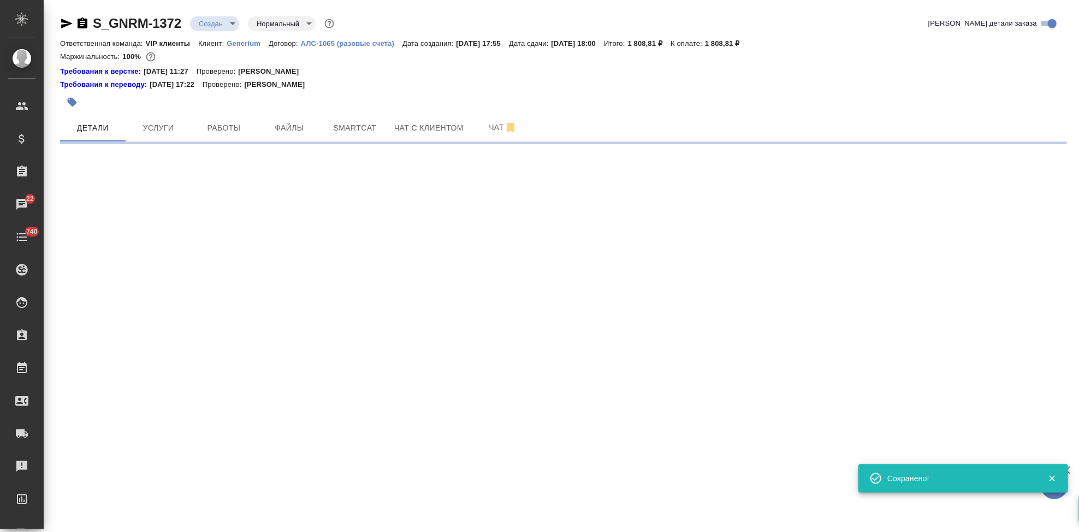
select select "RU"
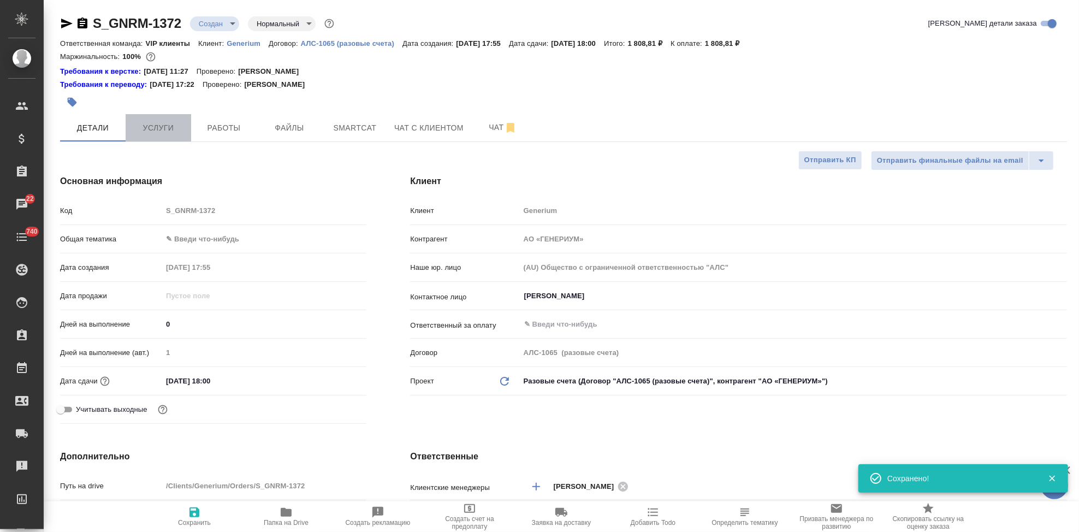
type textarea "x"
click at [153, 133] on span "Услуги" at bounding box center [158, 128] width 52 height 14
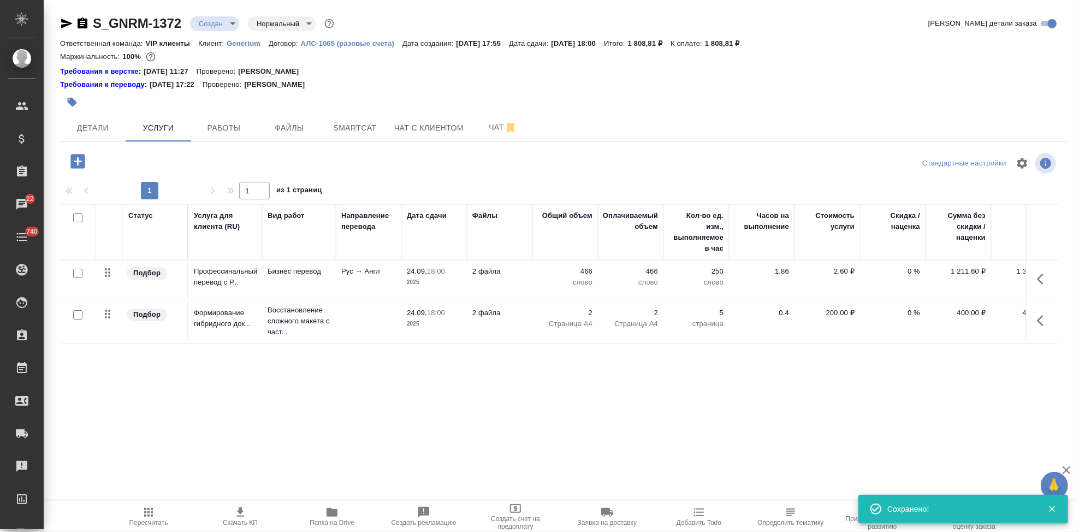
click at [154, 512] on icon "button" at bounding box center [148, 512] width 13 height 13
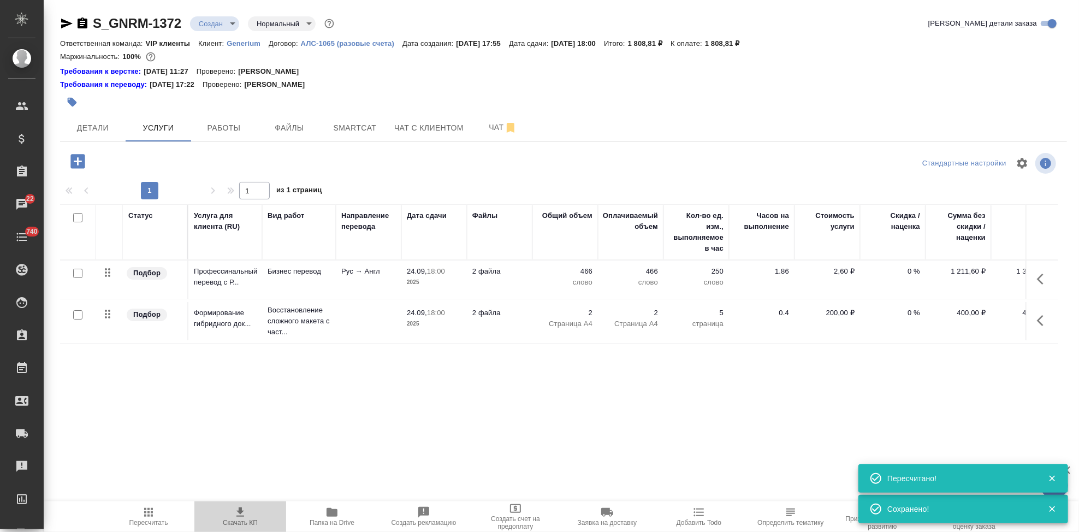
click at [237, 520] on span "Скачать КП" at bounding box center [240, 523] width 35 height 8
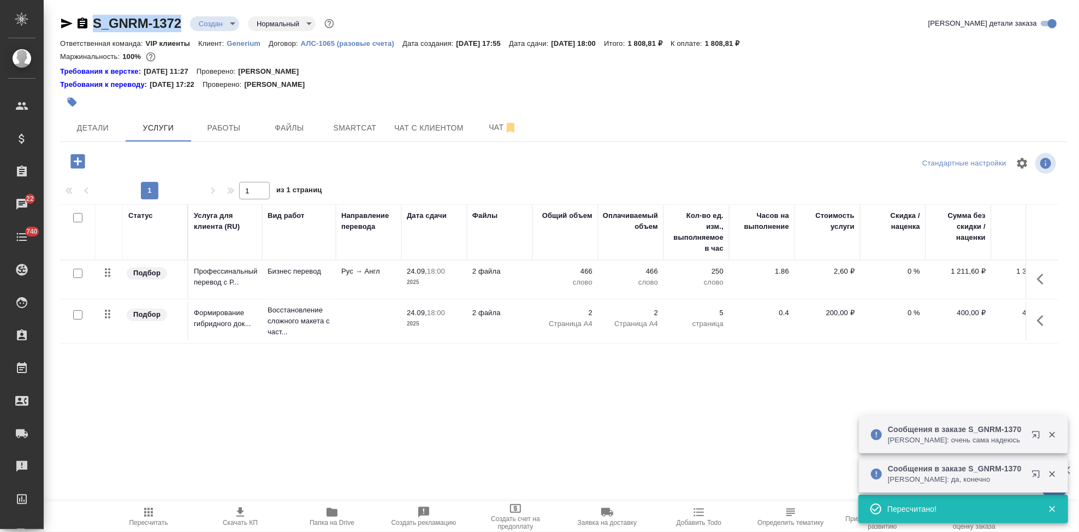
drag, startPoint x: 182, startPoint y: 23, endPoint x: 96, endPoint y: 23, distance: 86.3
click at [96, 23] on div "S_GNRM-1372 Создан new Нормальный normal" at bounding box center [198, 23] width 276 height 17
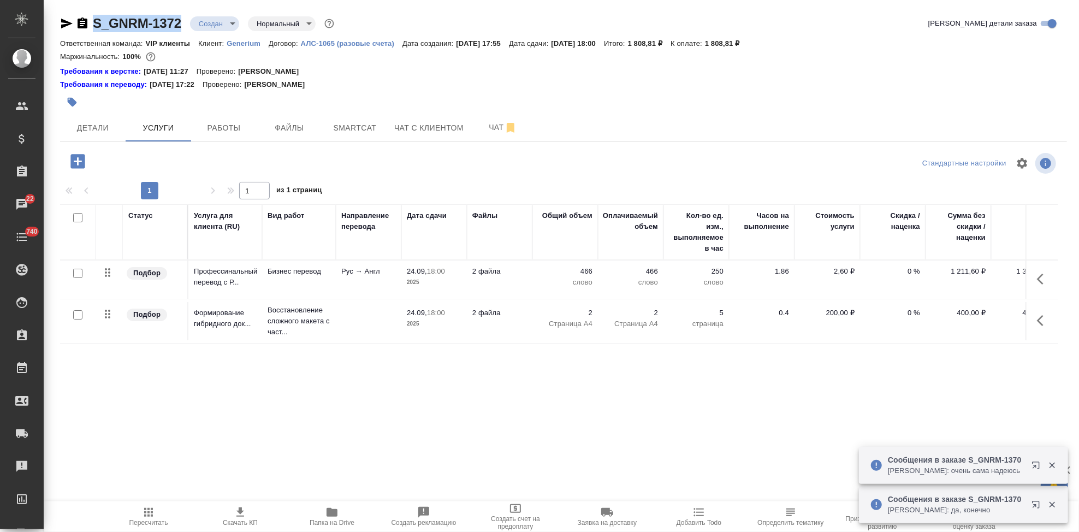
click at [229, 22] on body "🙏 .cls-1 fill:#fff; AWATERA Kabargina Anna Клиенты Спецификации Заказы 22 Чаты …" at bounding box center [539, 266] width 1079 height 532
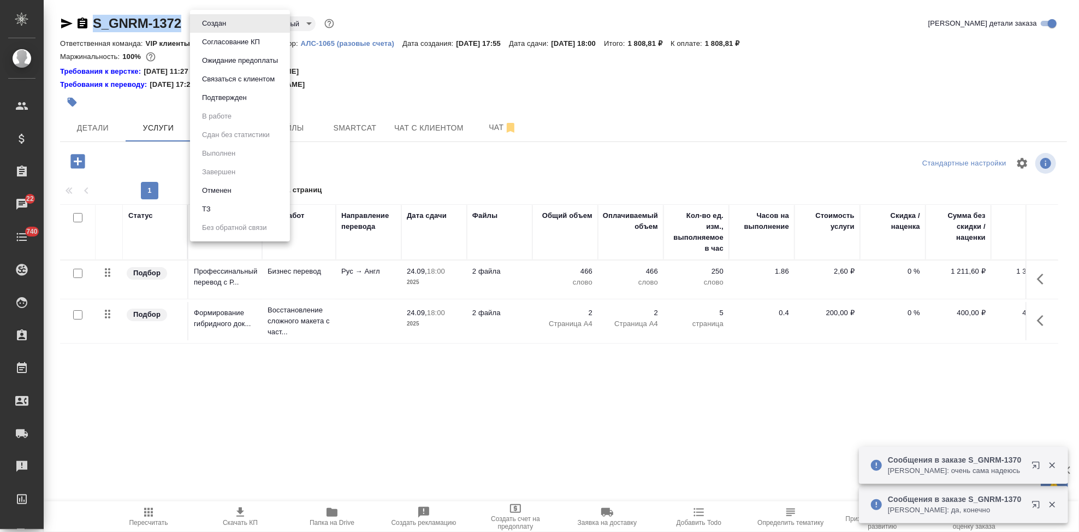
click at [229, 39] on button "Согласование КП" at bounding box center [231, 42] width 64 height 12
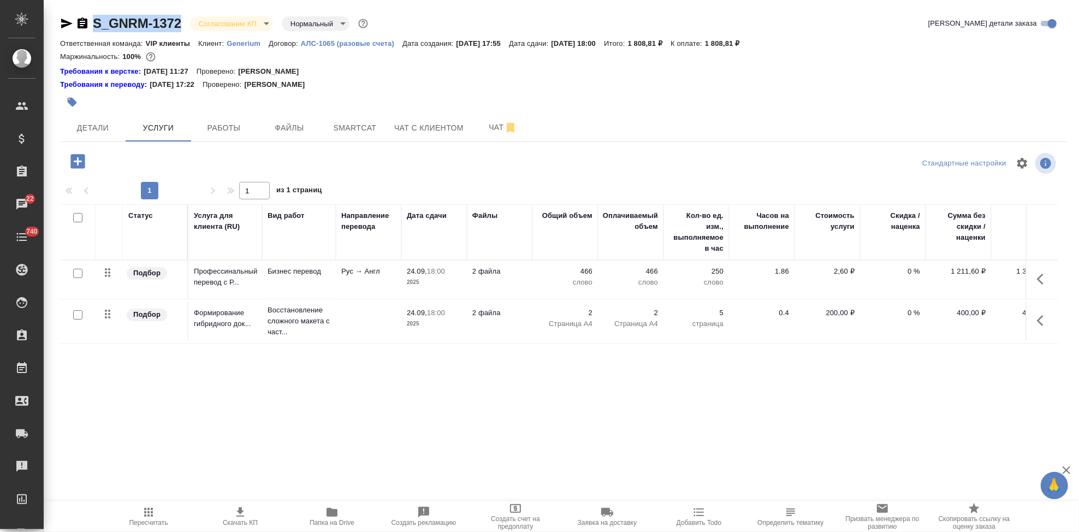
drag, startPoint x: 183, startPoint y: 22, endPoint x: 92, endPoint y: 23, distance: 91.7
click at [92, 23] on div "S_GNRM-1372 Согласование КП kpNegotiation Нормальный normal" at bounding box center [215, 23] width 310 height 17
copy link "S_GNRM-1372"
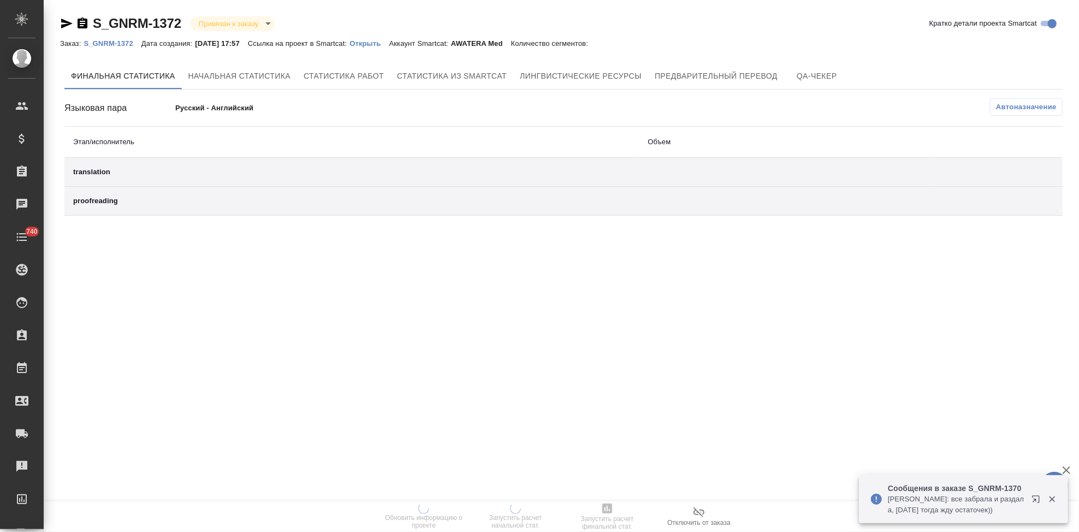
click at [374, 43] on p "Открыть" at bounding box center [368, 43] width 39 height 8
